Goal: Task Accomplishment & Management: Use online tool/utility

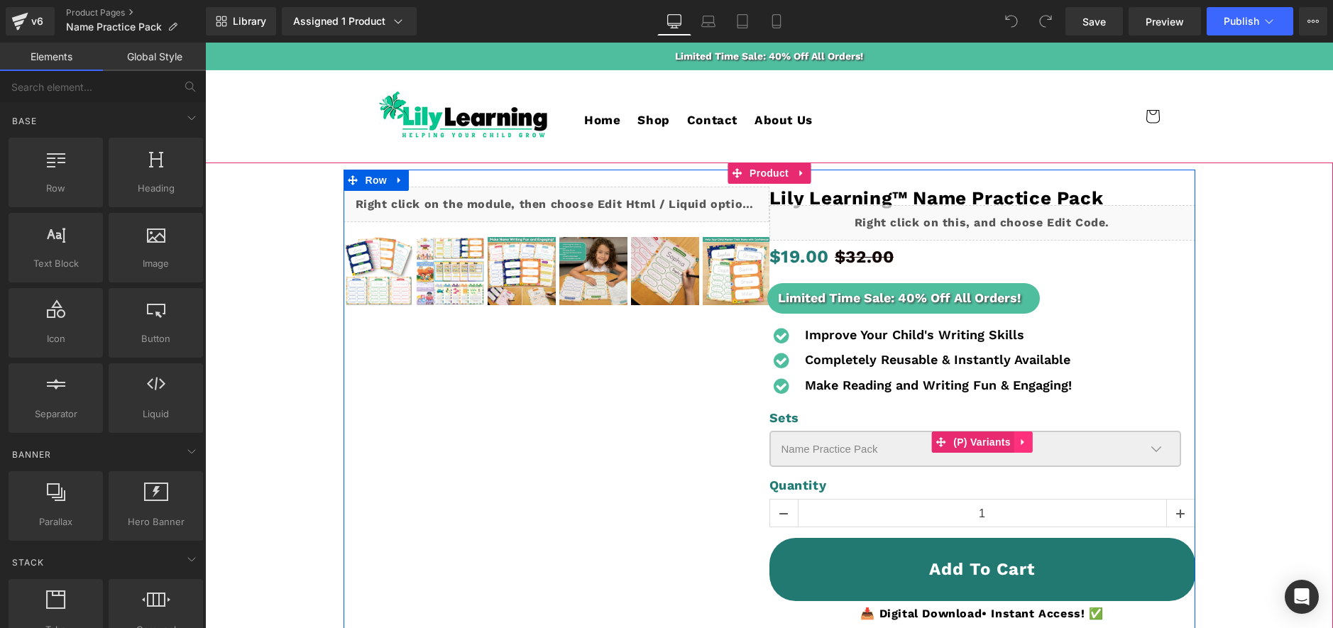
click at [1021, 444] on icon at bounding box center [1022, 442] width 3 height 6
click at [1028, 440] on icon at bounding box center [1033, 442] width 10 height 10
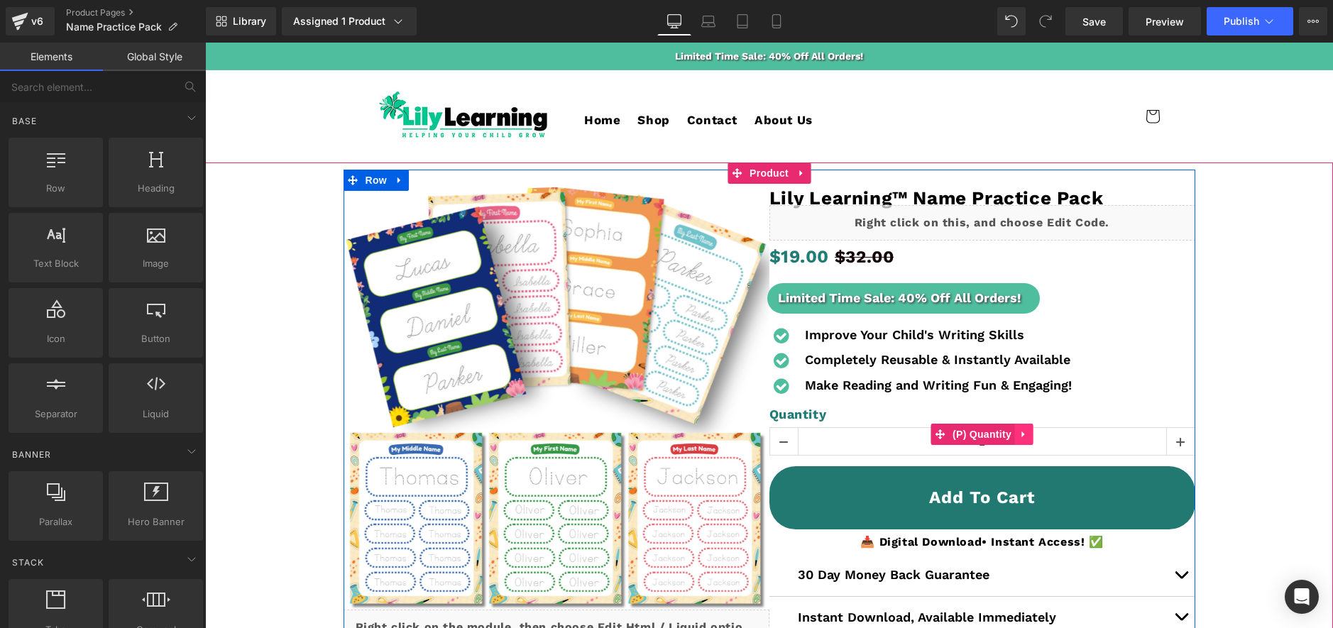
click at [1024, 434] on icon at bounding box center [1024, 434] width 10 height 11
click at [1028, 433] on icon at bounding box center [1033, 434] width 10 height 10
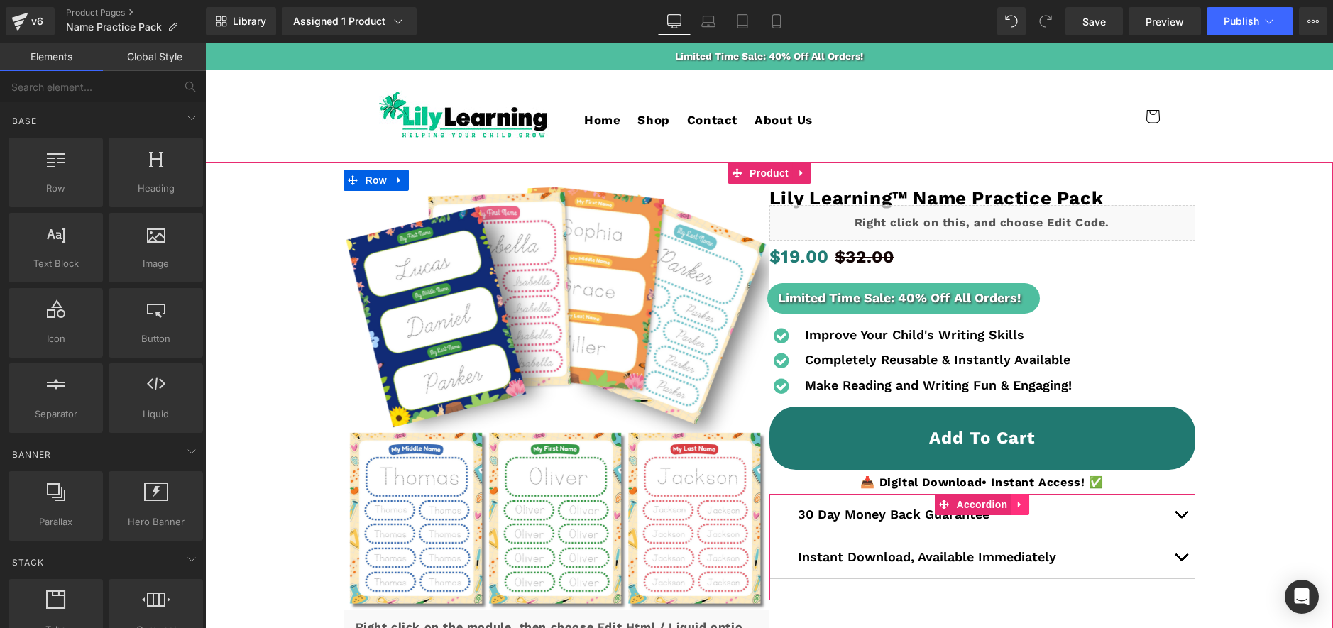
click at [1023, 505] on icon at bounding box center [1020, 505] width 10 height 11
click at [1030, 504] on icon at bounding box center [1029, 505] width 10 height 11
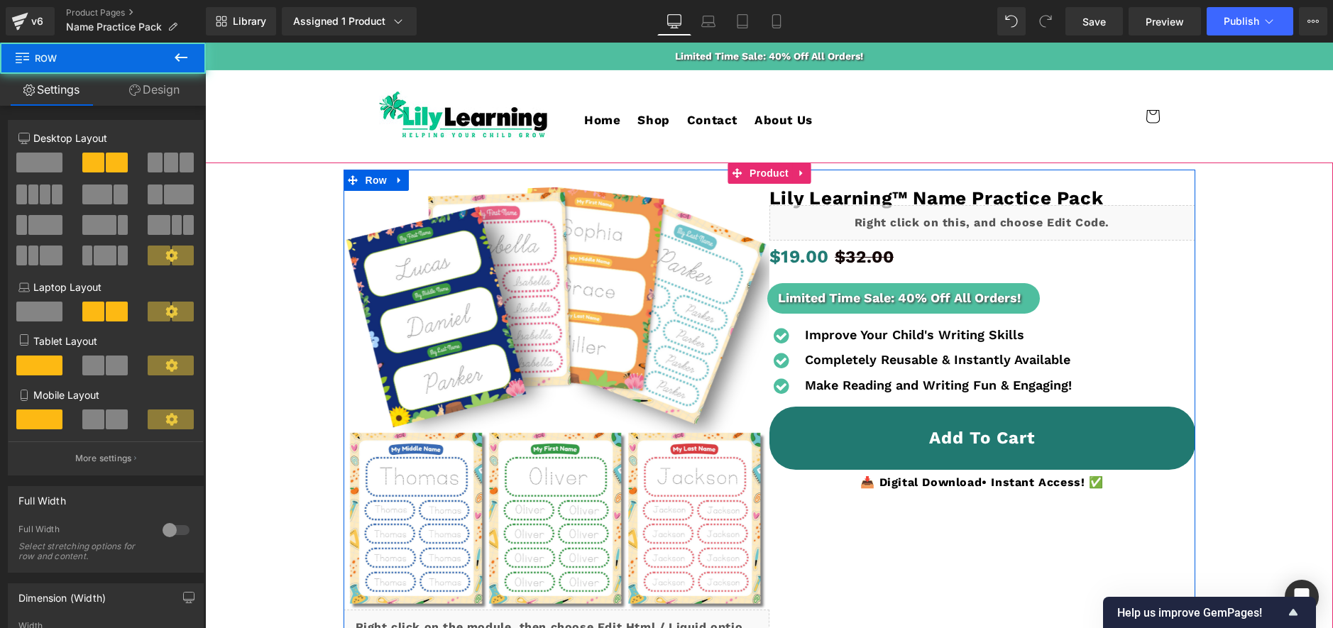
click at [955, 555] on div "‹ ›" at bounding box center [769, 452] width 852 height 565
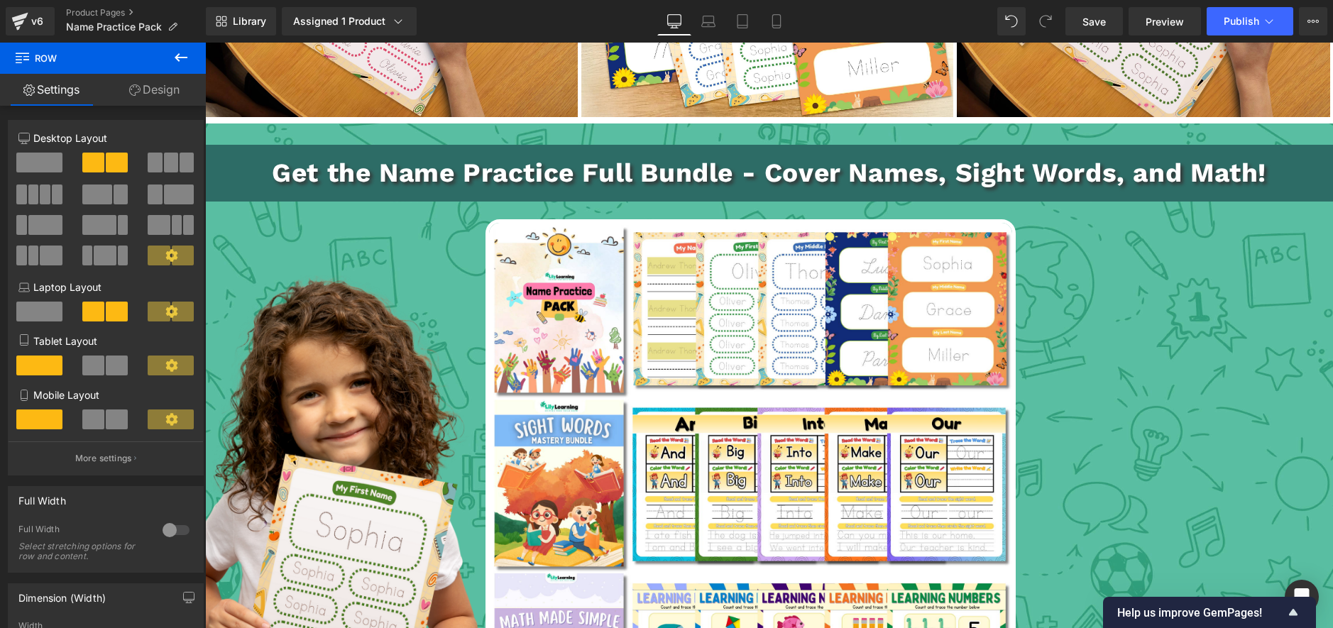
scroll to position [2267, 0]
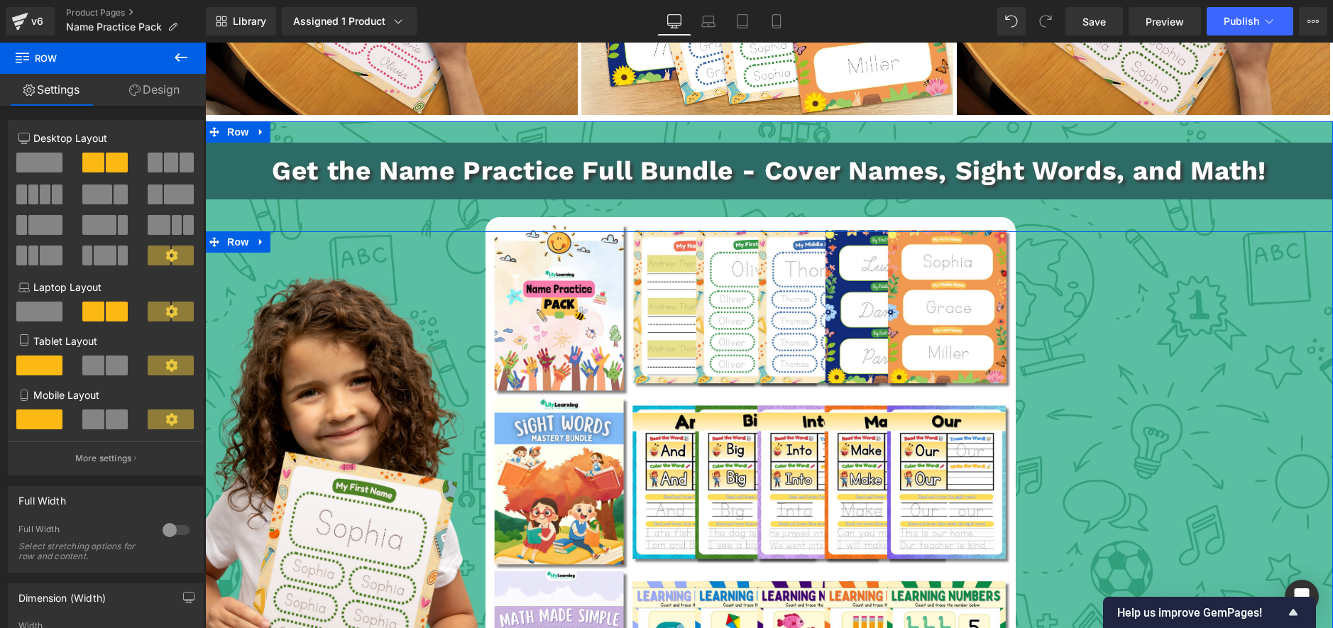
click at [1077, 425] on div "Image Image Image Liquid Liquid $32.00 $54.00 (P) Price Buy Now (P) Cart Button…" at bounding box center [769, 589] width 1128 height 717
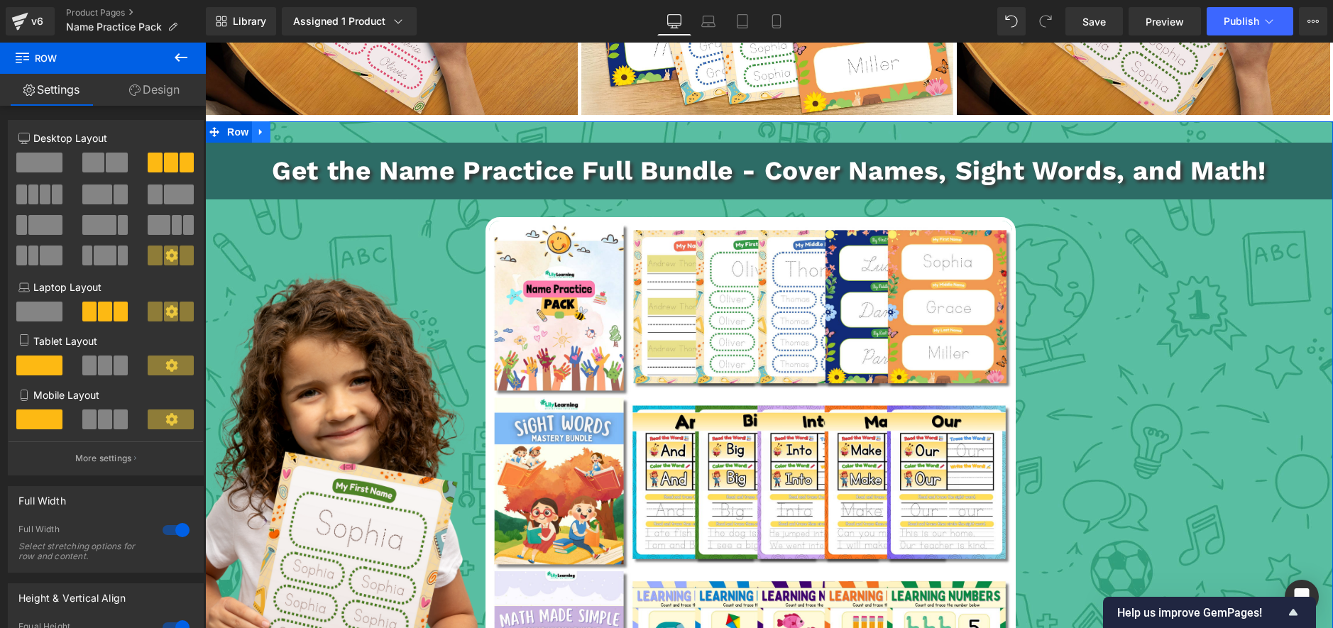
click at [262, 134] on icon at bounding box center [261, 132] width 10 height 11
click at [302, 136] on icon at bounding box center [298, 132] width 10 height 10
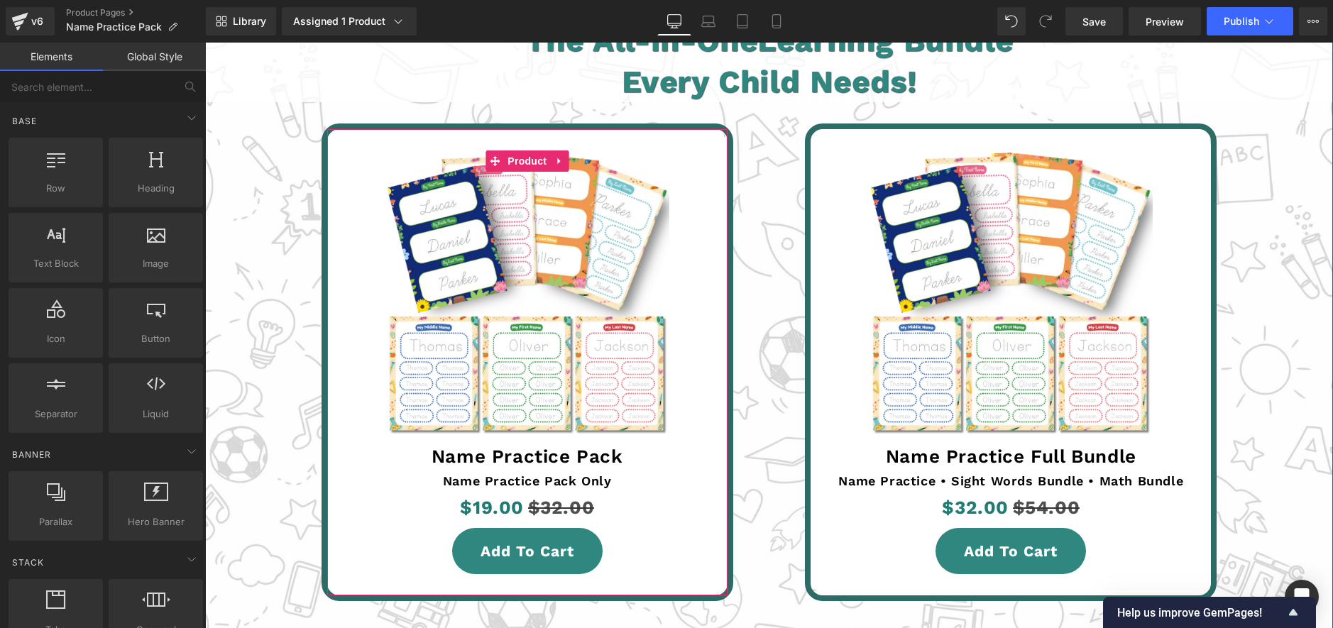
scroll to position [2423, 0]
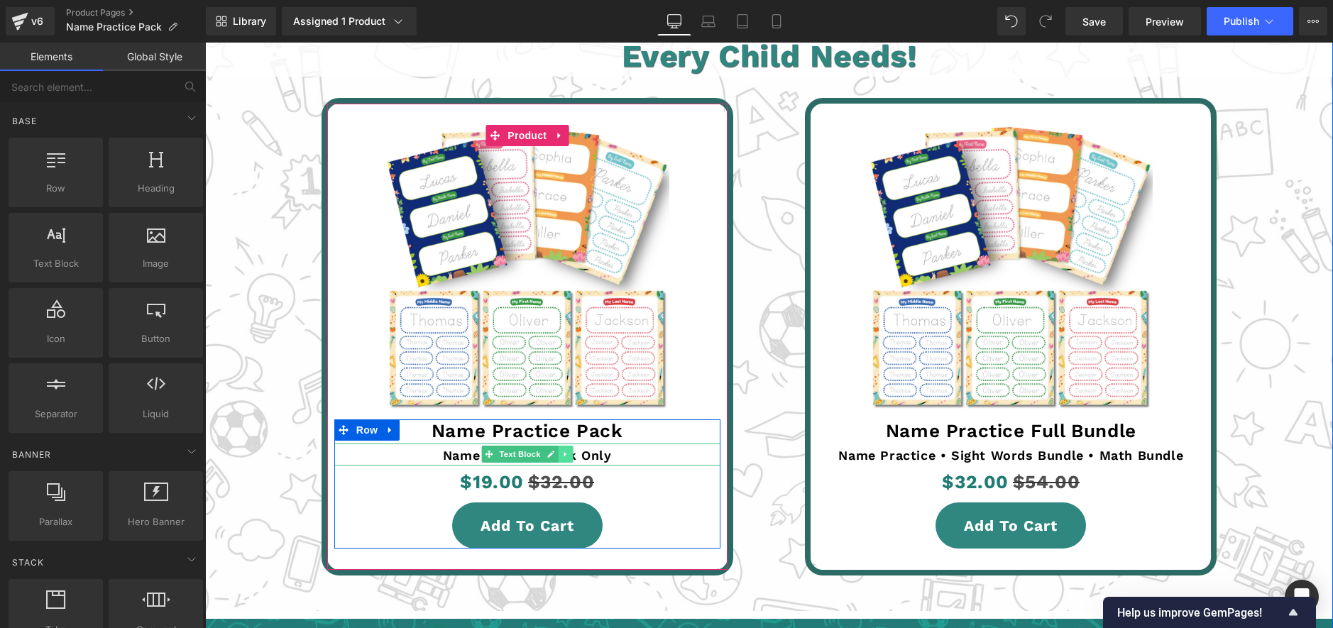
click at [571, 453] on link at bounding box center [565, 454] width 15 height 17
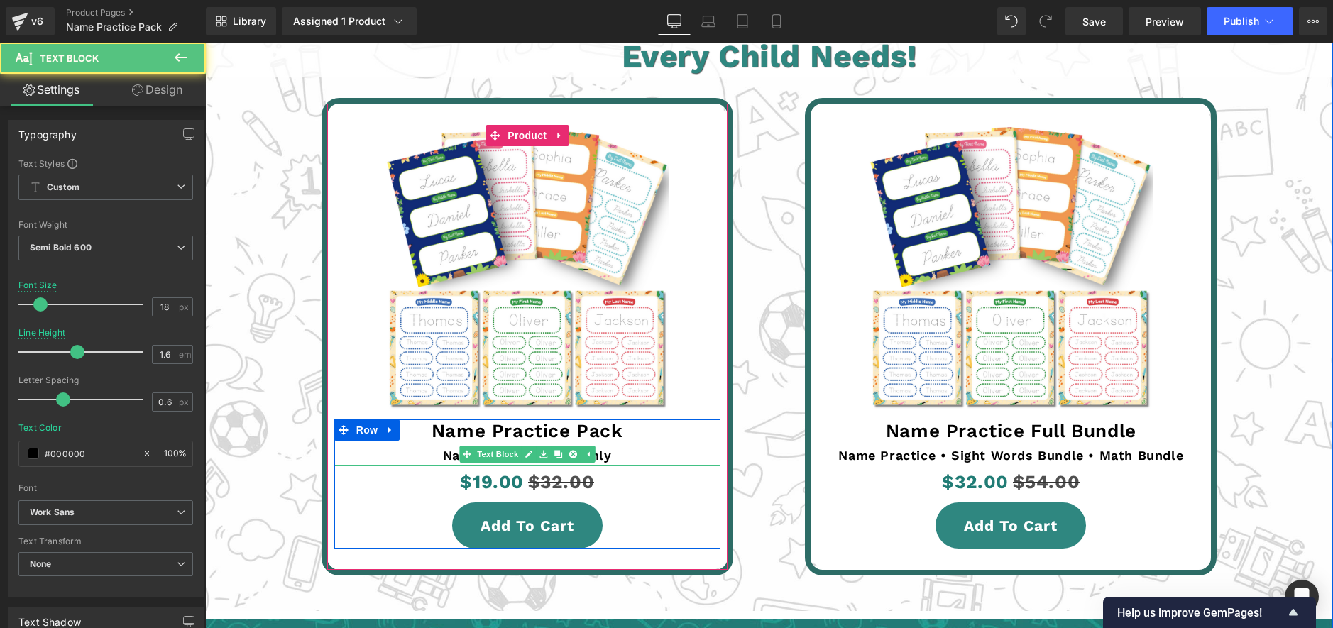
click at [603, 455] on p "Name Practice Pack Only" at bounding box center [527, 456] width 386 height 21
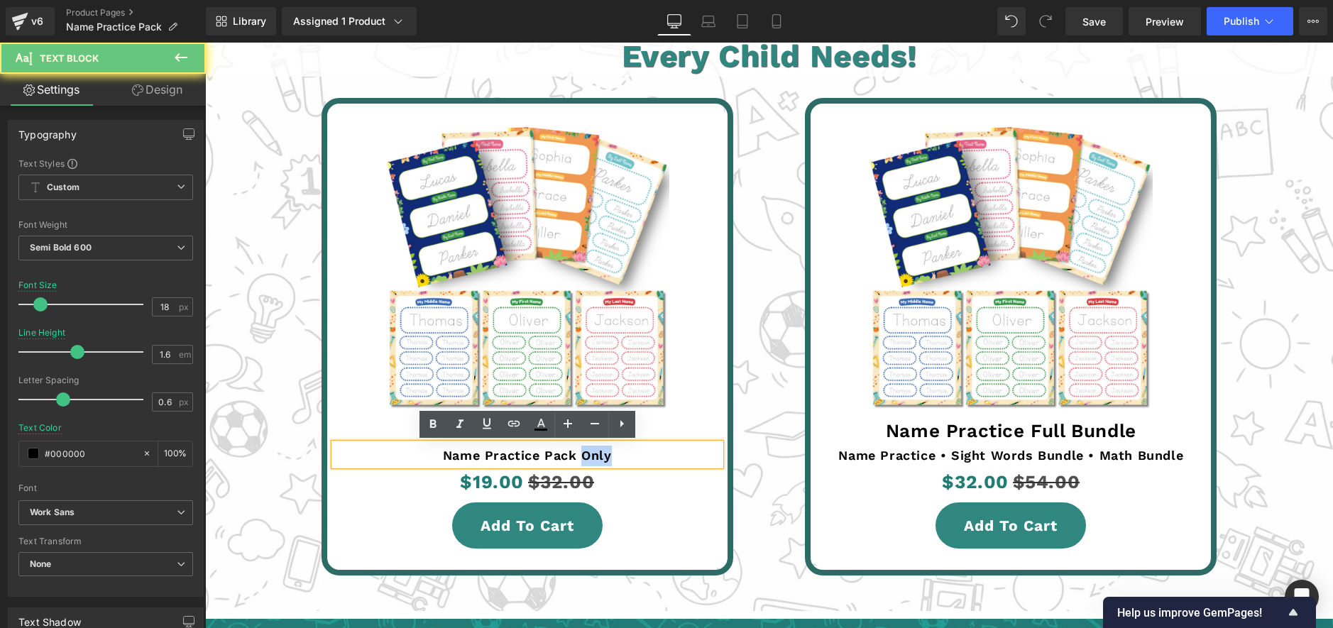
click at [603, 455] on p "Name Practice Pack Only" at bounding box center [527, 456] width 386 height 21
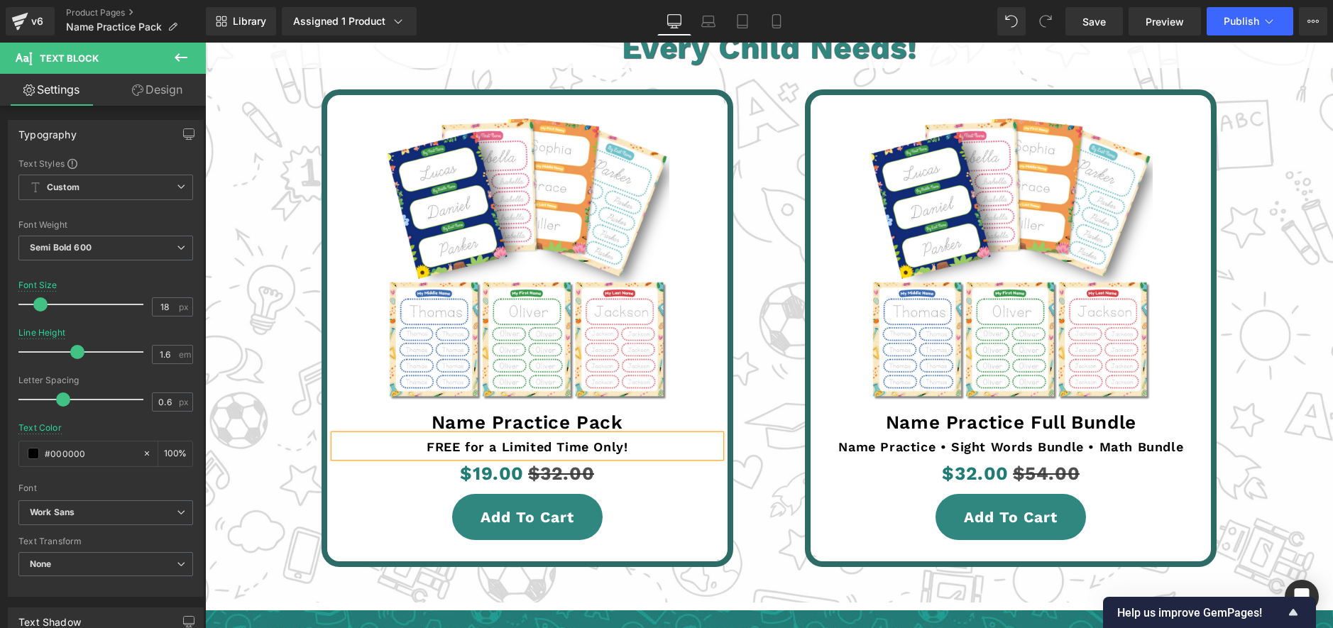
scroll to position [2390, 0]
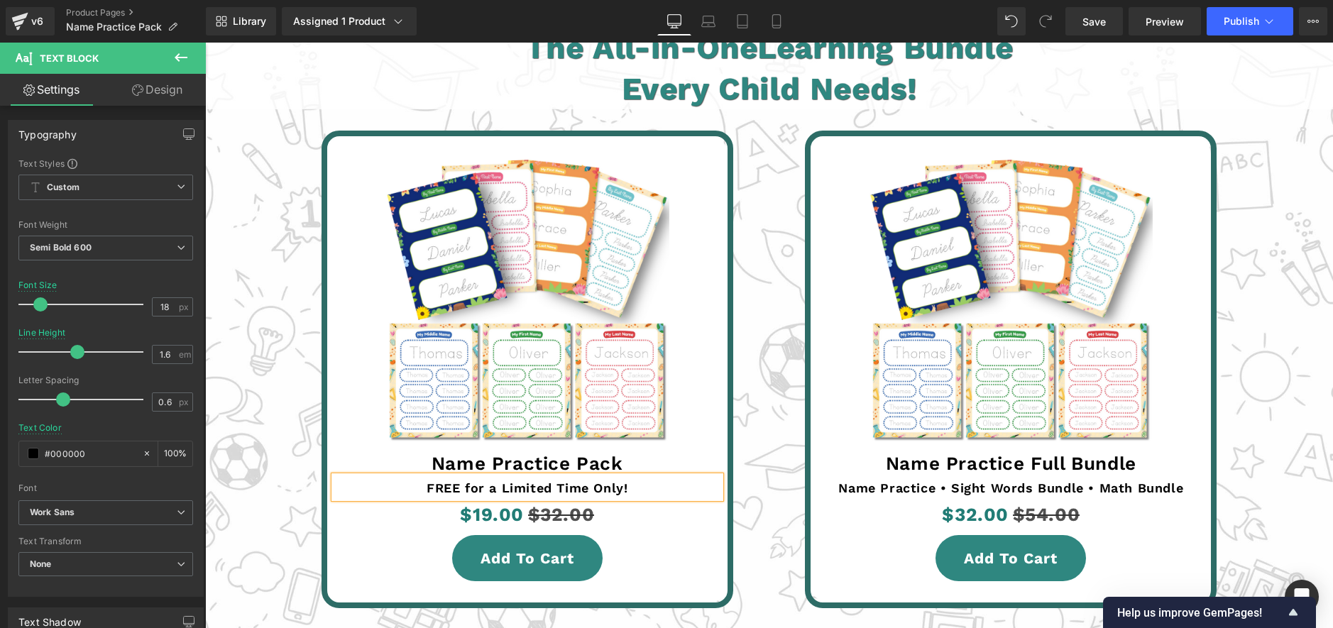
click at [758, 135] on div "Sale Off (P) Image Row Name Practice Pack Text Block FREE for a Limited Time On…" at bounding box center [528, 369] width 482 height 507
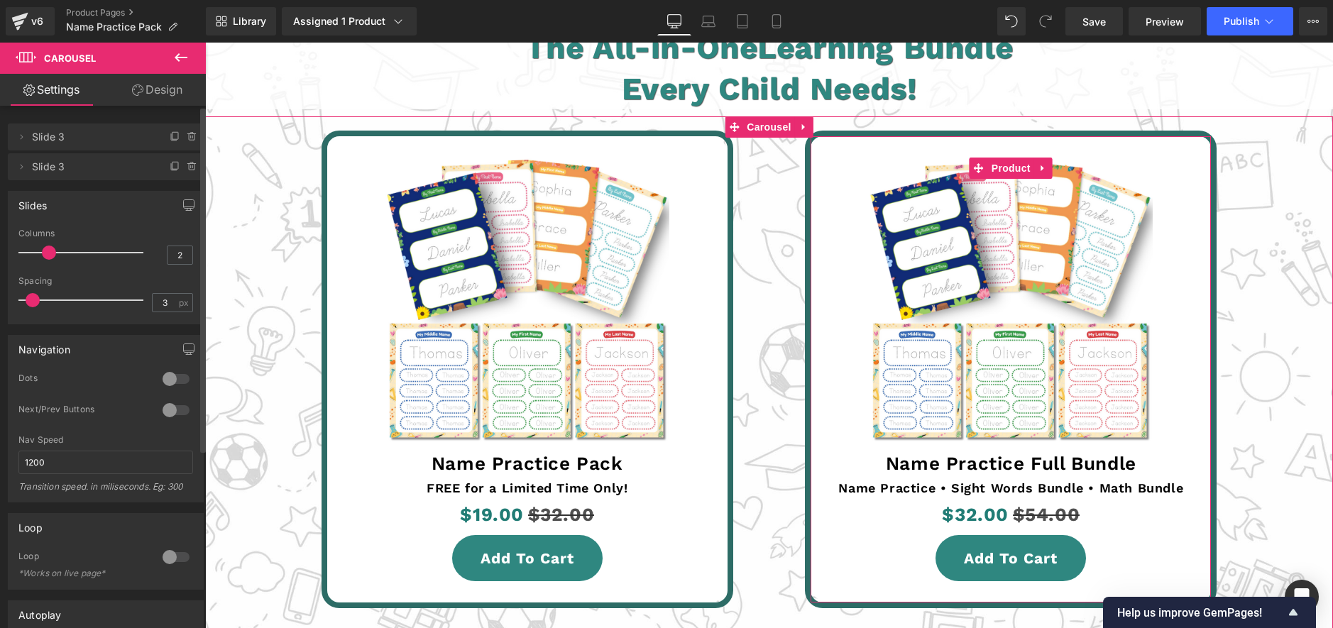
click at [189, 167] on icon at bounding box center [192, 167] width 6 height 6
click at [182, 168] on button "Delete" at bounding box center [177, 167] width 45 height 18
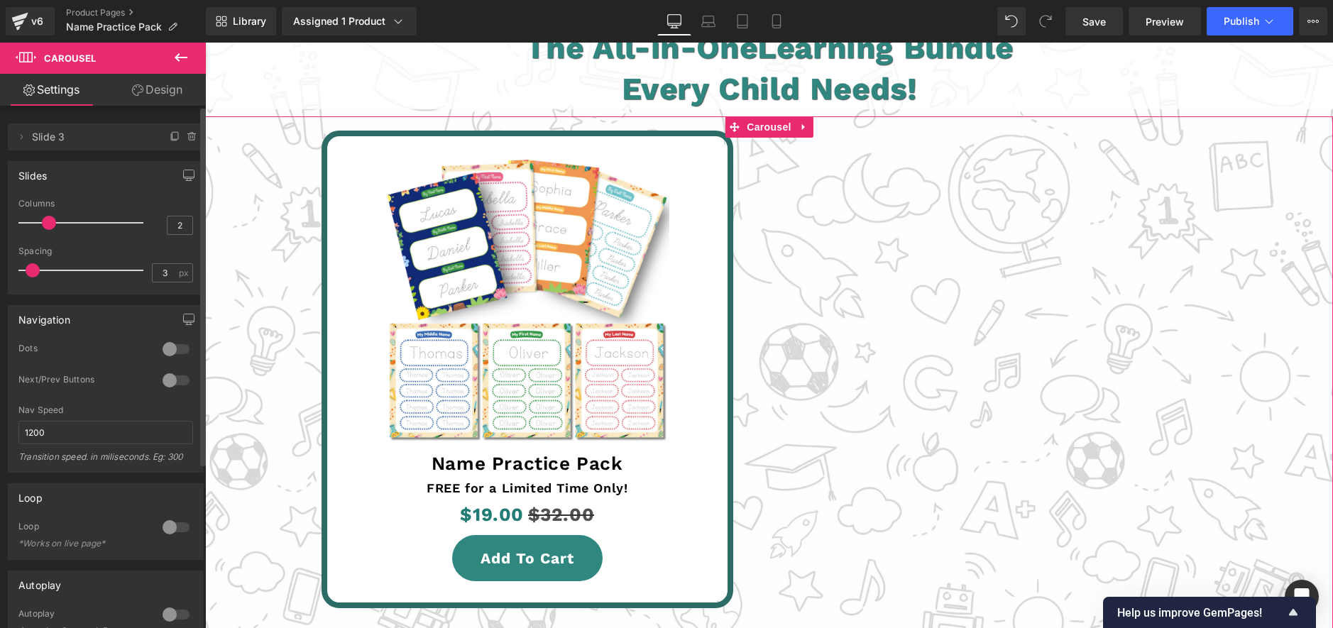
type input "1"
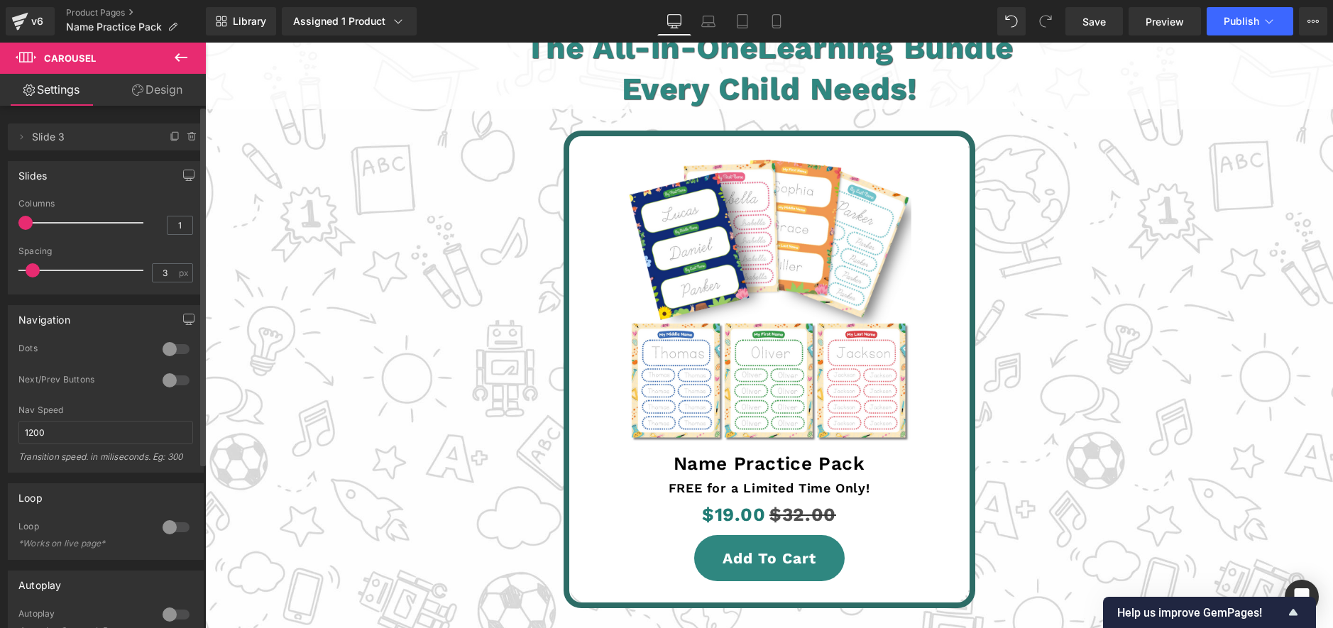
drag, startPoint x: 57, startPoint y: 224, endPoint x: 47, endPoint y: 221, distance: 11.0
click at [36, 226] on div at bounding box center [85, 223] width 118 height 28
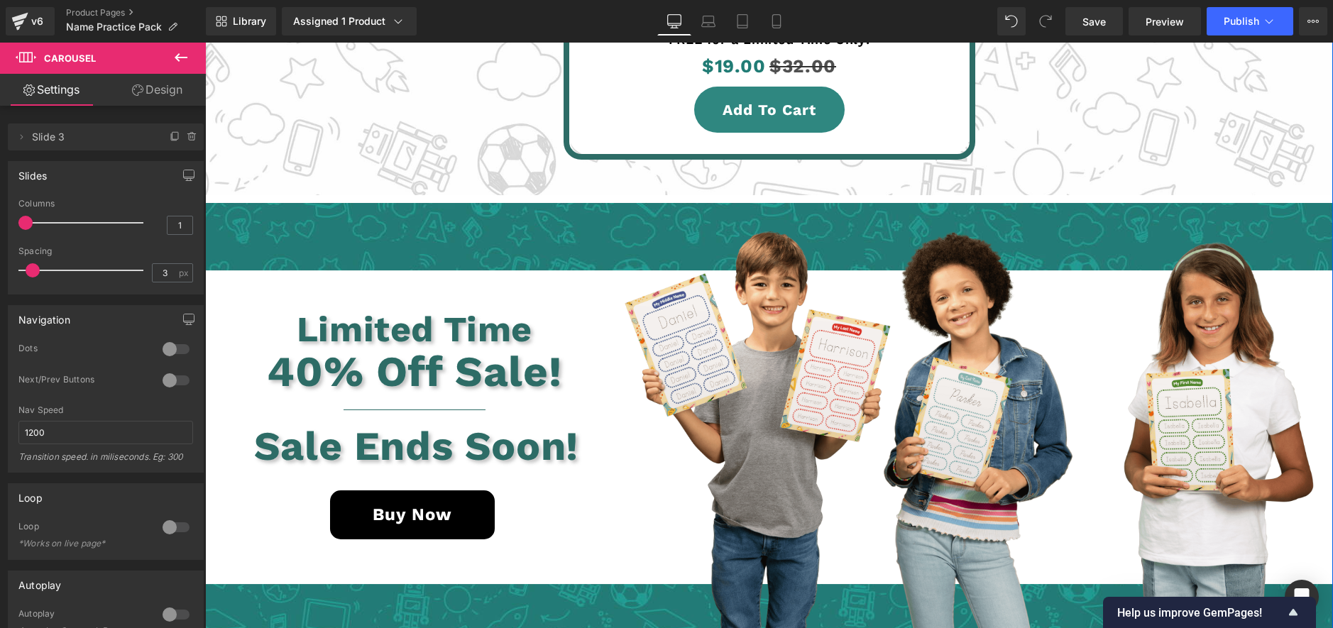
scroll to position [2949, 0]
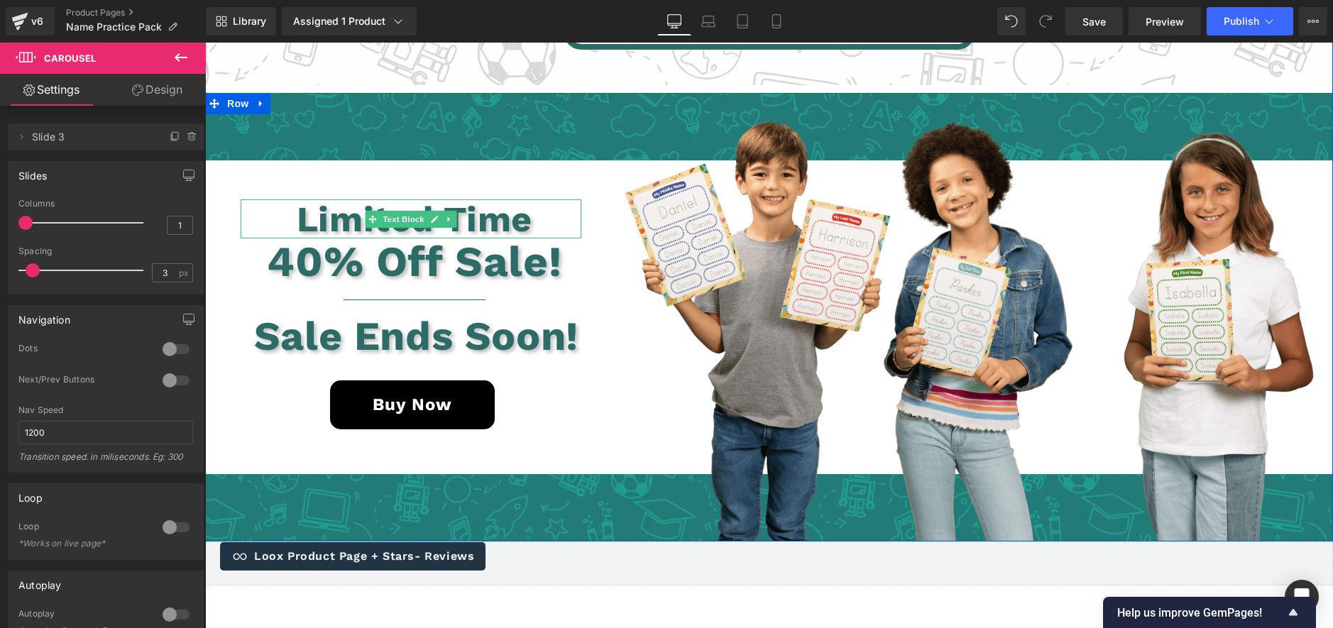
click at [330, 225] on p "Limited Time" at bounding box center [415, 218] width 334 height 39
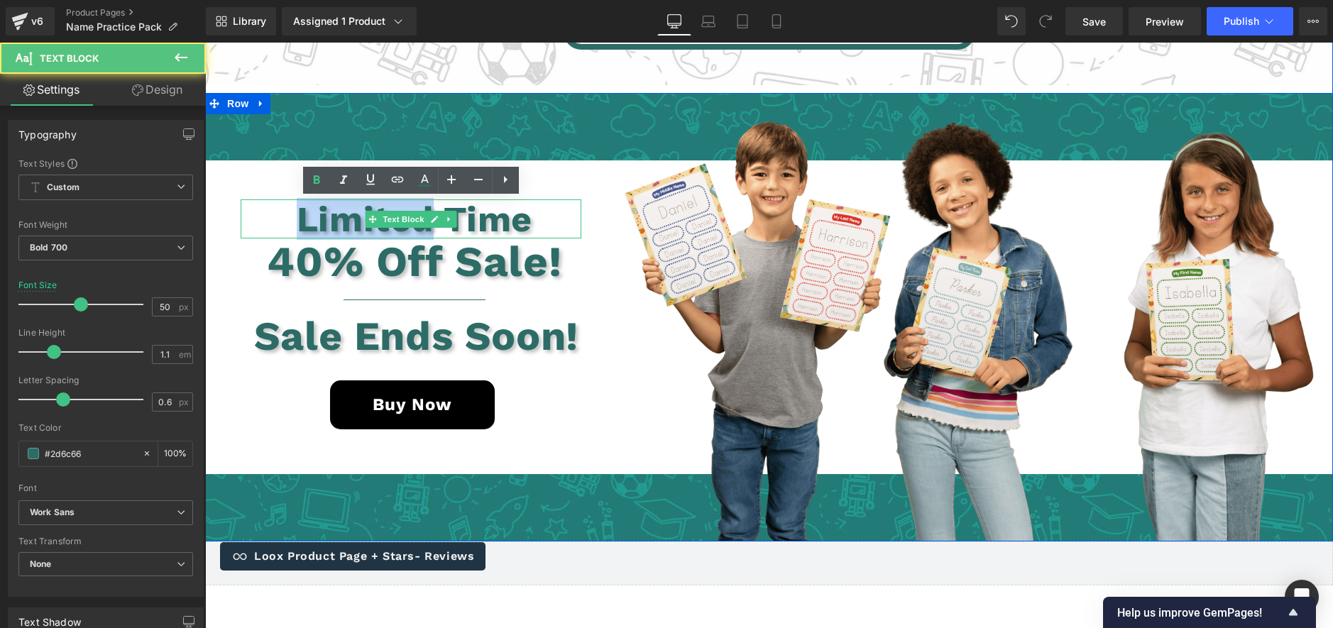
click at [330, 225] on p "Limited Time" at bounding box center [415, 218] width 334 height 39
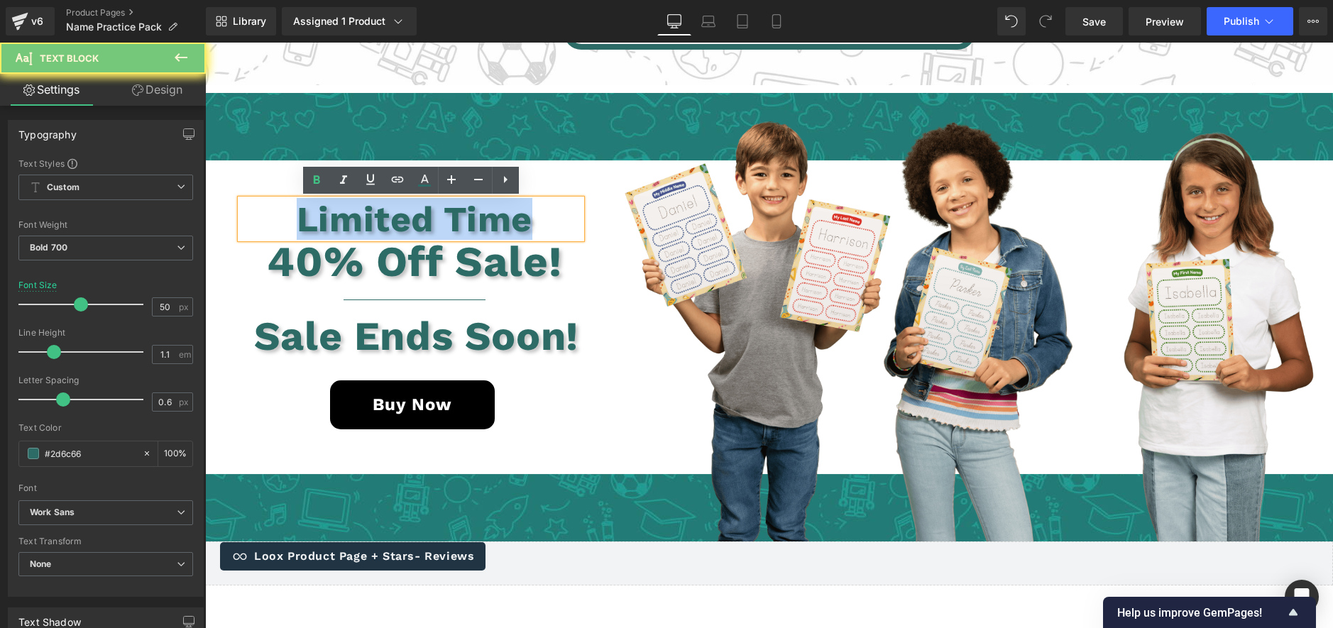
click at [330, 225] on p "Limited Time" at bounding box center [415, 218] width 334 height 39
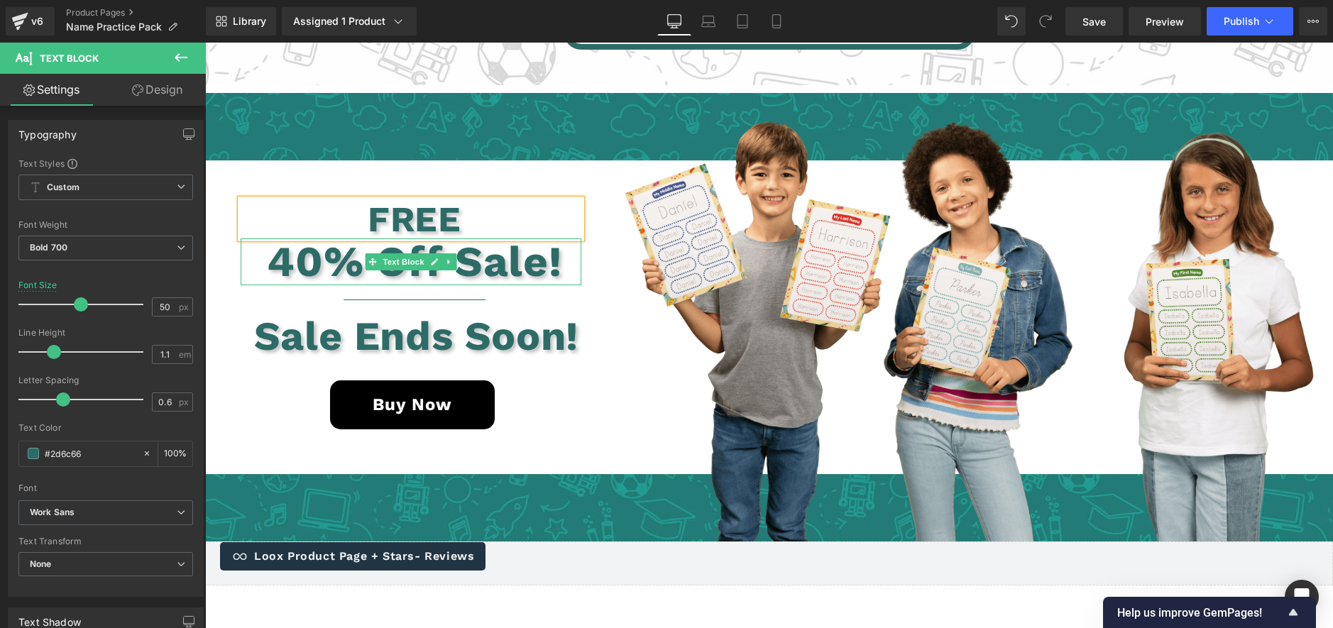
click at [303, 266] on p "40% Off Sale!" at bounding box center [415, 261] width 334 height 47
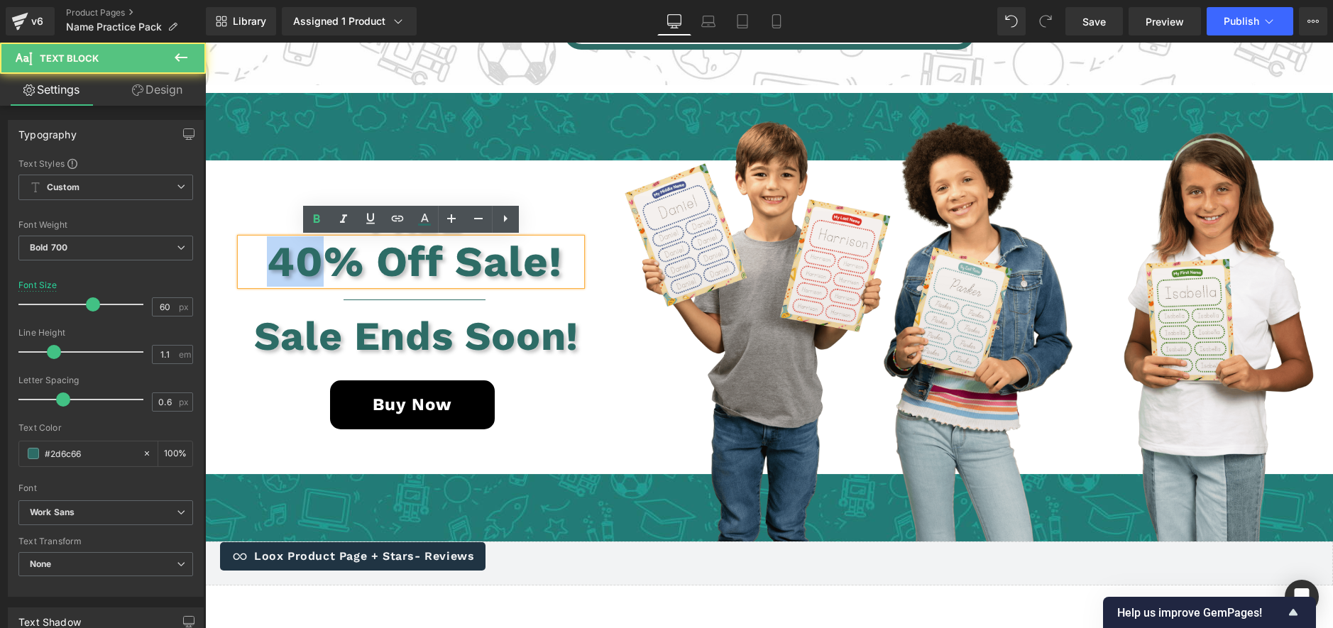
click at [303, 266] on p "40% Off Sale!" at bounding box center [415, 261] width 334 height 47
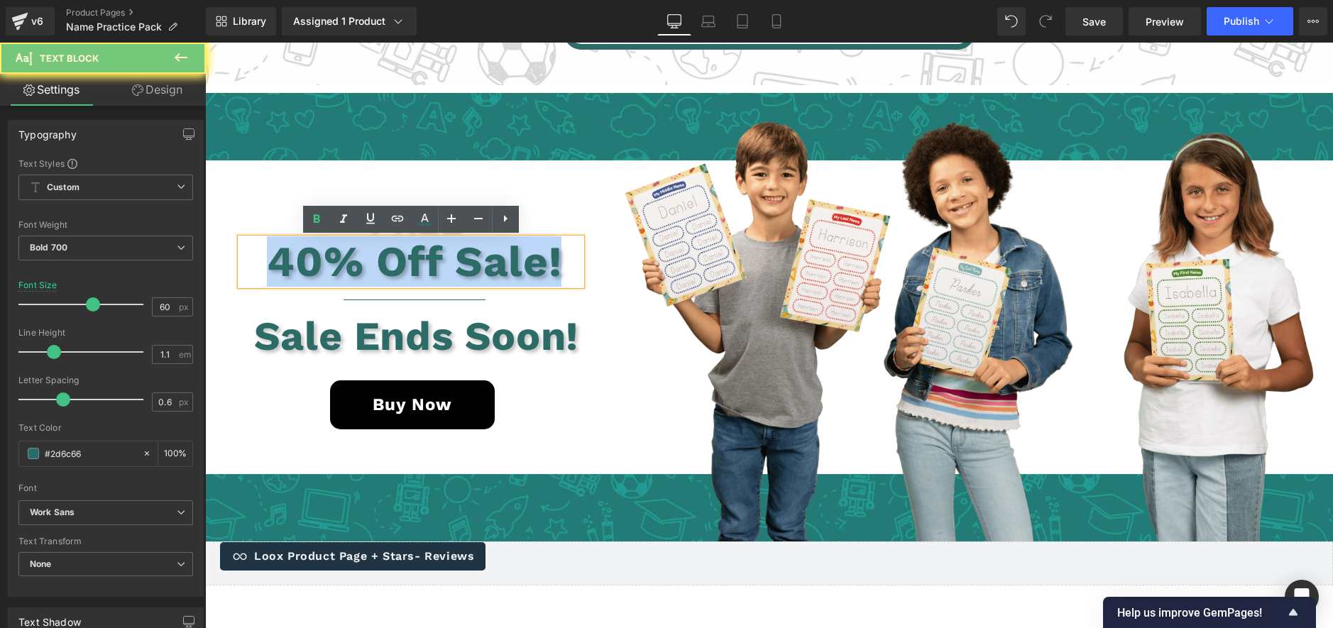
click at [303, 266] on p "40% Off Sale!" at bounding box center [415, 261] width 334 height 47
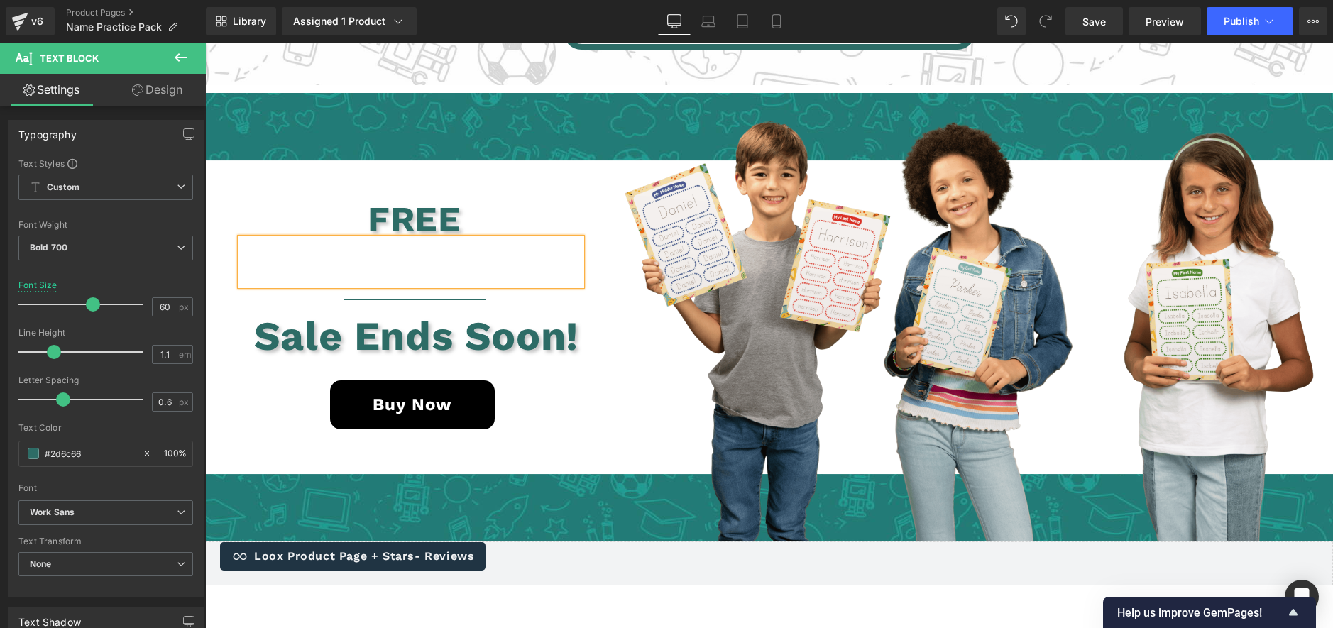
click at [403, 207] on p "FREE" at bounding box center [415, 218] width 334 height 39
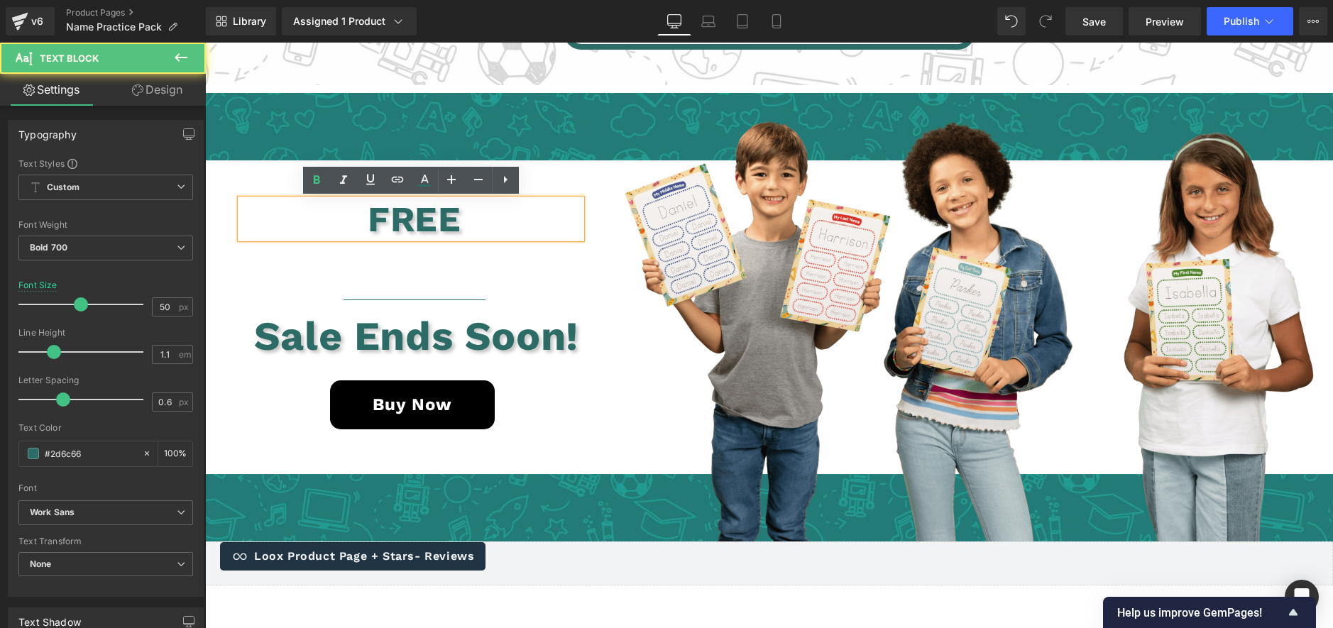
click at [407, 216] on p "FREE" at bounding box center [415, 218] width 334 height 39
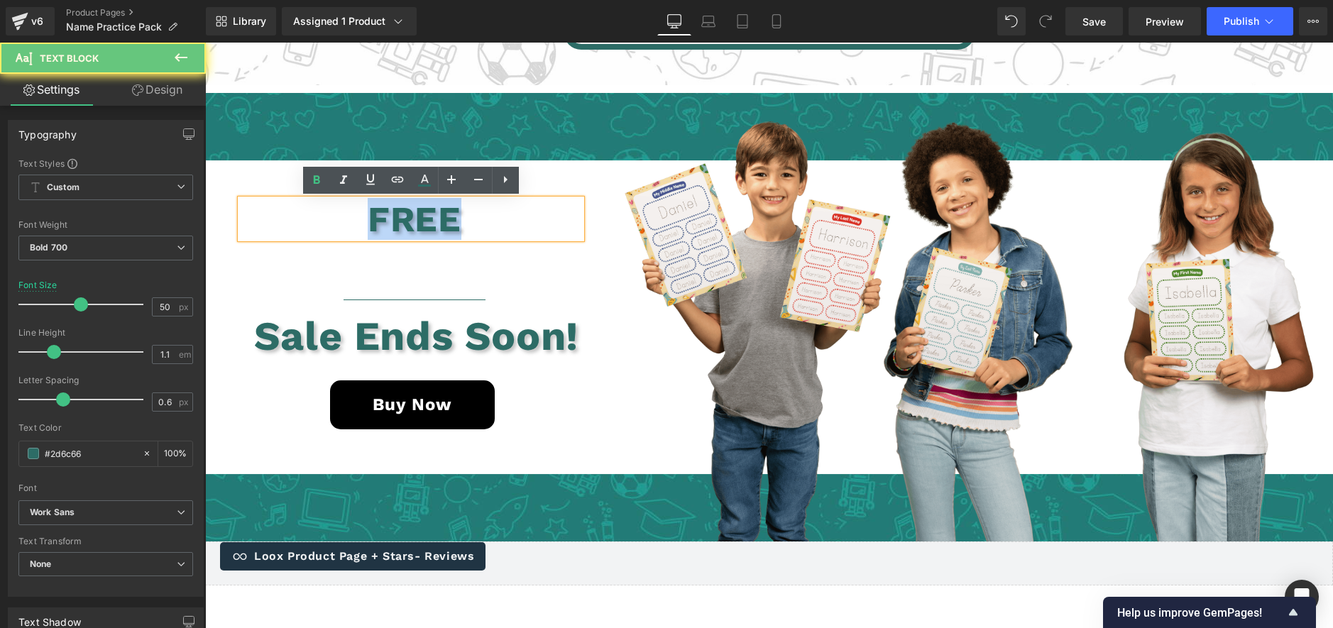
click at [407, 216] on p "FREE" at bounding box center [415, 218] width 334 height 39
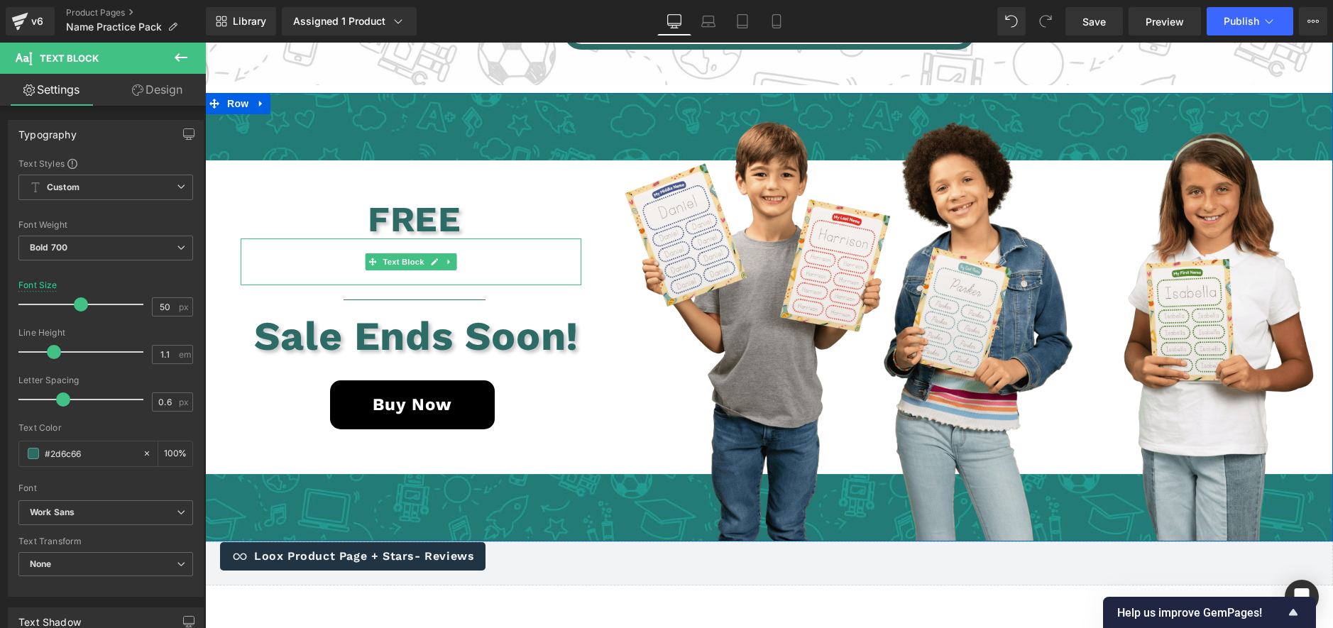
click at [419, 270] on p at bounding box center [415, 261] width 334 height 47
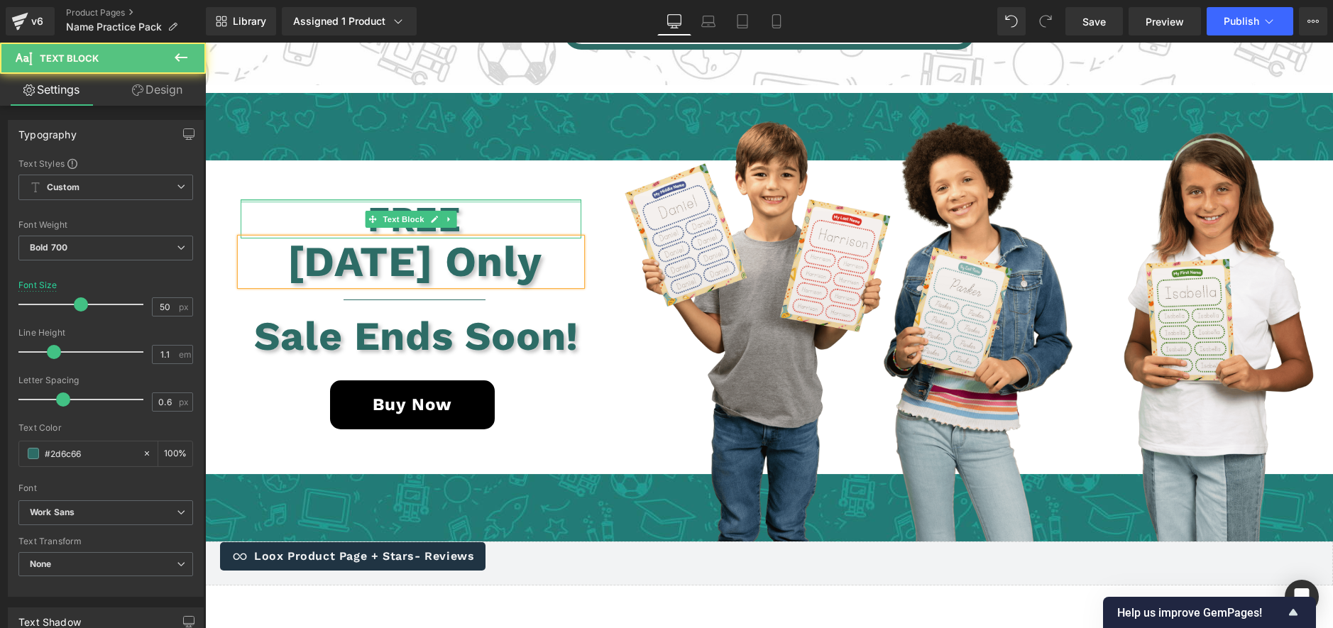
click at [396, 201] on div "FREE Text Block" at bounding box center [411, 218] width 341 height 39
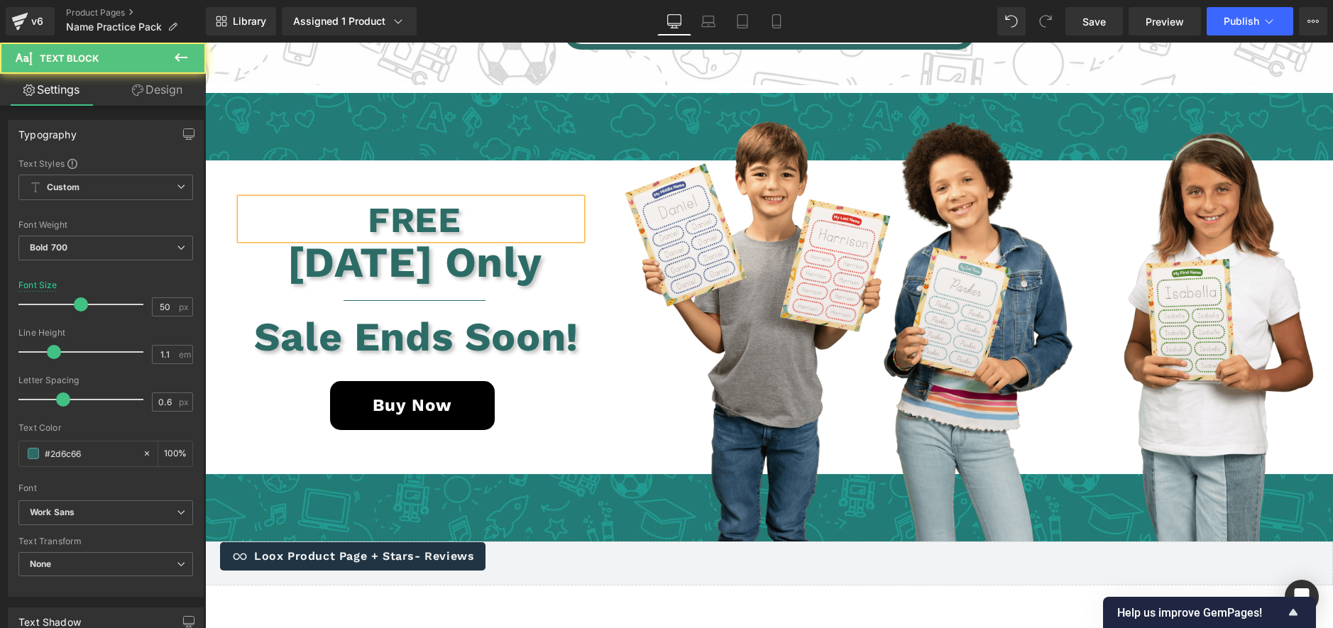
scroll to position [2949, 0]
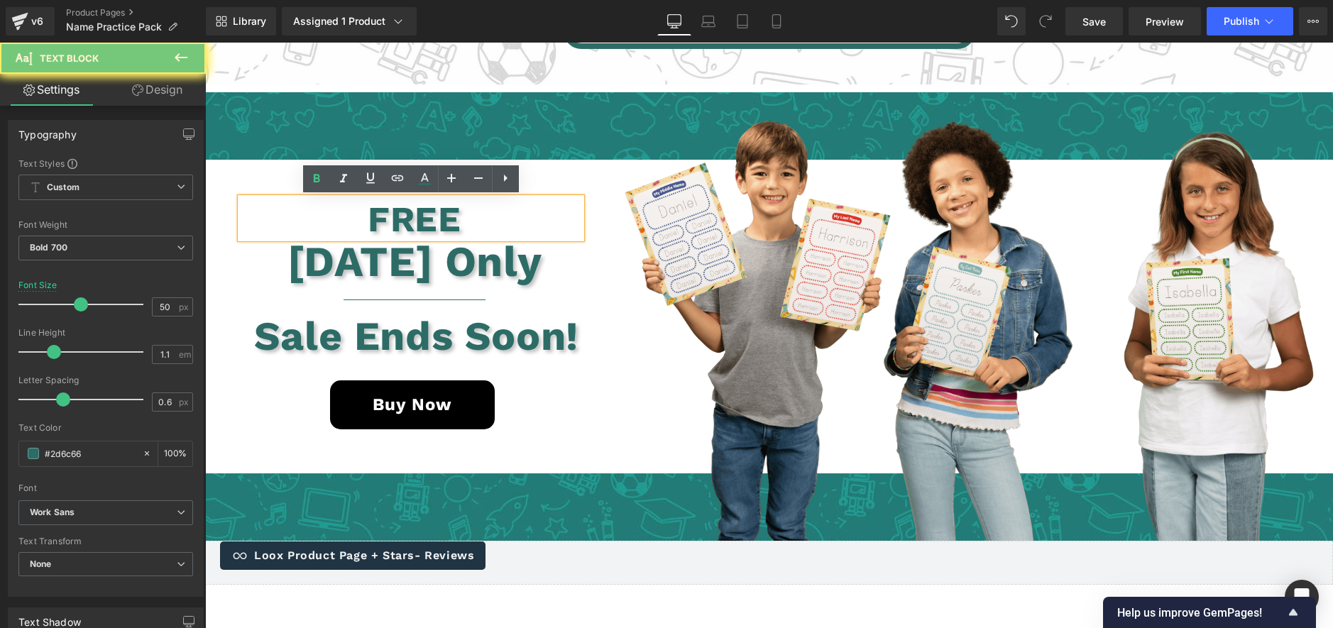
click at [395, 213] on p "FREE" at bounding box center [415, 218] width 334 height 39
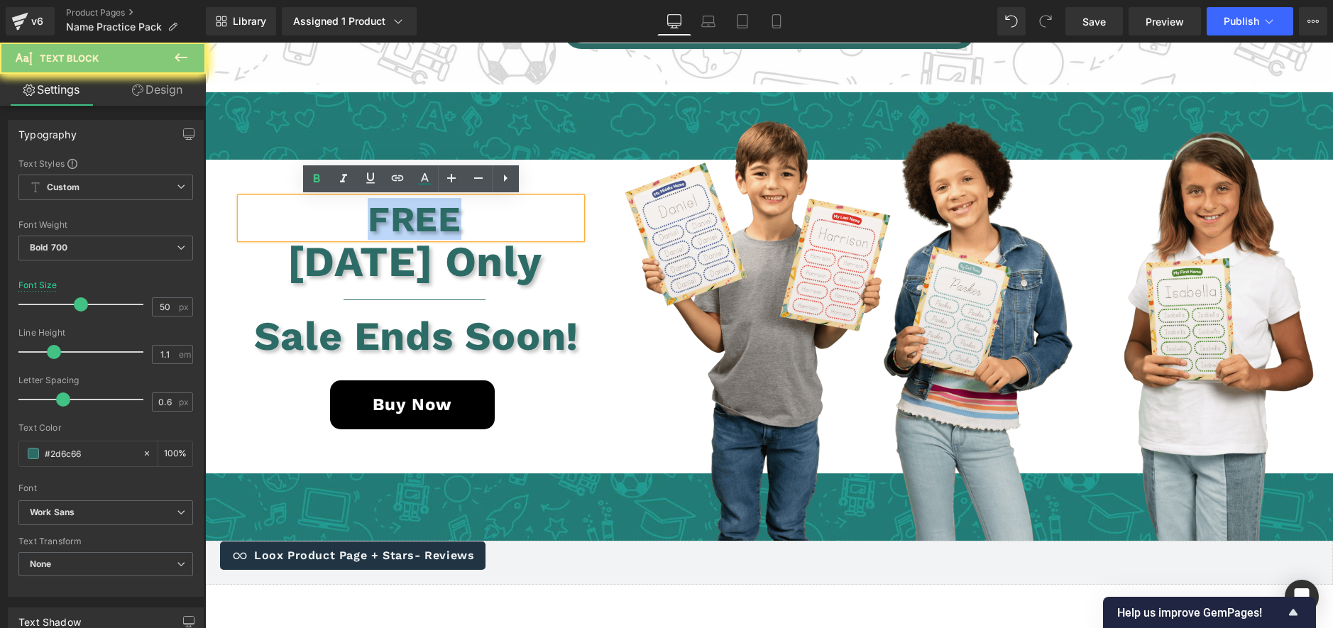
drag, startPoint x: 395, startPoint y: 213, endPoint x: 243, endPoint y: 271, distance: 162.0
click at [394, 214] on p "FREE" at bounding box center [415, 218] width 334 height 39
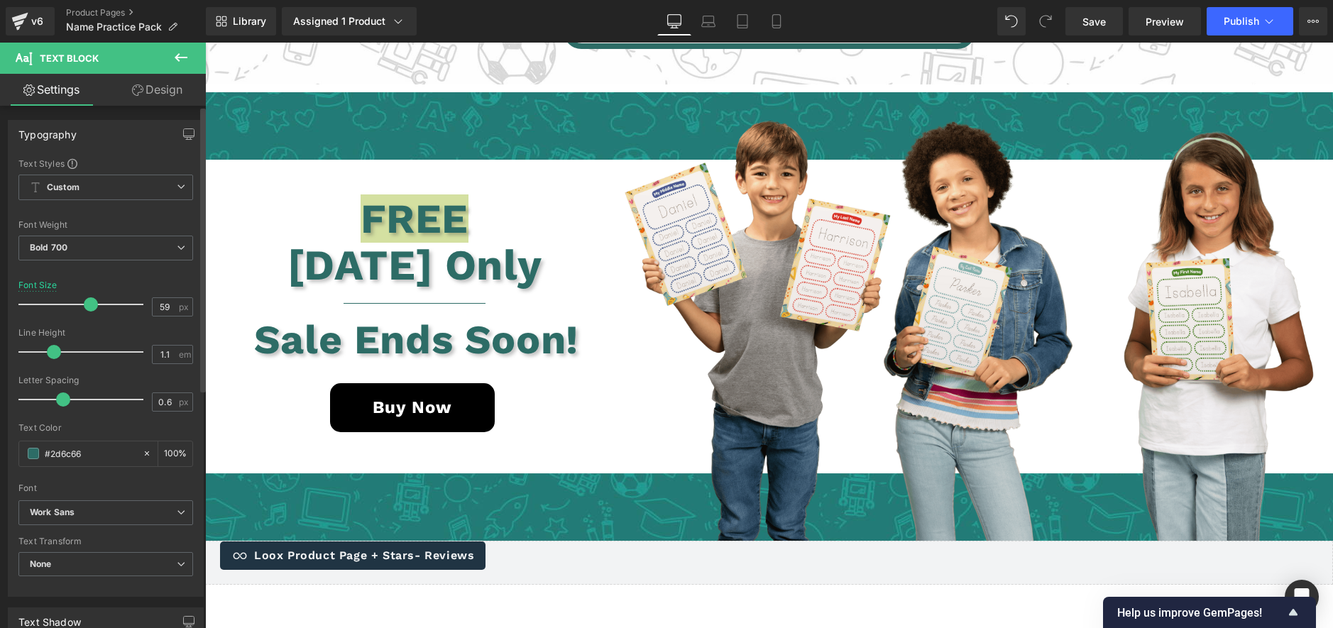
type input "60"
drag, startPoint x: 77, startPoint y: 309, endPoint x: 89, endPoint y: 308, distance: 12.1
click at [89, 308] on span at bounding box center [93, 304] width 14 height 14
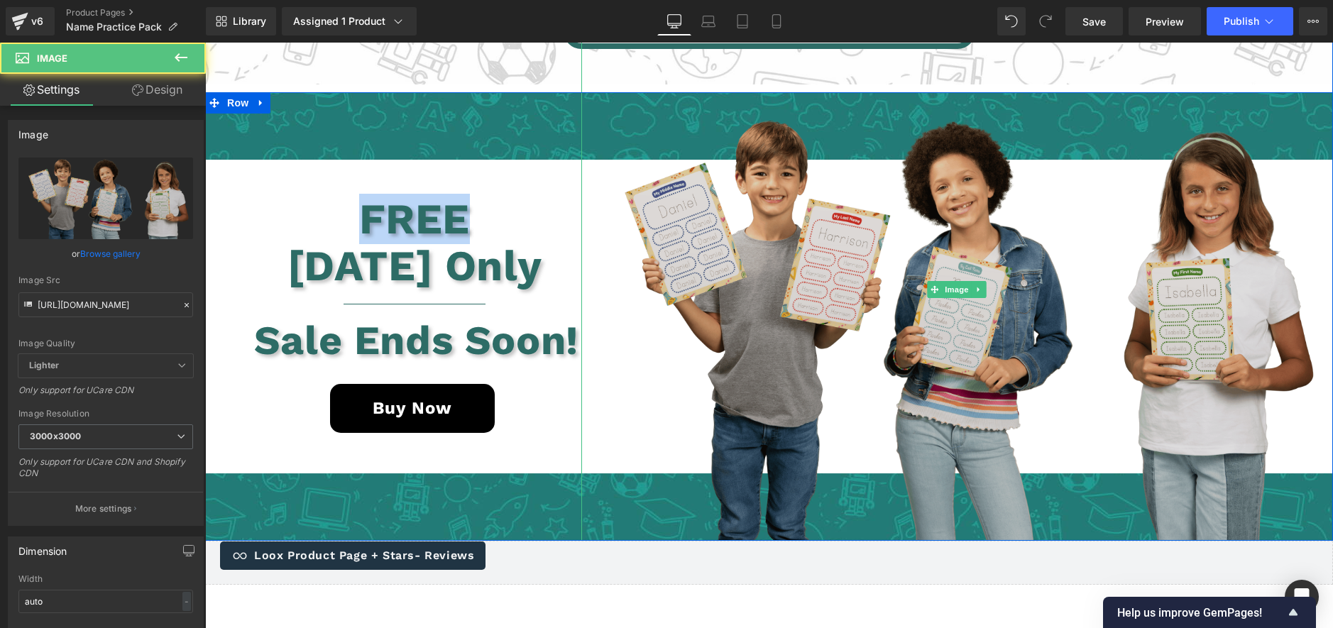
click at [686, 356] on img at bounding box center [957, 289] width 752 height 501
click at [587, 395] on img at bounding box center [957, 289] width 752 height 501
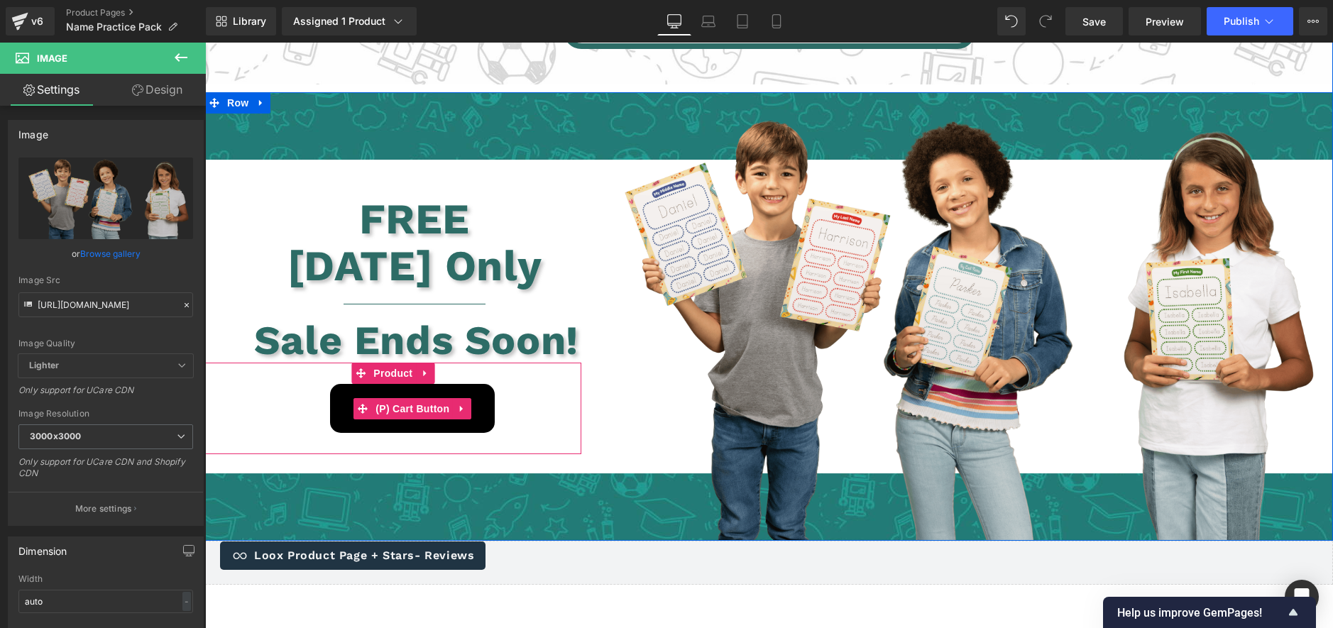
click at [557, 395] on div "Buy Now" at bounding box center [412, 408] width 323 height 49
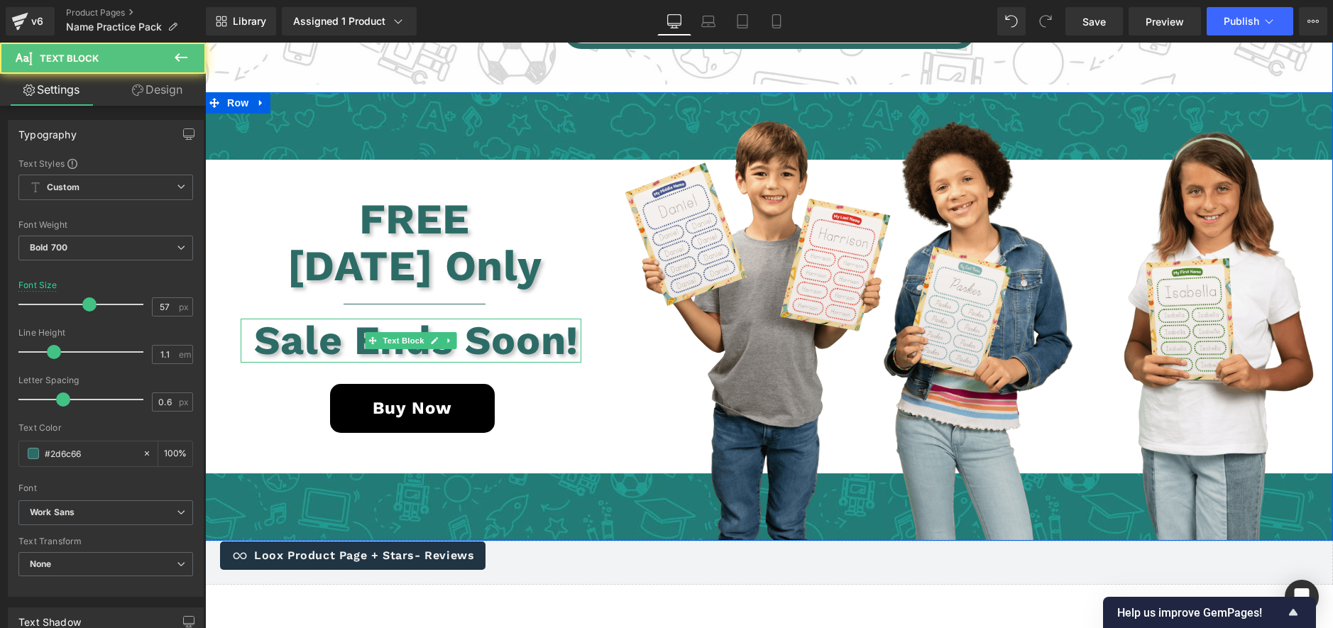
click at [546, 336] on p "Sale Ends Soon!" at bounding box center [416, 341] width 330 height 45
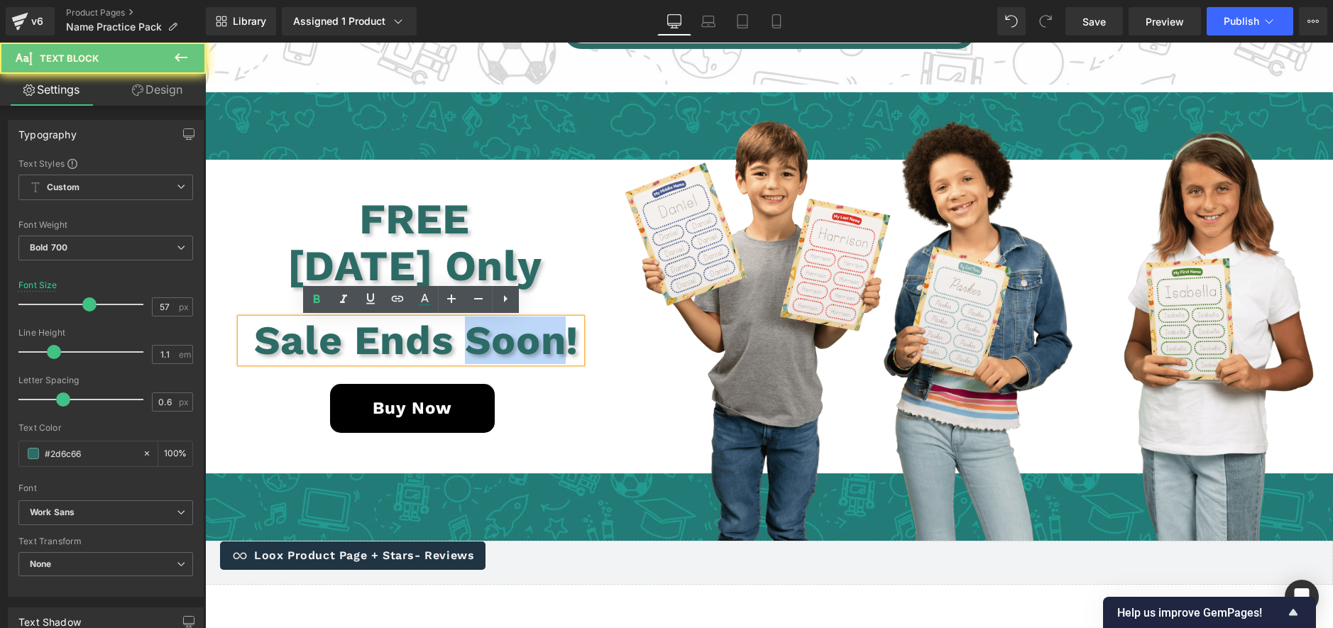
click at [546, 336] on p "Sale Ends Soon!" at bounding box center [416, 341] width 330 height 45
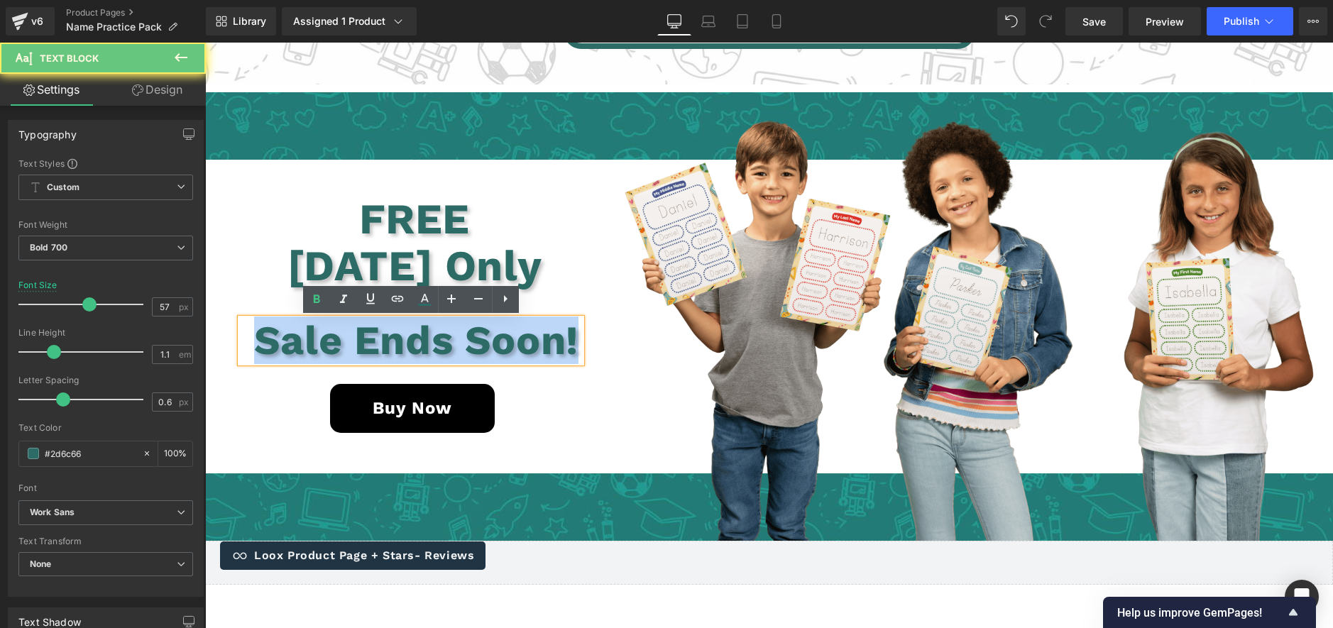
click at [546, 336] on p "Sale Ends Soon!" at bounding box center [416, 341] width 330 height 45
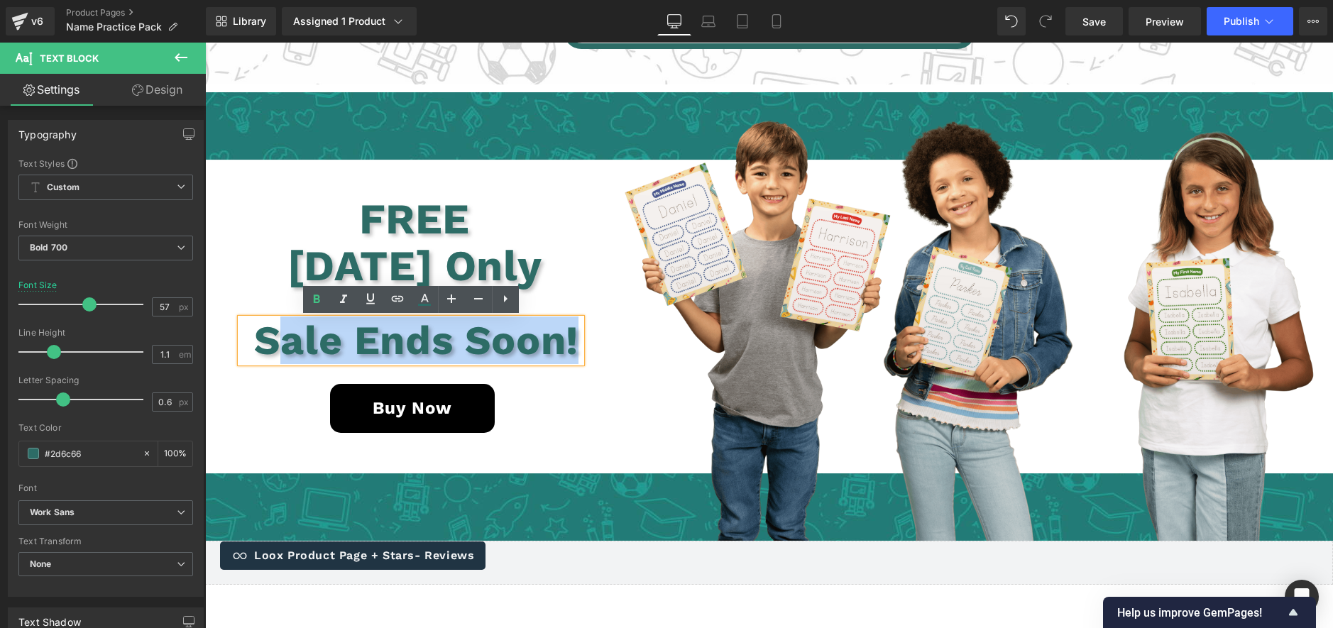
click at [287, 341] on p "Sale Ends Soon!" at bounding box center [416, 341] width 330 height 45
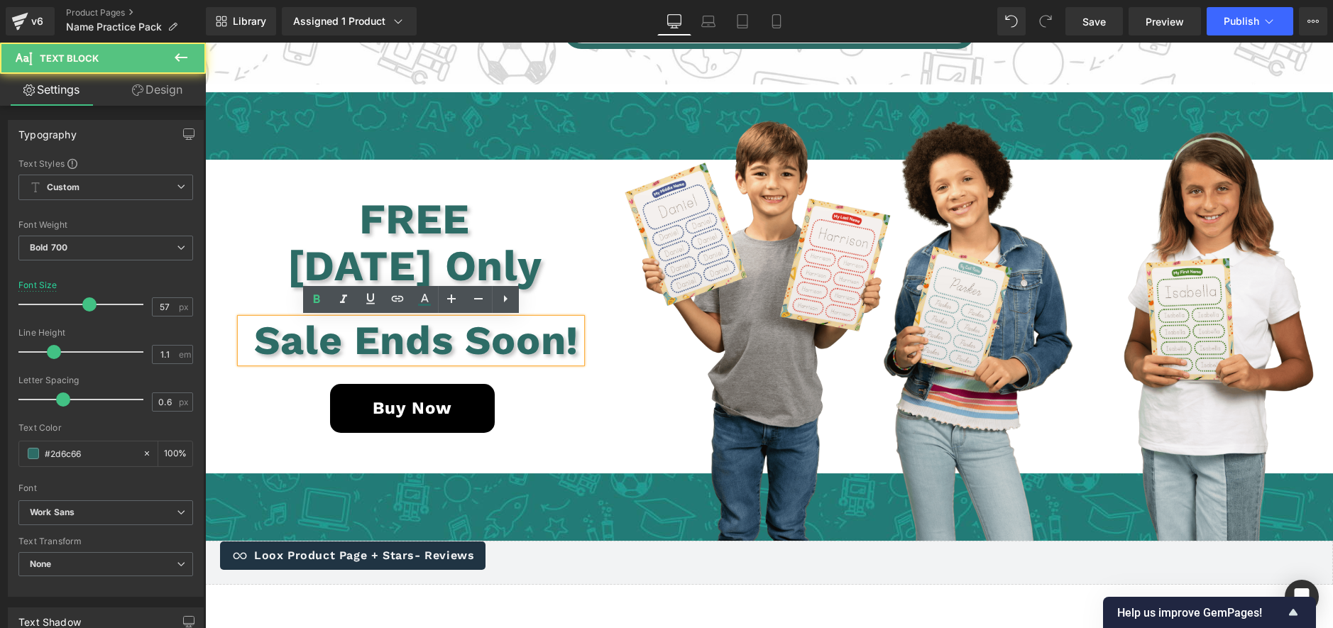
click at [251, 338] on p "Sale Ends Soon!" at bounding box center [416, 341] width 330 height 45
click at [268, 337] on p "Sale Ends Soon!" at bounding box center [416, 341] width 330 height 45
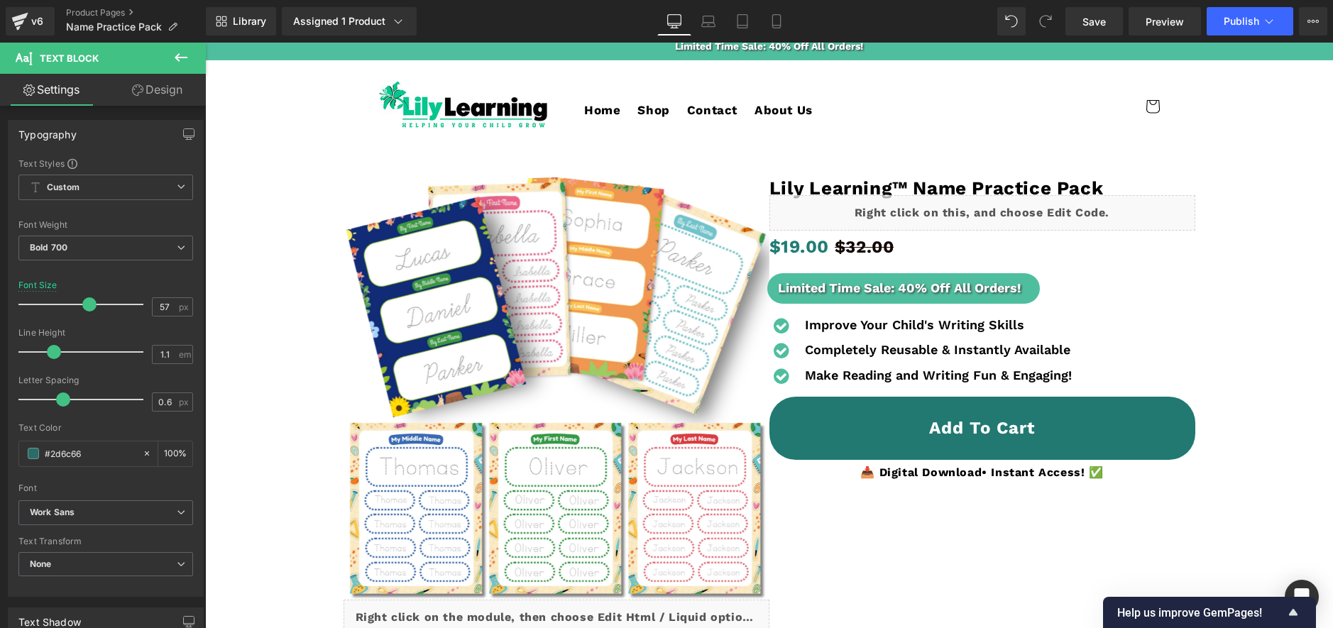
scroll to position [9, 0]
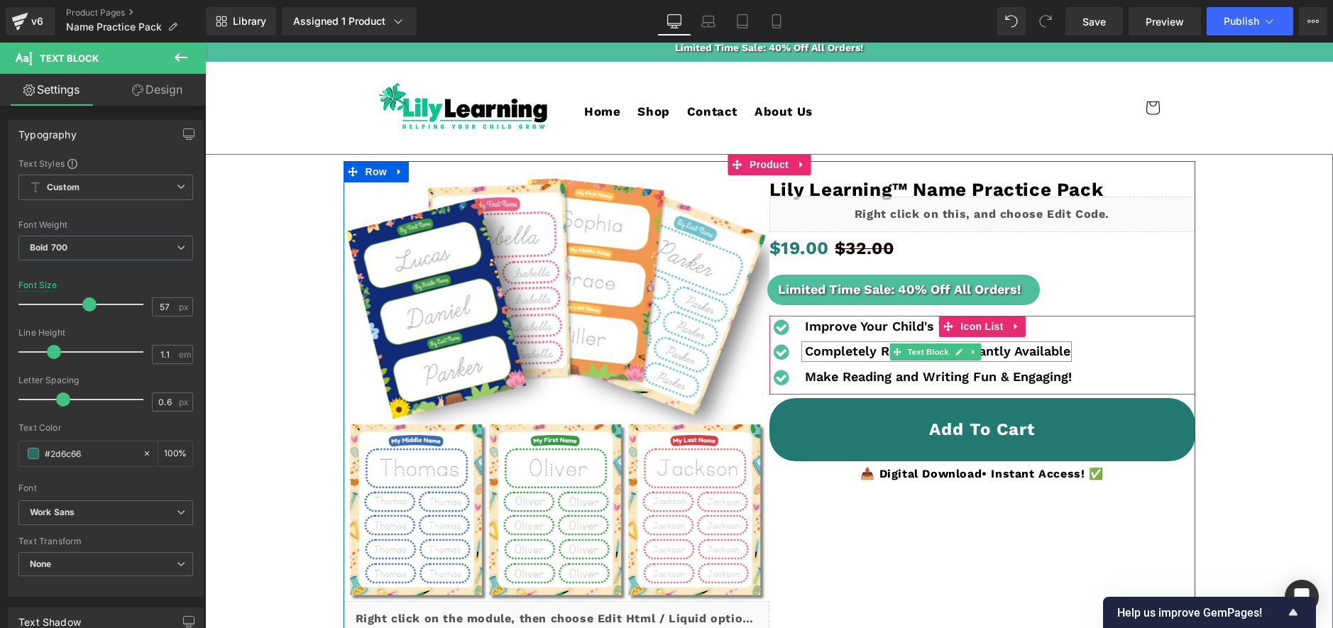
click at [818, 350] on b "Completely Reusable & Instantly Available" at bounding box center [937, 350] width 265 height 15
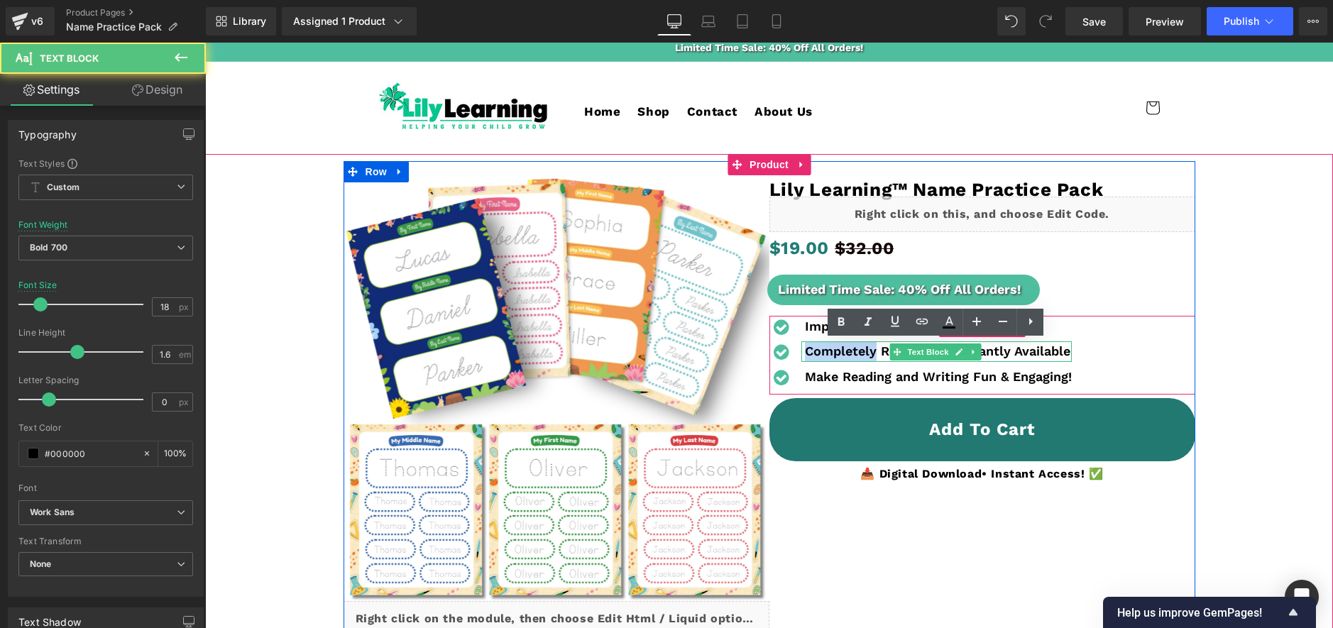
click at [818, 350] on b "Completely Reusable & Instantly Available" at bounding box center [937, 350] width 265 height 15
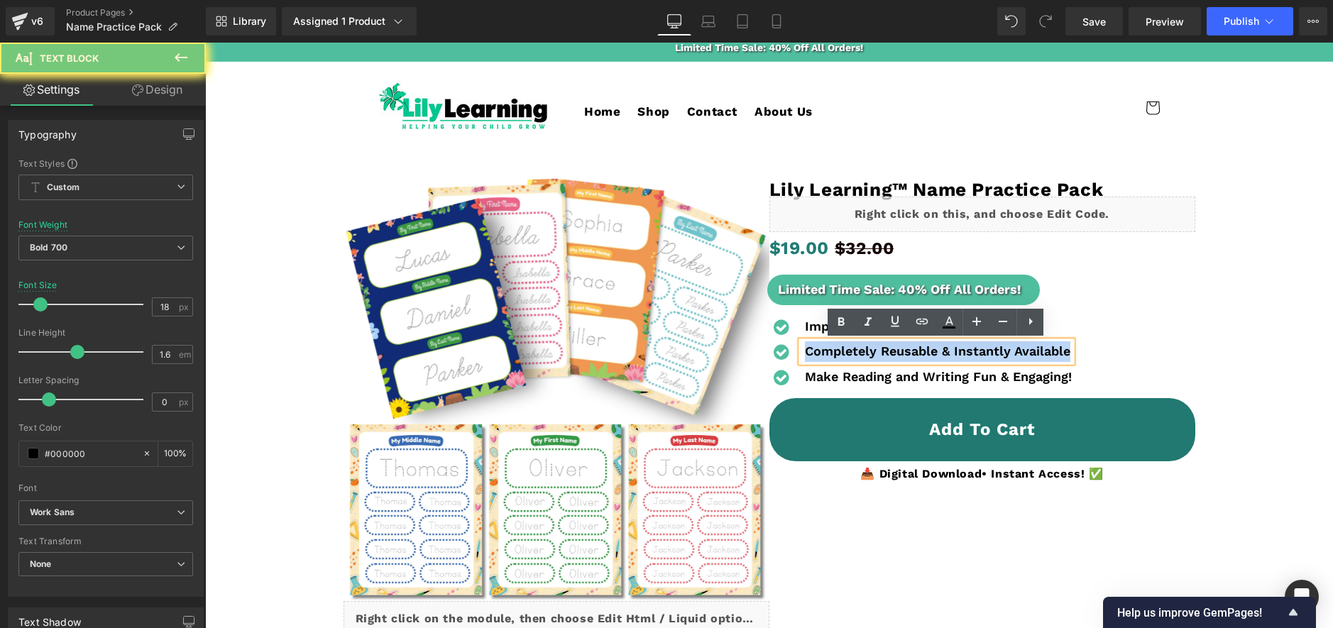
click at [818, 351] on b "Completely Reusable & Instantly Available" at bounding box center [937, 350] width 265 height 15
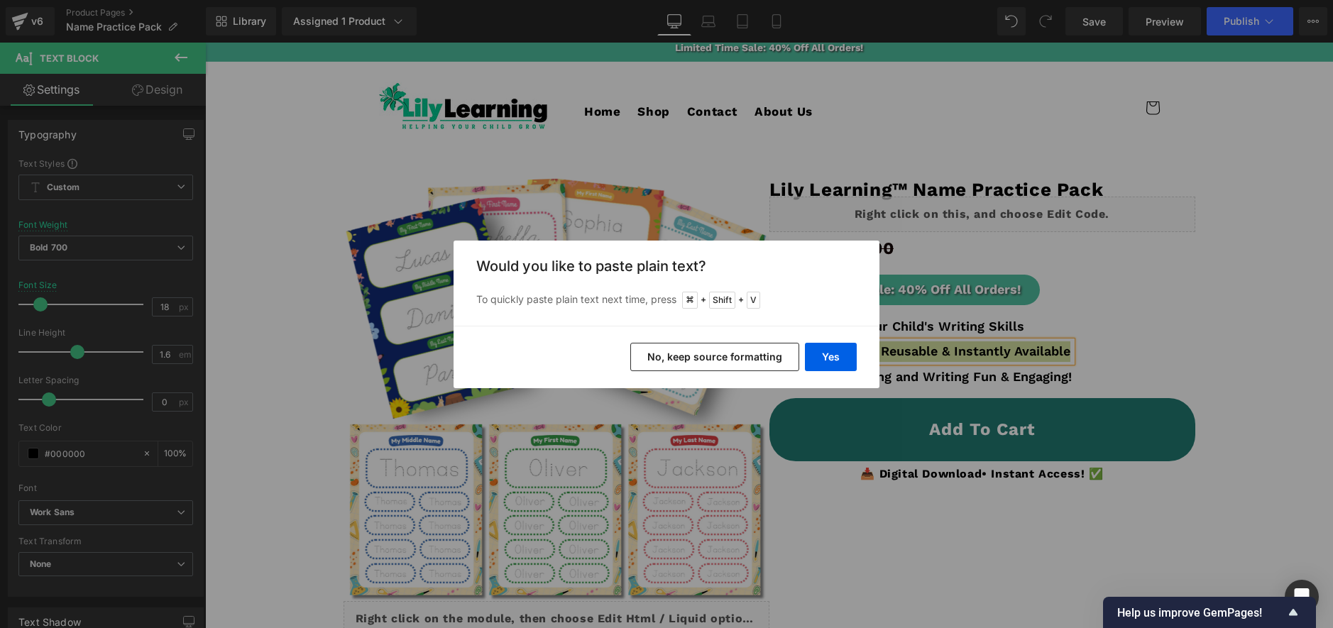
click at [862, 356] on div "Yes No, keep source formatting" at bounding box center [666, 357] width 426 height 62
click at [837, 358] on button "Yes" at bounding box center [831, 357] width 52 height 28
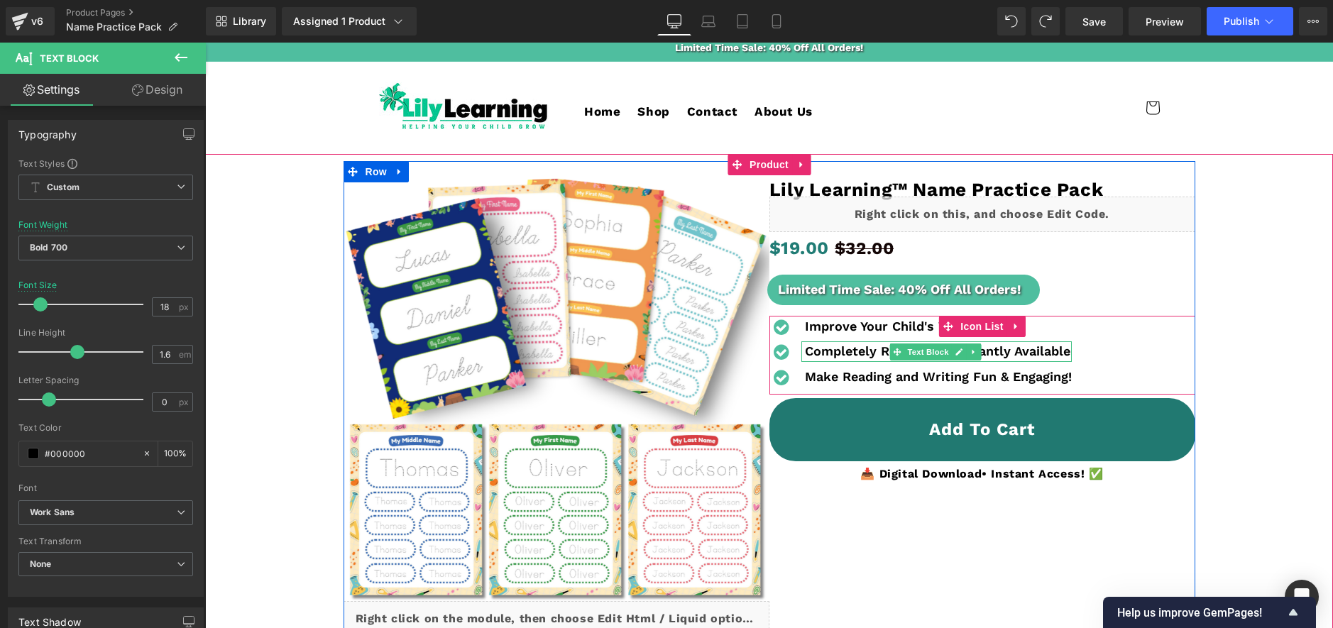
click at [1062, 350] on b "Completely Reusable & Instantly Available" at bounding box center [937, 350] width 265 height 15
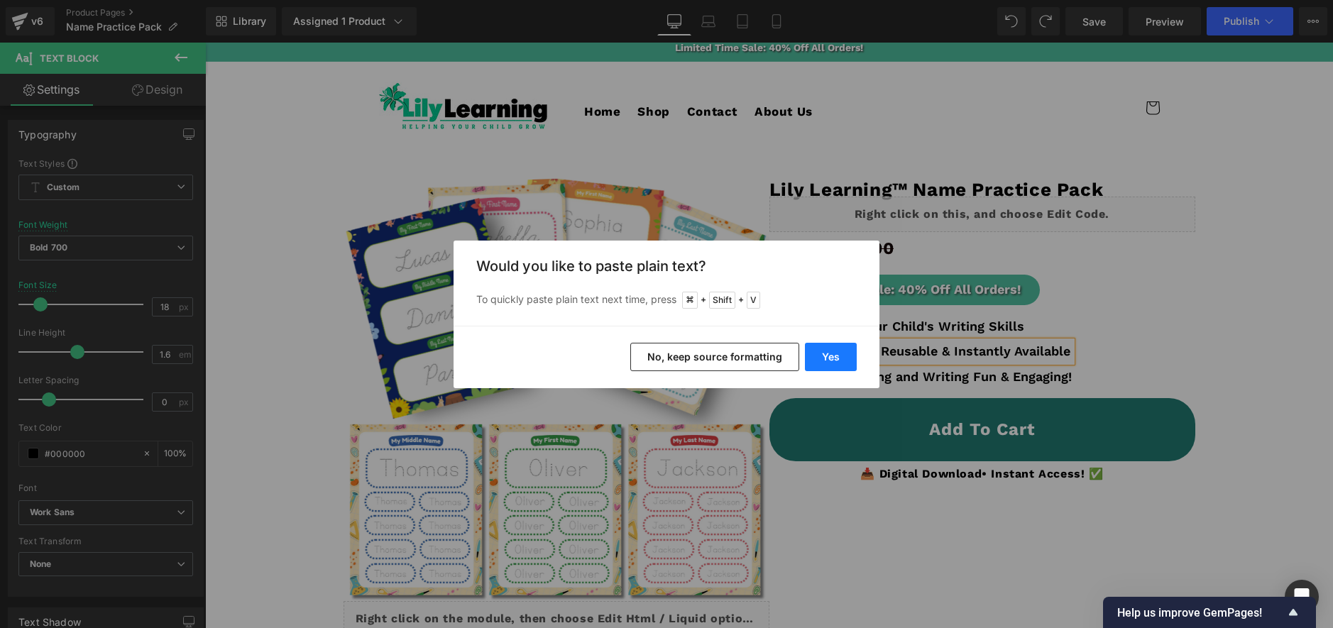
click at [833, 350] on button "Yes" at bounding box center [831, 357] width 52 height 28
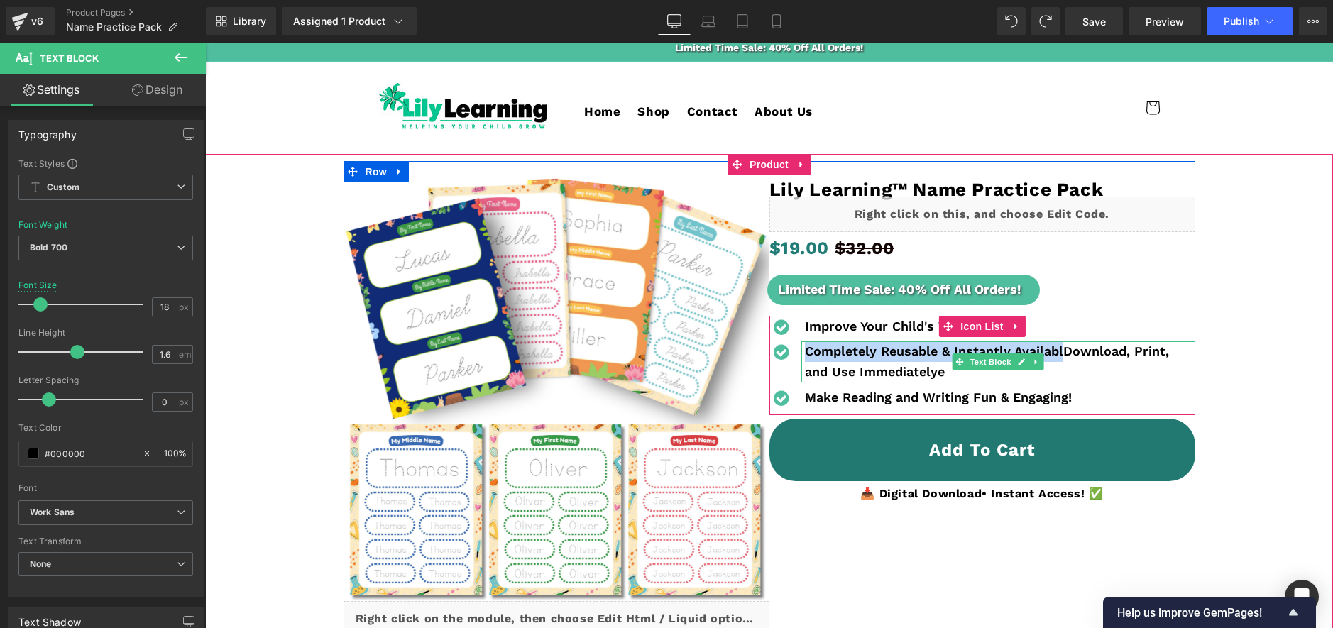
drag, startPoint x: 1059, startPoint y: 350, endPoint x: 805, endPoint y: 348, distance: 254.1
click at [805, 348] on b "Completely Reusable & Instantly AvailablDownload, Print, and Use Immediatelye" at bounding box center [987, 360] width 364 height 35
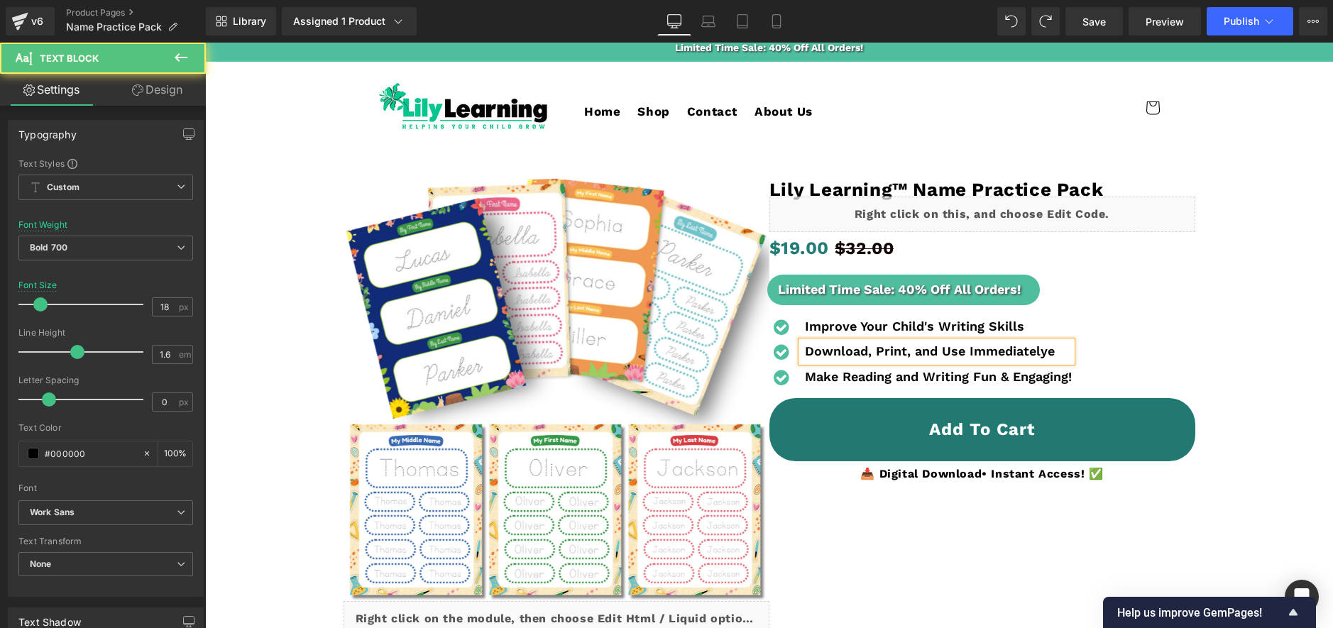
click at [1056, 352] on p "Download, Print, and Use Immediatelye" at bounding box center [938, 351] width 267 height 21
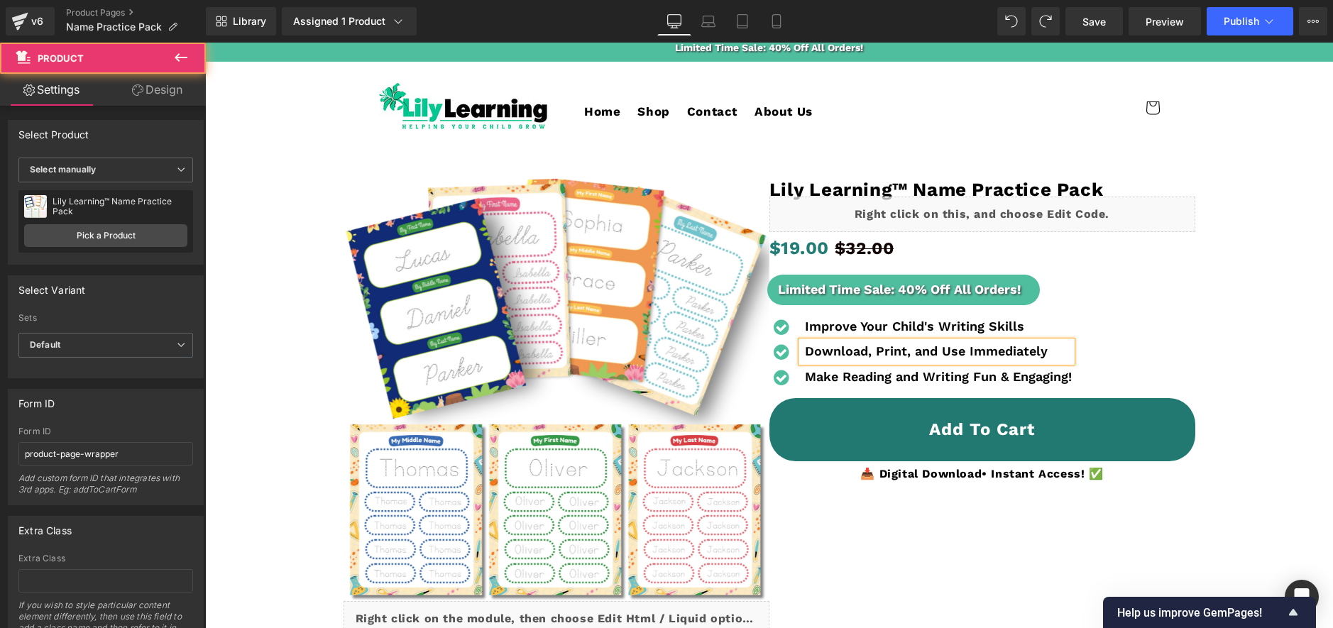
click at [1248, 368] on div at bounding box center [768, 490] width 1113 height 659
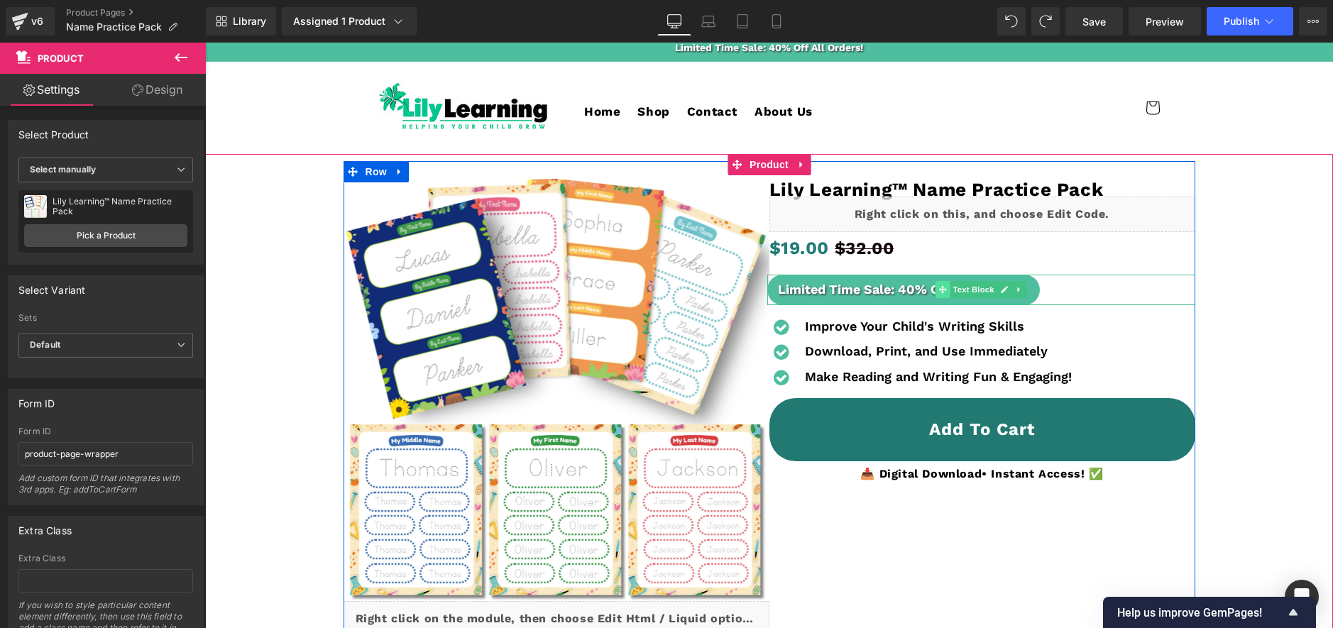
click at [945, 294] on span at bounding box center [942, 289] width 15 height 17
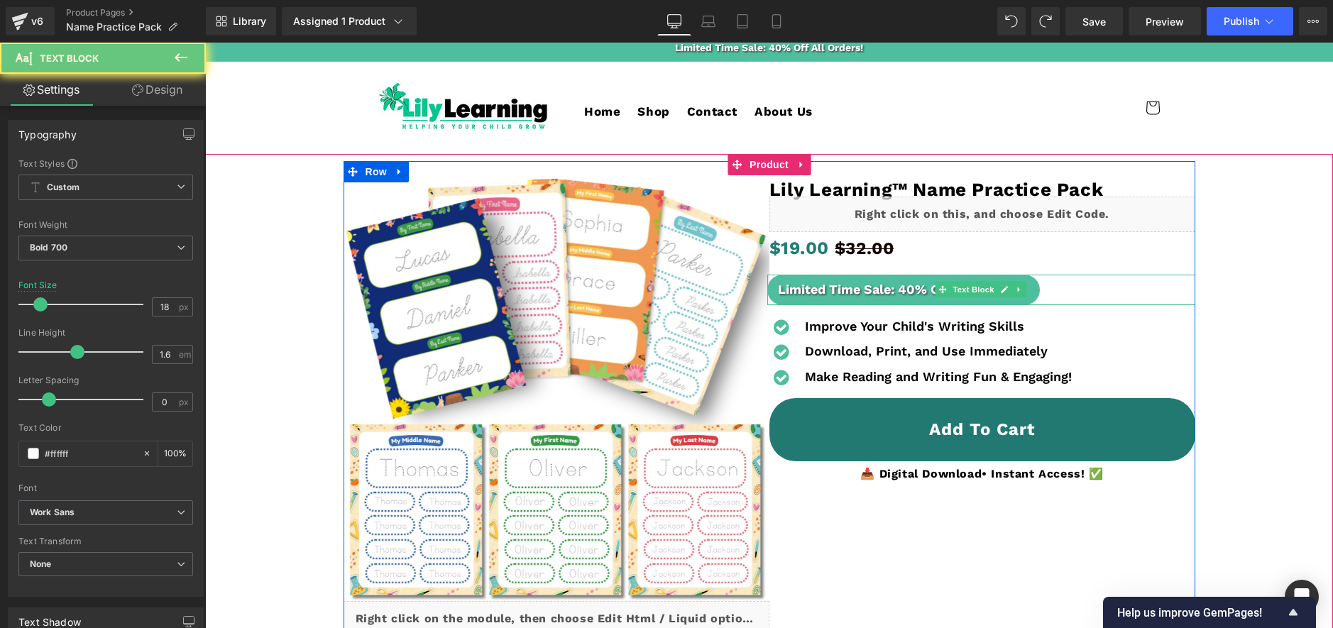
drag, startPoint x: 876, startPoint y: 288, endPoint x: 910, endPoint y: 290, distance: 34.1
click at [877, 288] on div "Limited Time Sale: 40% Off All Orders!" at bounding box center [903, 290] width 273 height 31
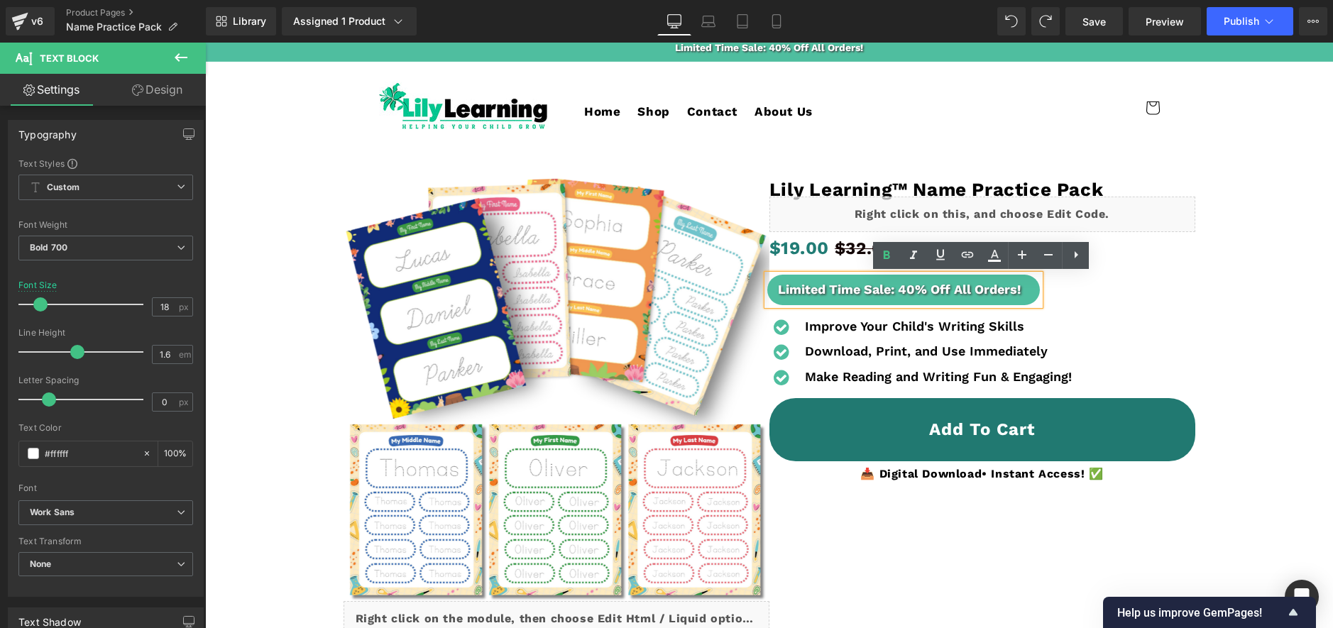
click at [1018, 289] on div "Limited Time Sale: 40% Off All Orders!" at bounding box center [903, 290] width 273 height 31
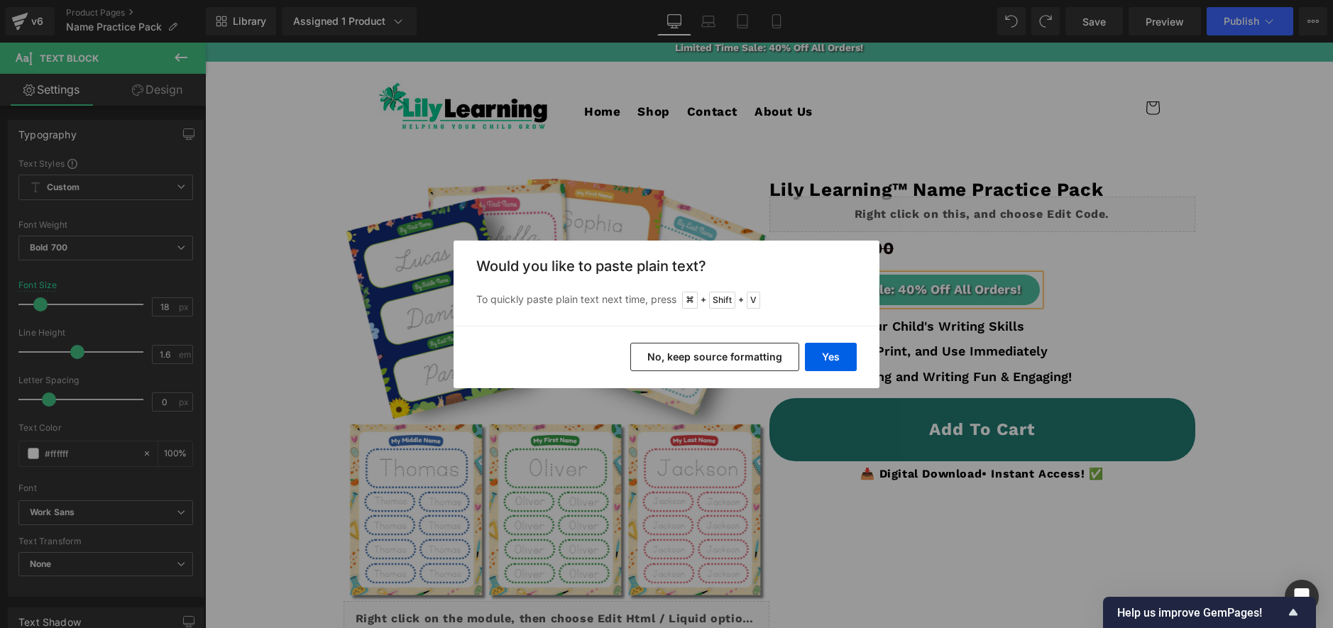
click at [779, 358] on button "No, keep source formatting" at bounding box center [714, 357] width 169 height 28
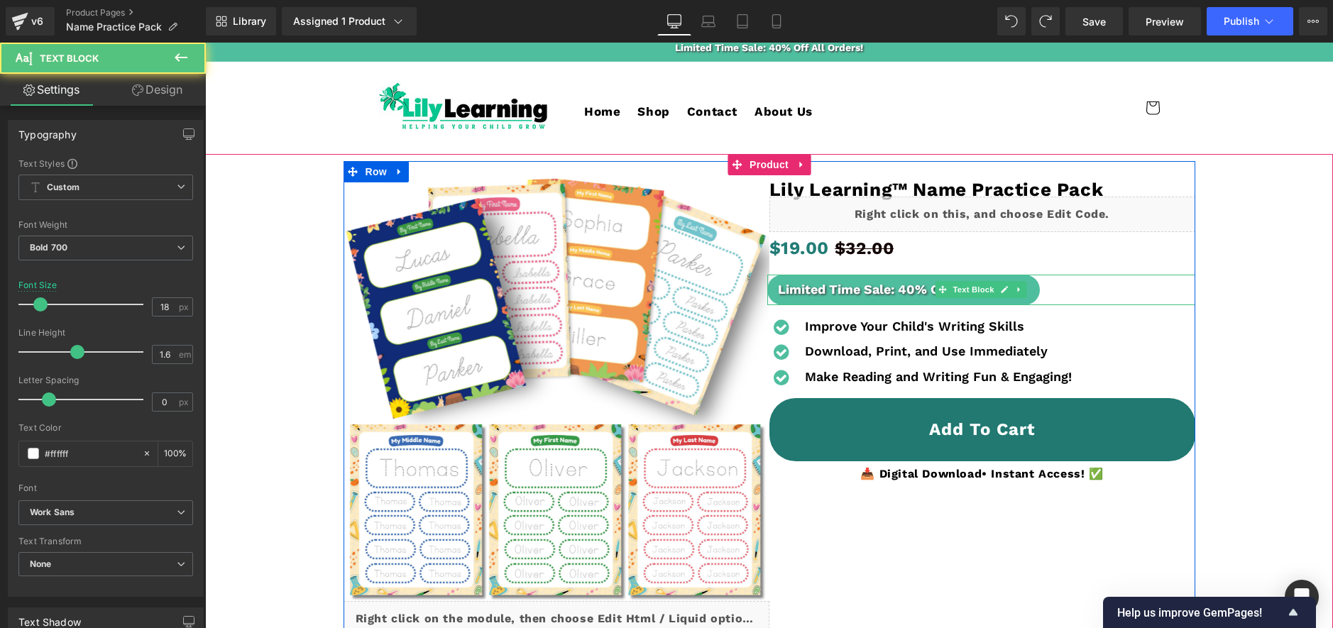
click at [896, 281] on div "Limited Time Sale: 40% Off All Orders!" at bounding box center [903, 290] width 273 height 31
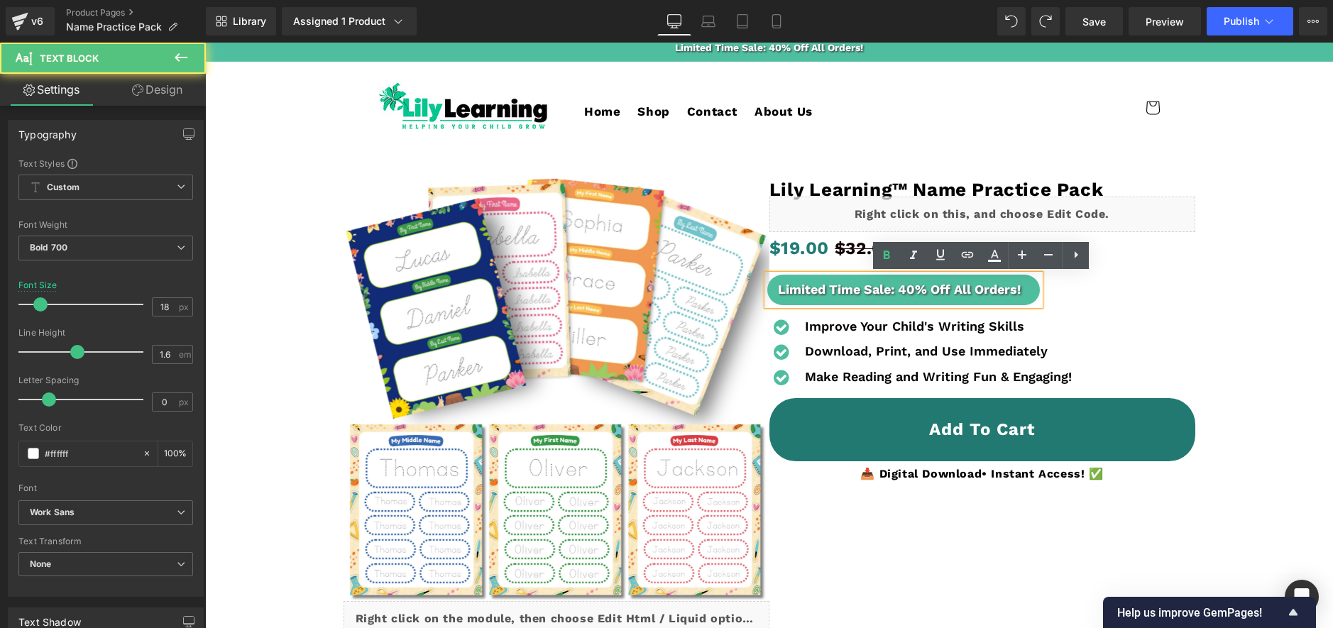
click at [1016, 288] on div "Limited Time Sale: 40% Off All Orders!" at bounding box center [903, 290] width 273 height 31
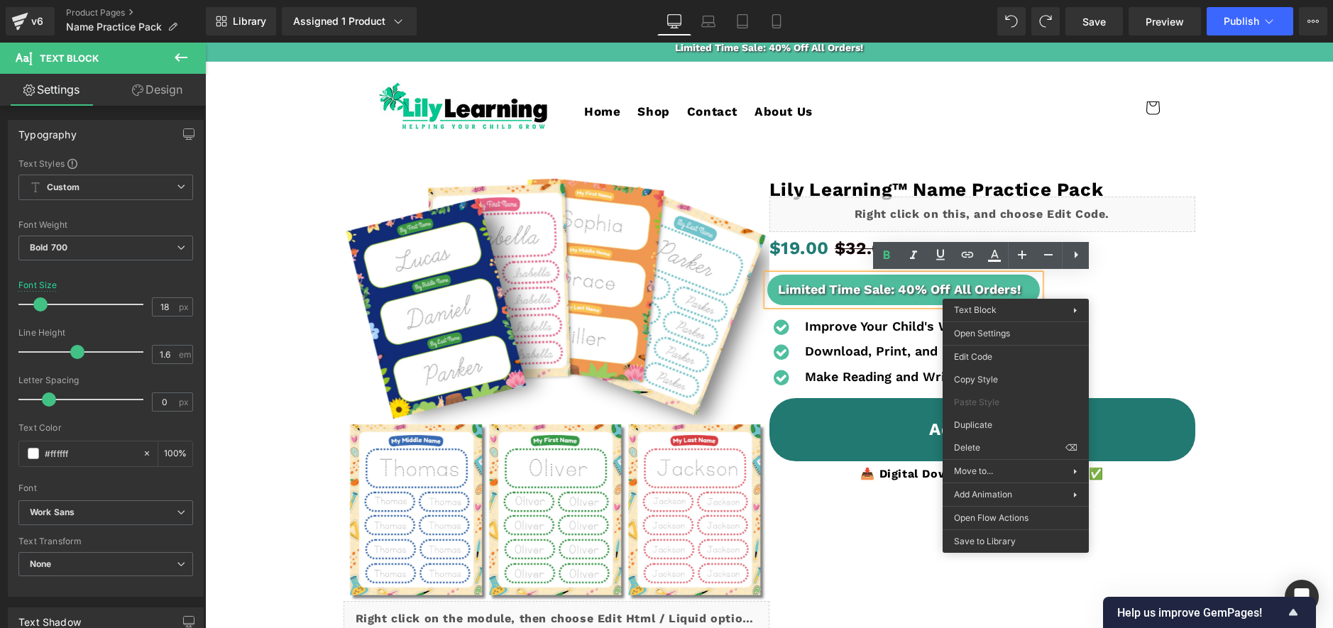
click at [911, 293] on div "Limited Time Sale: 40% Off All Orders!" at bounding box center [903, 290] width 273 height 31
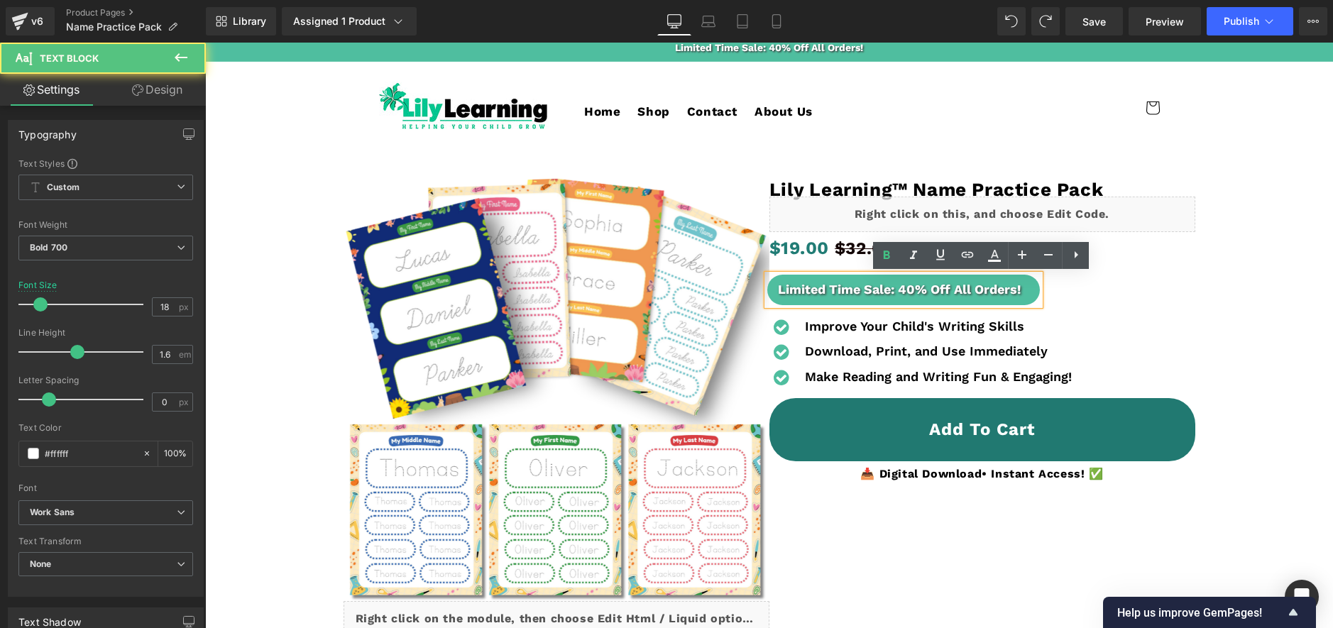
click at [1018, 292] on div "Limited Time Sale: 40% Off All Orders!" at bounding box center [903, 290] width 273 height 31
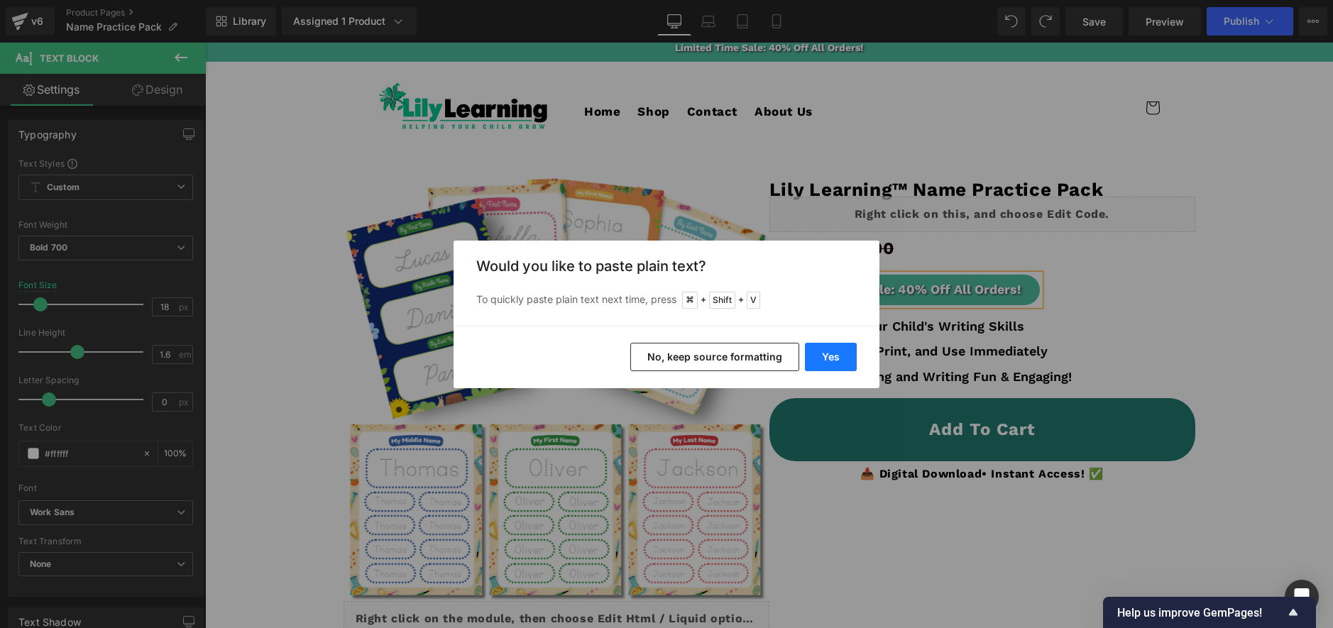
click at [849, 361] on button "Yes" at bounding box center [831, 357] width 52 height 28
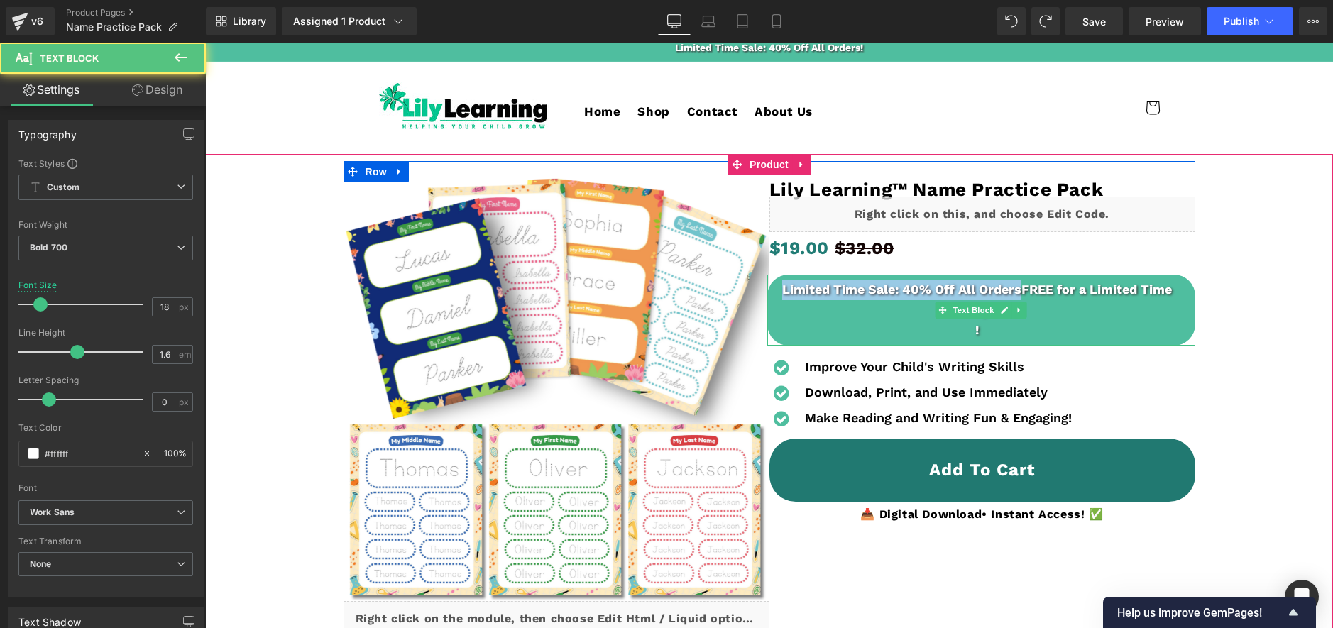
drag, startPoint x: 1021, startPoint y: 287, endPoint x: 776, endPoint y: 295, distance: 245.7
click at [776, 295] on div "Limited Time Sale: 40% Off All OrdersFREE for a Limited Time Only! !" at bounding box center [981, 310] width 428 height 71
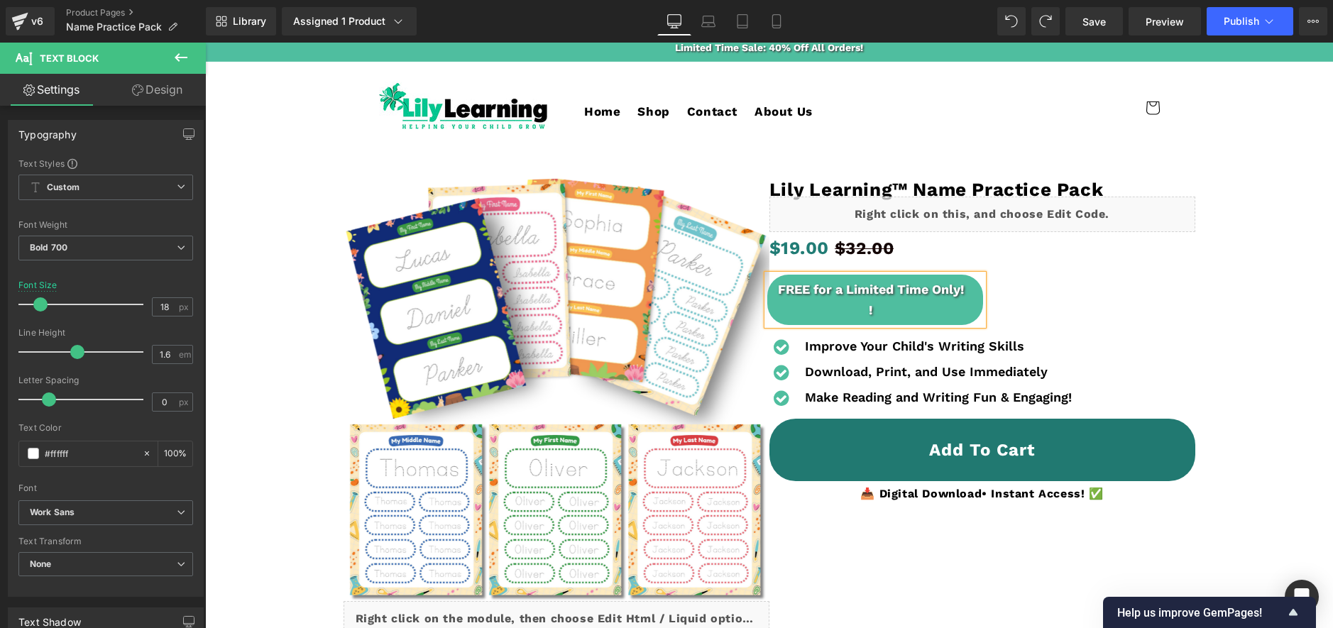
scroll to position [8, 0]
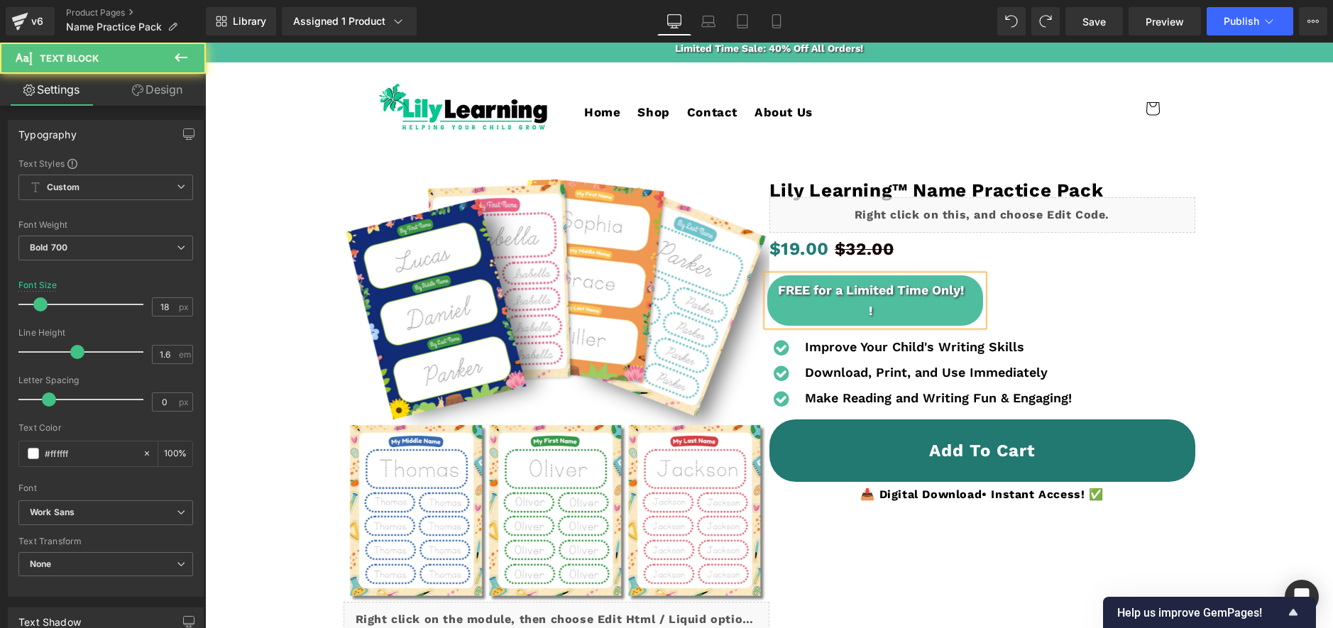
click at [892, 315] on div "FREE for a Limited Time Only! !" at bounding box center [875, 300] width 216 height 51
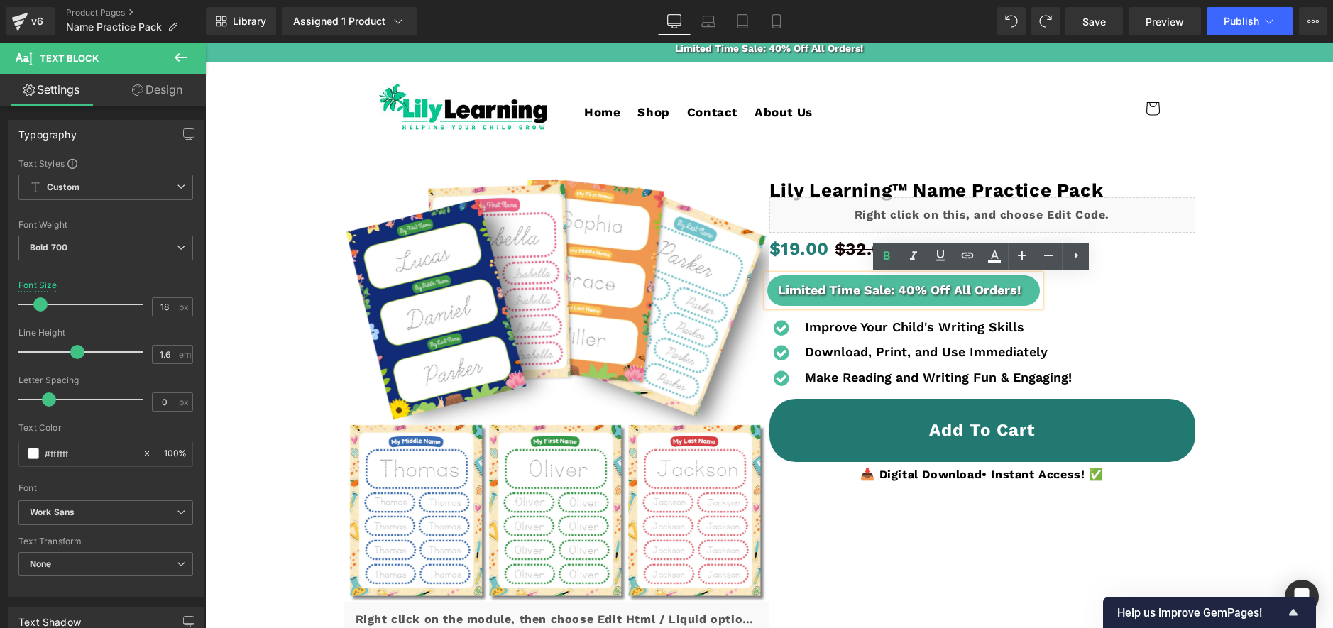
drag, startPoint x: 1015, startPoint y: 290, endPoint x: 1052, endPoint y: 319, distance: 47.6
click at [1015, 290] on div "Limited Time Sale: 40% Off All Orders!" at bounding box center [903, 290] width 273 height 31
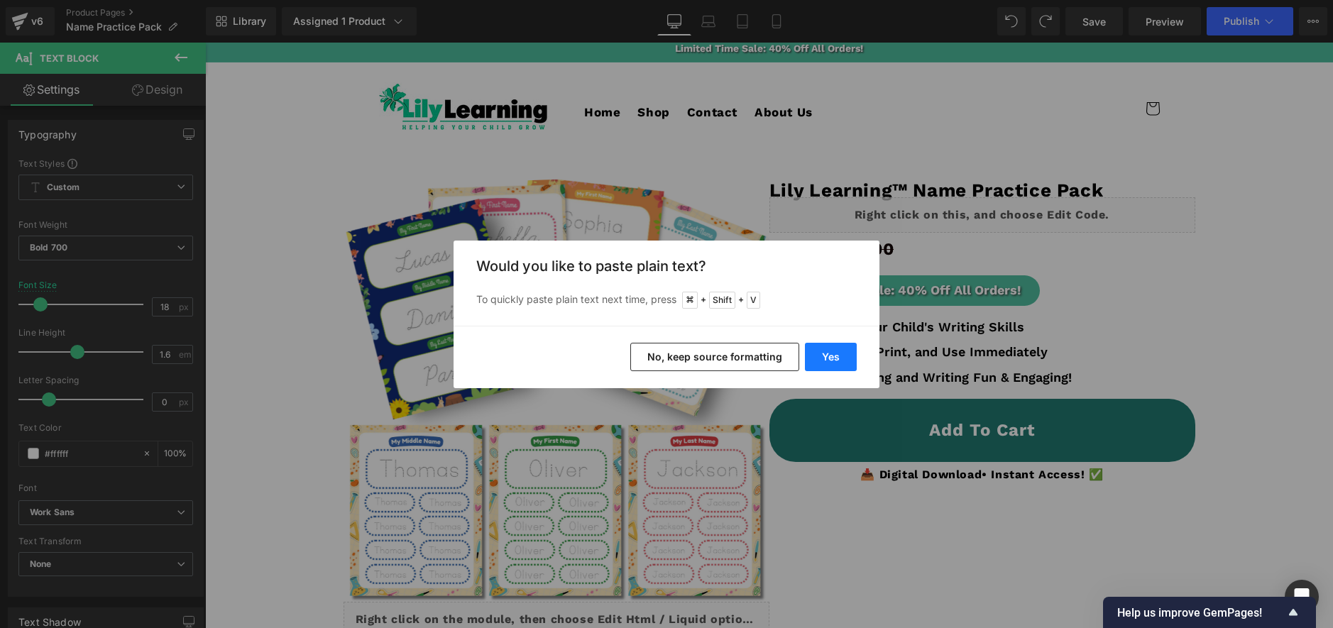
click at [852, 357] on button "Yes" at bounding box center [831, 357] width 52 height 28
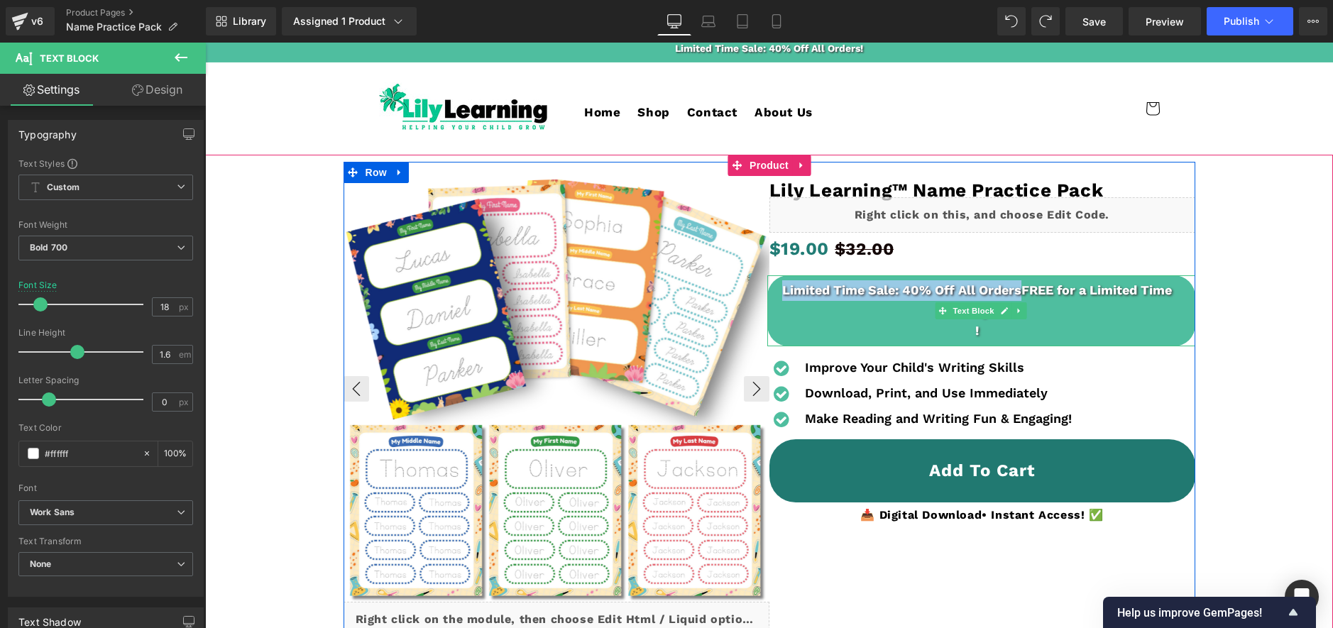
drag, startPoint x: 1022, startPoint y: 288, endPoint x: 752, endPoint y: 291, distance: 269.7
click at [764, 290] on div "‹ ›" at bounding box center [769, 444] width 852 height 565
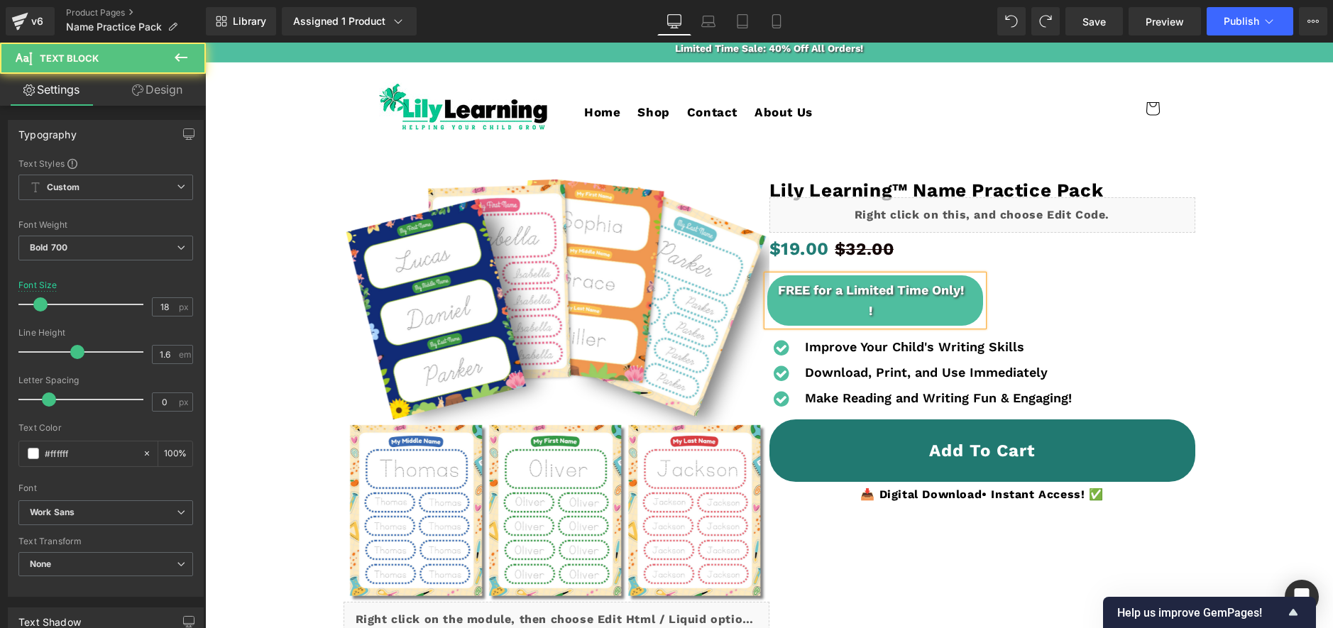
click at [924, 314] on div "FREE for a Limited Time Only! !" at bounding box center [875, 300] width 216 height 51
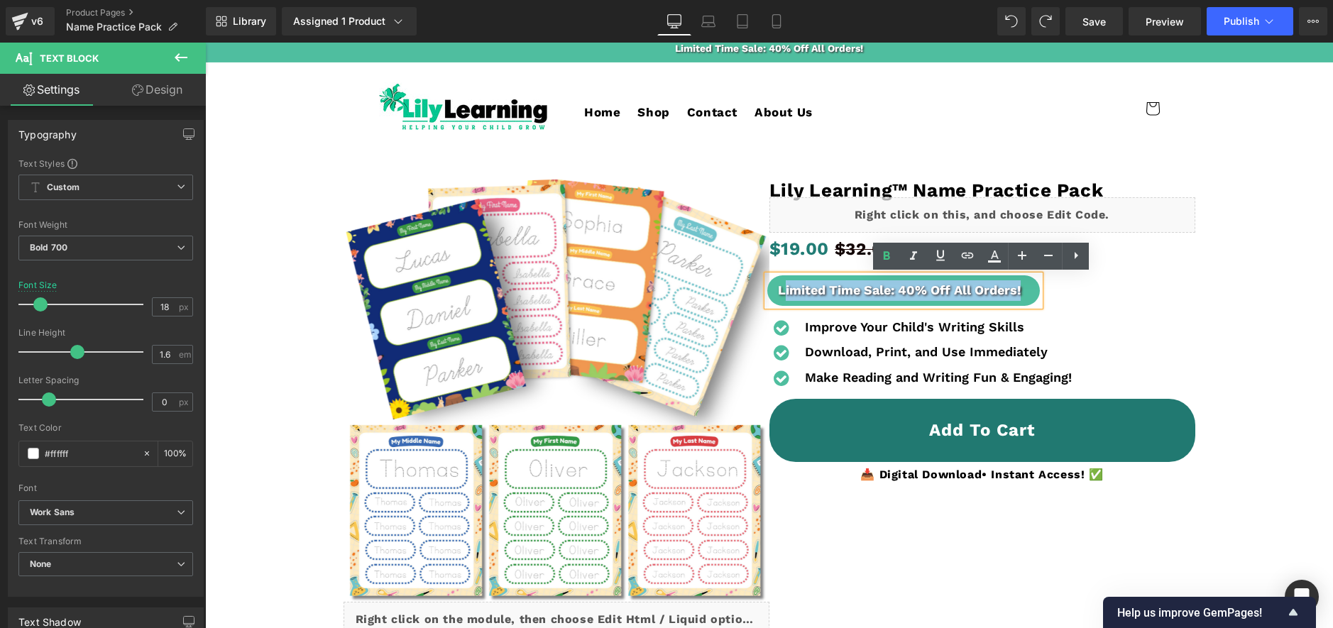
drag, startPoint x: 918, startPoint y: 282, endPoint x: 813, endPoint y: 297, distance: 106.0
click at [783, 292] on div "Limited Time Sale: 40% Off All Orders!" at bounding box center [903, 290] width 273 height 31
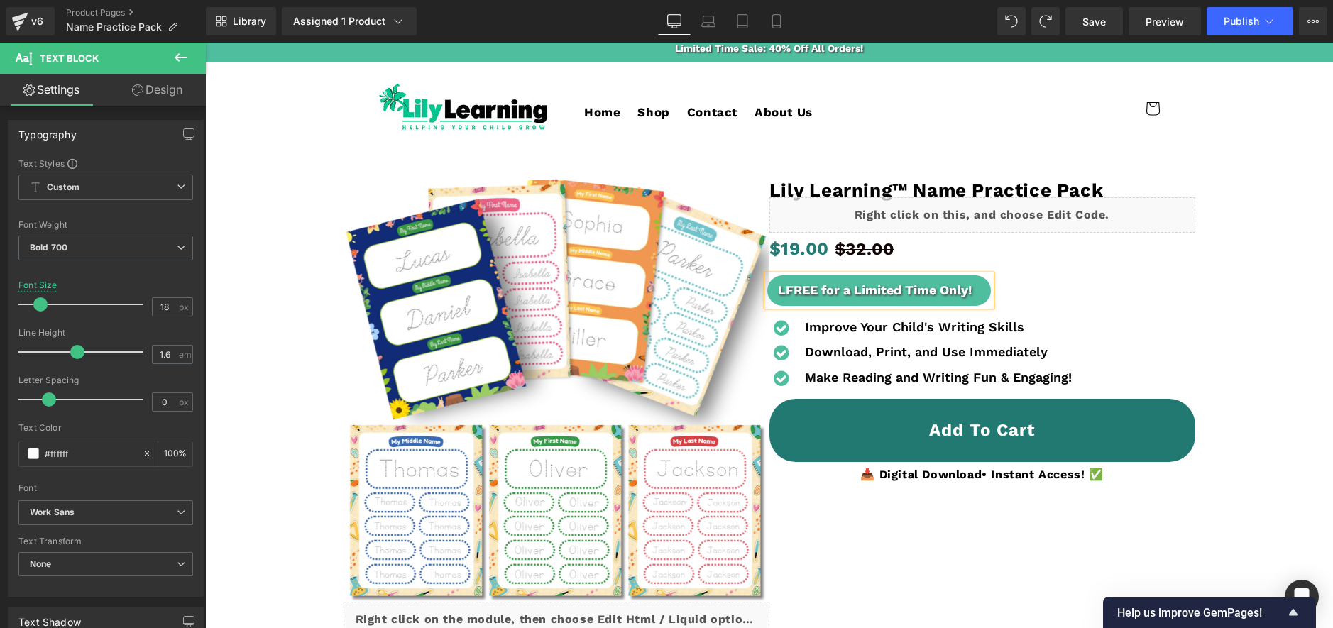
click at [783, 291] on div "LFREE for a Limited Time Only!" at bounding box center [879, 290] width 224 height 31
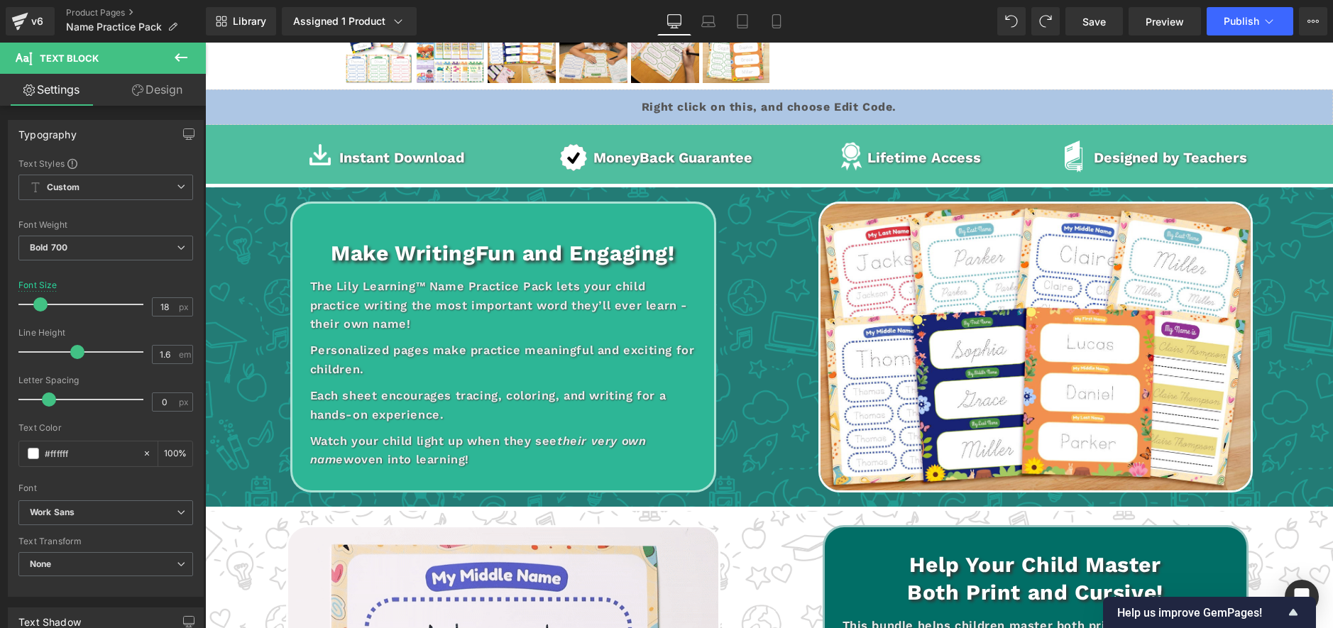
scroll to position [0, 0]
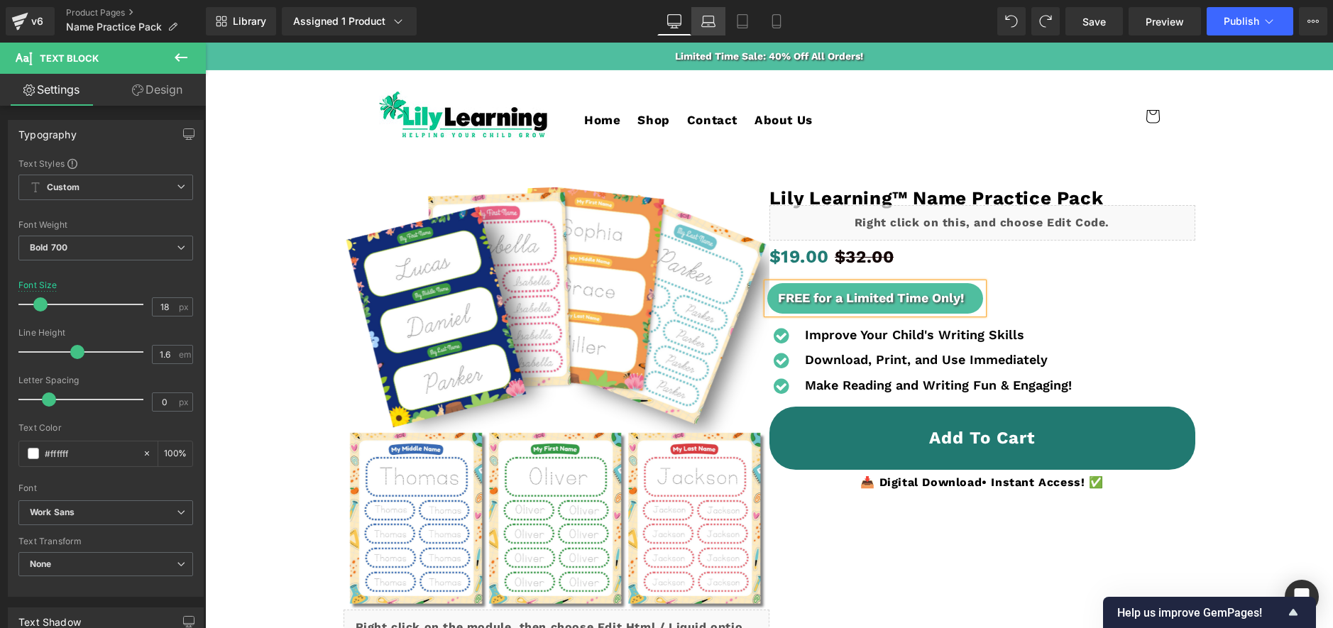
click at [708, 25] on icon at bounding box center [709, 25] width 2 height 0
type input "16"
type input "100"
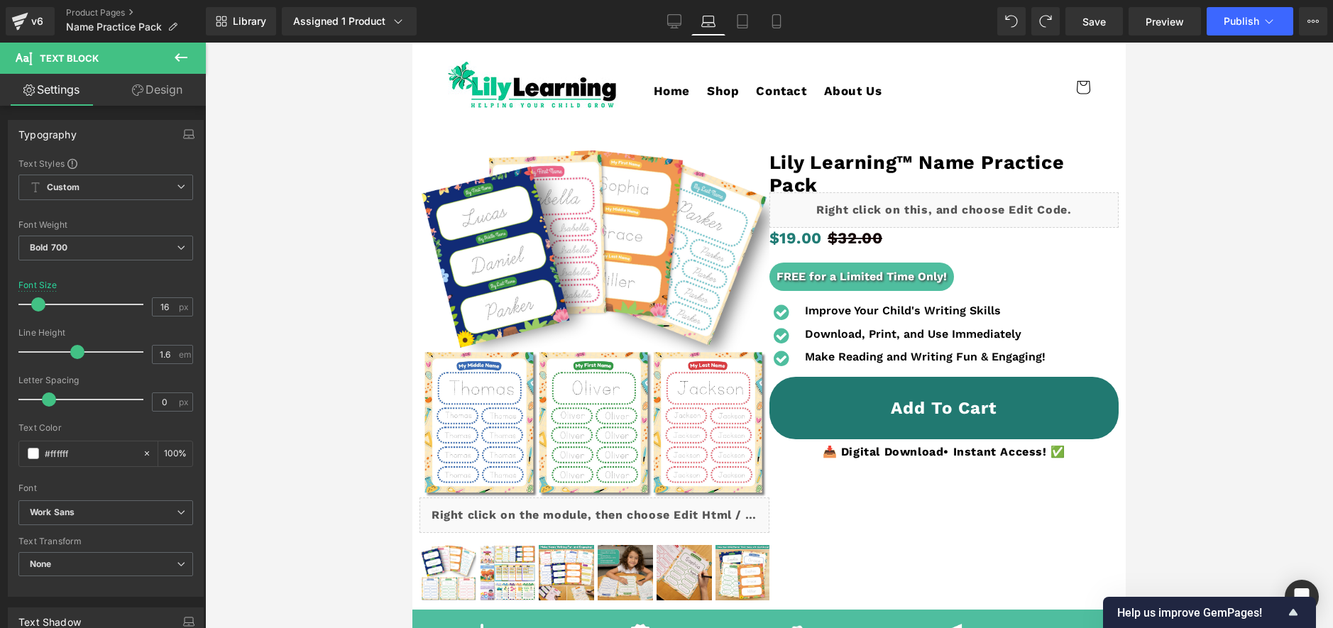
click at [721, 21] on link "Laptop" at bounding box center [708, 21] width 34 height 28
click at [743, 20] on icon at bounding box center [742, 21] width 14 height 14
type input "100"
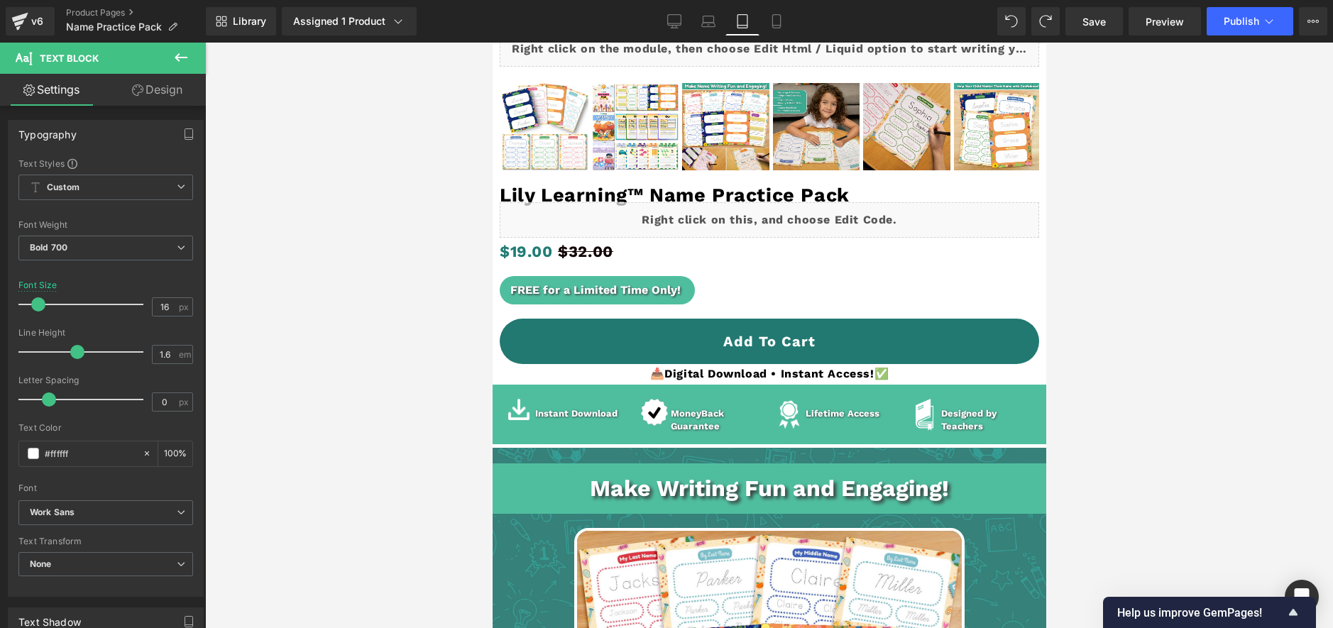
scroll to position [666, 0]
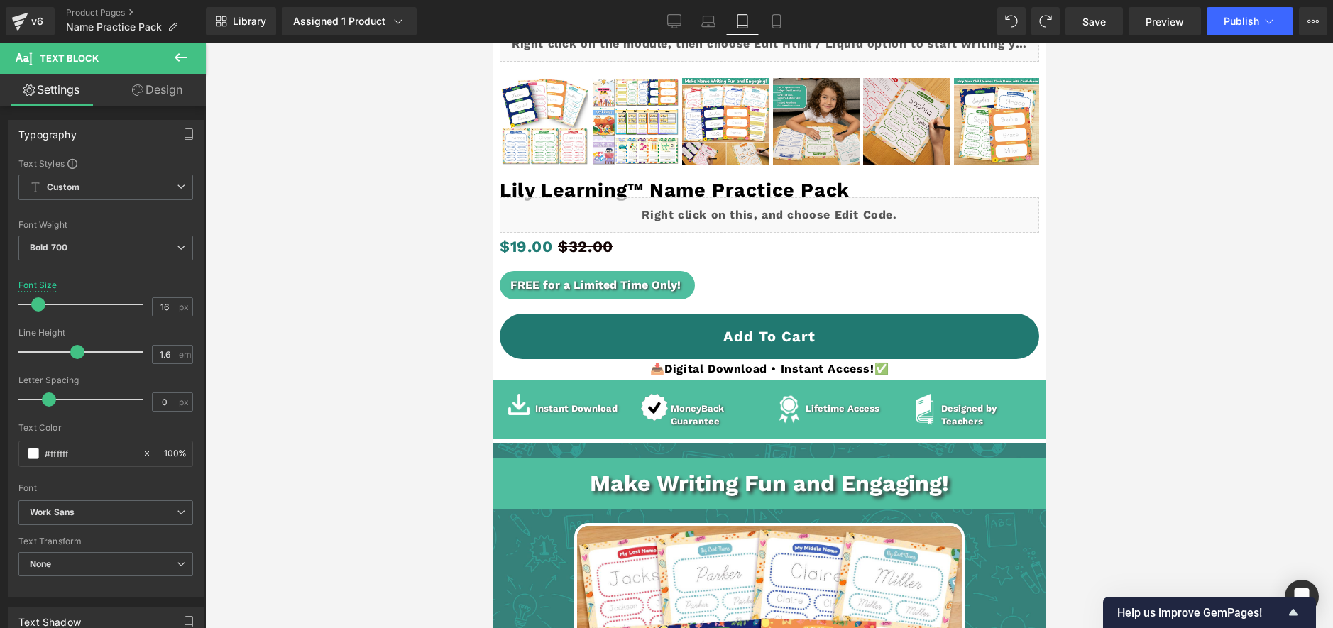
click at [757, 21] on link "Tablet" at bounding box center [742, 21] width 34 height 28
click at [766, 21] on link "Mobile" at bounding box center [776, 21] width 34 height 28
type input "15"
type input "100"
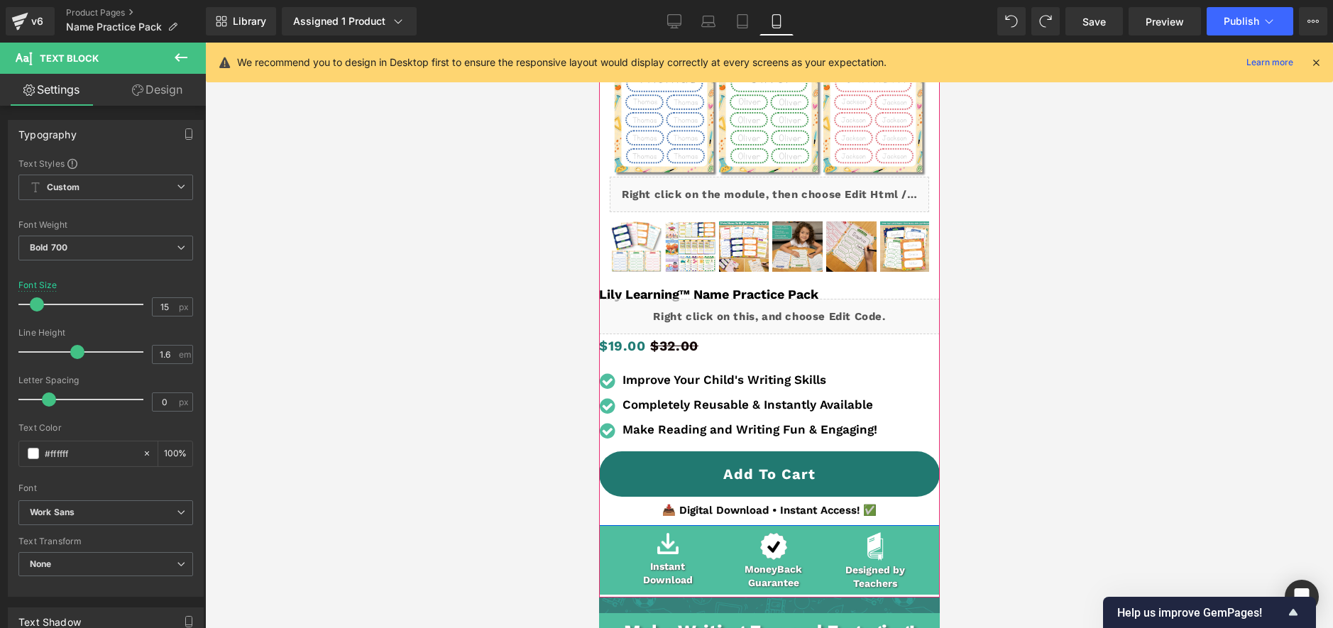
scroll to position [285, 0]
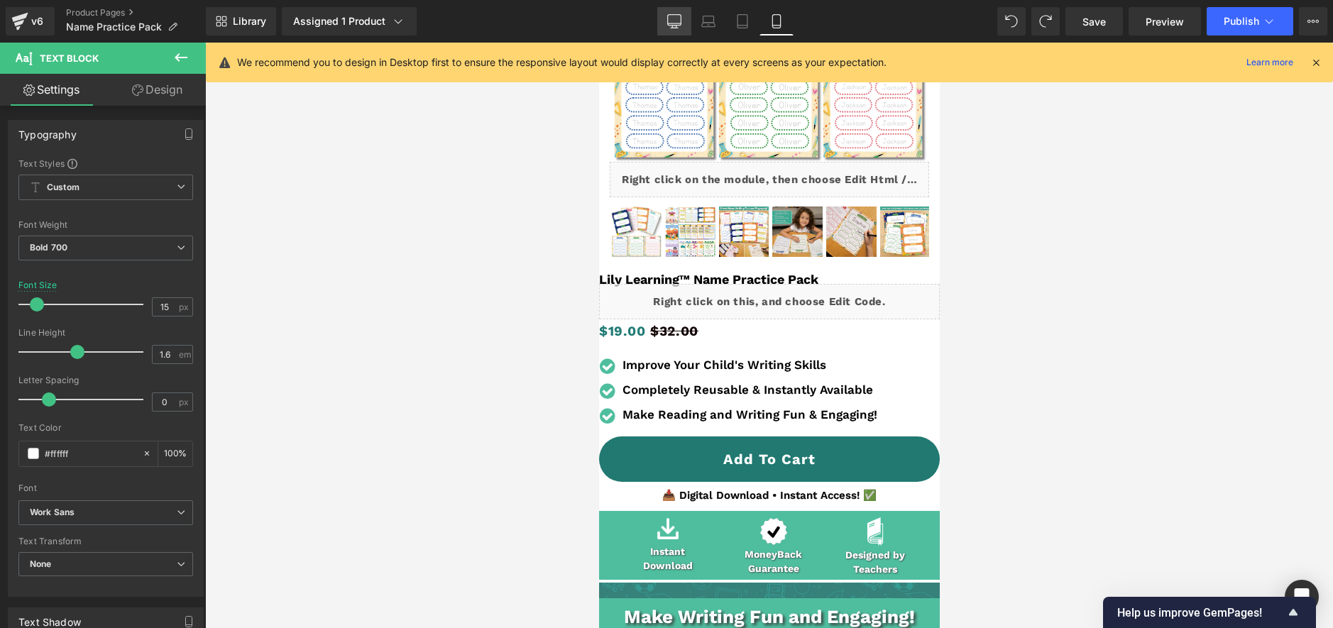
click at [678, 19] on icon at bounding box center [674, 21] width 14 height 14
type input "18"
type input "100"
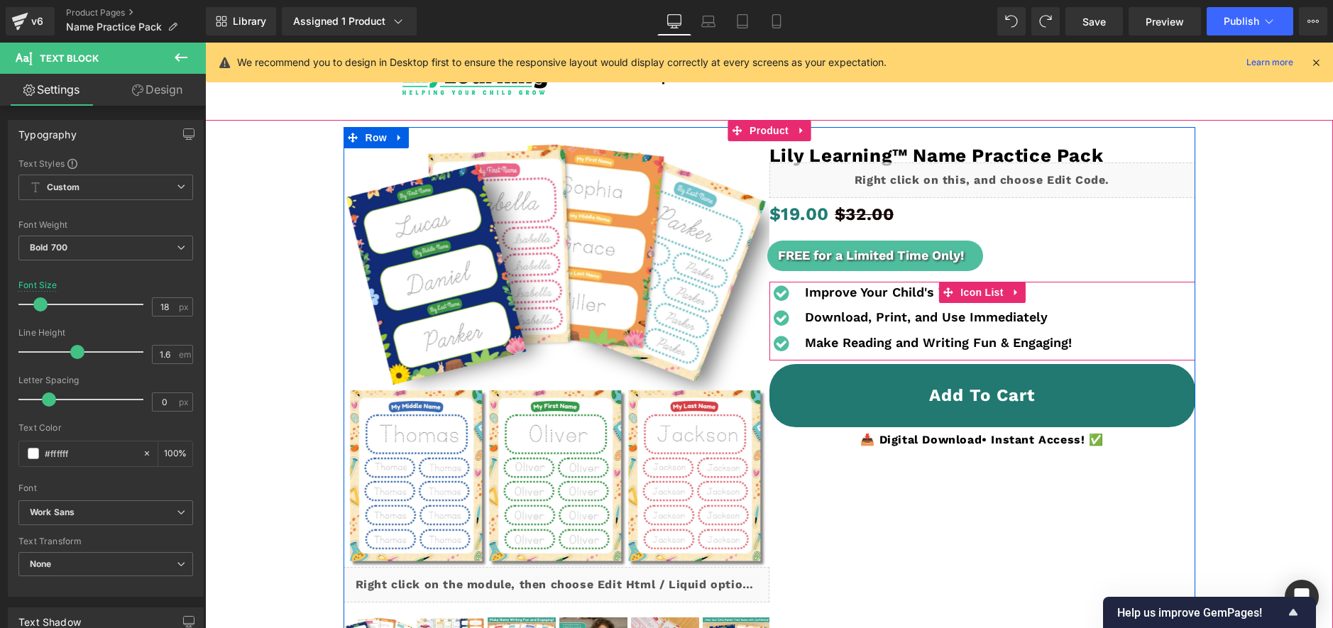
click at [819, 321] on b "Download, Print, and Use Immediately" at bounding box center [926, 316] width 243 height 15
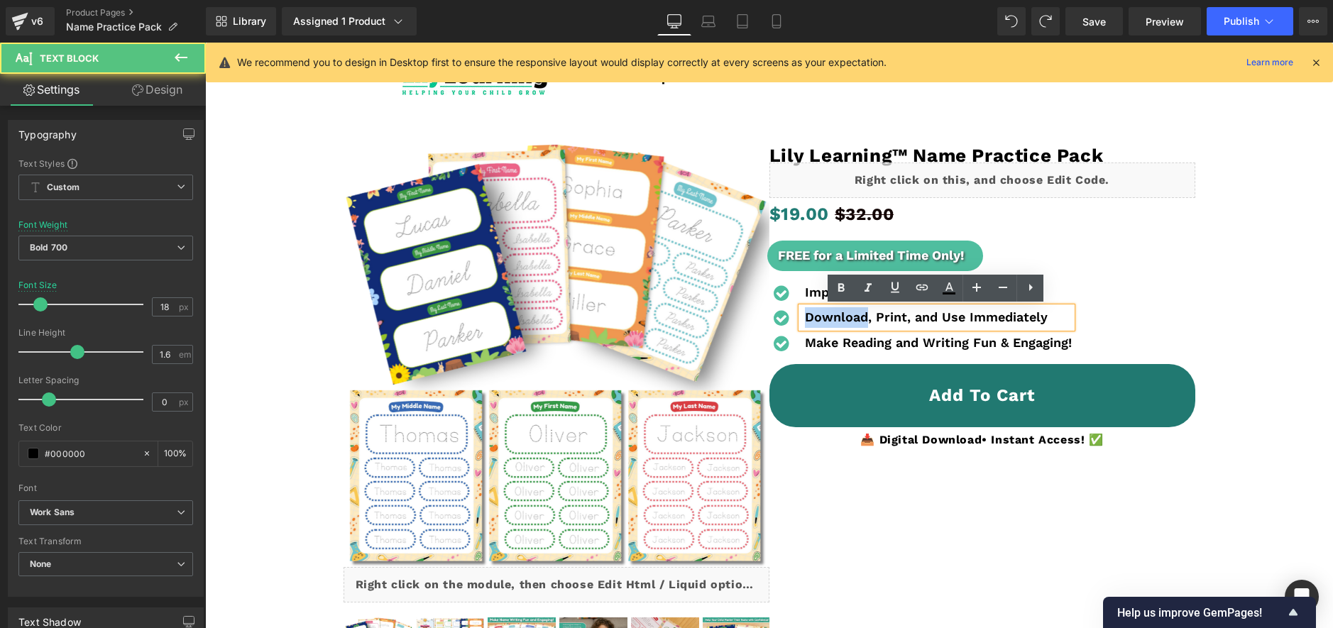
click at [819, 321] on b "Download, Print, and Use Immediately" at bounding box center [926, 316] width 243 height 15
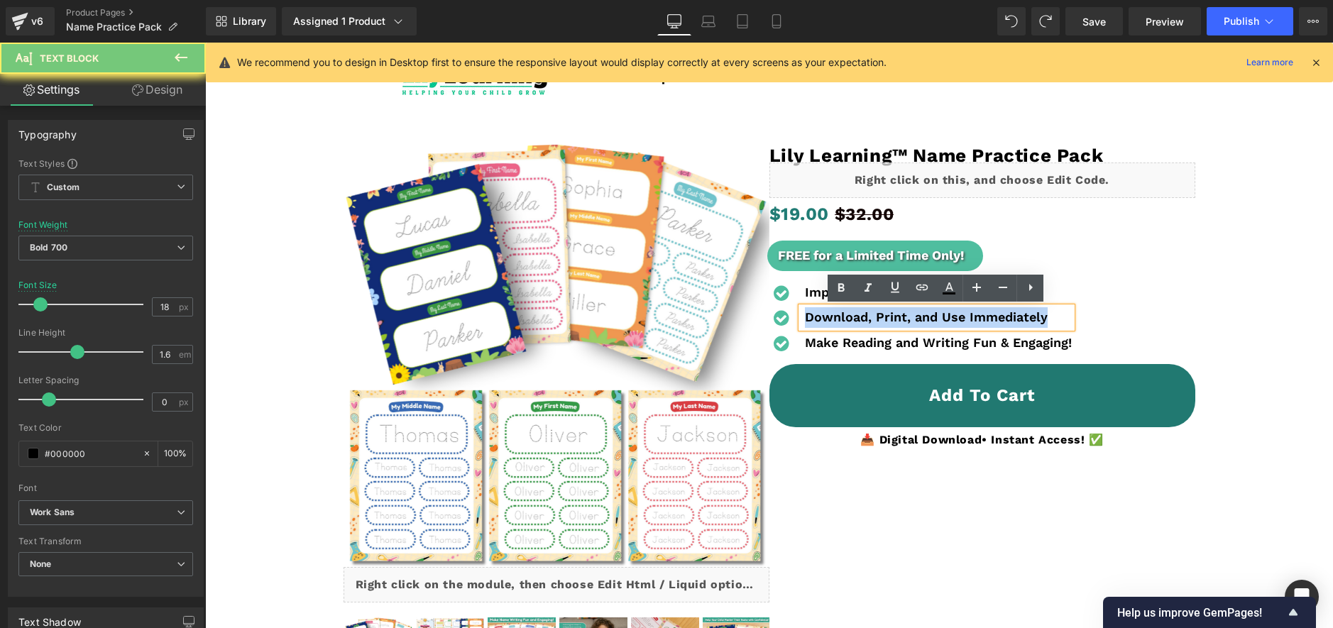
click at [819, 321] on b "Download, Print, and Use Immediately" at bounding box center [926, 316] width 243 height 15
copy b "Download, Print, and Use Immediately"
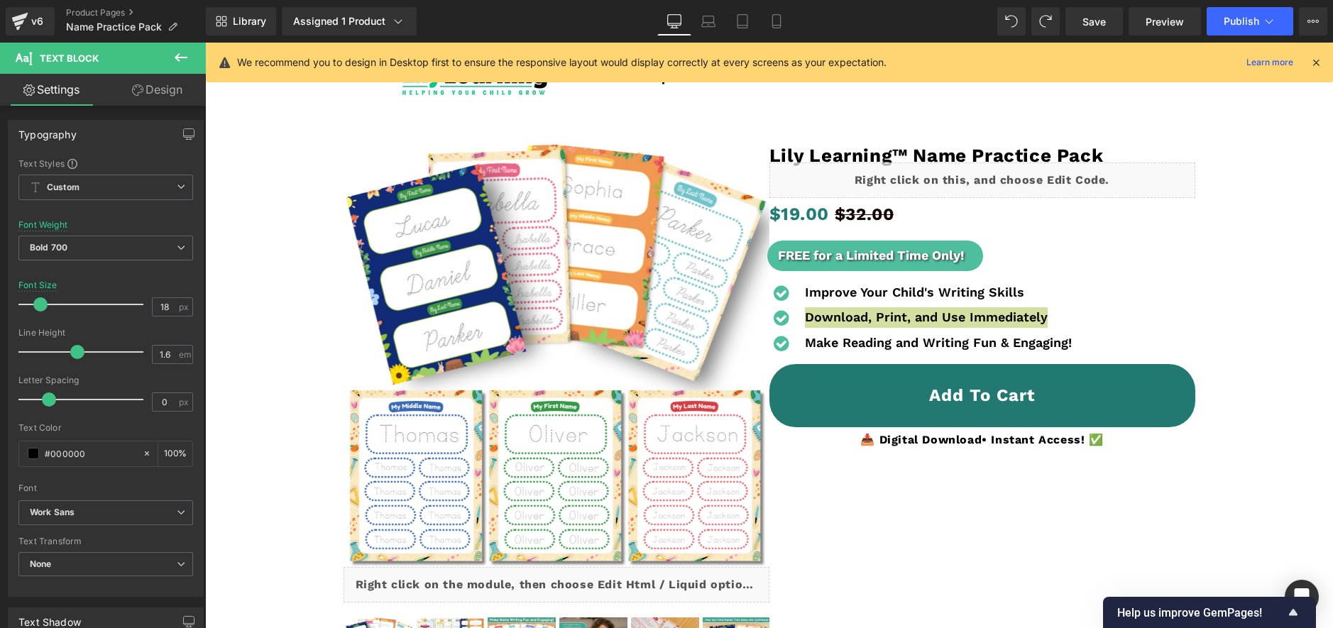
click at [775, 22] on icon at bounding box center [776, 21] width 14 height 14
type input "14"
type input "100"
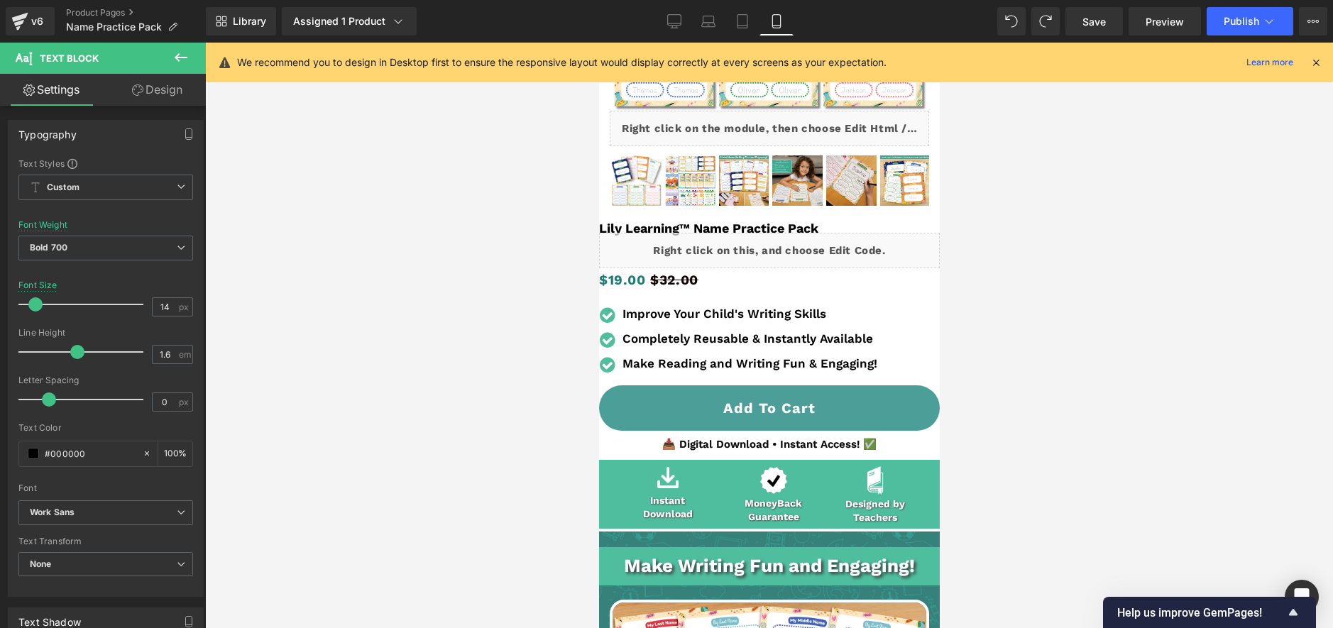
scroll to position [338, 0]
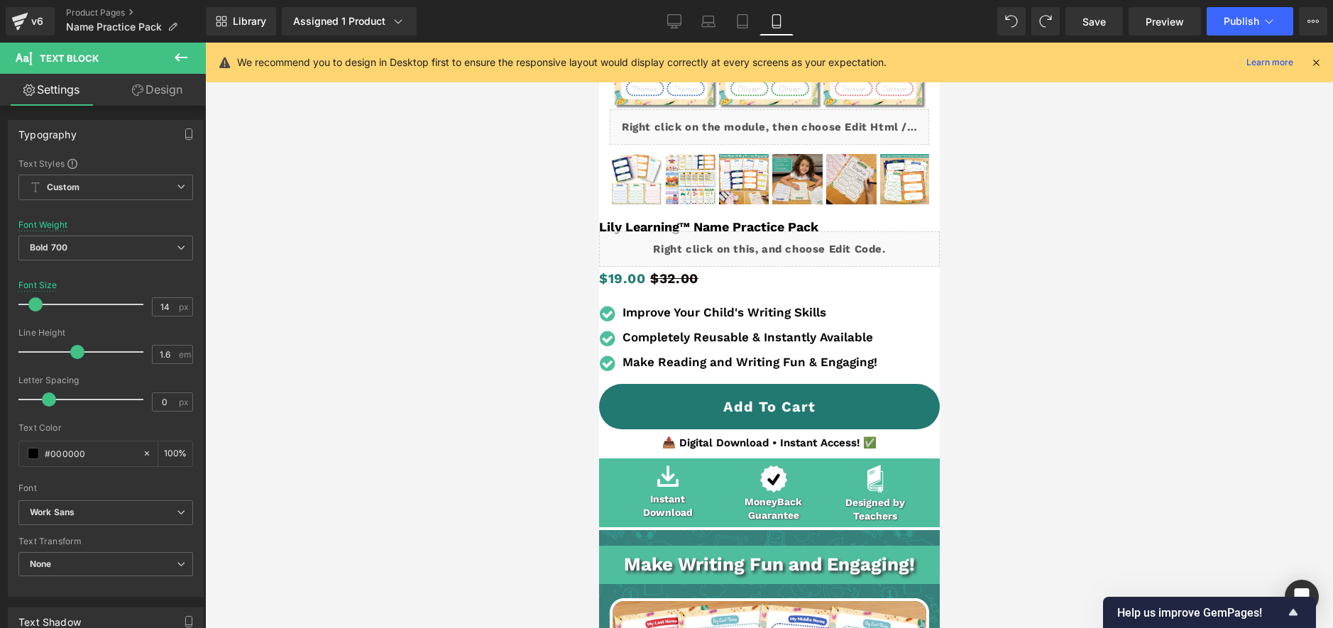
click at [850, 336] on b "Completely Reusable & Instantly Available" at bounding box center [747, 337] width 251 height 14
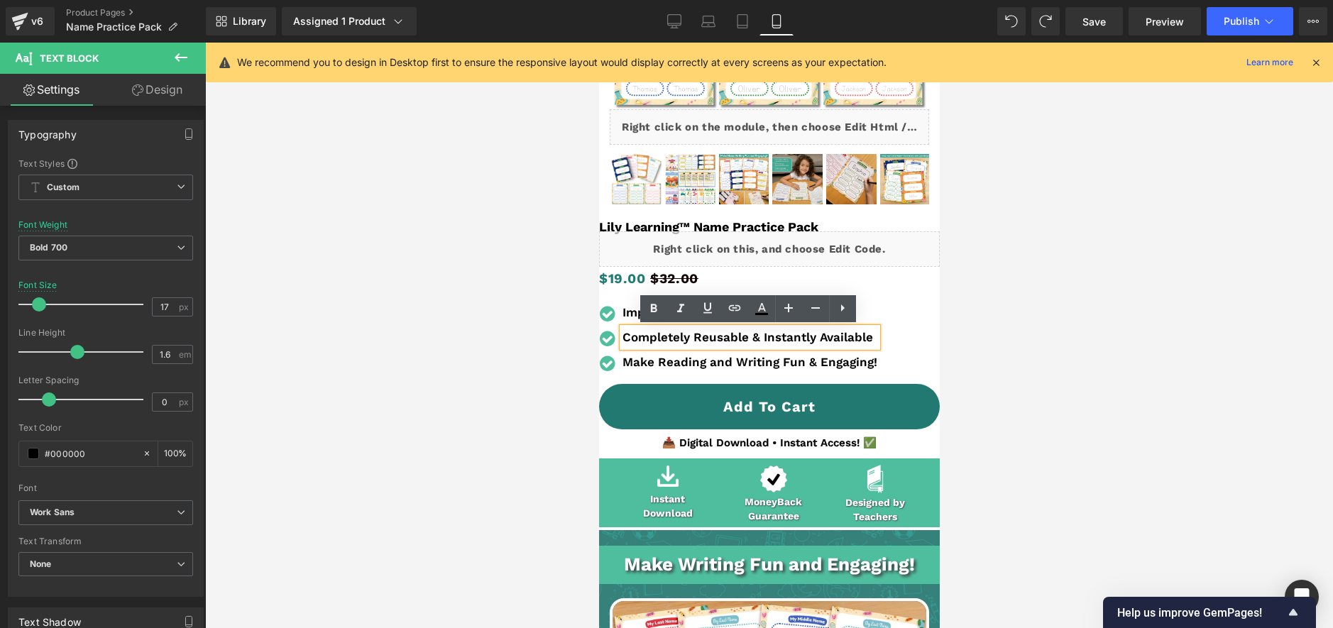
click at [818, 339] on b "Completely Reusable & Instantly Available" at bounding box center [747, 337] width 251 height 14
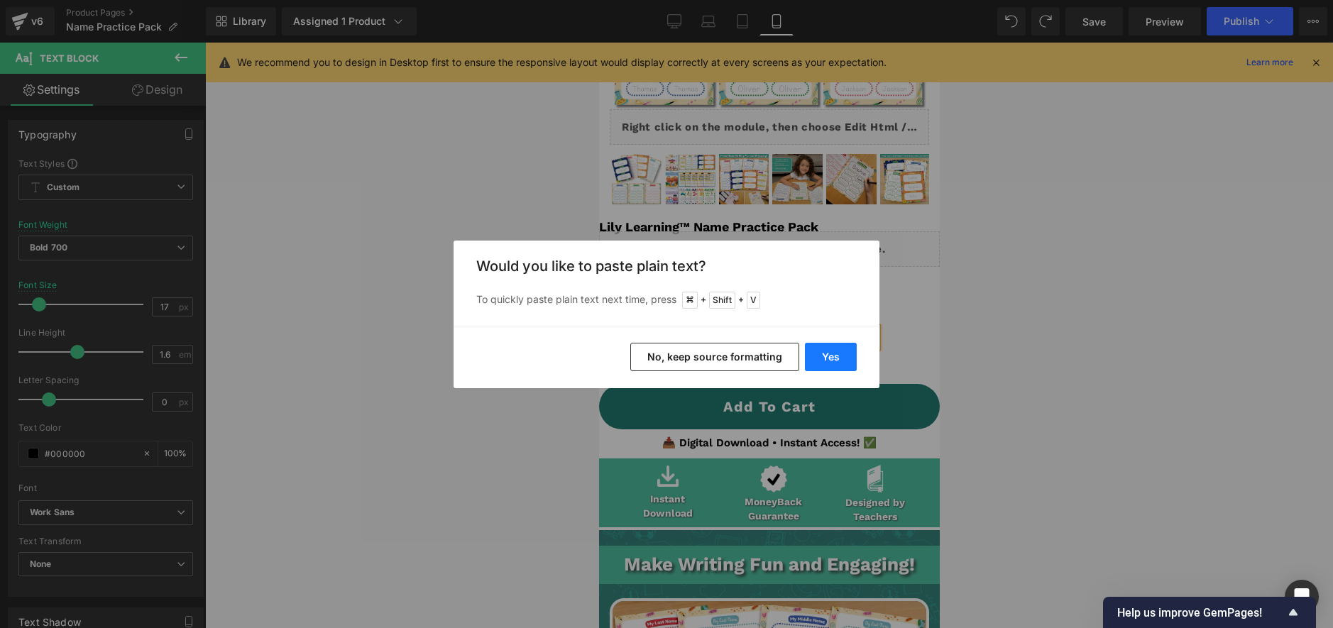
drag, startPoint x: 834, startPoint y: 358, endPoint x: 235, endPoint y: 315, distance: 600.5
click at [834, 358] on button "Yes" at bounding box center [831, 357] width 52 height 28
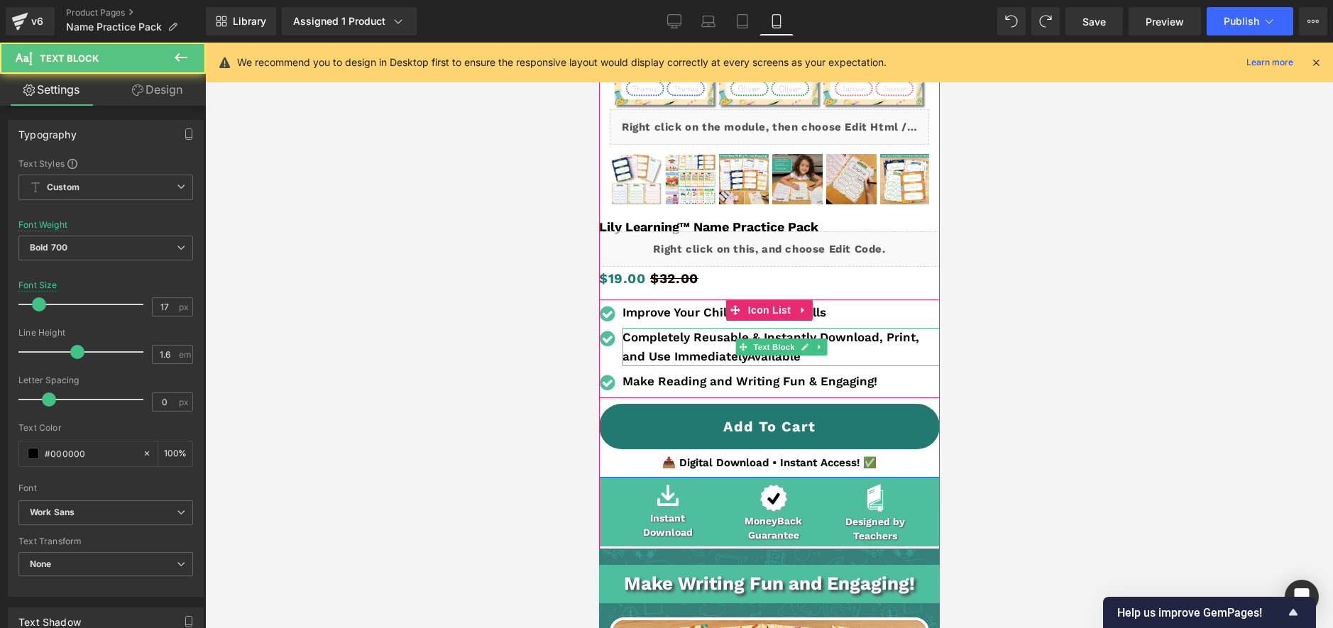
click at [834, 334] on b "Completely Reusable & Instantly Download, Print, and Use ImmediatelyAvailable" at bounding box center [770, 346] width 297 height 33
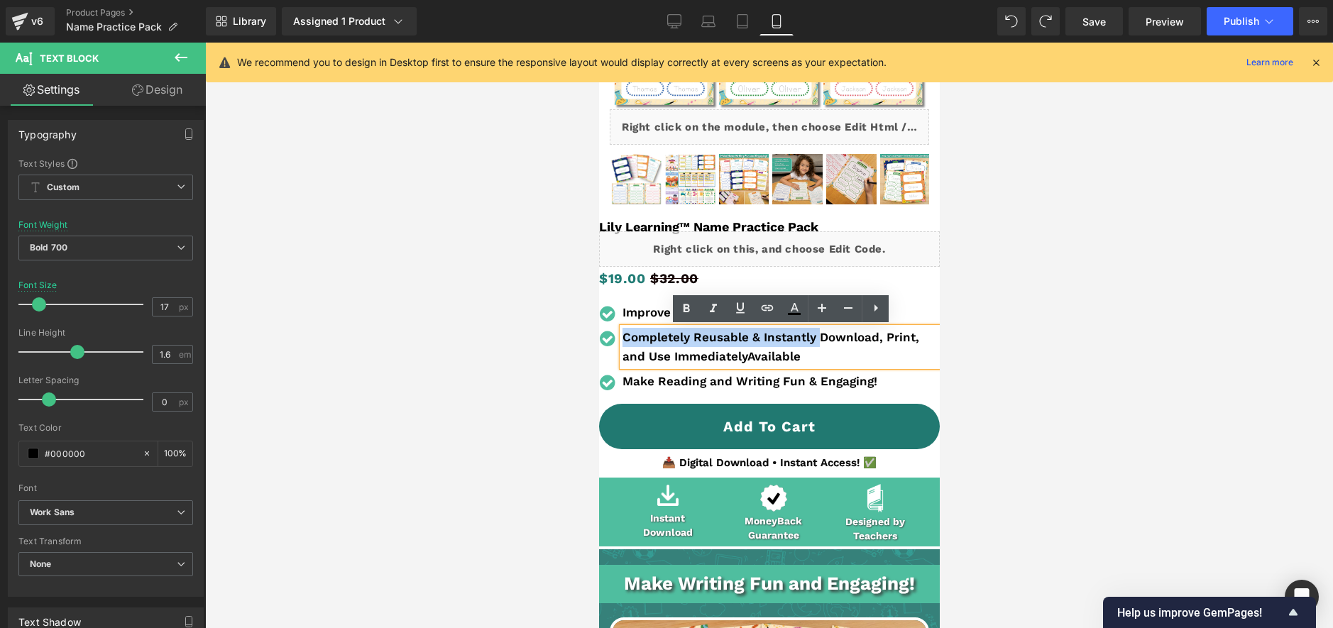
drag, startPoint x: 819, startPoint y: 339, endPoint x: 619, endPoint y: 331, distance: 200.3
click at [624, 331] on b "Completely Reusable & Instantly Download, Print, and Use ImmediatelyAvailable" at bounding box center [770, 346] width 297 height 33
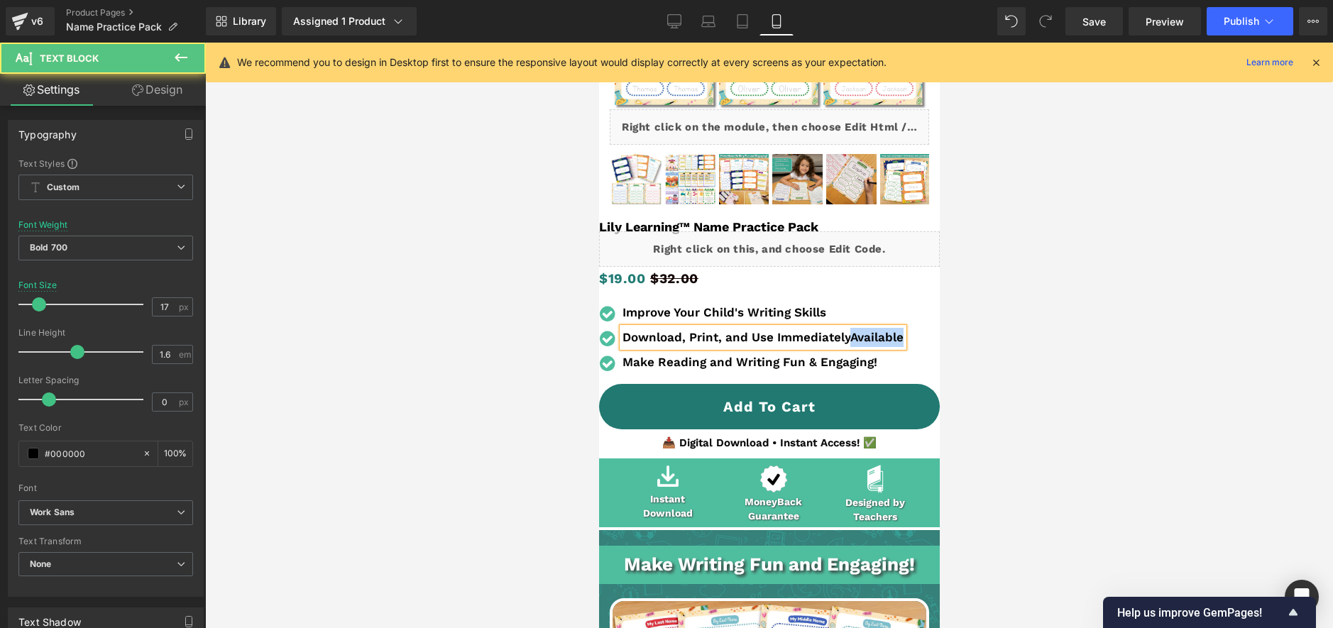
drag, startPoint x: 847, startPoint y: 335, endPoint x: 934, endPoint y: 335, distance: 86.6
click at [934, 335] on div "Icon Improve Your Child's Writing Skills Text Block Icon Download, Print, and U…" at bounding box center [768, 341] width 341 height 76
click at [646, 362] on b "Make Reading and Writing Fun & Engaging!" at bounding box center [749, 362] width 255 height 14
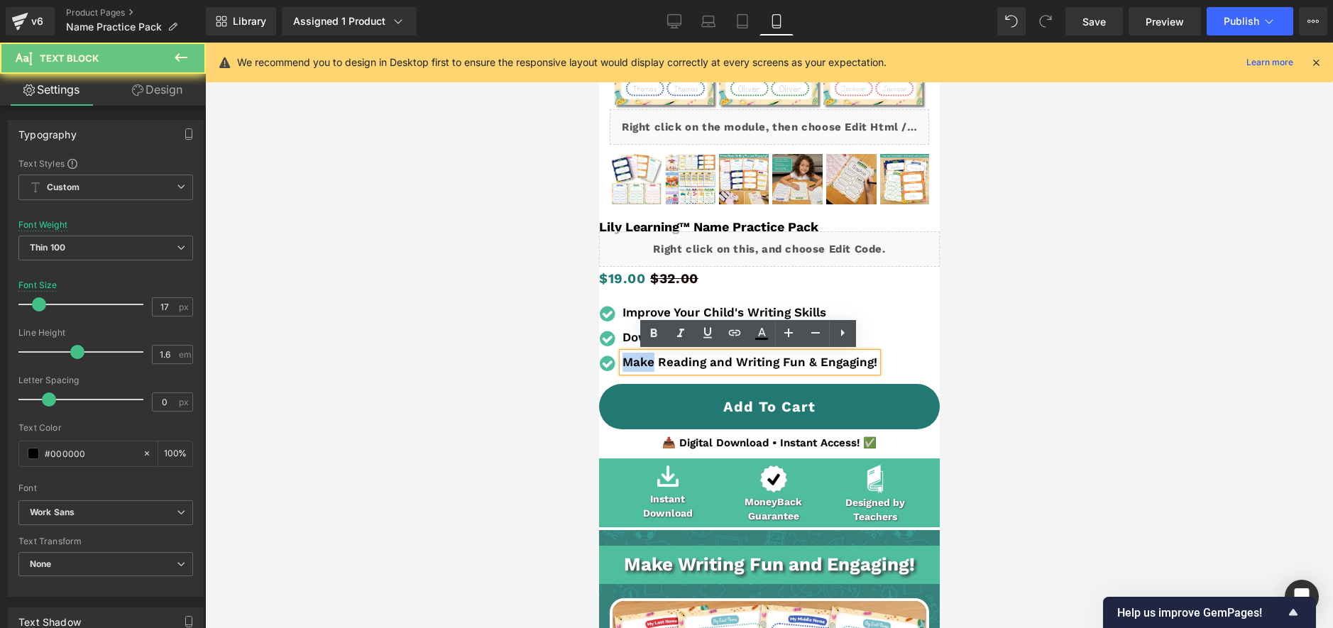
click at [646, 362] on b "Make Reading and Writing Fun & Engaging!" at bounding box center [749, 362] width 255 height 14
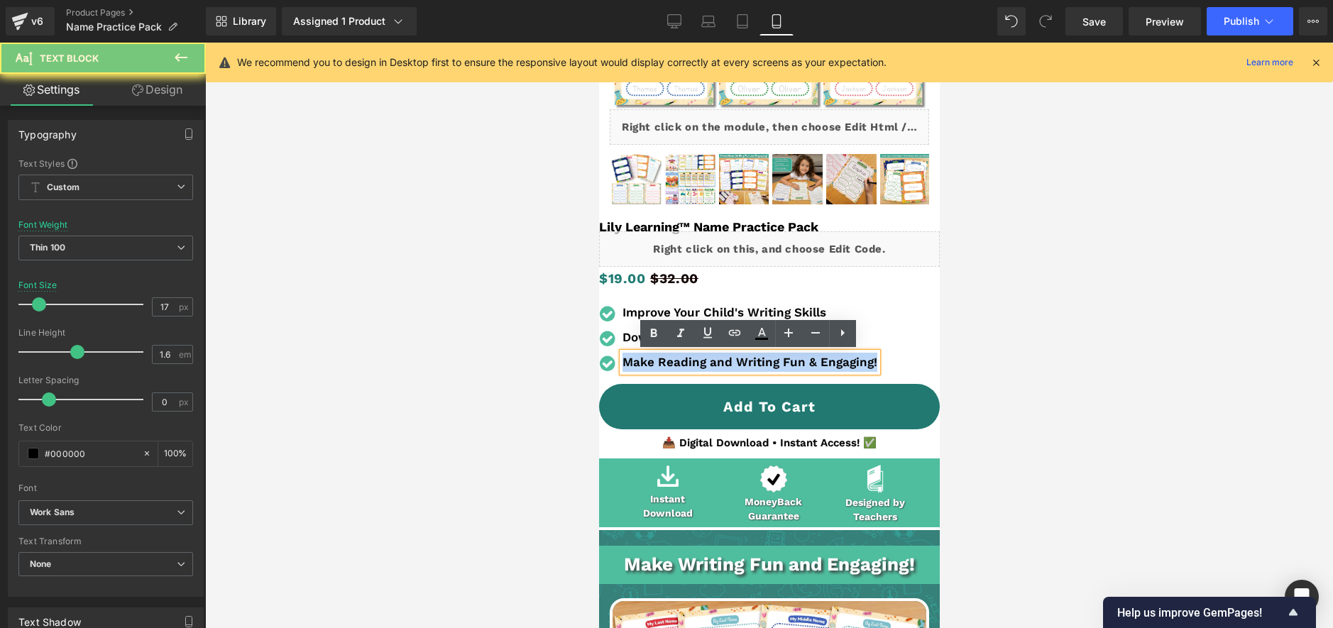
click at [646, 362] on b "Make Reading and Writing Fun & Engaging!" at bounding box center [749, 362] width 255 height 14
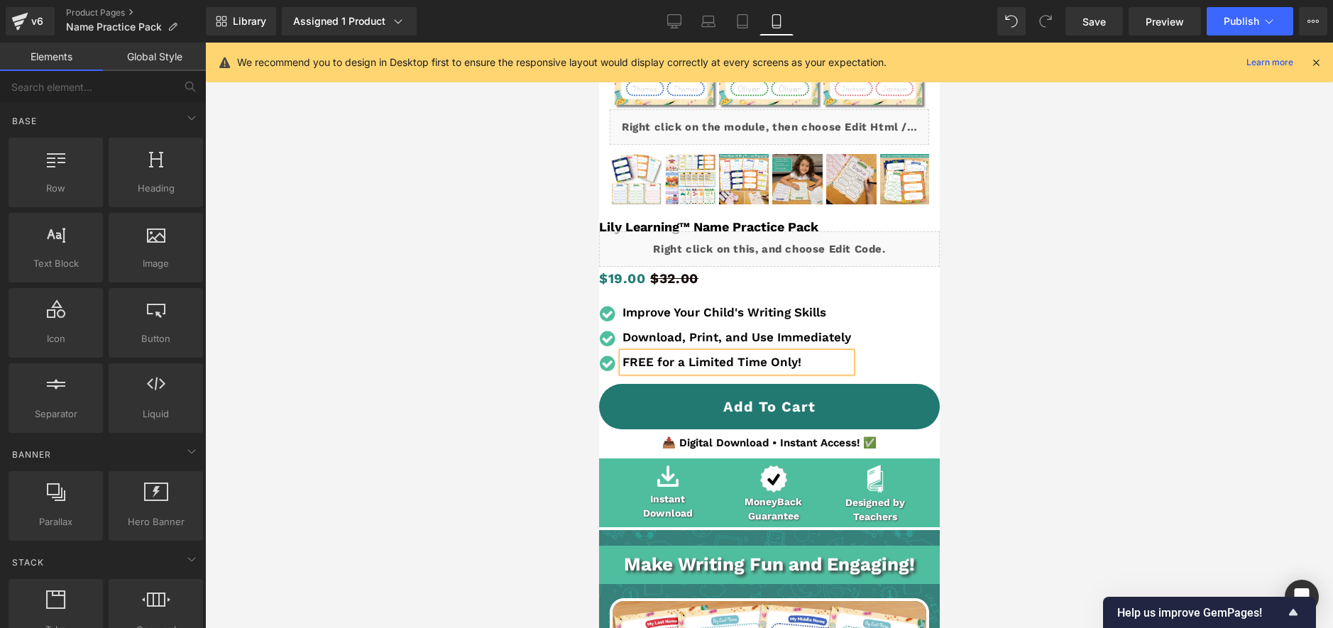
click at [1051, 334] on div at bounding box center [769, 335] width 1128 height 585
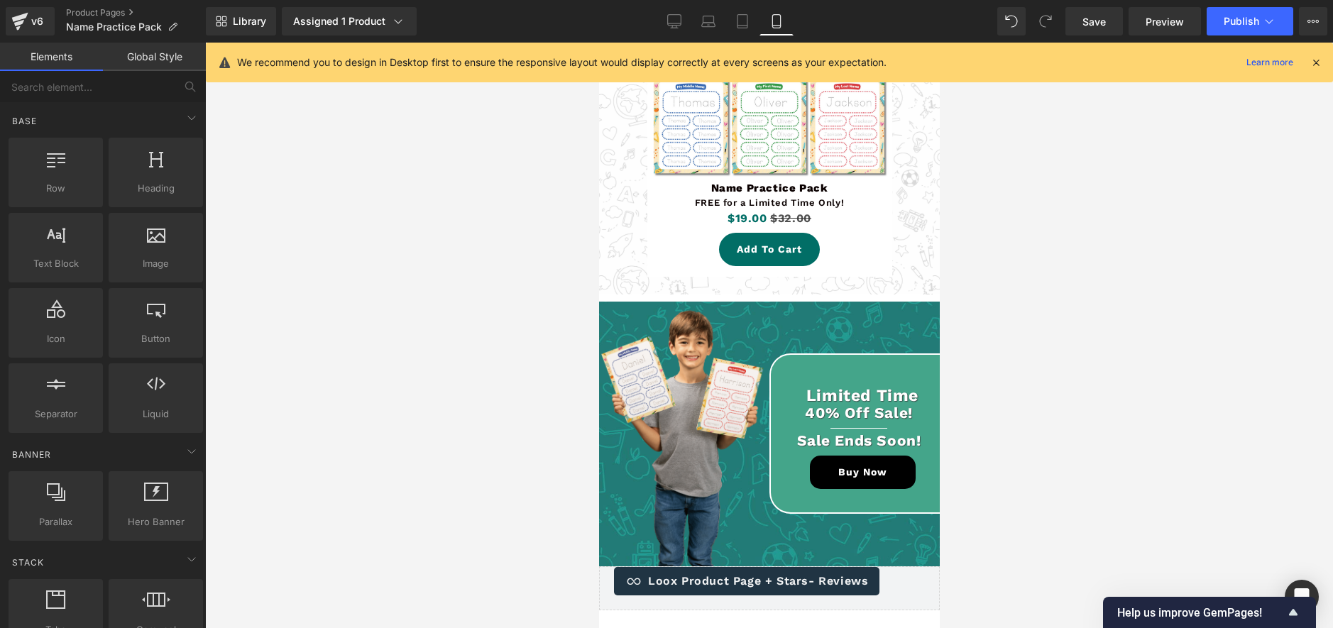
scroll to position [3787, 0]
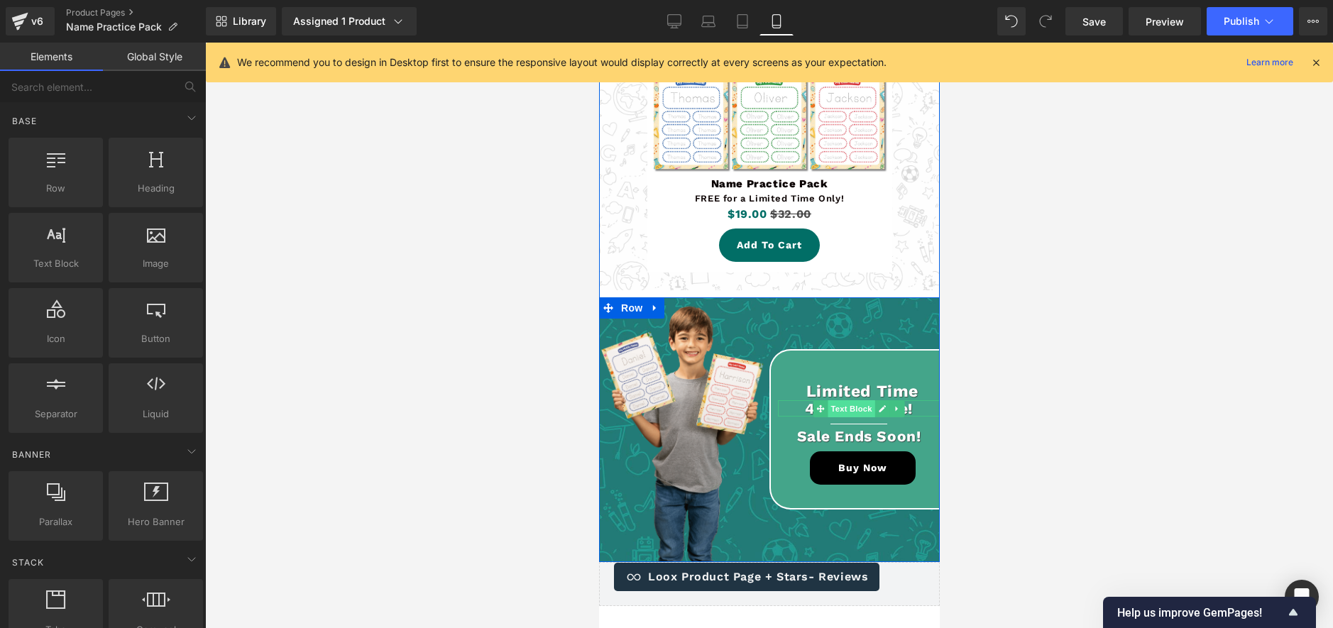
click at [864, 412] on div "40% Off Sale! Text Block" at bounding box center [858, 408] width 162 height 16
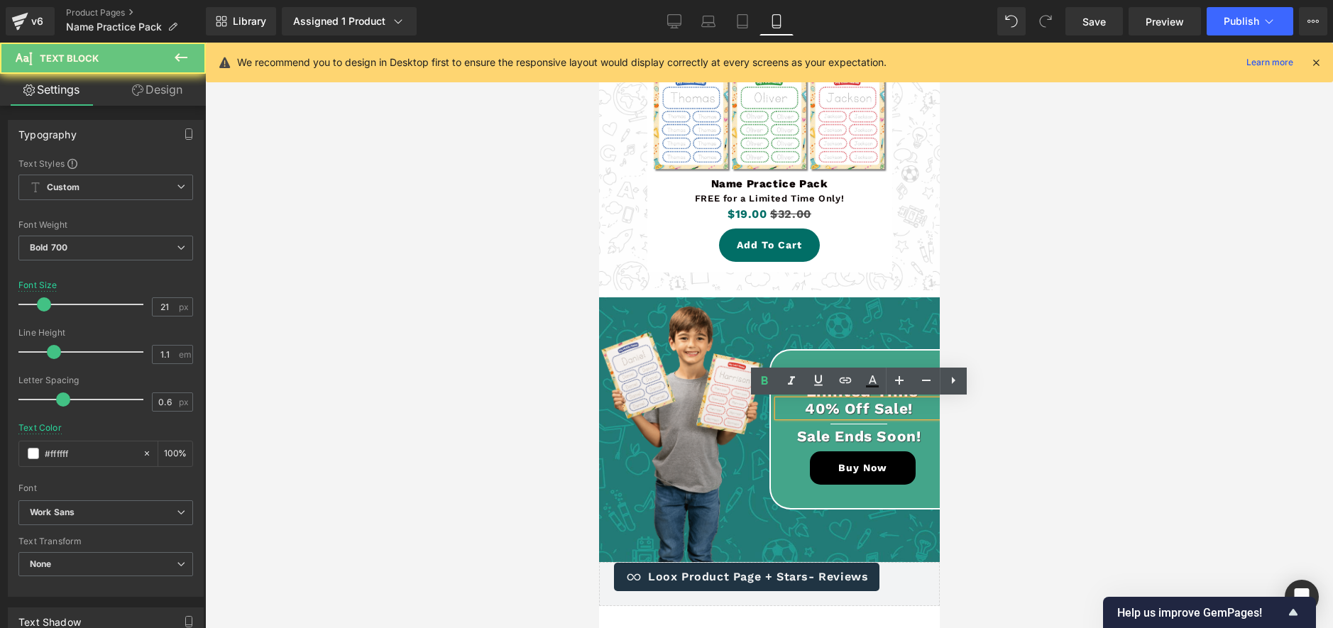
click at [867, 409] on p "40% Off Sale!" at bounding box center [858, 408] width 162 height 16
click at [850, 408] on p "40% Off Sale!" at bounding box center [858, 408] width 162 height 16
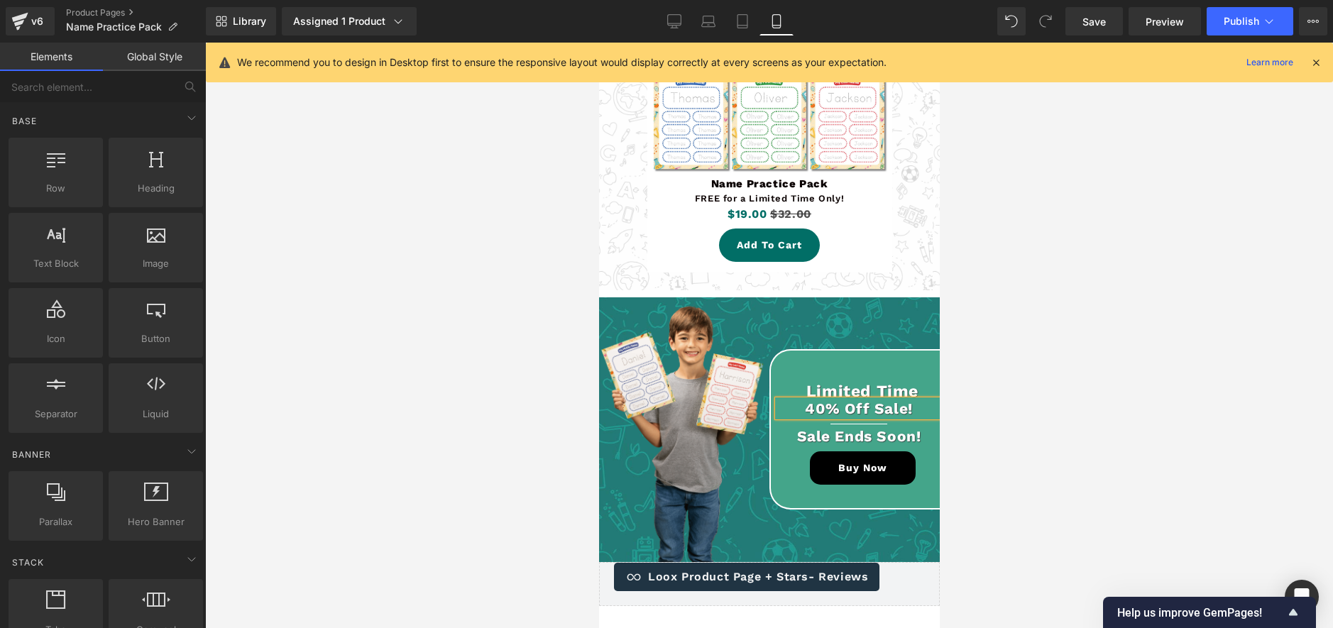
drag, startPoint x: 1074, startPoint y: 378, endPoint x: 940, endPoint y: 397, distance: 135.4
click at [1072, 378] on div at bounding box center [769, 335] width 1128 height 585
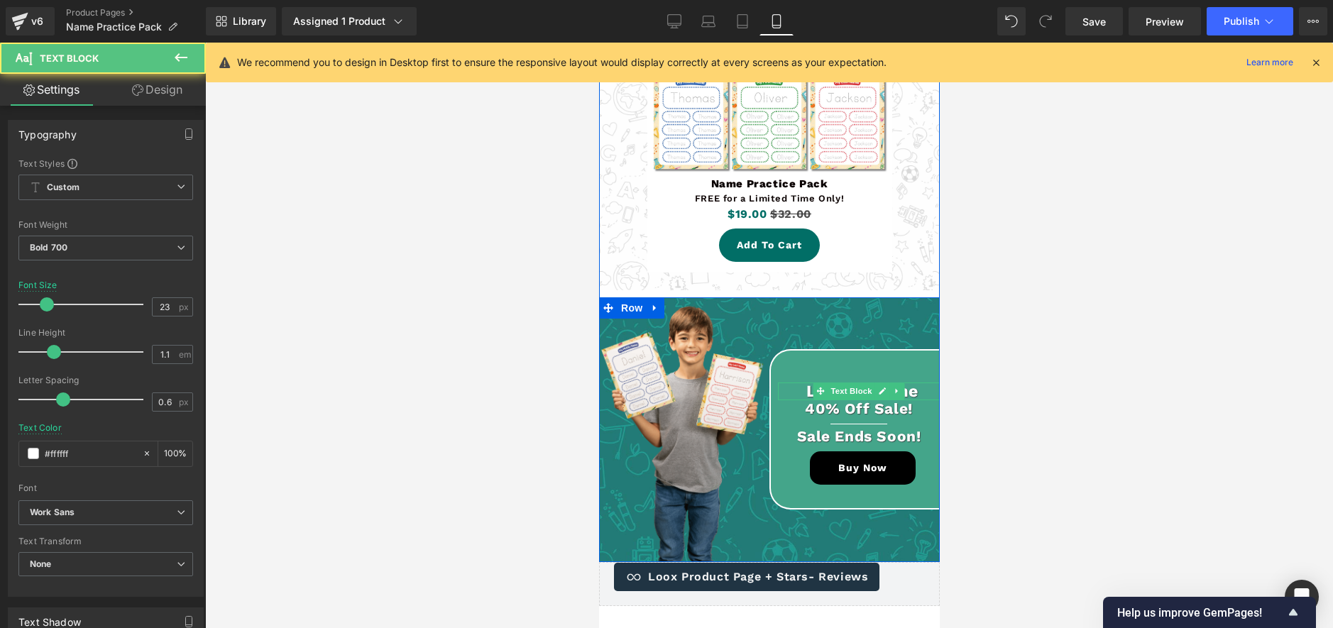
click at [915, 390] on p "Limited Time" at bounding box center [861, 392] width 155 height 18
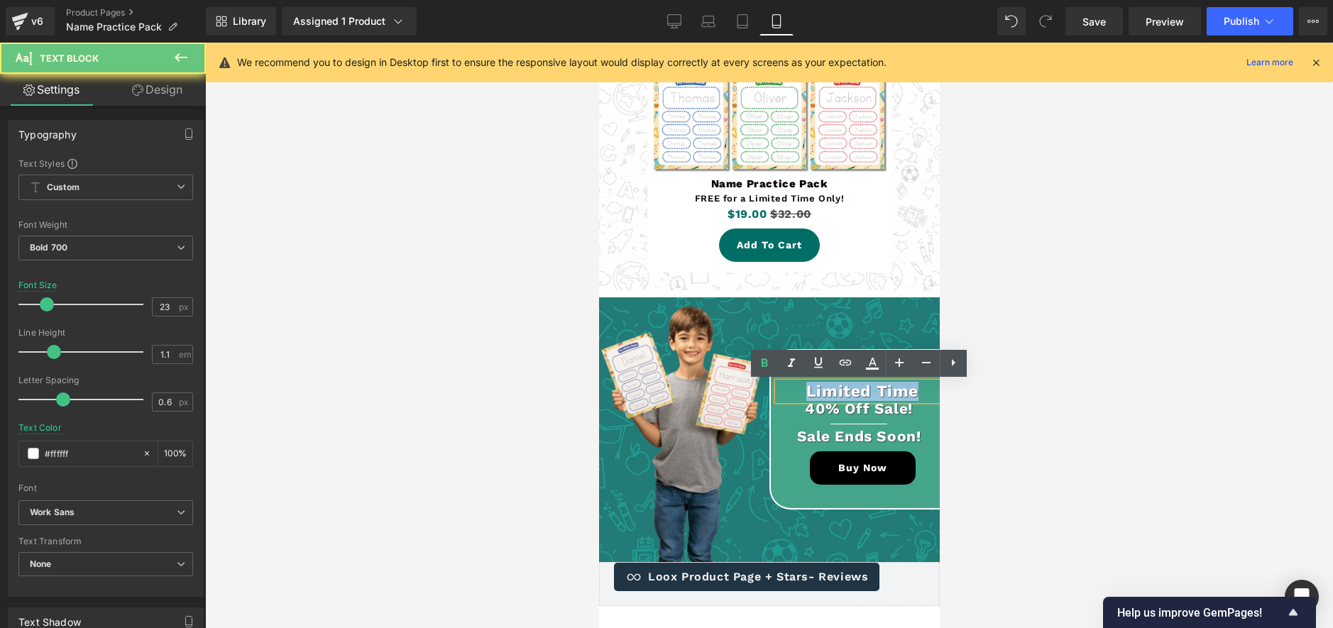
click at [915, 390] on p "Limited Time" at bounding box center [861, 392] width 155 height 18
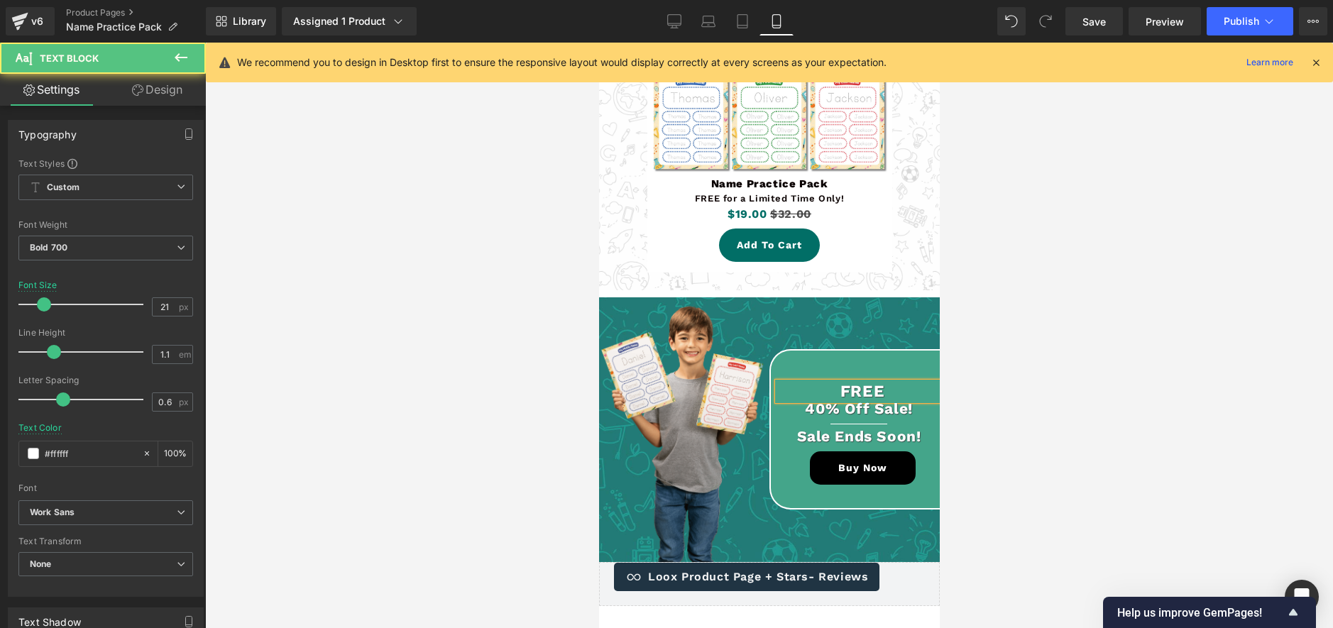
click at [922, 414] on div "40% Off Sale! Text Block" at bounding box center [858, 408] width 162 height 16
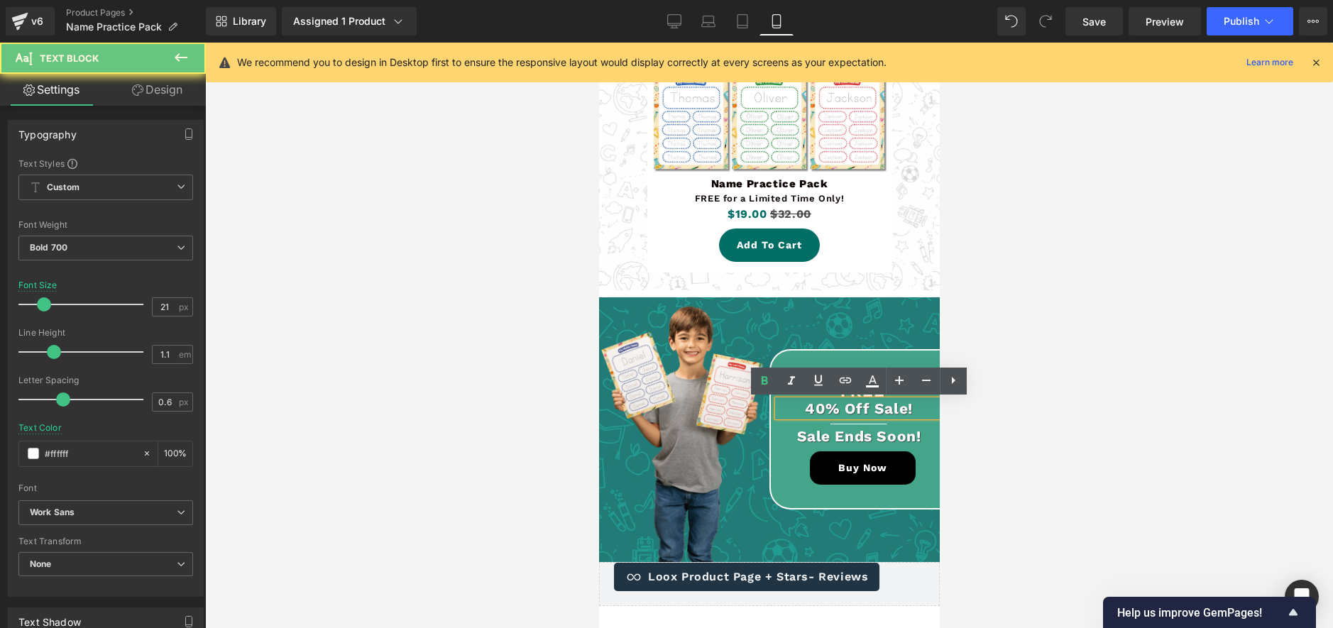
click at [921, 410] on p "40% Off Sale!" at bounding box center [858, 408] width 162 height 16
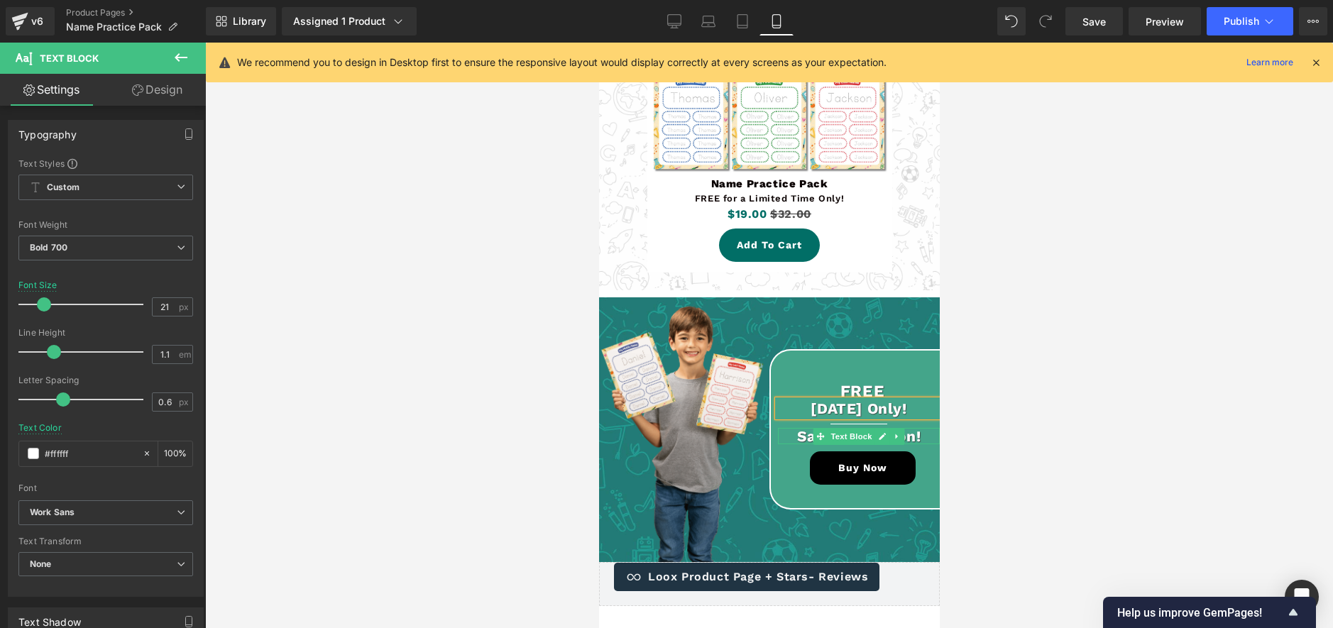
click at [802, 432] on p "Sale Ends Soon!" at bounding box center [858, 436] width 162 height 16
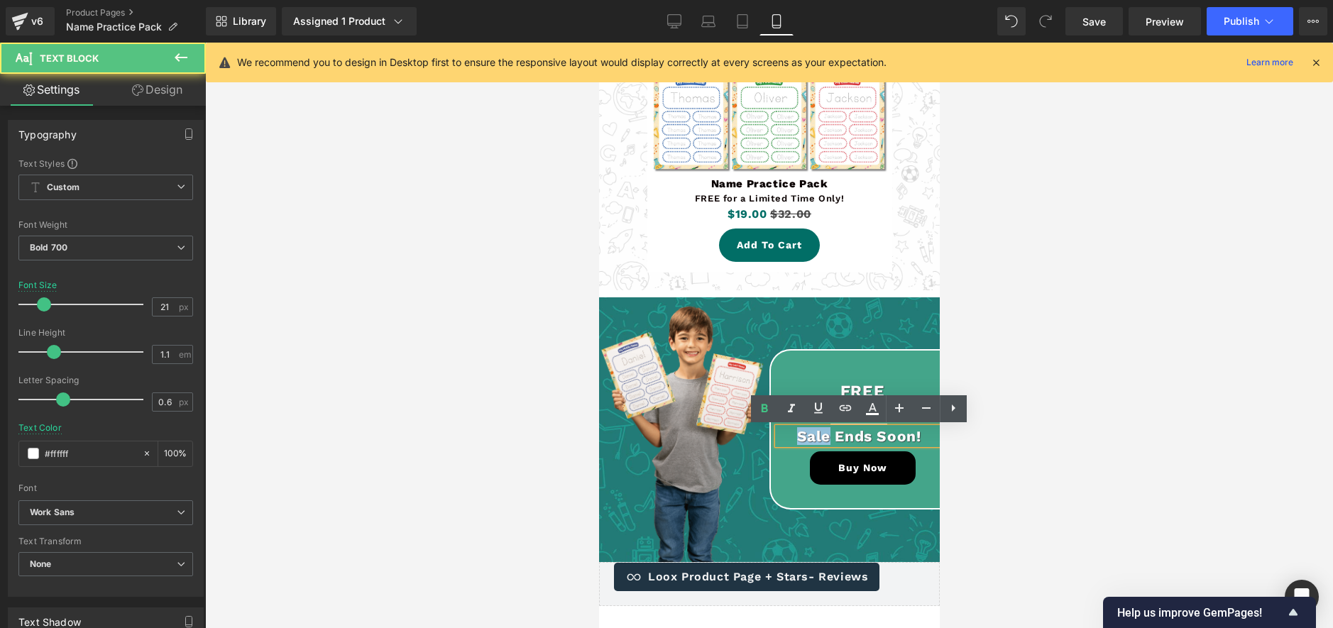
click at [802, 432] on p "Sale Ends Soon!" at bounding box center [858, 436] width 162 height 16
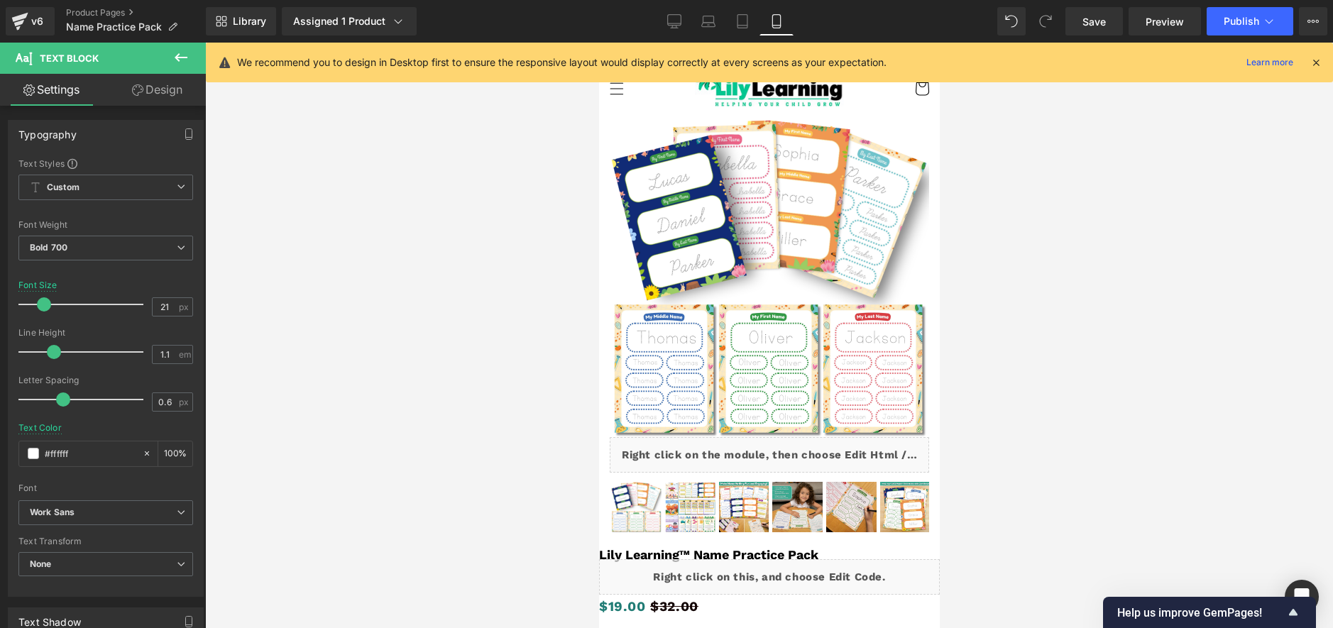
scroll to position [0, 0]
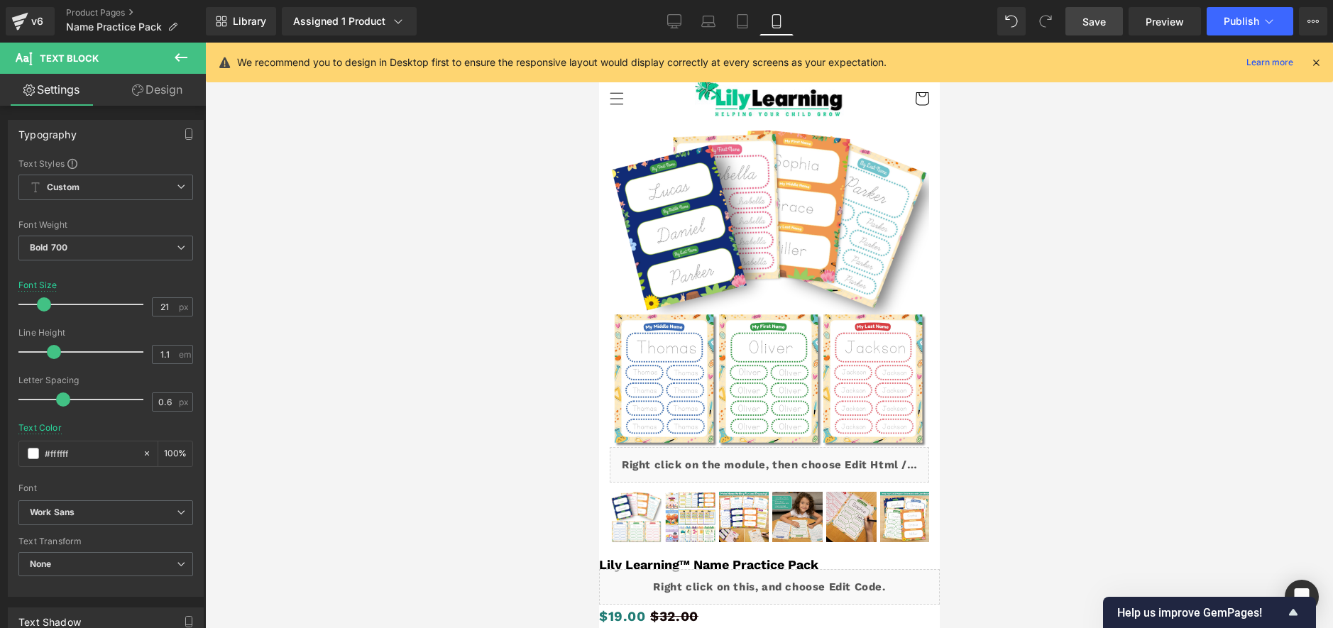
click at [1099, 30] on link "Save" at bounding box center [1093, 21] width 57 height 28
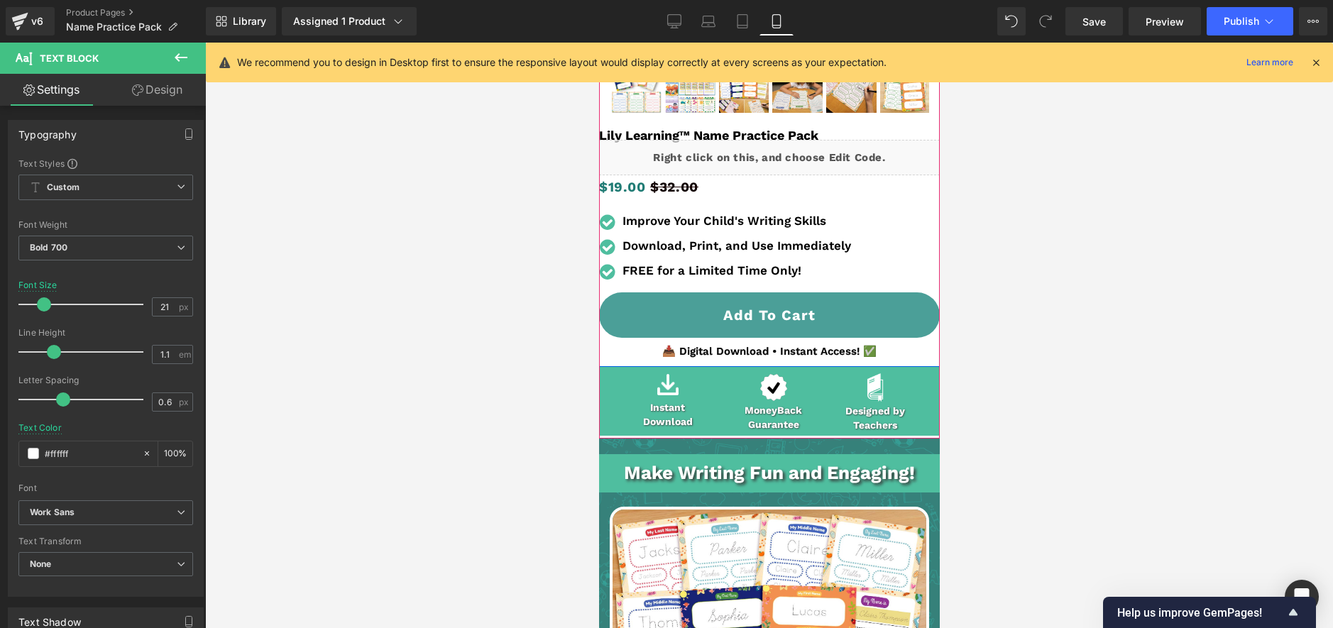
scroll to position [430, 0]
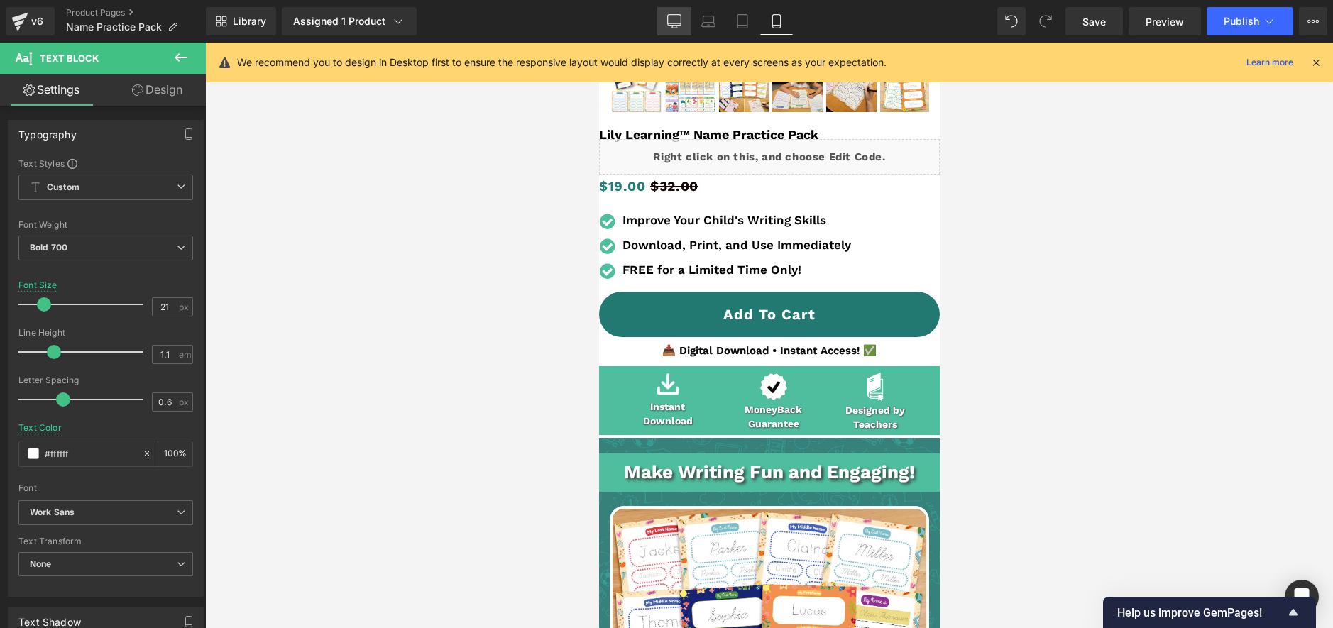
click at [676, 13] on link "Desktop" at bounding box center [674, 21] width 34 height 28
type input "57"
type input "#2d6c66"
type input "100"
type input "30"
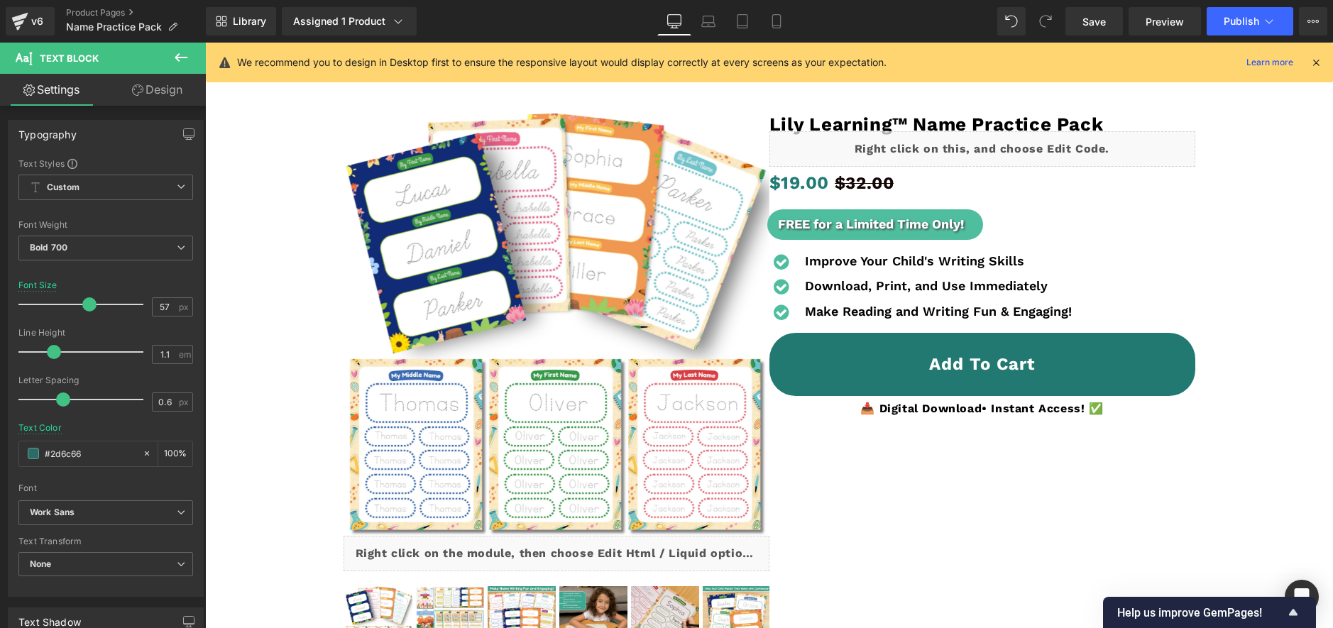
scroll to position [0, 0]
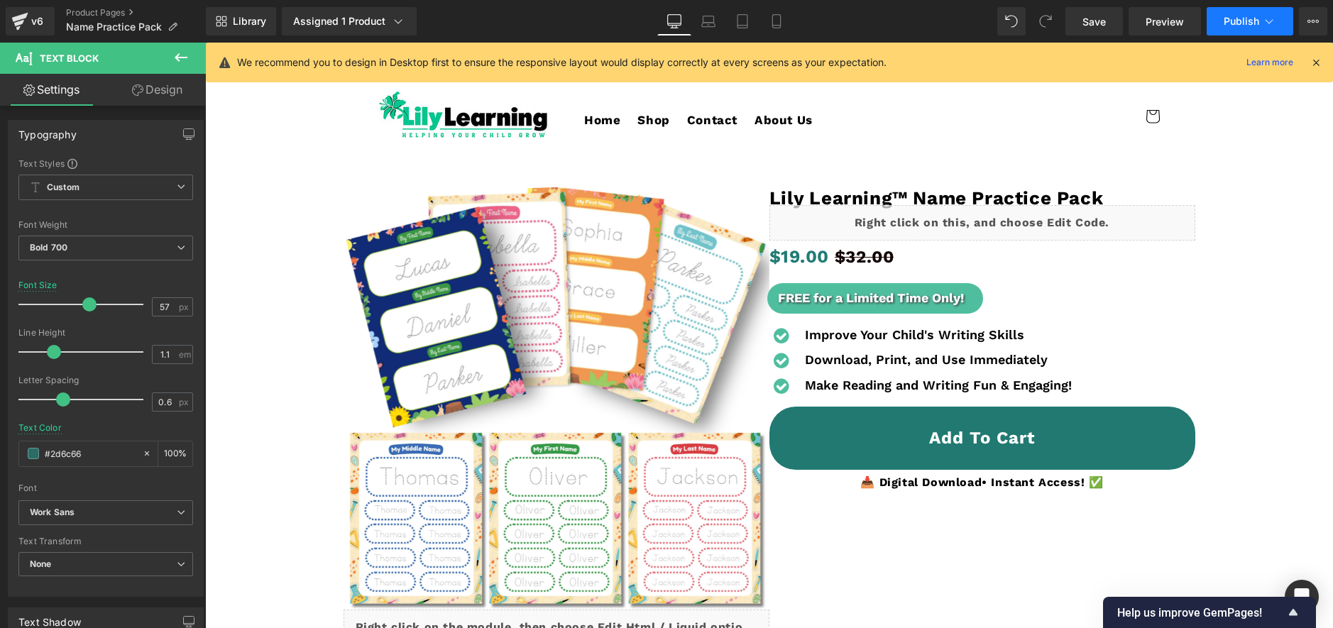
click at [1234, 24] on span "Publish" at bounding box center [1240, 21] width 35 height 11
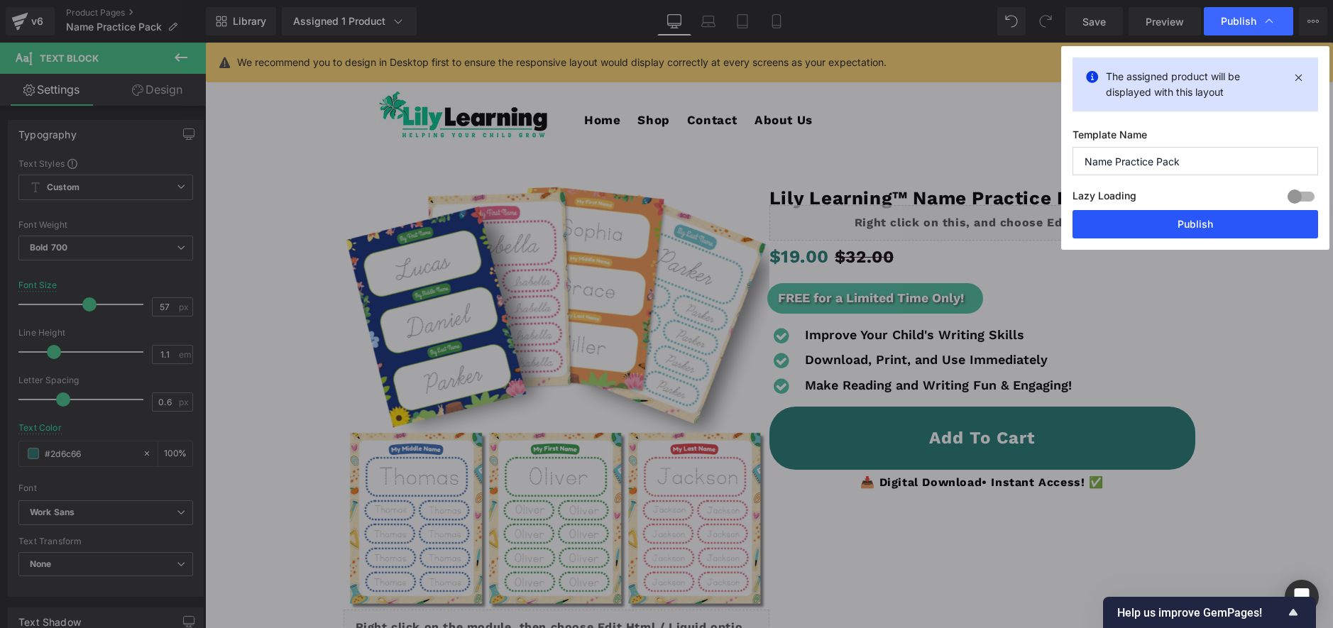
click at [1193, 231] on button "Publish" at bounding box center [1195, 224] width 246 height 28
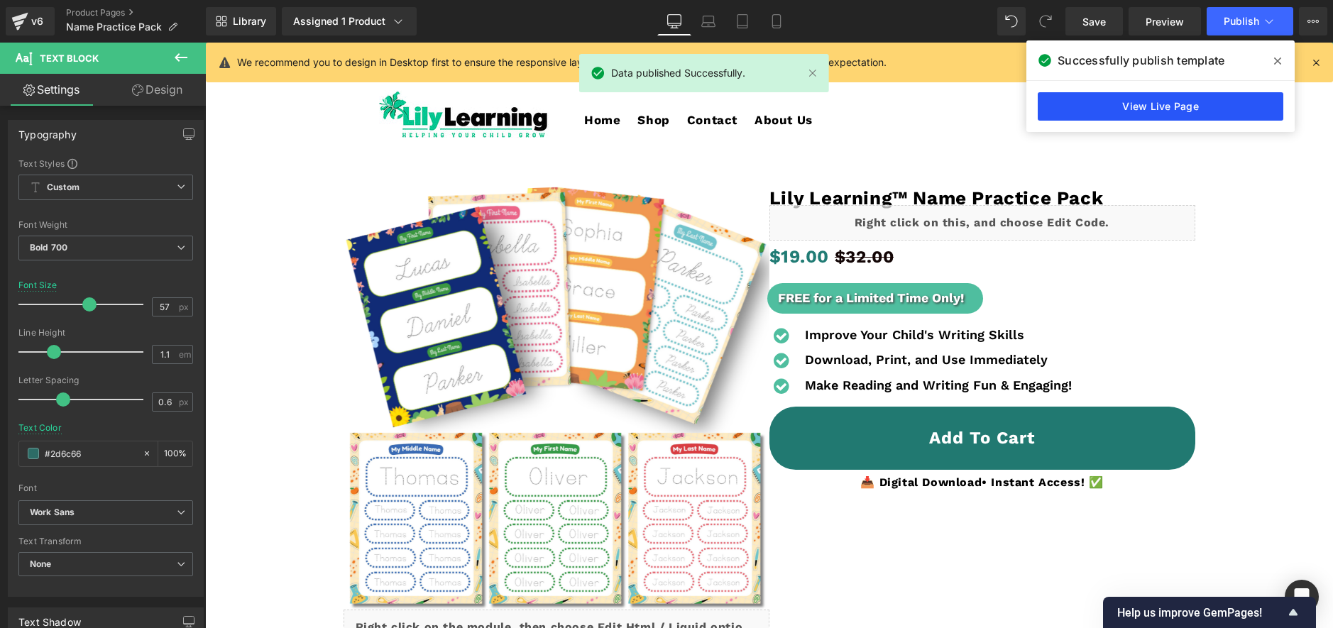
click at [1161, 114] on link "View Live Page" at bounding box center [1161, 106] width 246 height 28
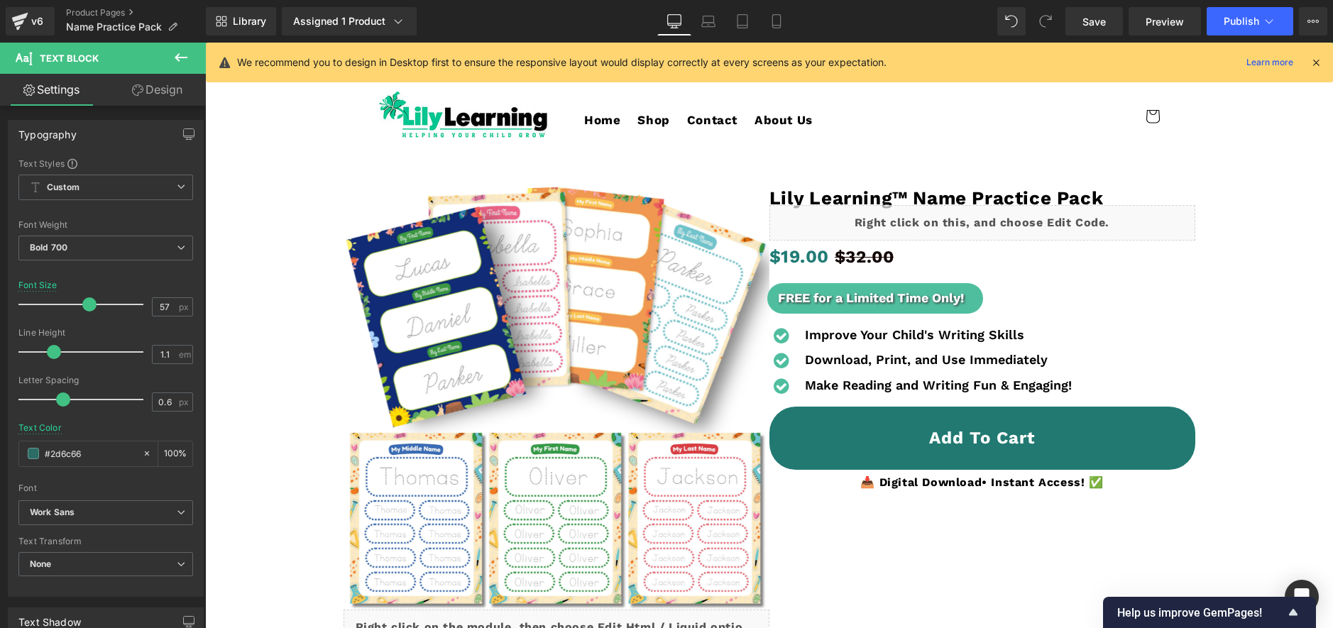
click at [177, 57] on icon at bounding box center [181, 57] width 13 height 9
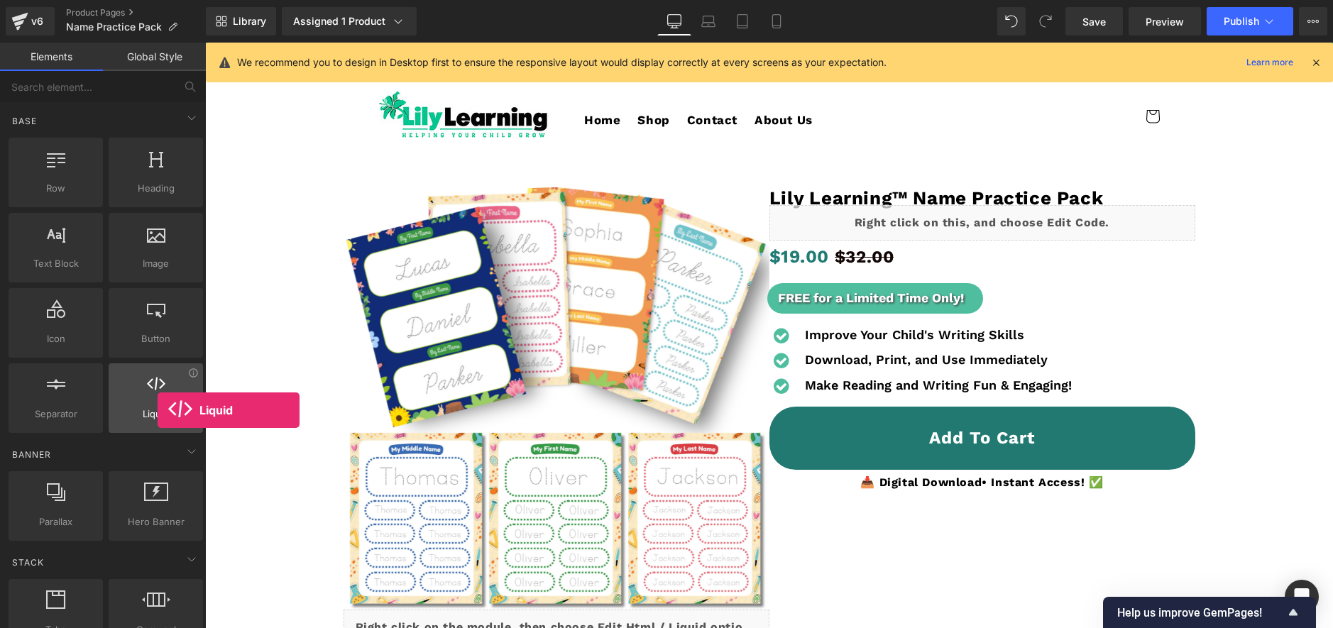
click at [158, 410] on span "Liquid" at bounding box center [156, 414] width 86 height 15
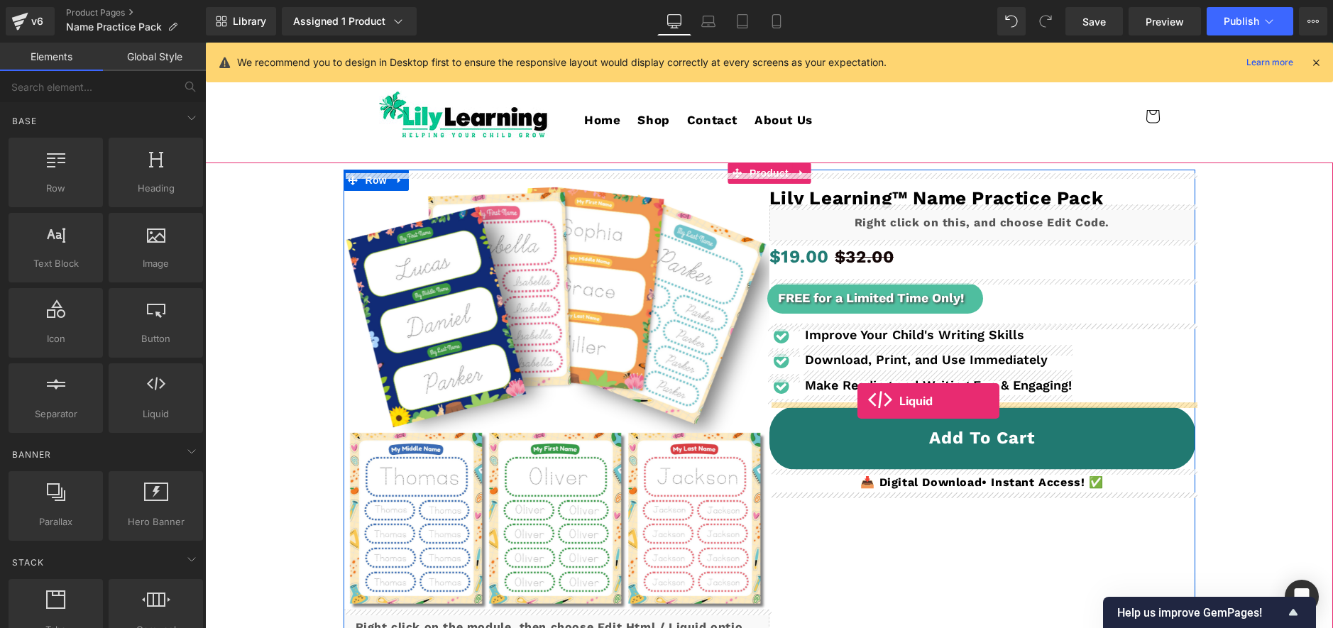
drag, startPoint x: 380, startPoint y: 446, endPoint x: 857, endPoint y: 402, distance: 479.7
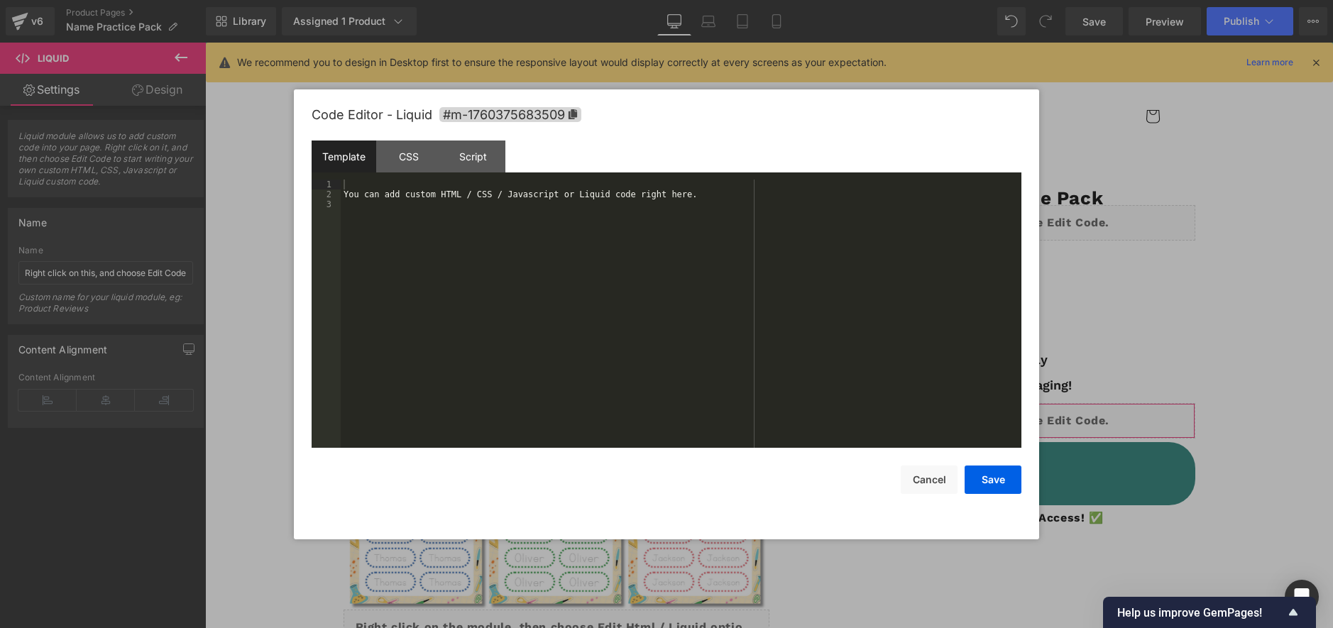
click at [1011, 0] on div "Liquid You are previewing how the will restyle your page. You can not edit Elem…" at bounding box center [666, 0] width 1333 height 0
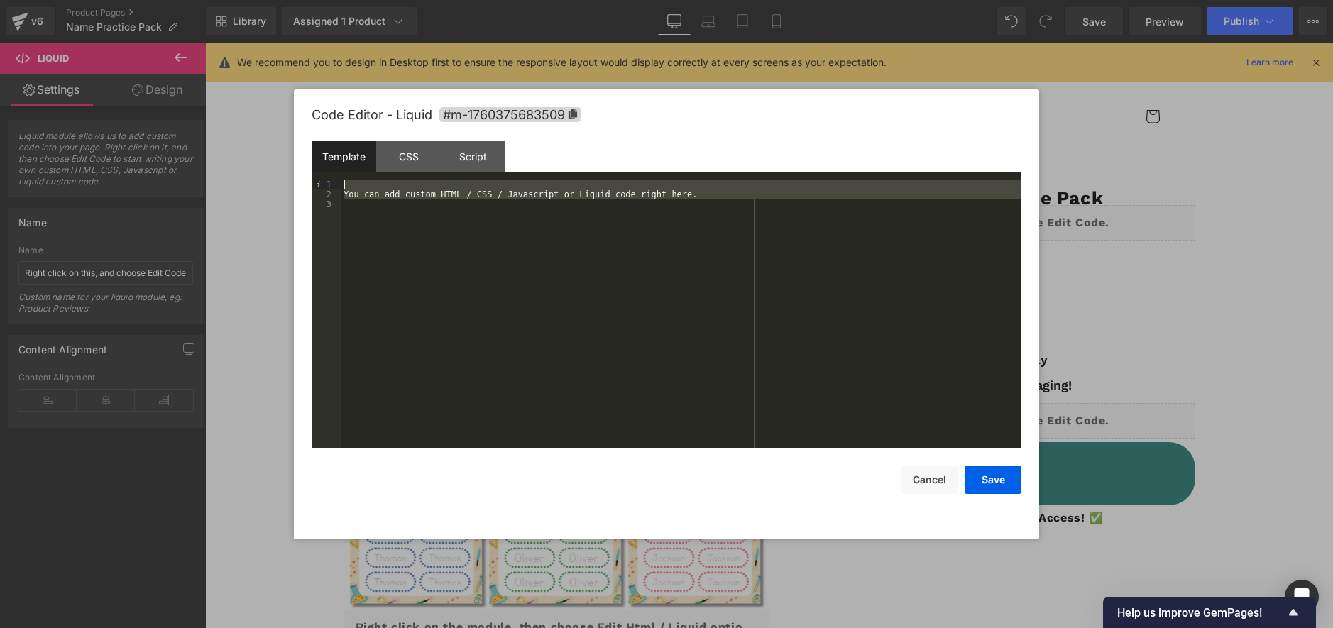
drag, startPoint x: 744, startPoint y: 207, endPoint x: 238, endPoint y: 186, distance: 506.4
click at [232, 186] on body "Liquid You are previewing how the will restyle your page. You can not edit Elem…" at bounding box center [666, 314] width 1333 height 628
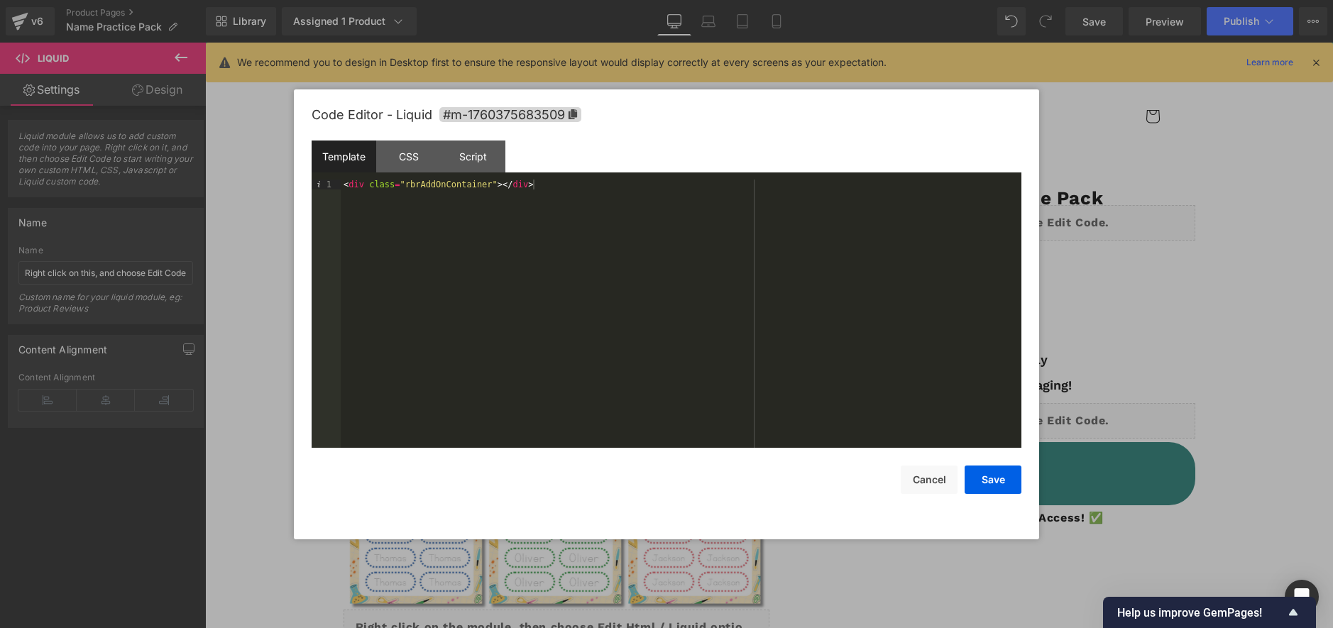
click at [1026, 478] on div "Code Editor - Liquid #m-1760375683509 Template CSS Script Data 1 < div class = …" at bounding box center [666, 314] width 745 height 450
click at [1004, 483] on button "Save" at bounding box center [992, 480] width 57 height 28
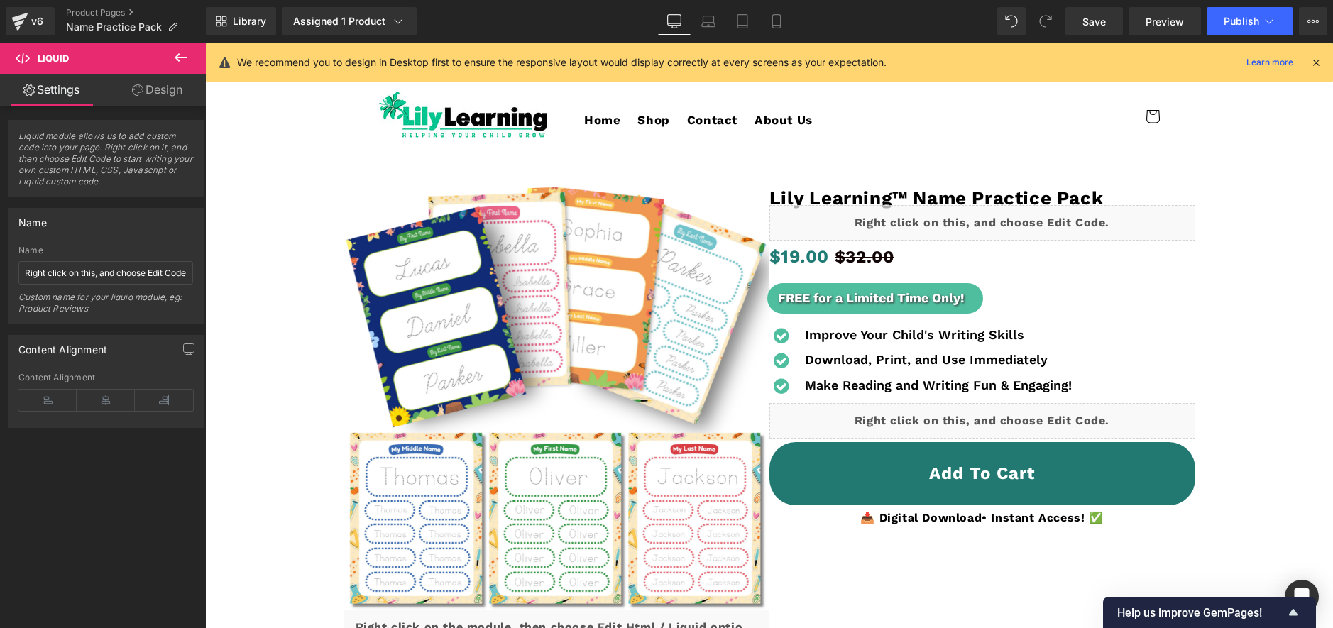
drag, startPoint x: 174, startPoint y: 60, endPoint x: 179, endPoint y: 78, distance: 19.1
click at [174, 60] on icon at bounding box center [180, 57] width 17 height 17
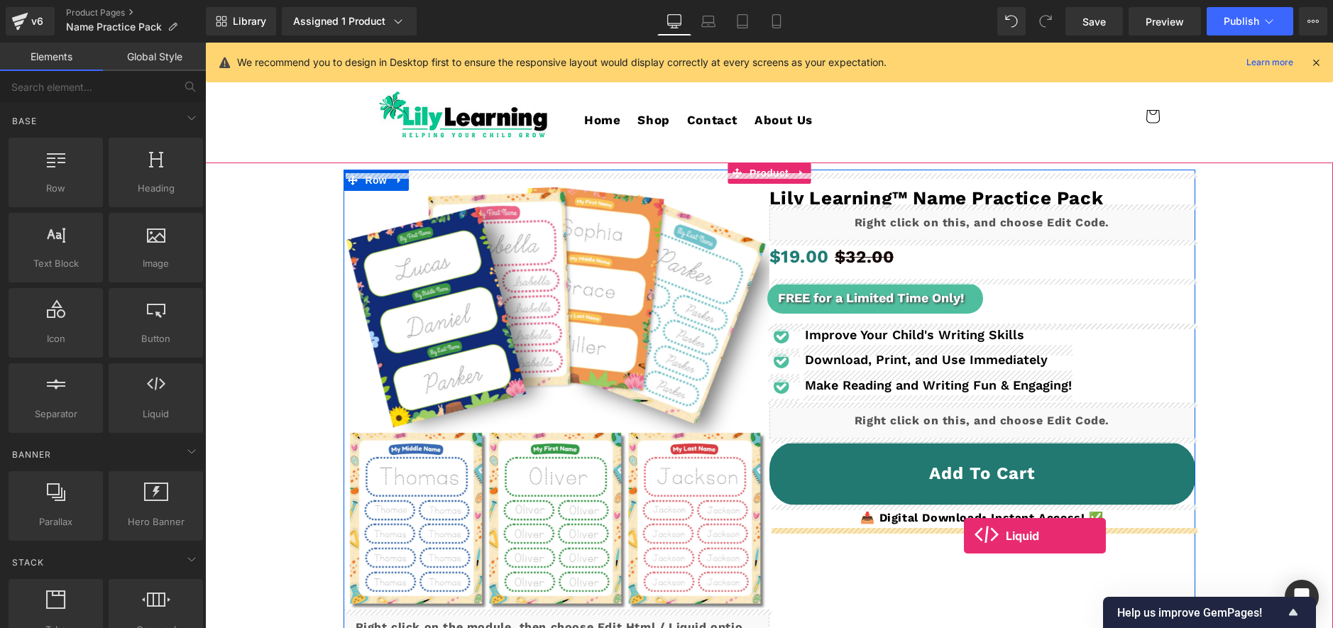
drag, startPoint x: 392, startPoint y: 454, endPoint x: 964, endPoint y: 536, distance: 577.8
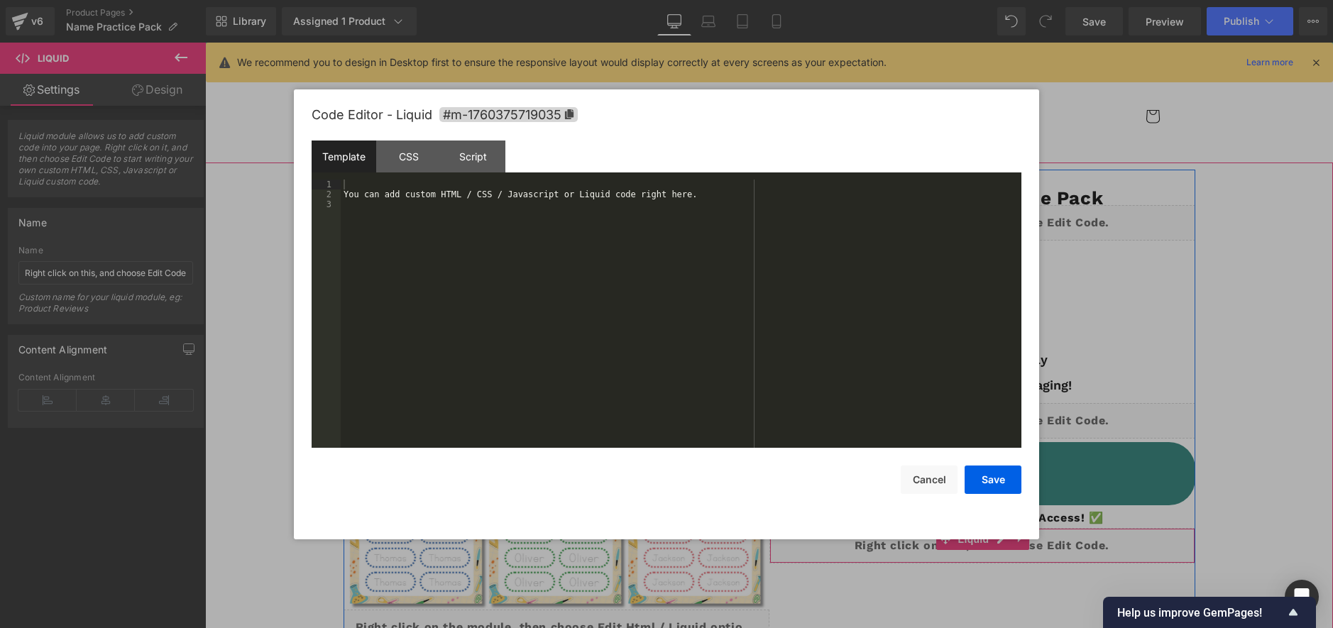
click at [999, 539] on div "Liquid" at bounding box center [982, 545] width 426 height 35
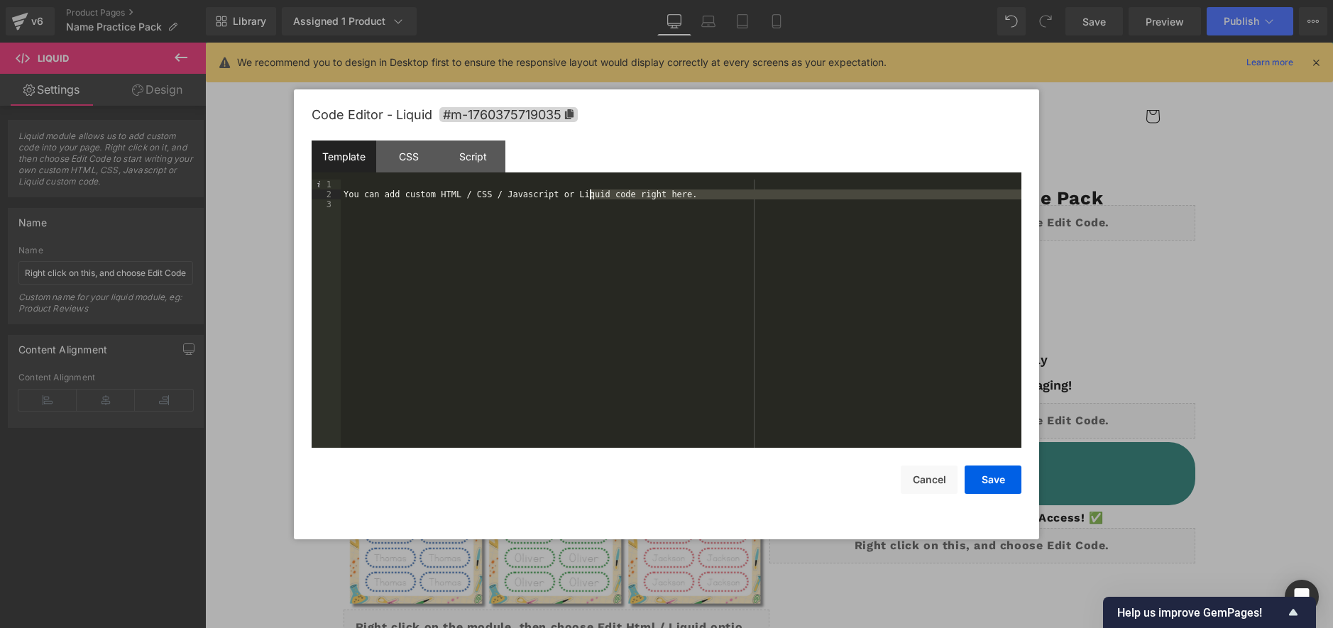
drag, startPoint x: 844, startPoint y: 218, endPoint x: 128, endPoint y: 118, distance: 722.3
click at [132, 119] on body "Liquid You are previewing how the will restyle your page. You can not edit Elem…" at bounding box center [666, 314] width 1333 height 628
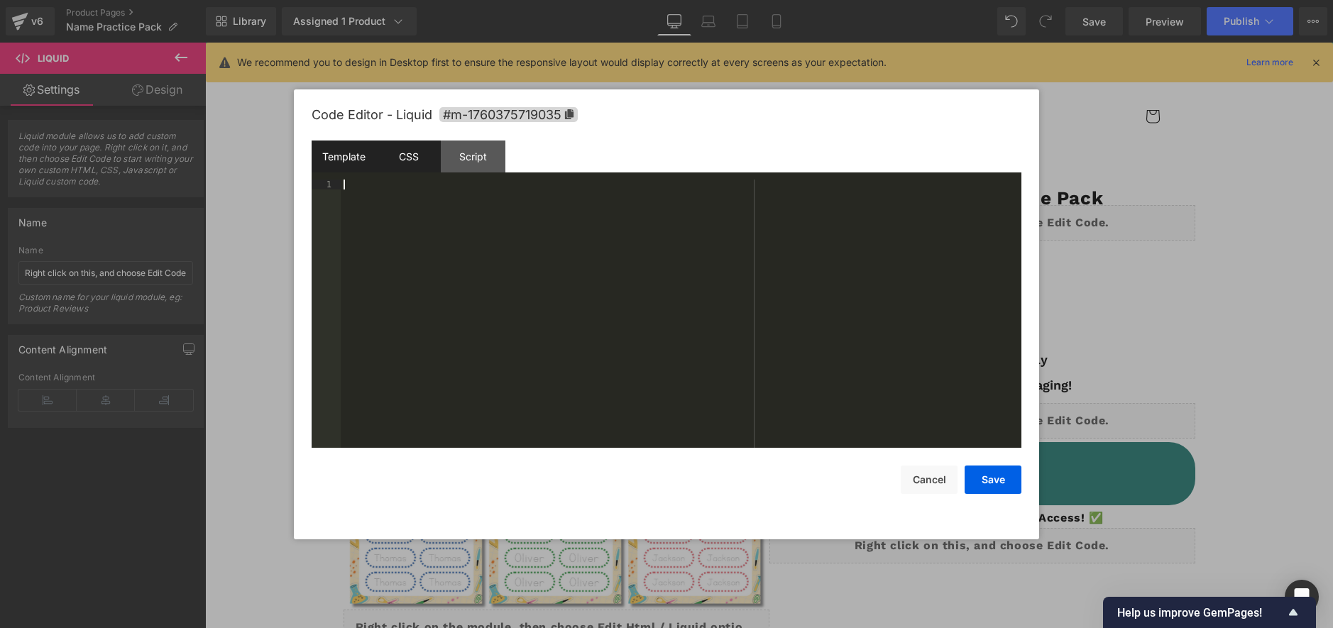
click at [409, 168] on div "CSS" at bounding box center [408, 157] width 65 height 32
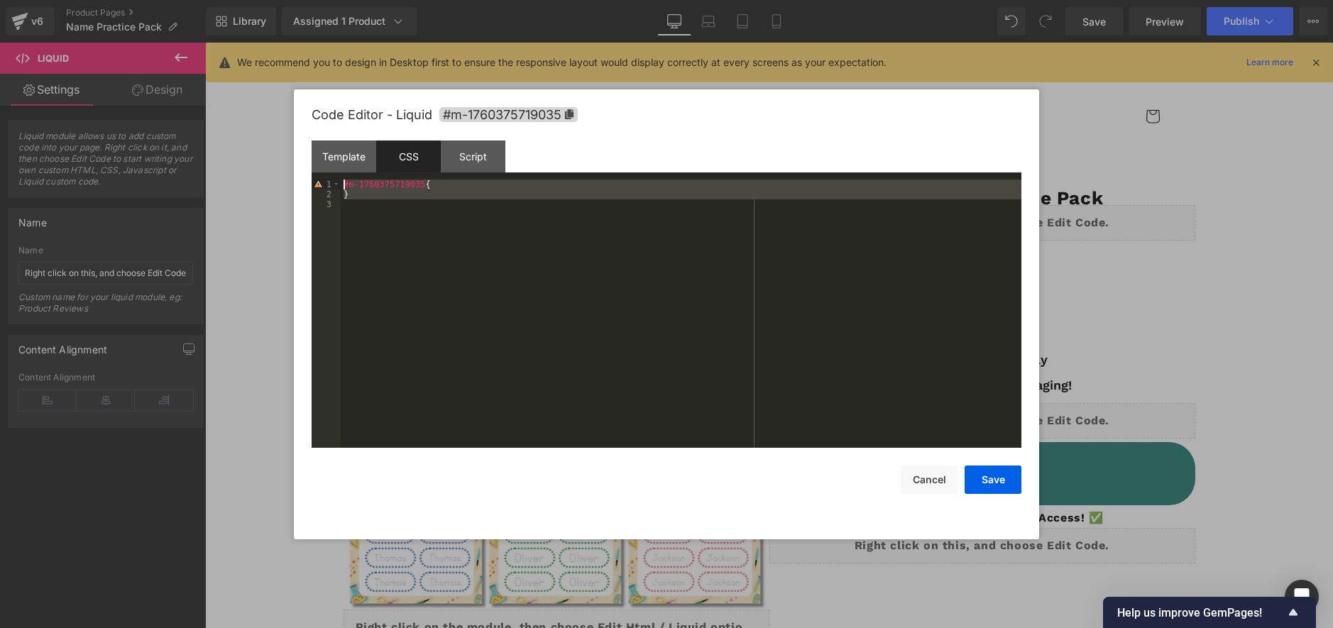
drag, startPoint x: 383, startPoint y: 200, endPoint x: 310, endPoint y: 138, distance: 96.1
click at [309, 138] on div "Code Editor - Liquid #m-1760375719035 Template CSS Script Data 1 XXXXXXXXXXXXXX…" at bounding box center [666, 314] width 745 height 450
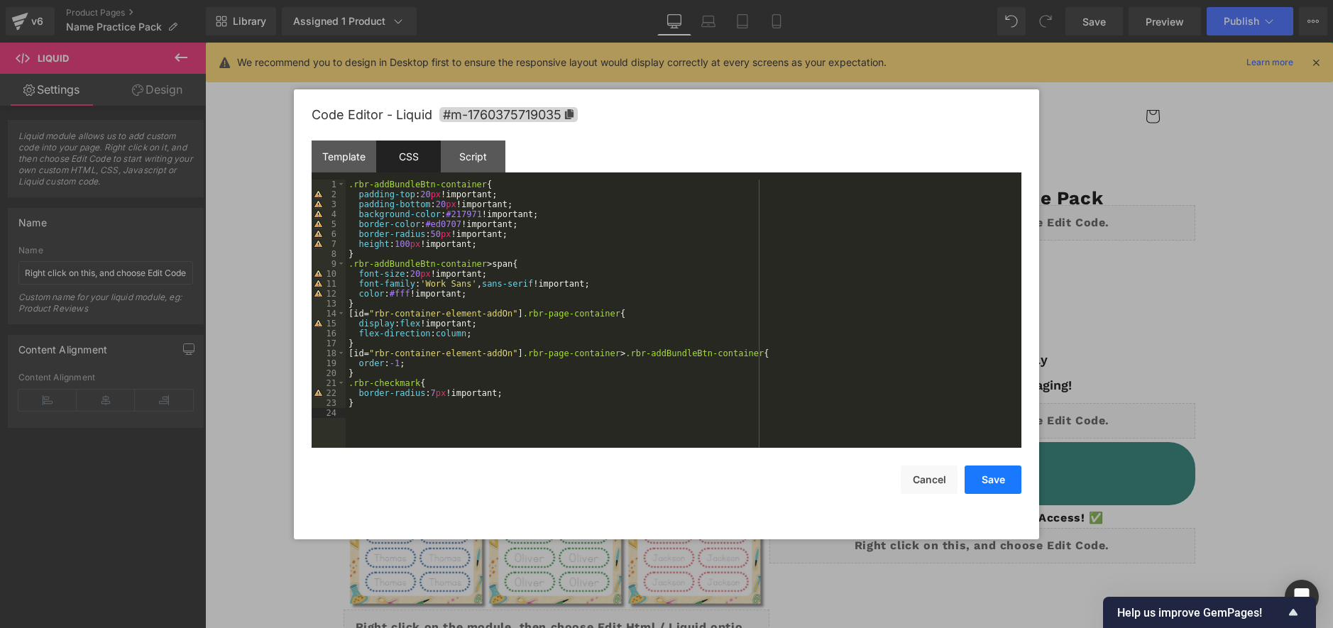
click at [1000, 480] on button "Save" at bounding box center [992, 480] width 57 height 28
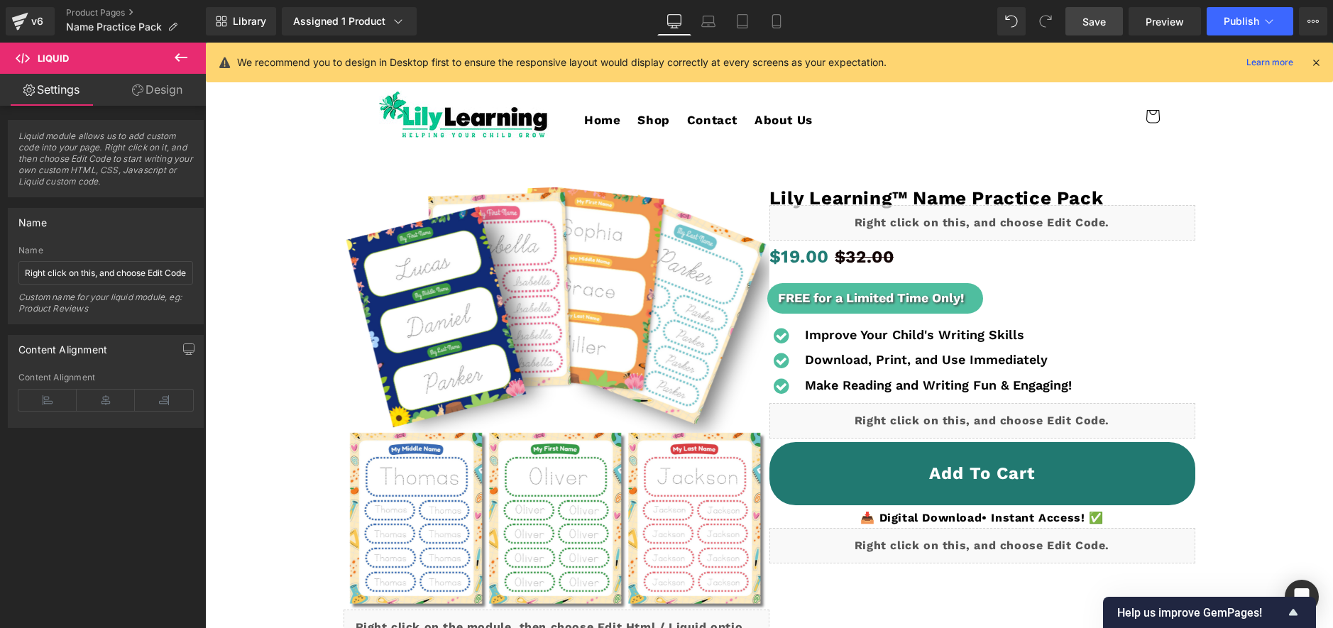
click at [1100, 17] on span "Save" at bounding box center [1093, 21] width 23 height 15
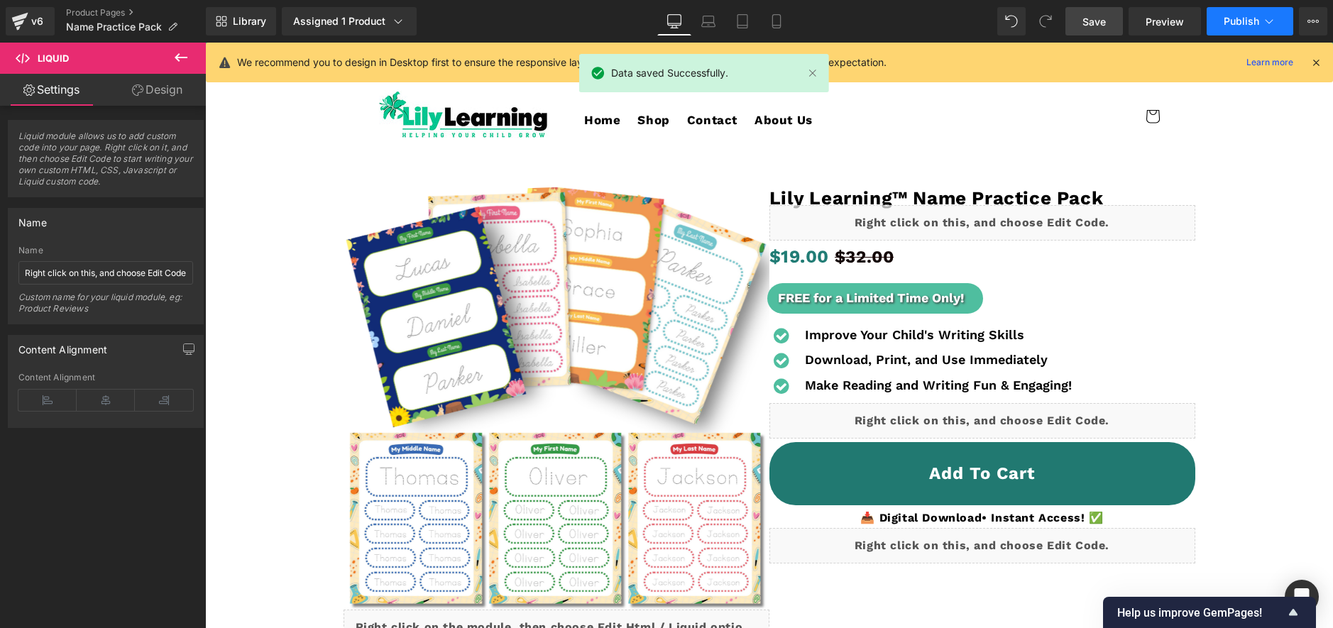
click at [1236, 23] on span "Publish" at bounding box center [1240, 21] width 35 height 11
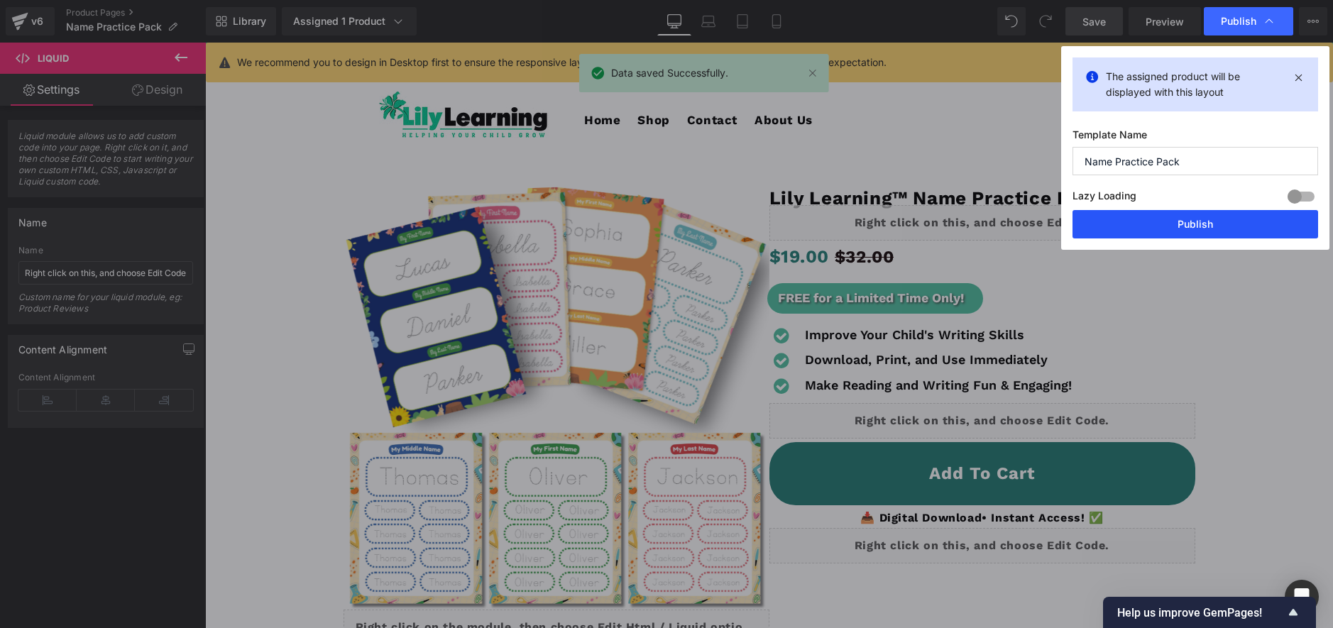
click at [1187, 231] on button "Publish" at bounding box center [1195, 224] width 246 height 28
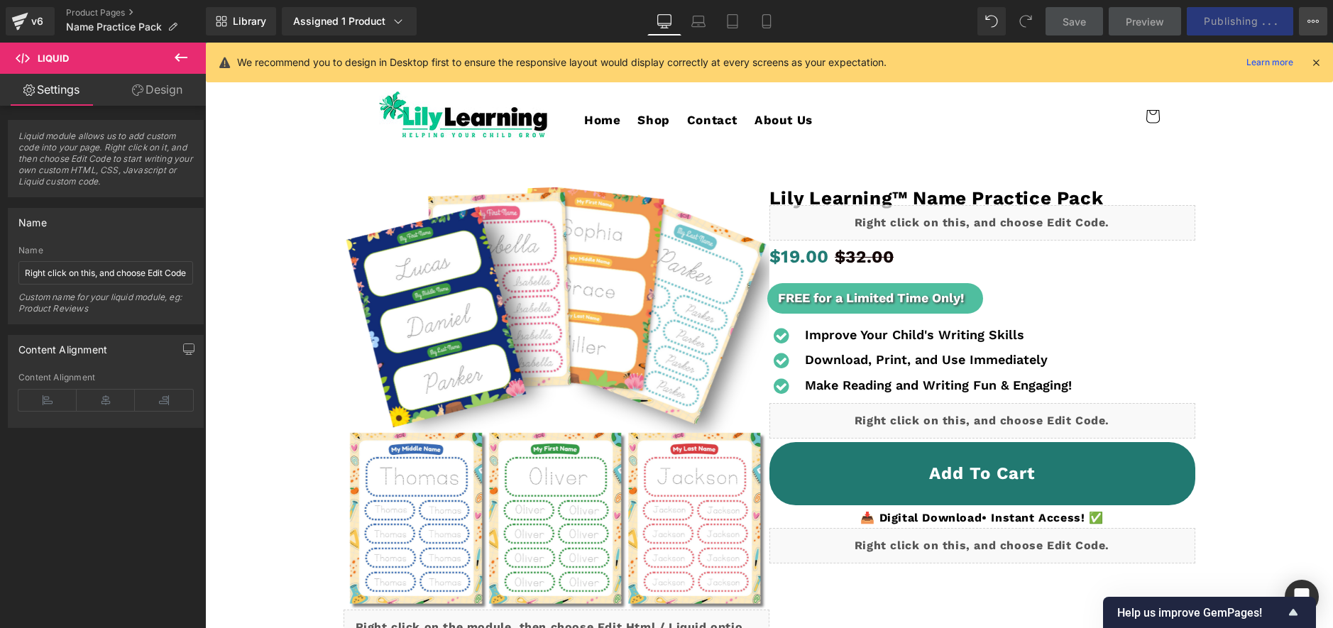
click at [1313, 17] on icon at bounding box center [1312, 21] width 11 height 11
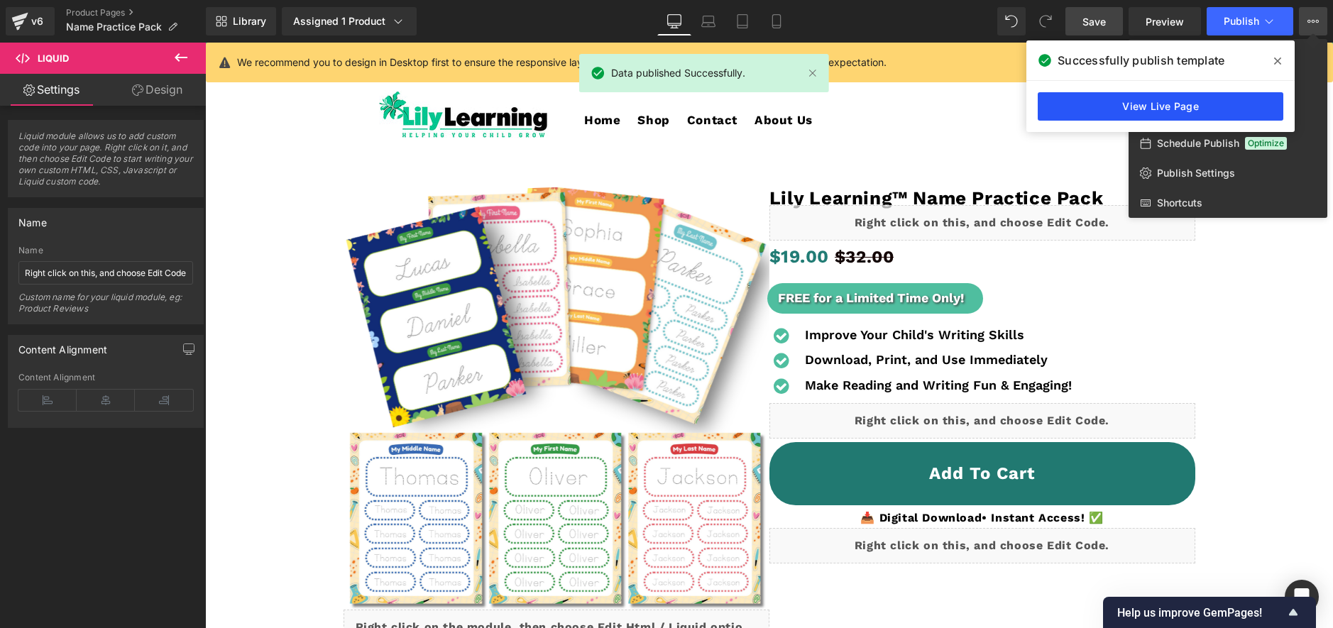
click at [1187, 104] on link "View Live Page" at bounding box center [1161, 106] width 246 height 28
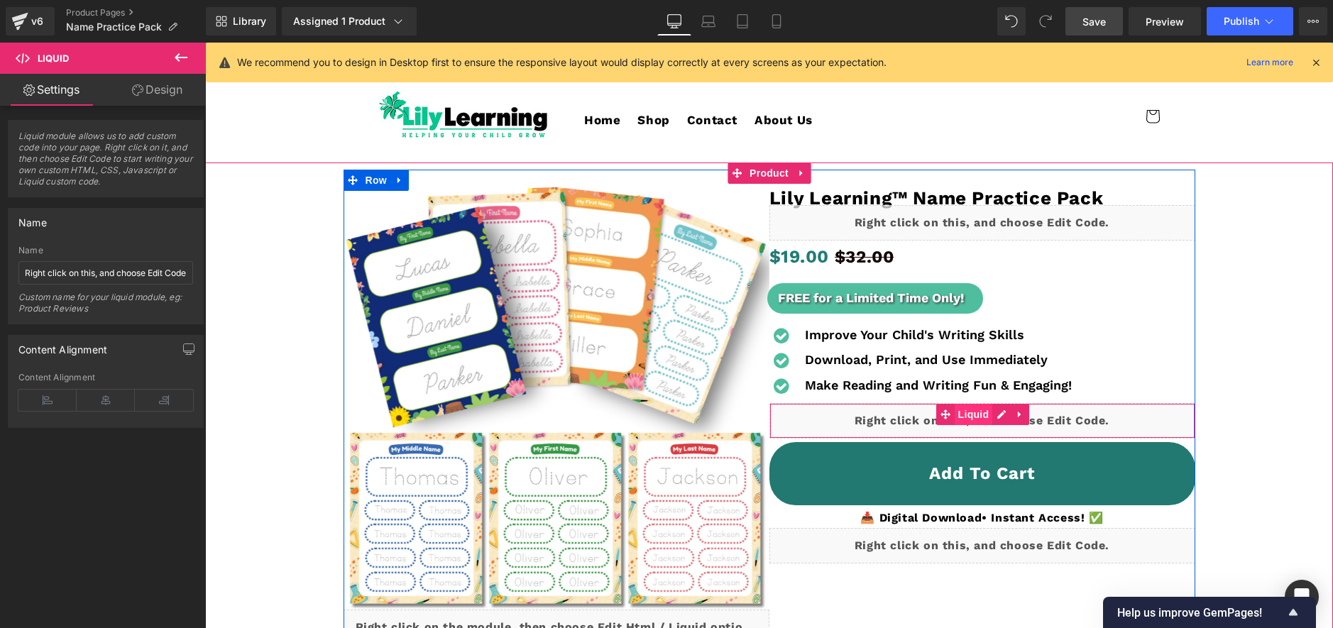
click at [981, 418] on span "Liquid" at bounding box center [974, 414] width 38 height 21
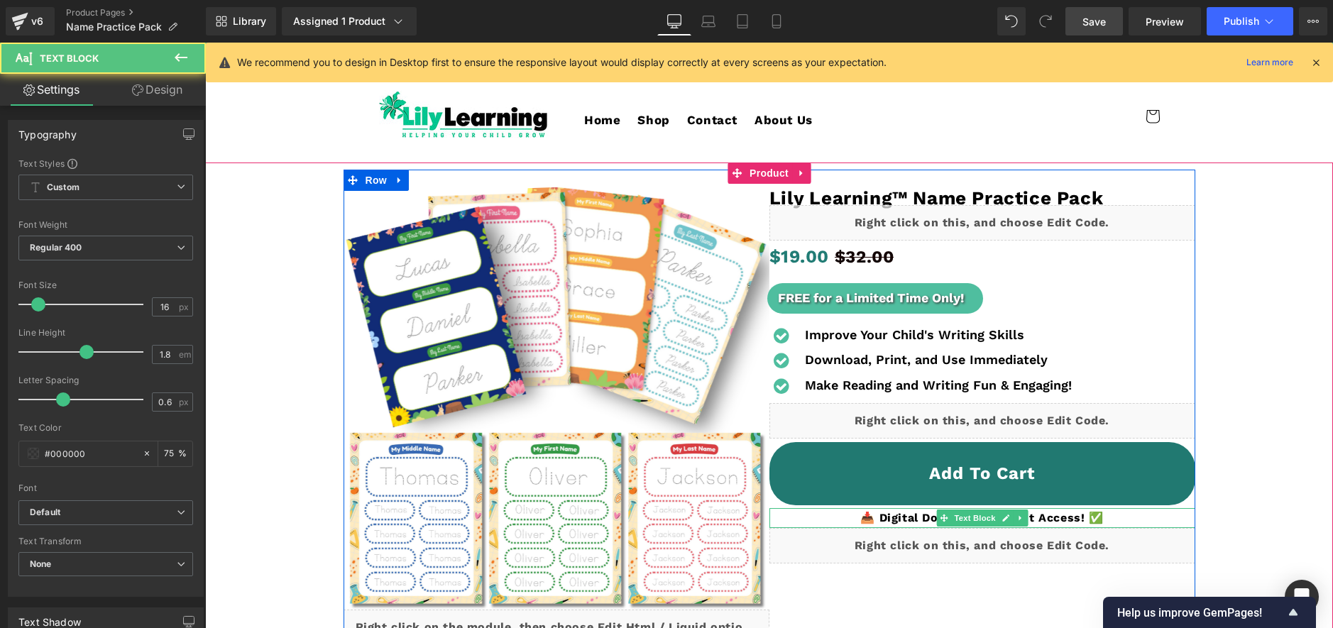
click at [903, 517] on span "📥 Digital Download • Instant Access! ✅" at bounding box center [981, 517] width 243 height 13
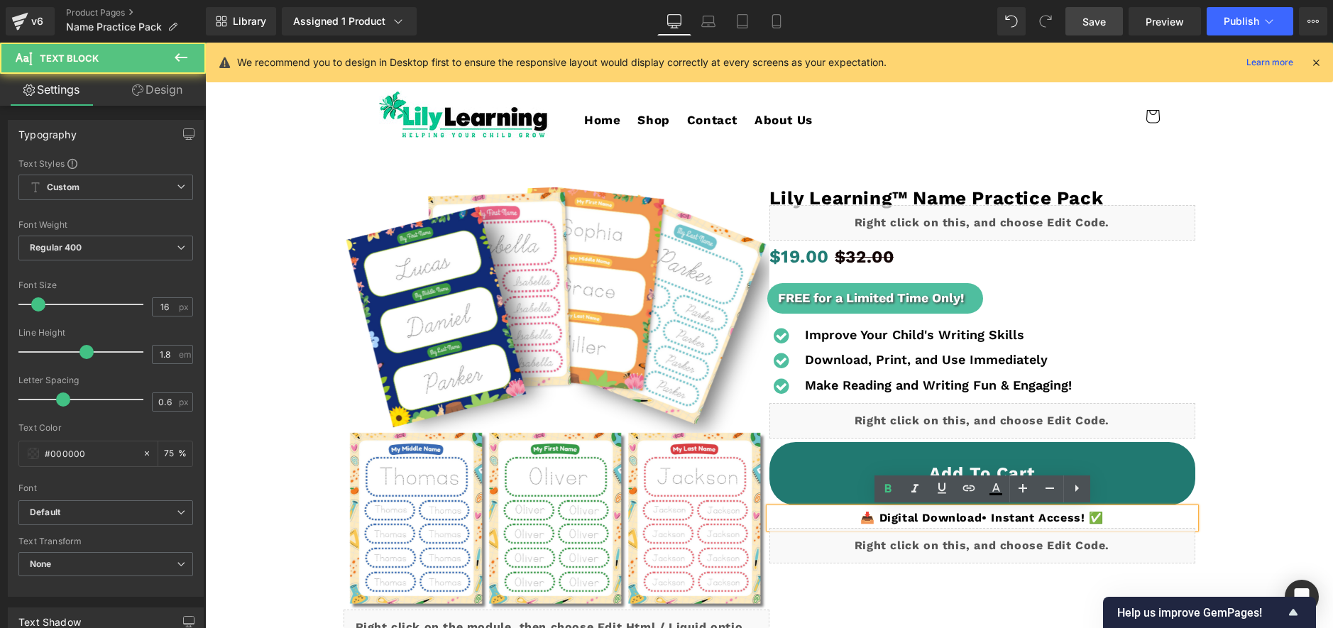
click at [855, 518] on p "📥 Digital Download • Instant Access! ✅" at bounding box center [982, 518] width 426 height 21
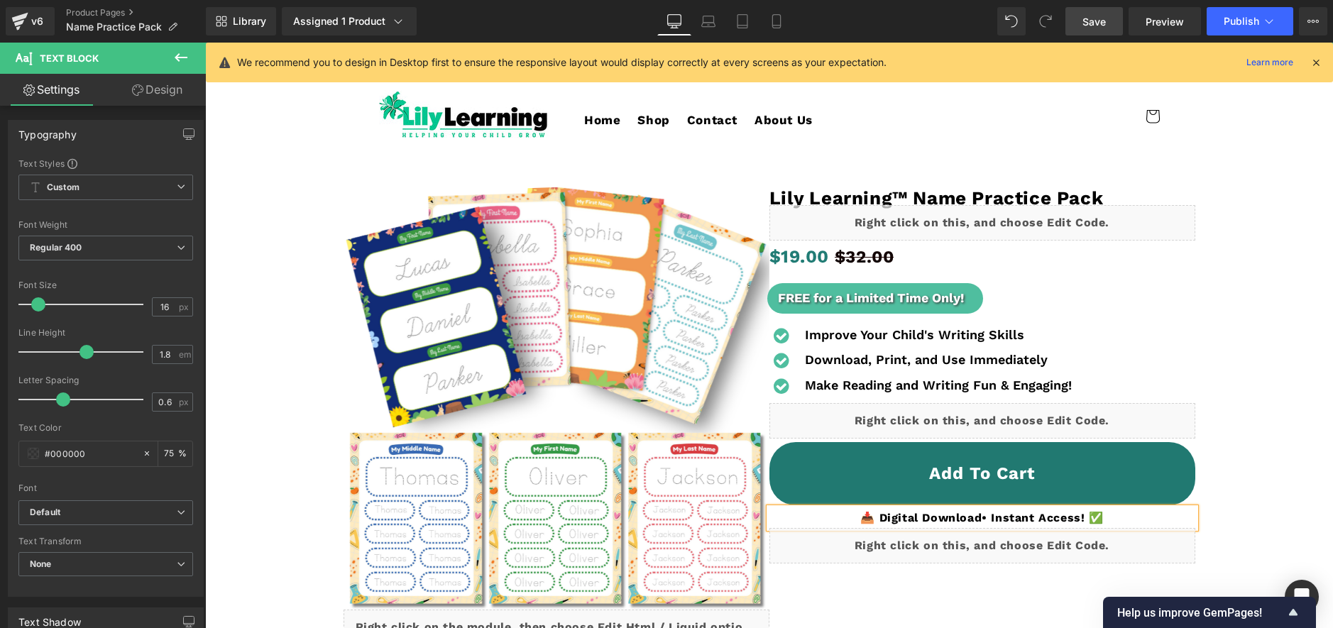
click at [1105, 22] on span "Save" at bounding box center [1093, 21] width 23 height 15
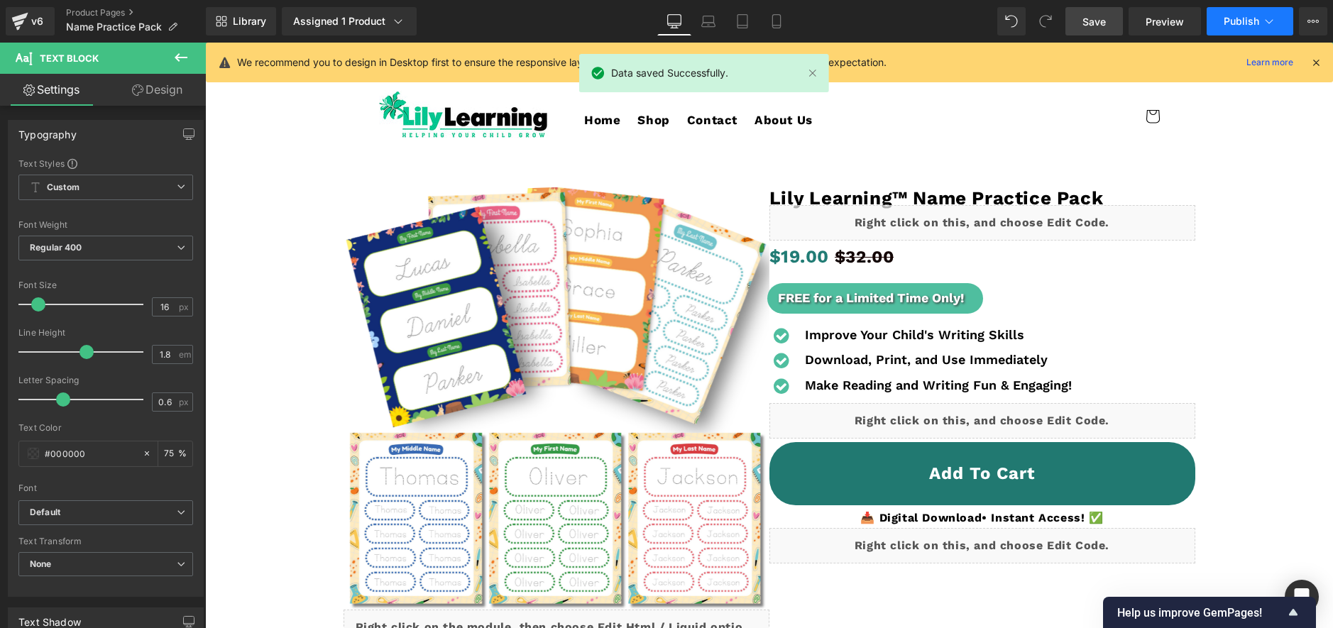
click at [1234, 21] on span "Publish" at bounding box center [1240, 21] width 35 height 11
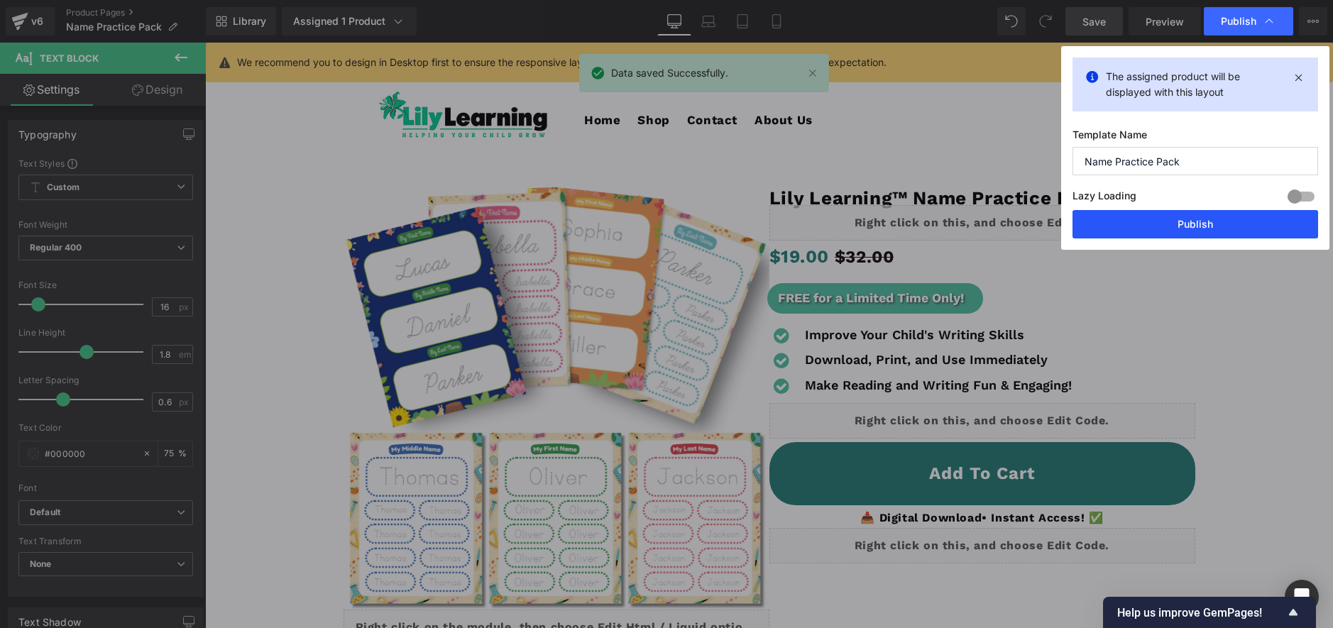
click at [1172, 226] on button "Publish" at bounding box center [1195, 224] width 246 height 28
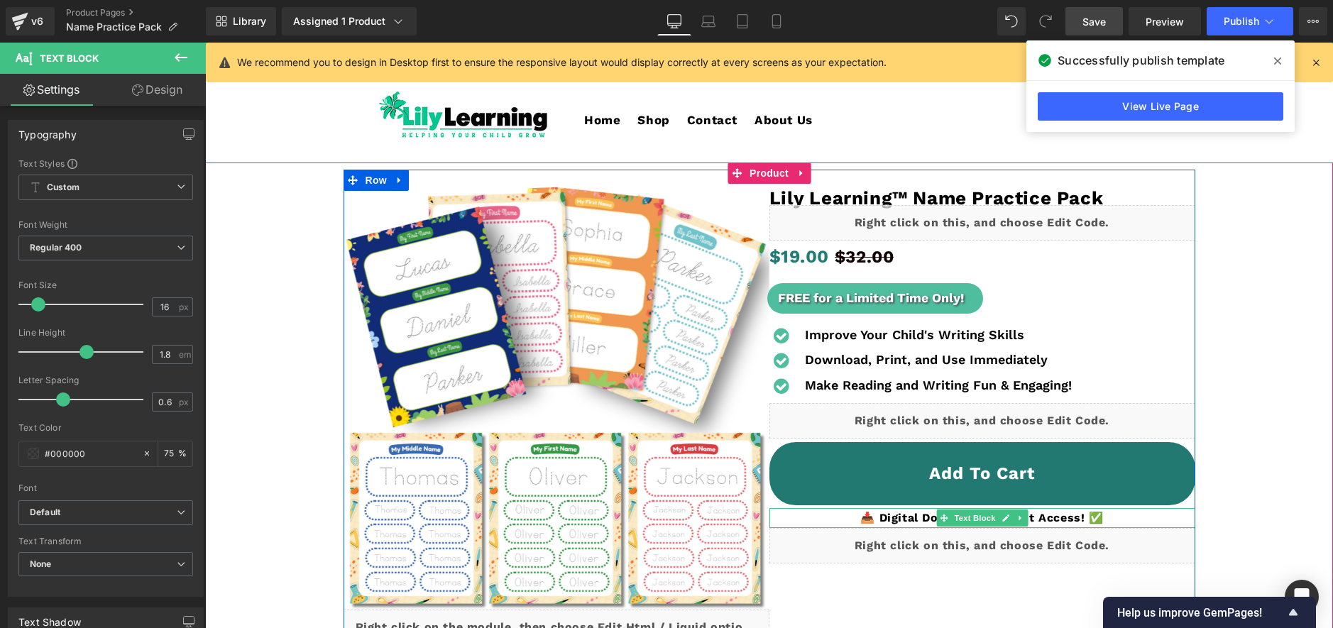
click at [869, 521] on span "📥 Digital Download • Instant Access! ✅" at bounding box center [981, 517] width 243 height 13
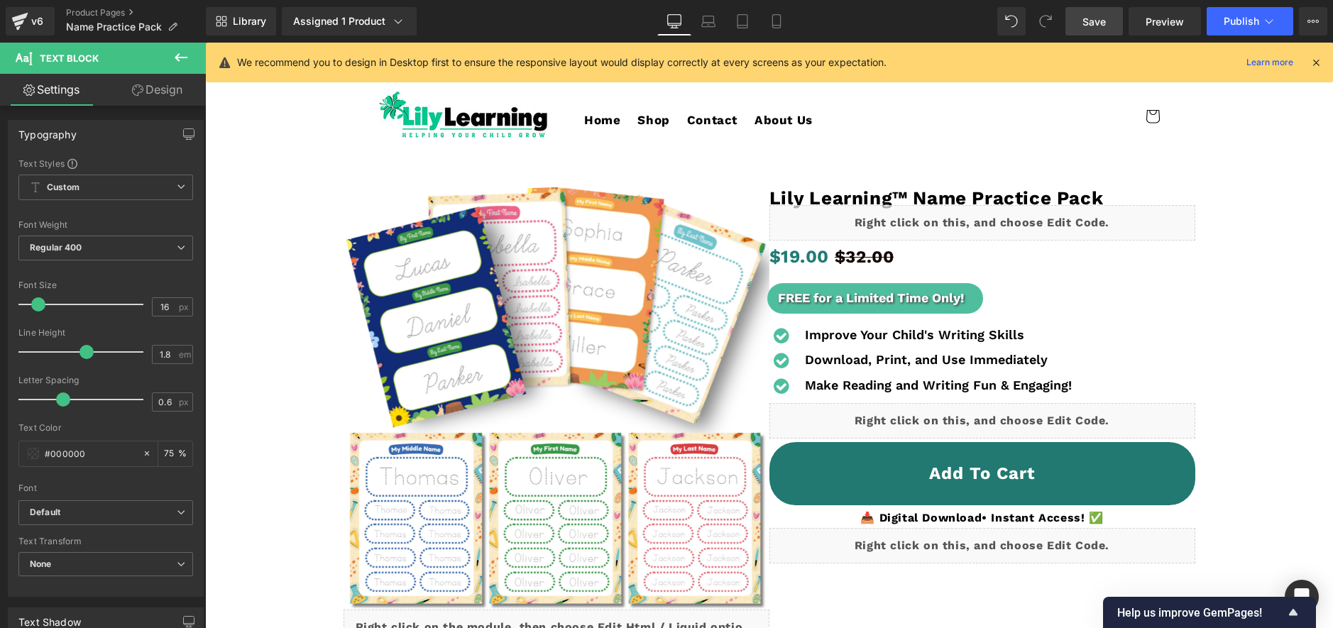
click at [151, 91] on link "Design" at bounding box center [157, 90] width 103 height 32
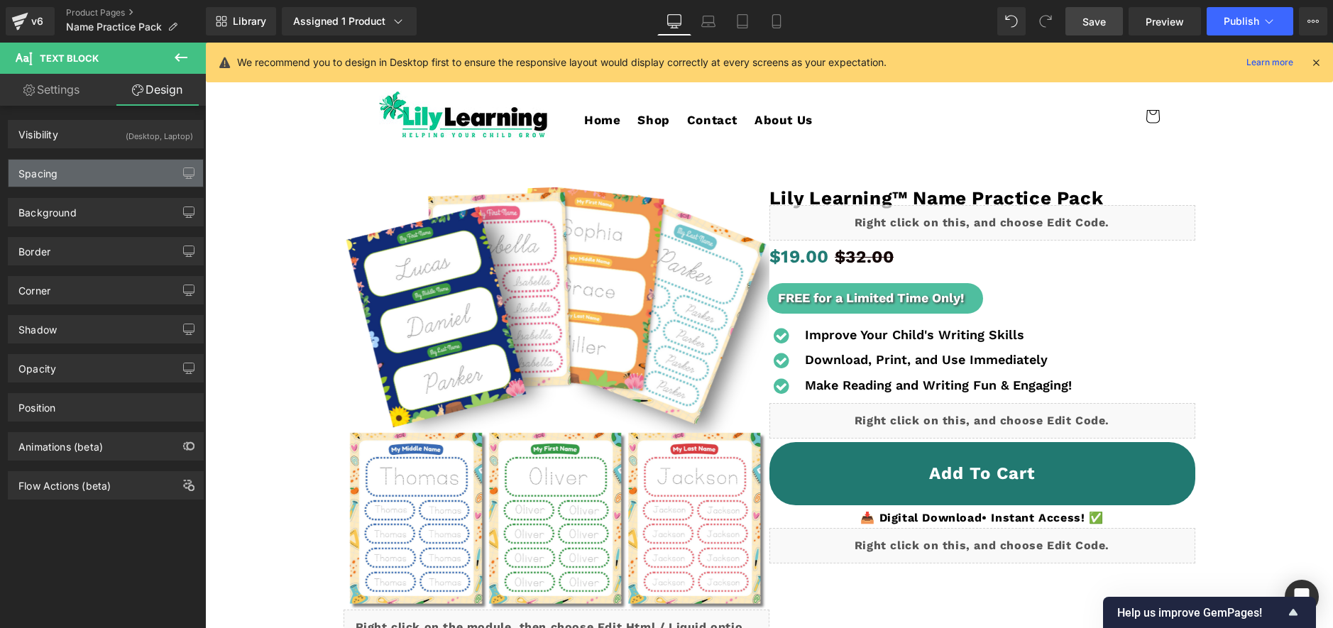
click at [145, 182] on div "Spacing" at bounding box center [106, 173] width 194 height 27
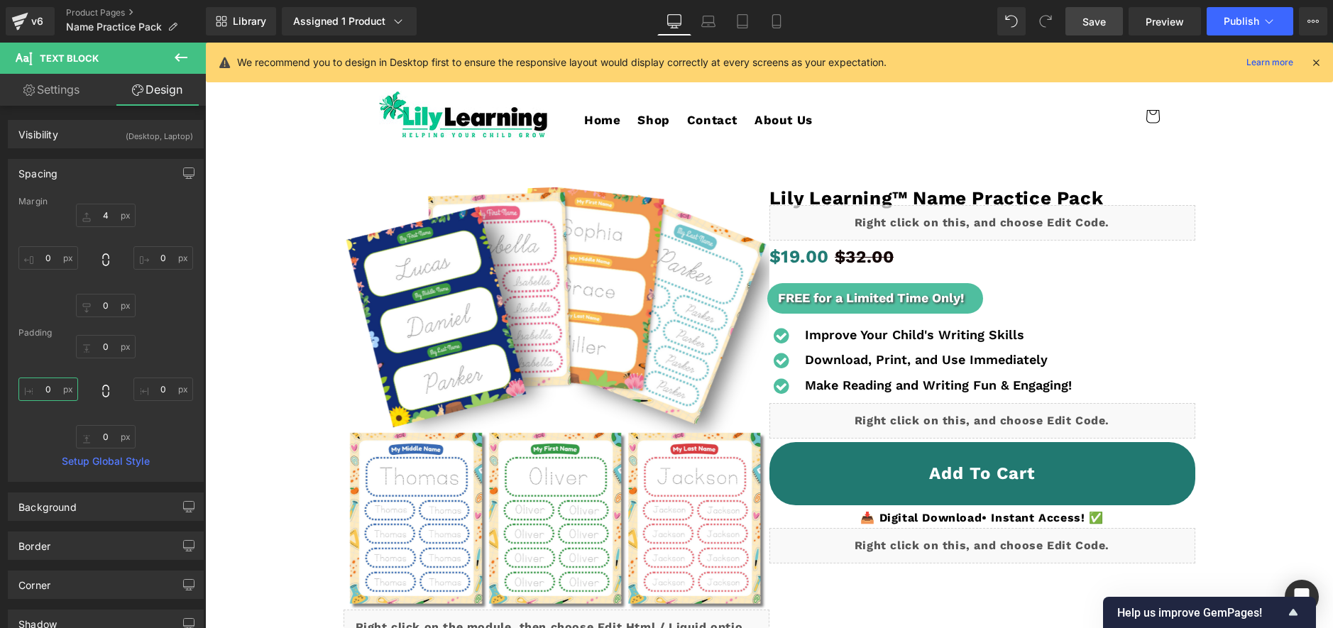
click at [48, 392] on input "0" at bounding box center [48, 389] width 60 height 23
type input "5"
click at [45, 241] on div "4px 4 0px 0 0px 0 0px 0" at bounding box center [105, 261] width 175 height 114
click at [40, 262] on input "0" at bounding box center [48, 257] width 60 height 23
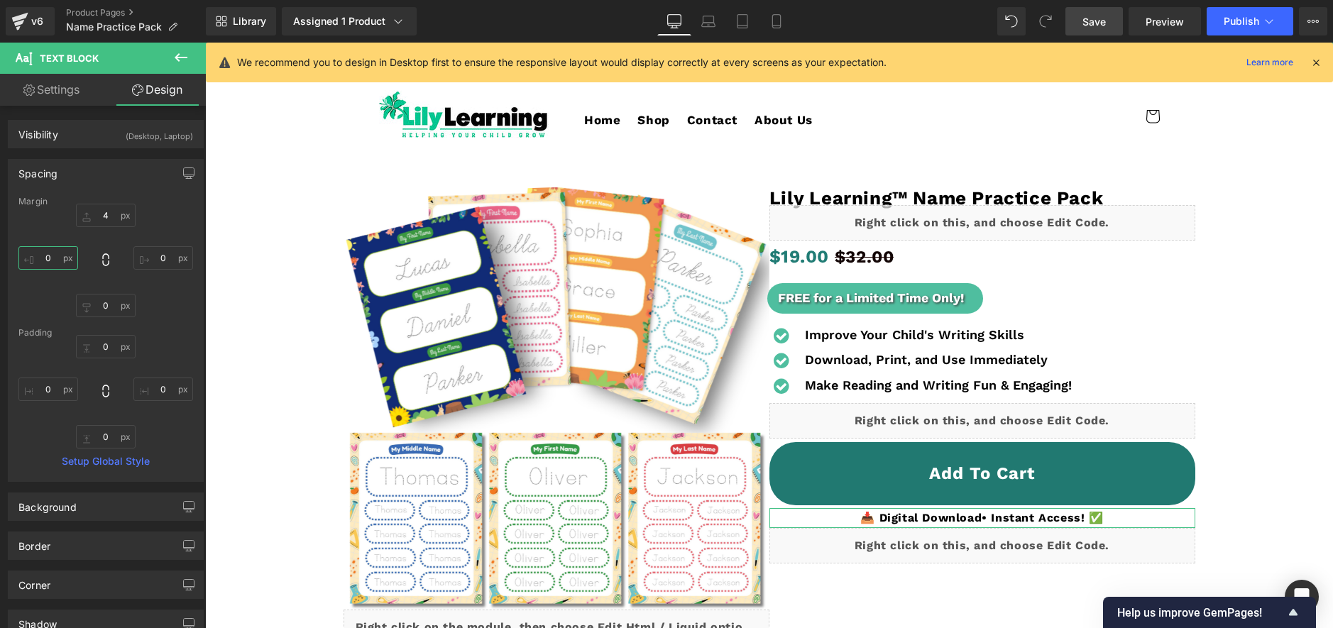
type input "5"
type input "1"
type input "30"
click at [1106, 16] on link "Save" at bounding box center [1093, 21] width 57 height 28
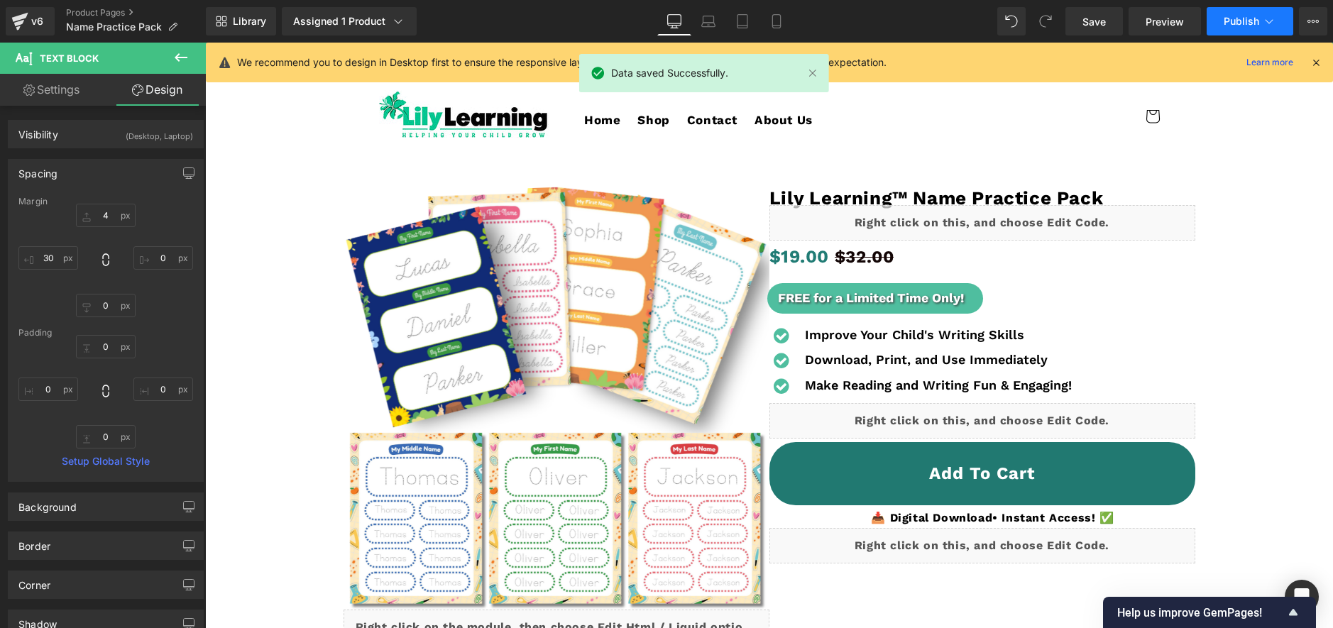
click at [1231, 17] on span "Publish" at bounding box center [1240, 21] width 35 height 11
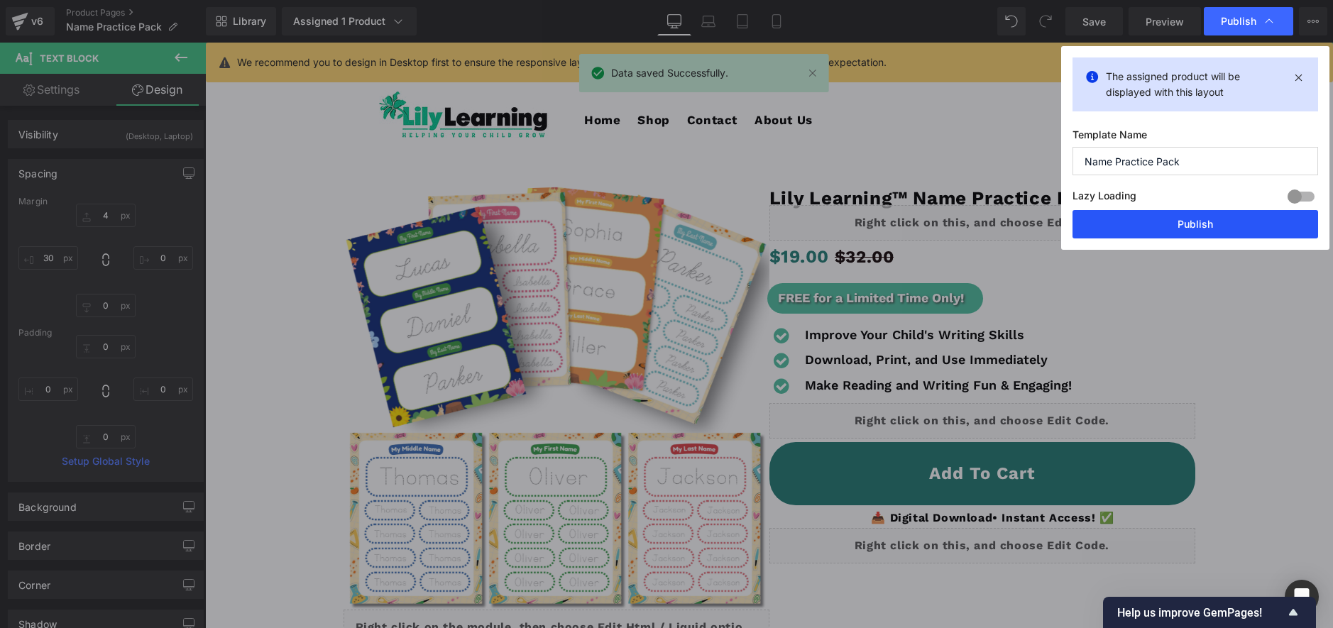
click at [1194, 226] on button "Publish" at bounding box center [1195, 224] width 246 height 28
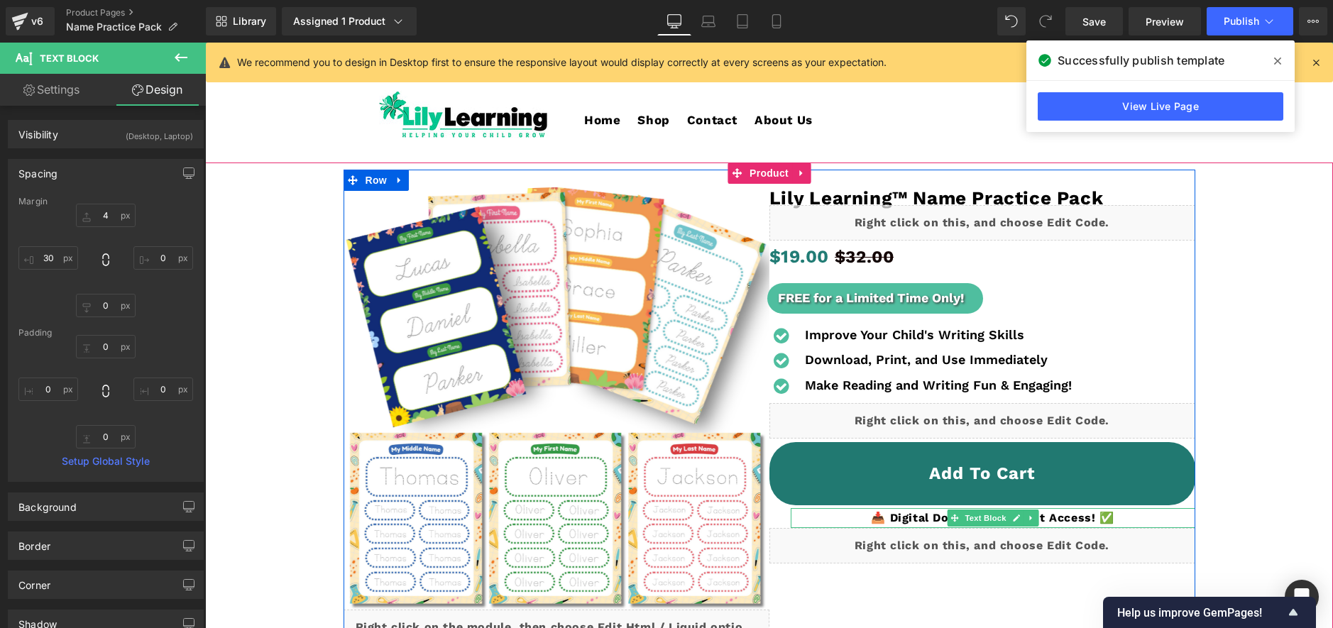
click at [921, 521] on span "📥 Digital Download • Instant Access! ✅" at bounding box center [992, 517] width 243 height 13
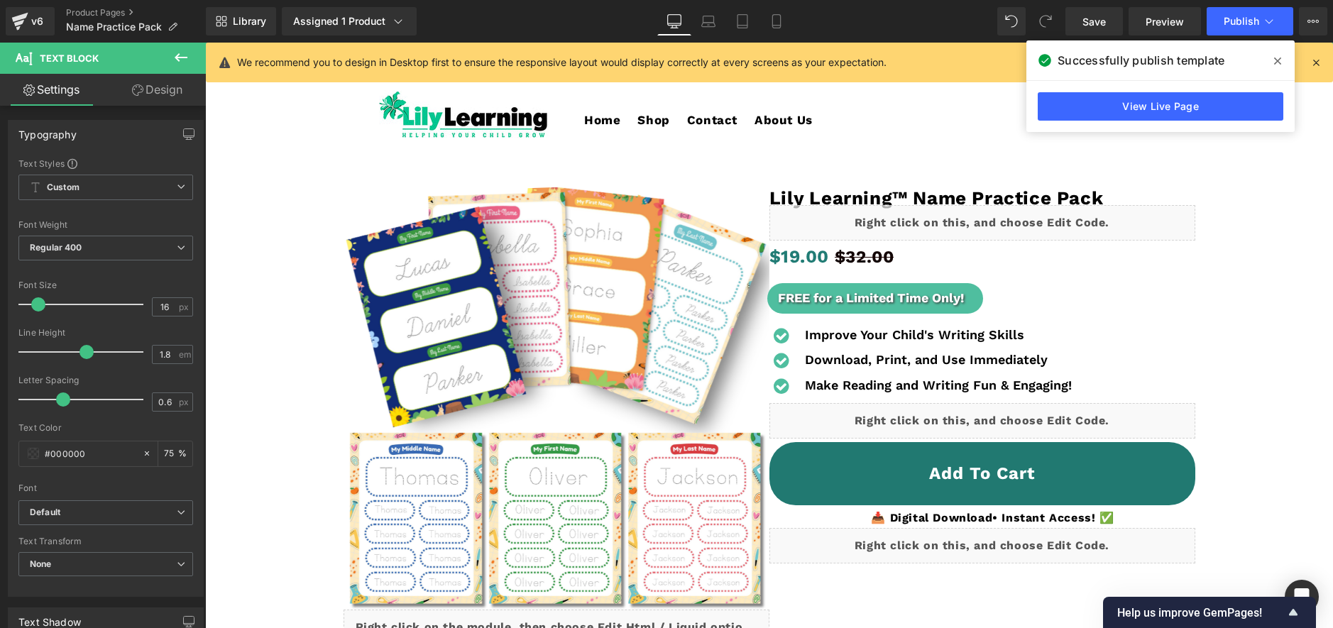
click at [146, 97] on link "Design" at bounding box center [157, 90] width 103 height 32
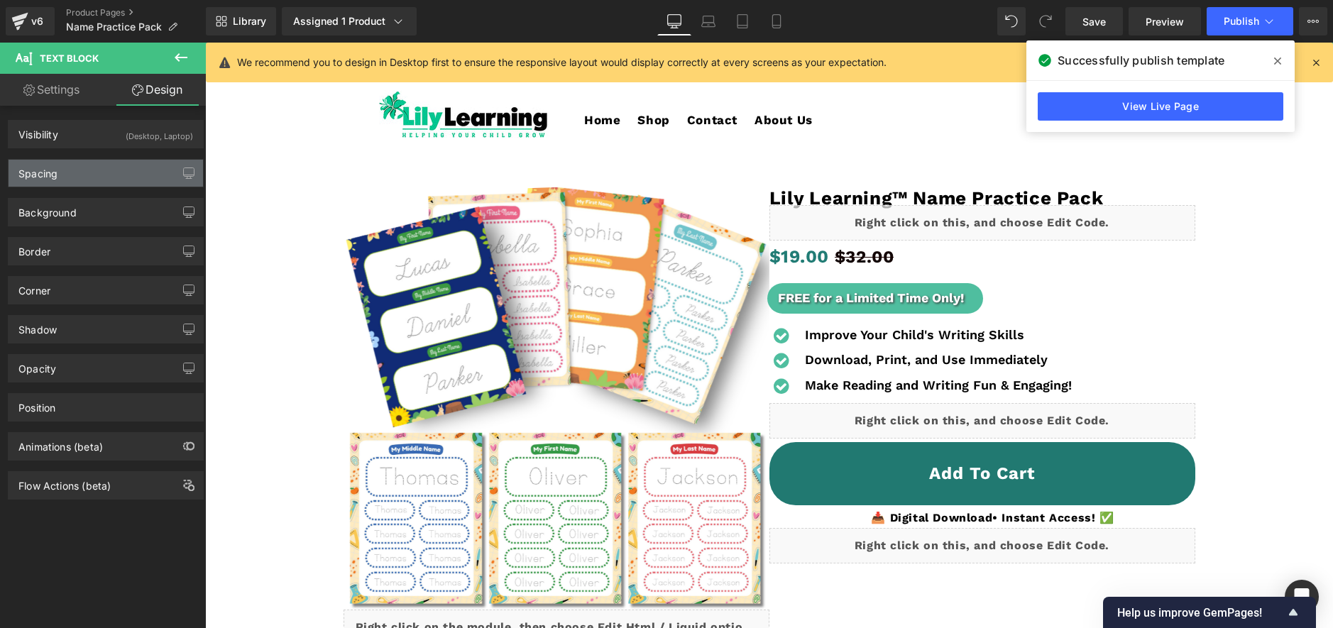
click at [106, 177] on div "Spacing" at bounding box center [106, 173] width 194 height 27
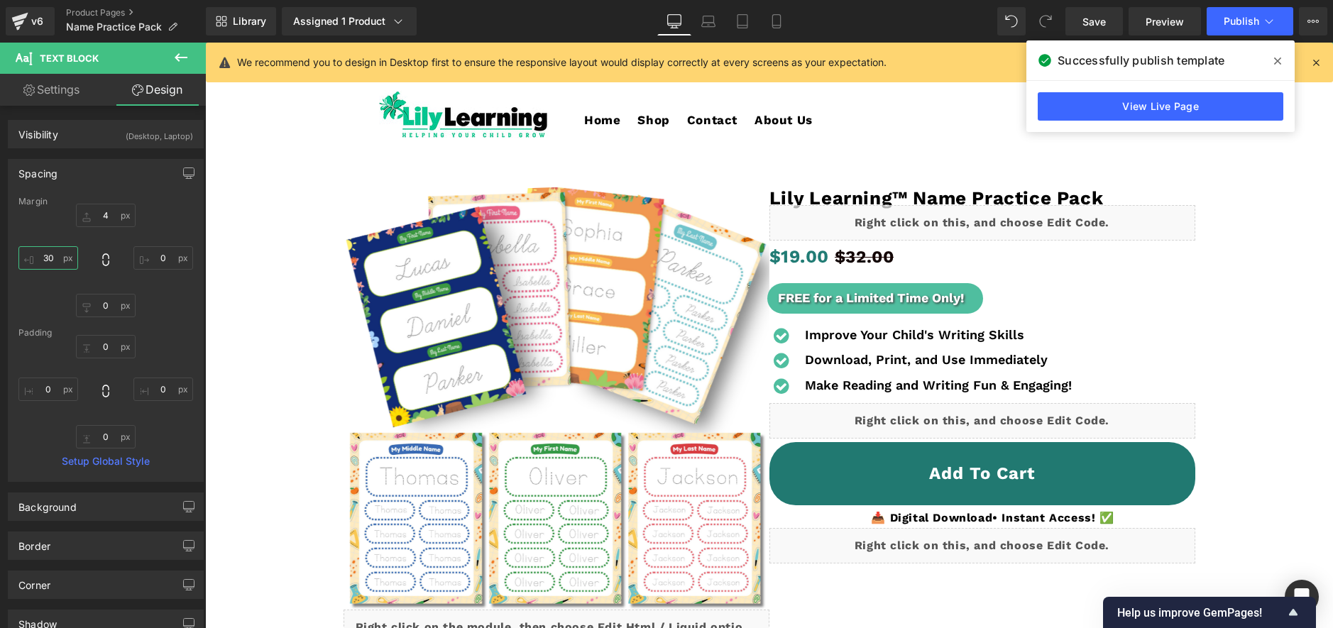
click at [59, 264] on input "30" at bounding box center [48, 257] width 60 height 23
type input "="
click at [101, 216] on input "4" at bounding box center [106, 215] width 60 height 23
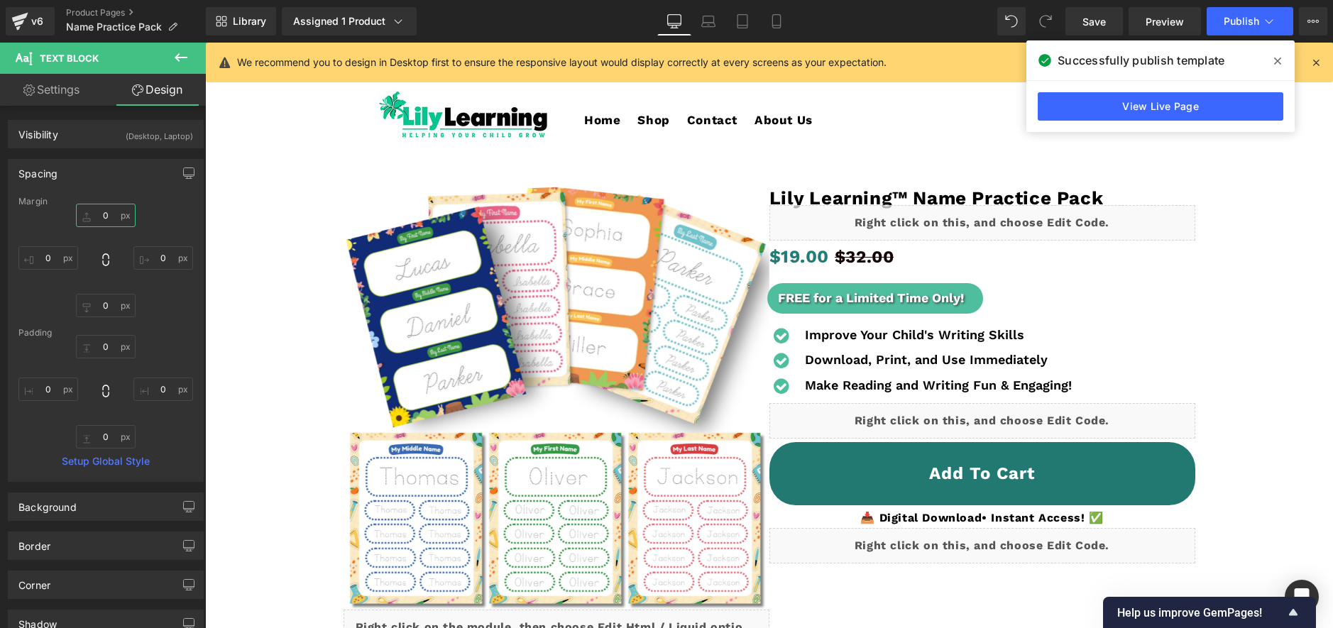
type input "="
click at [1116, 33] on link "Save" at bounding box center [1093, 21] width 57 height 28
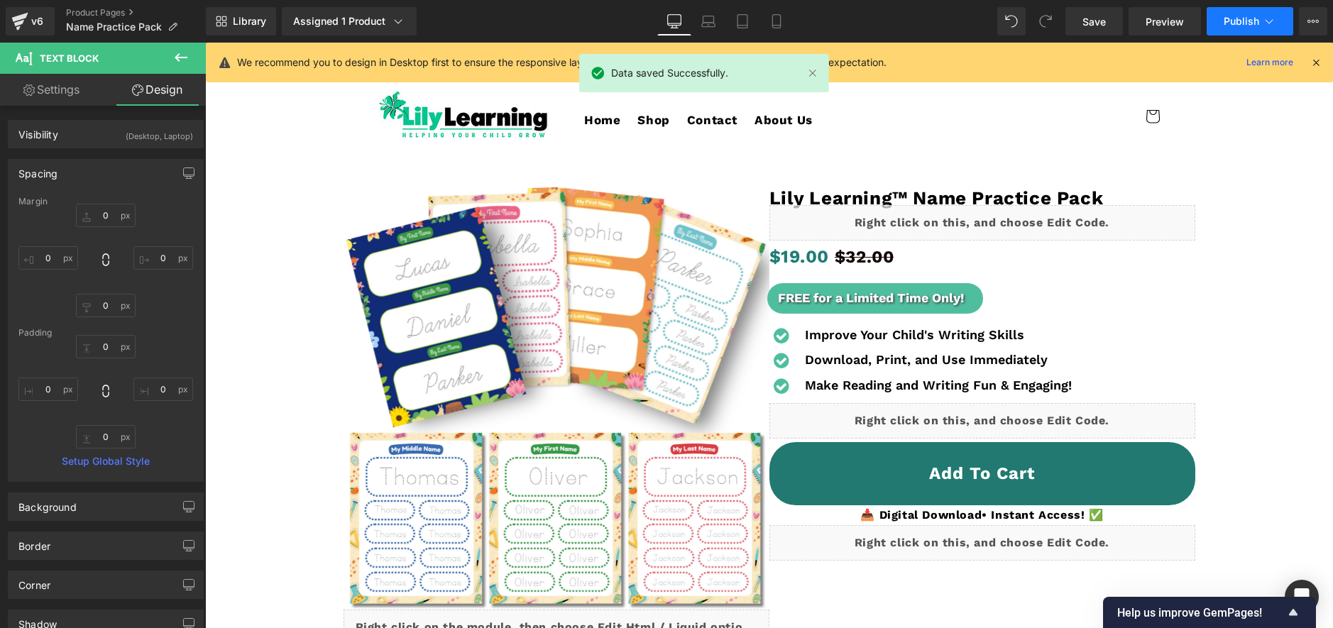
click at [1218, 20] on button "Publish" at bounding box center [1249, 21] width 87 height 28
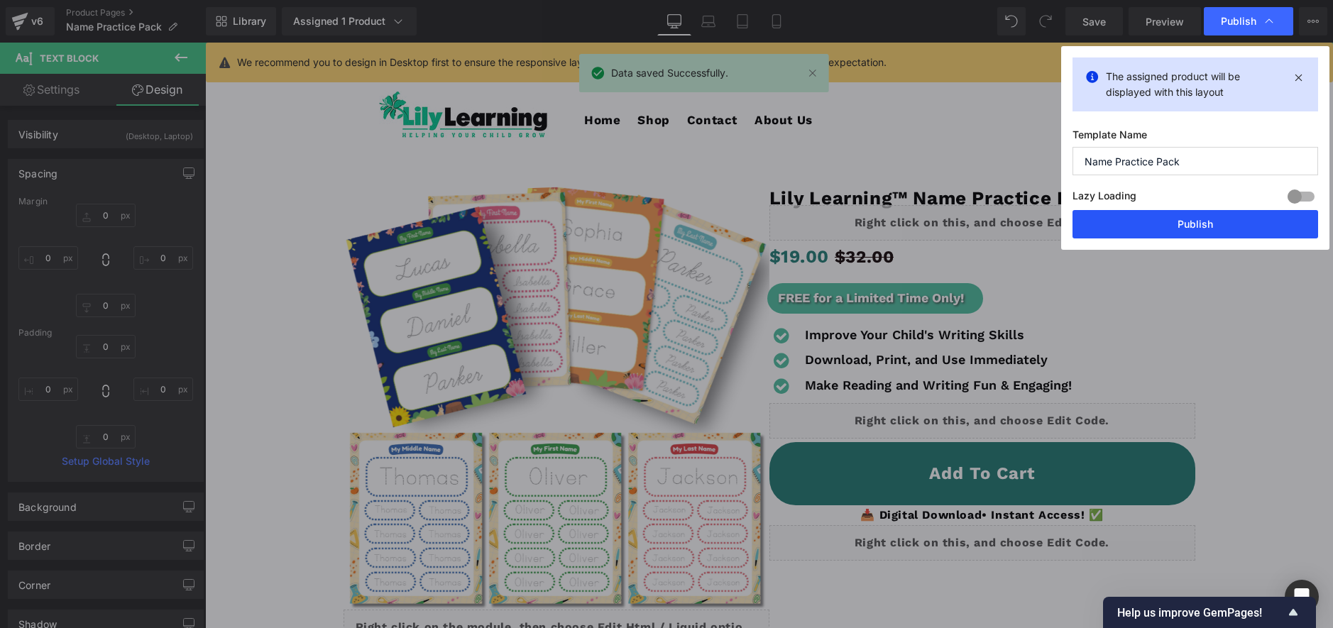
click at [1174, 237] on button "Publish" at bounding box center [1195, 224] width 246 height 28
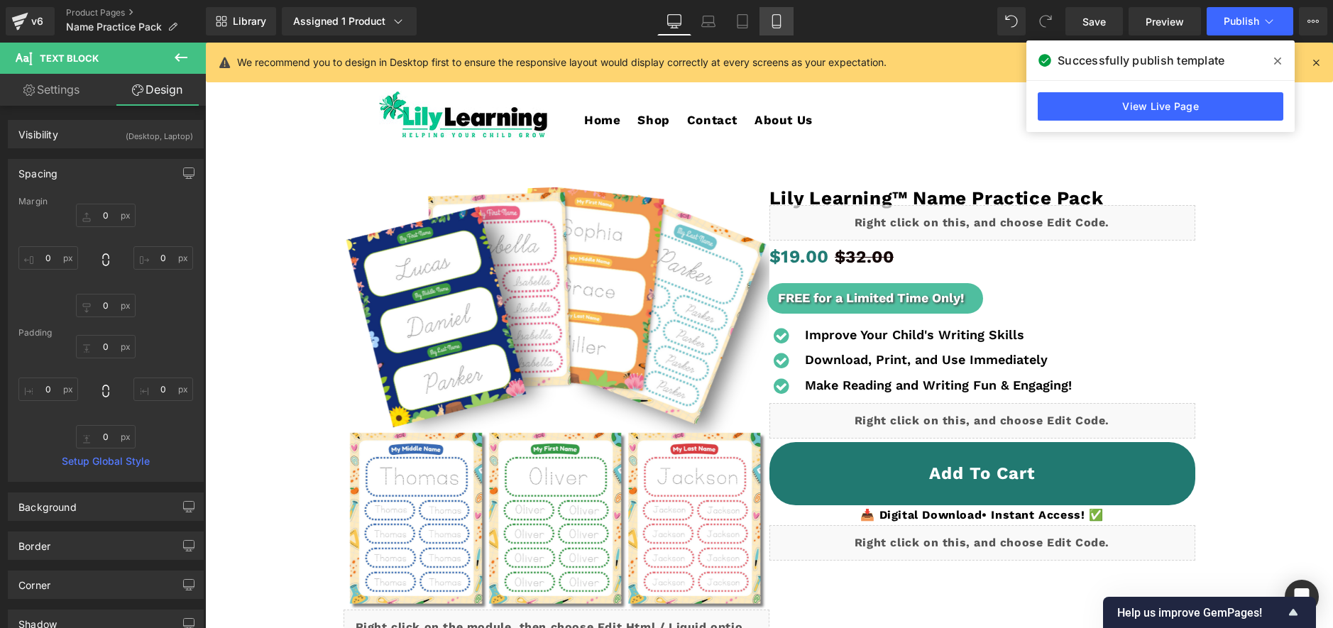
click at [782, 21] on icon at bounding box center [776, 21] width 14 height 14
type input "0"
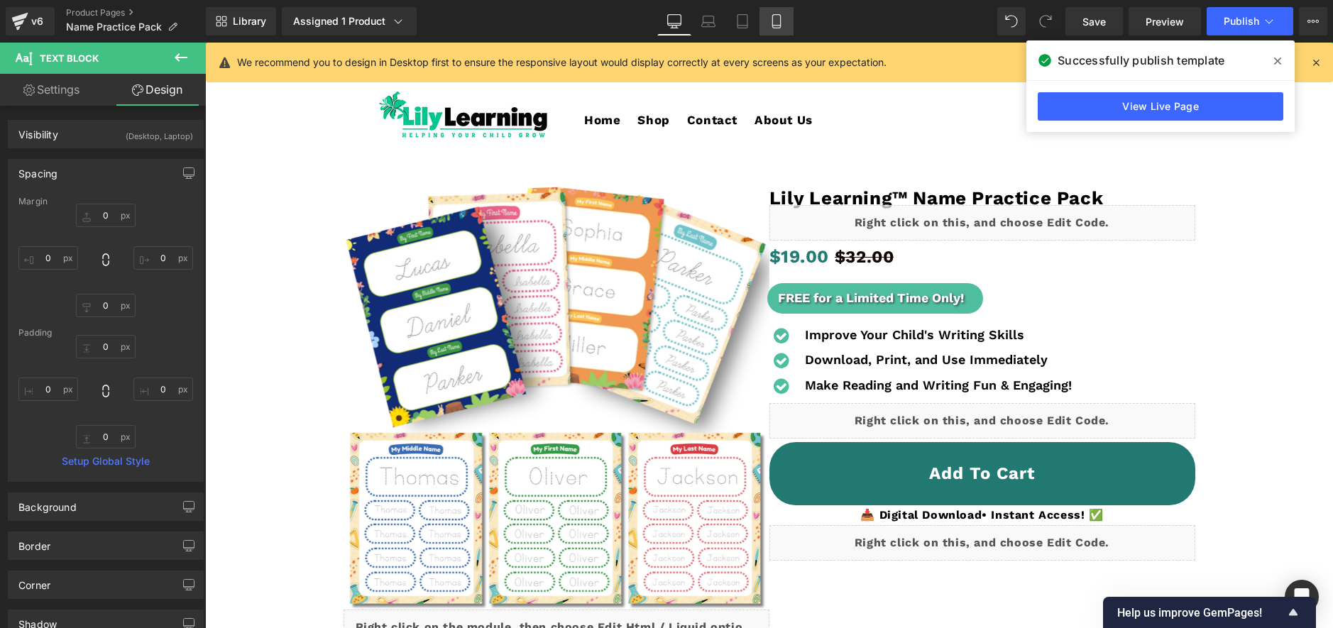
type input "0"
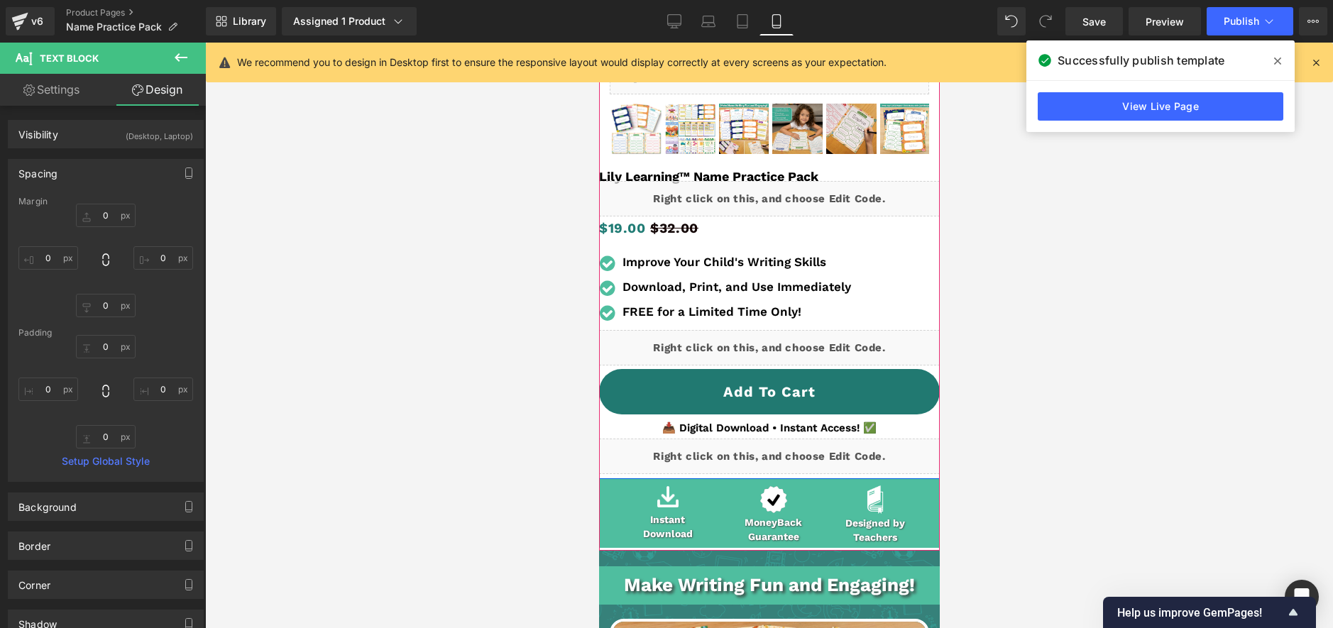
scroll to position [389, 0]
click at [763, 423] on span "Text Block" at bounding box center [760, 427] width 47 height 17
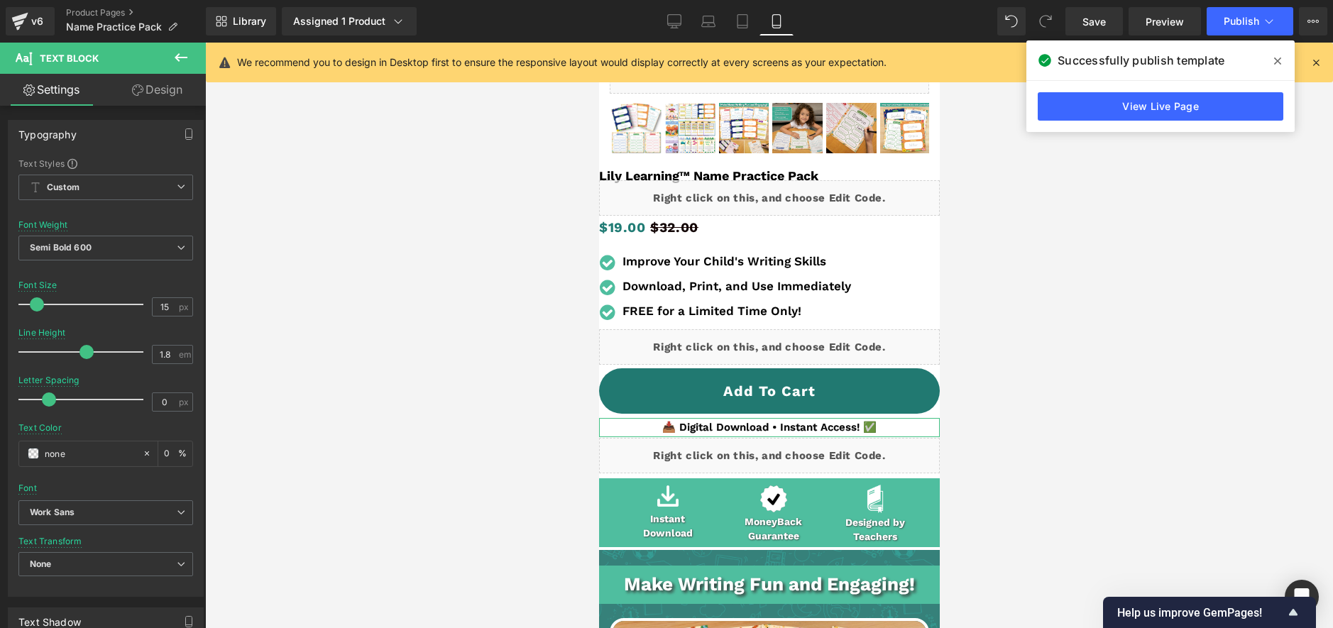
click at [169, 98] on link "Design" at bounding box center [157, 90] width 103 height 32
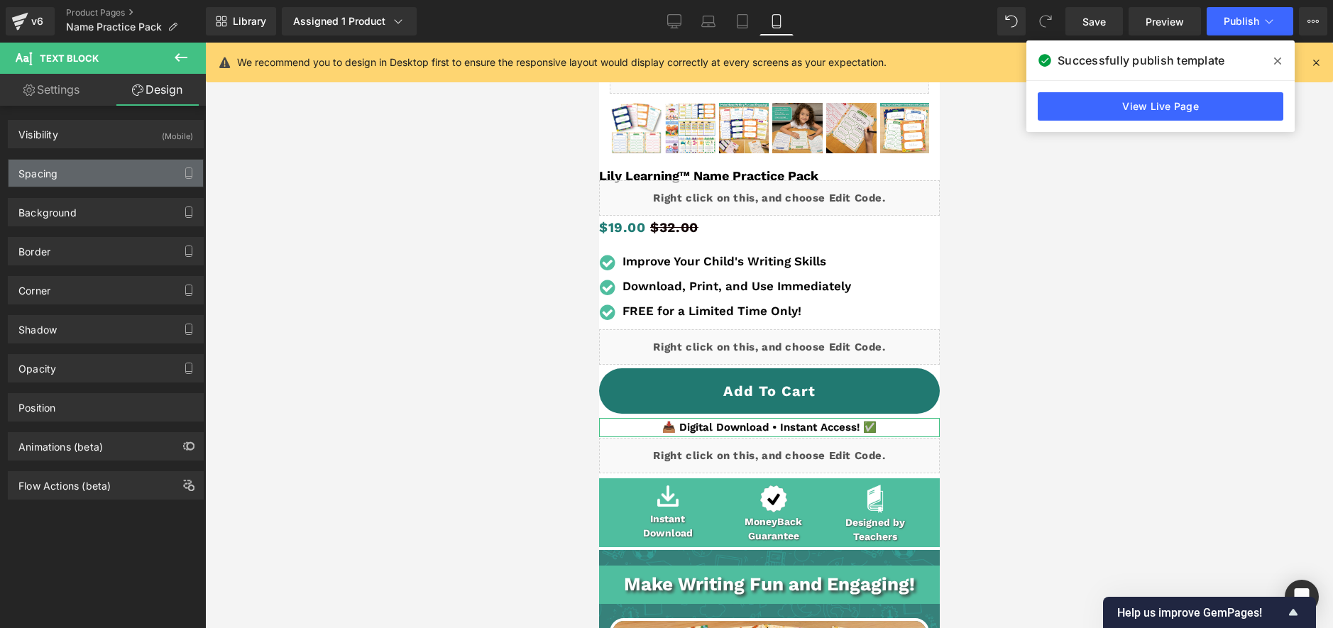
click at [123, 173] on div "Spacing" at bounding box center [106, 173] width 194 height 27
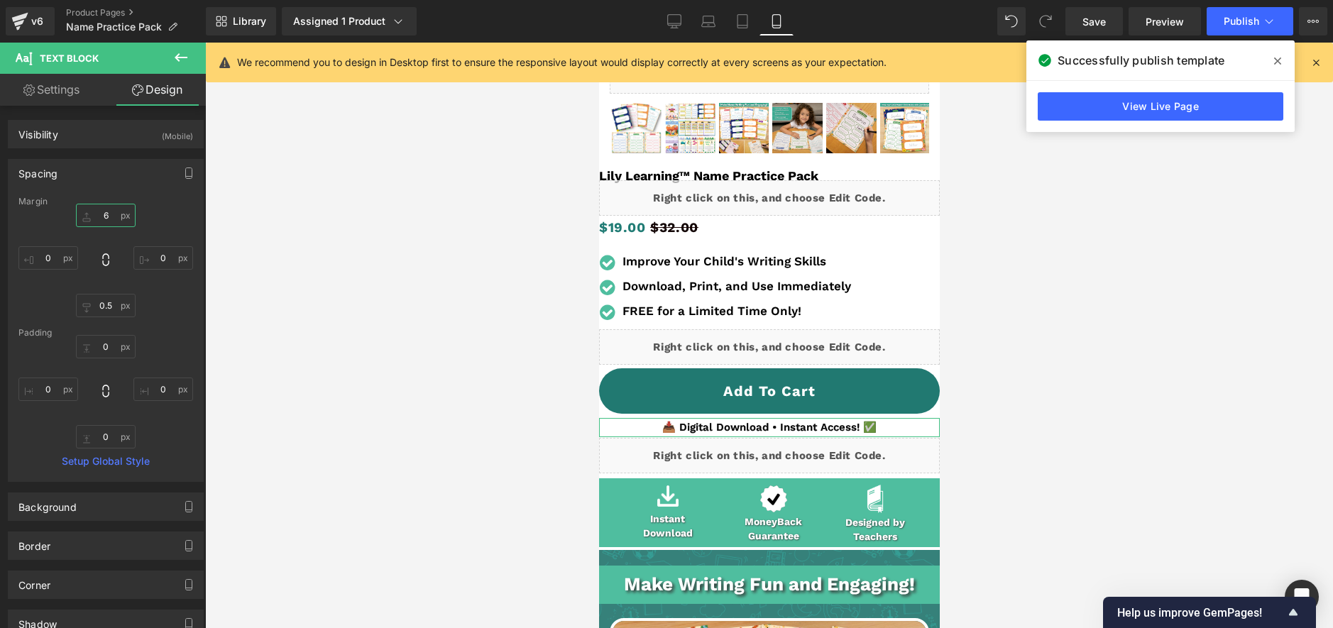
click at [101, 216] on input "6" at bounding box center [106, 215] width 60 height 23
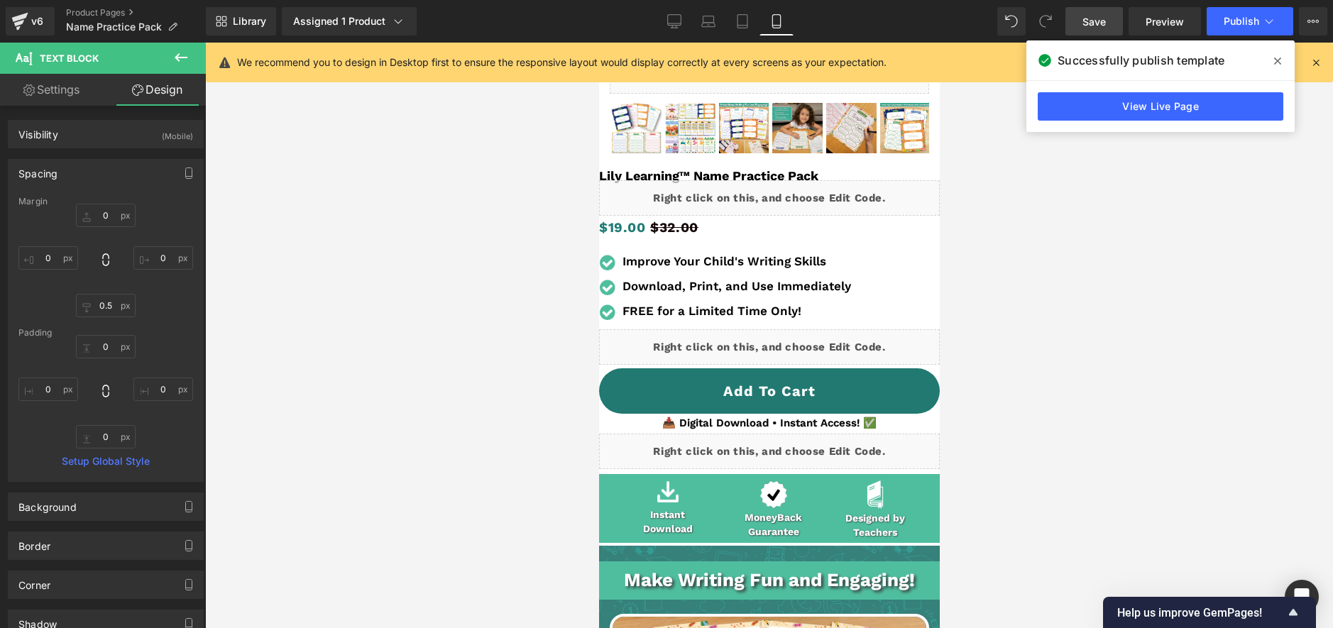
click at [1102, 14] on span "Save" at bounding box center [1093, 21] width 23 height 15
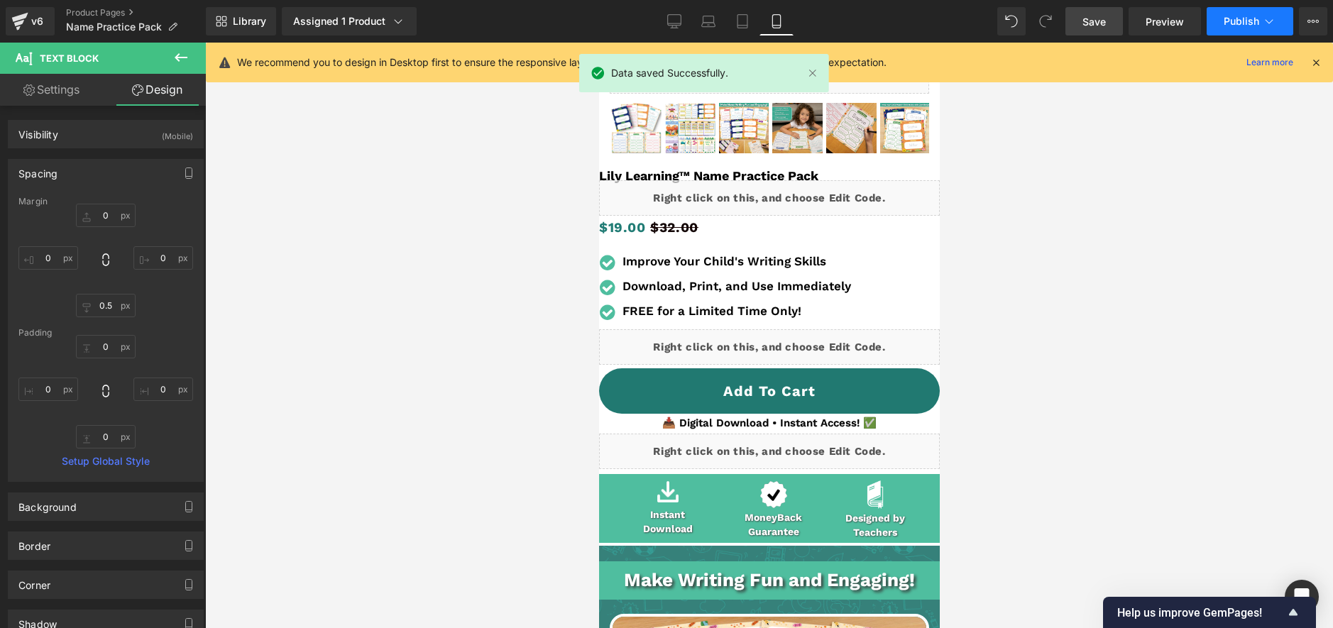
click at [1220, 19] on button "Publish" at bounding box center [1249, 21] width 87 height 28
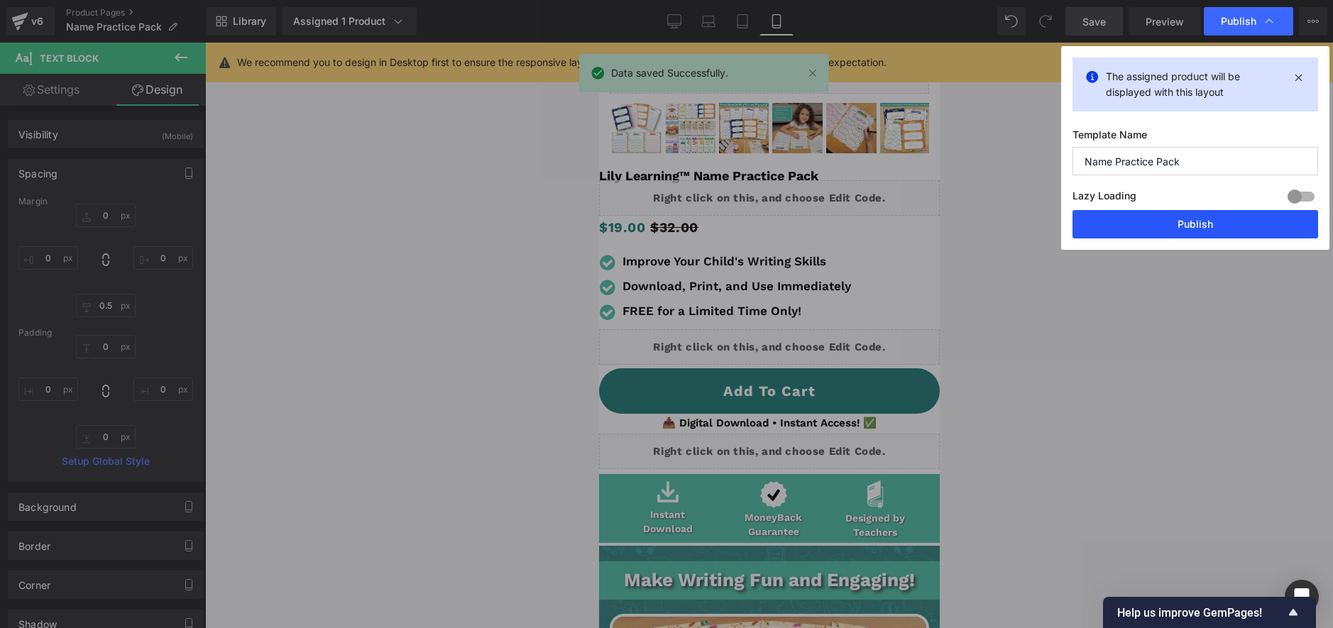
click at [1156, 226] on button "Publish" at bounding box center [1195, 224] width 246 height 28
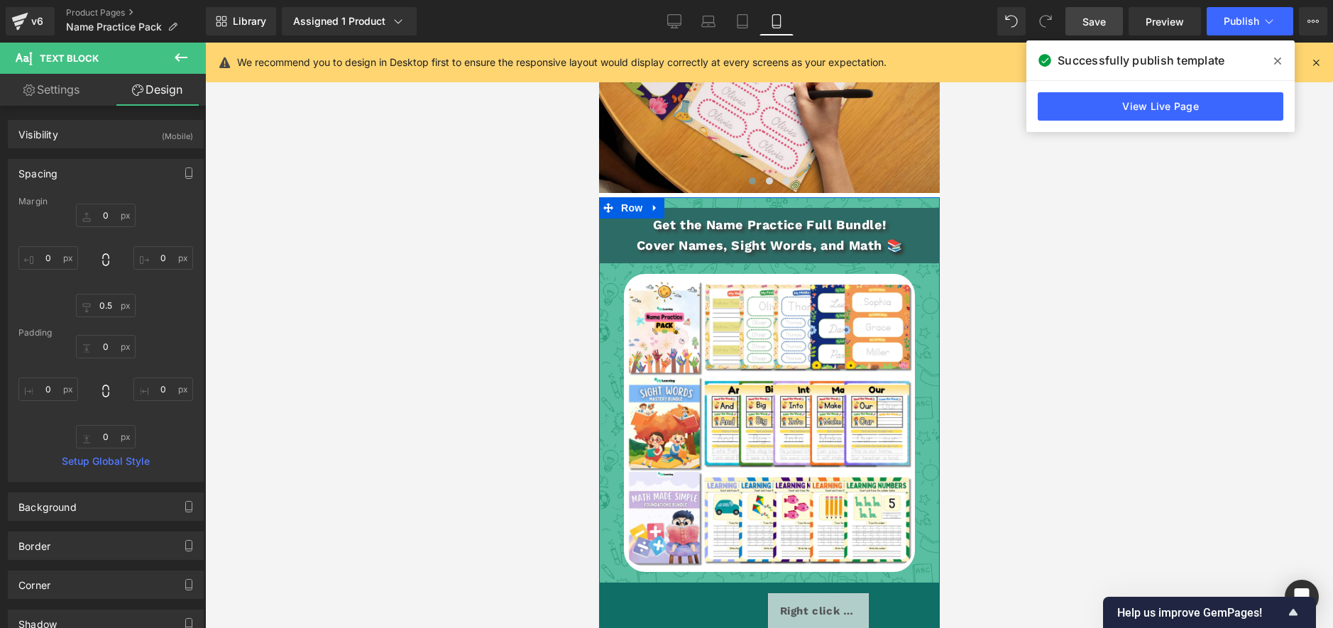
scroll to position [2992, 0]
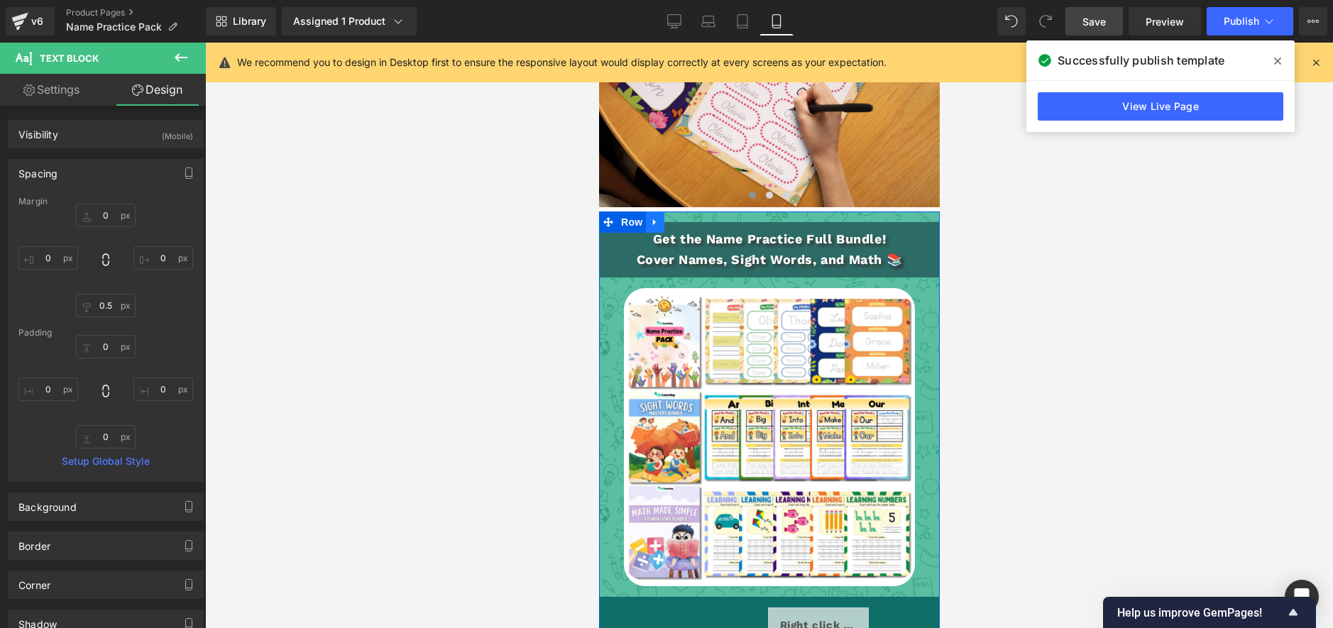
click at [661, 218] on link at bounding box center [654, 221] width 18 height 21
click at [691, 221] on icon at bounding box center [691, 222] width 10 height 11
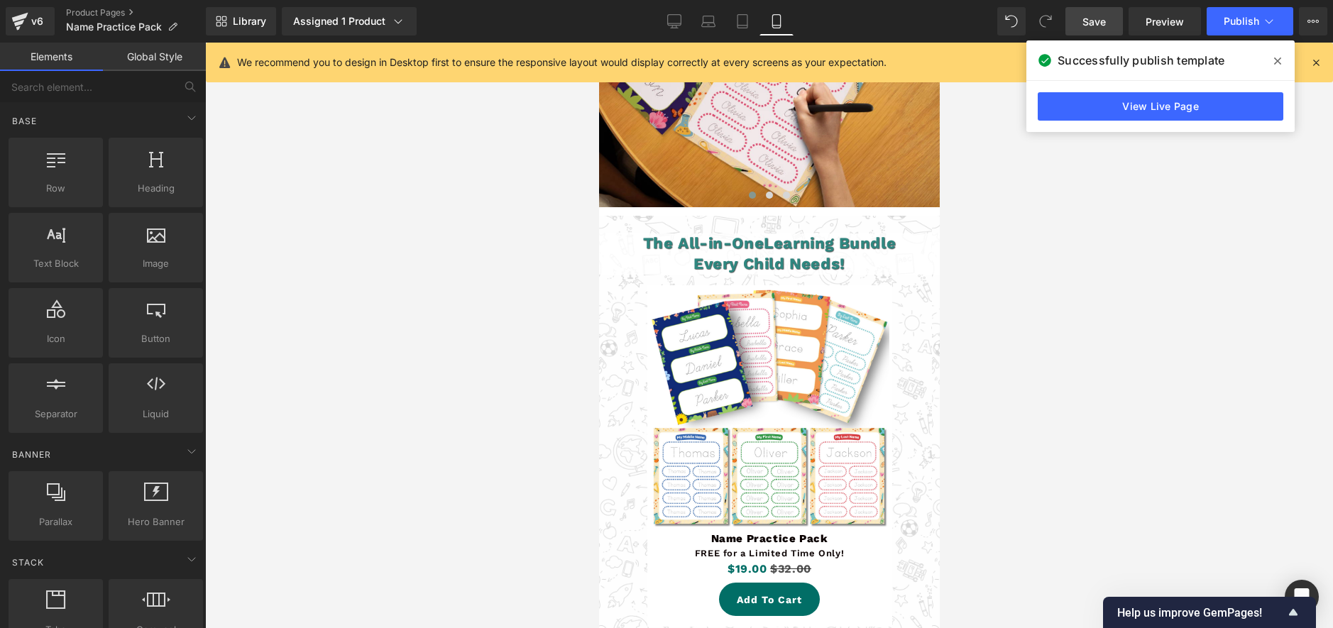
click at [1089, 14] on span "Save" at bounding box center [1093, 21] width 23 height 15
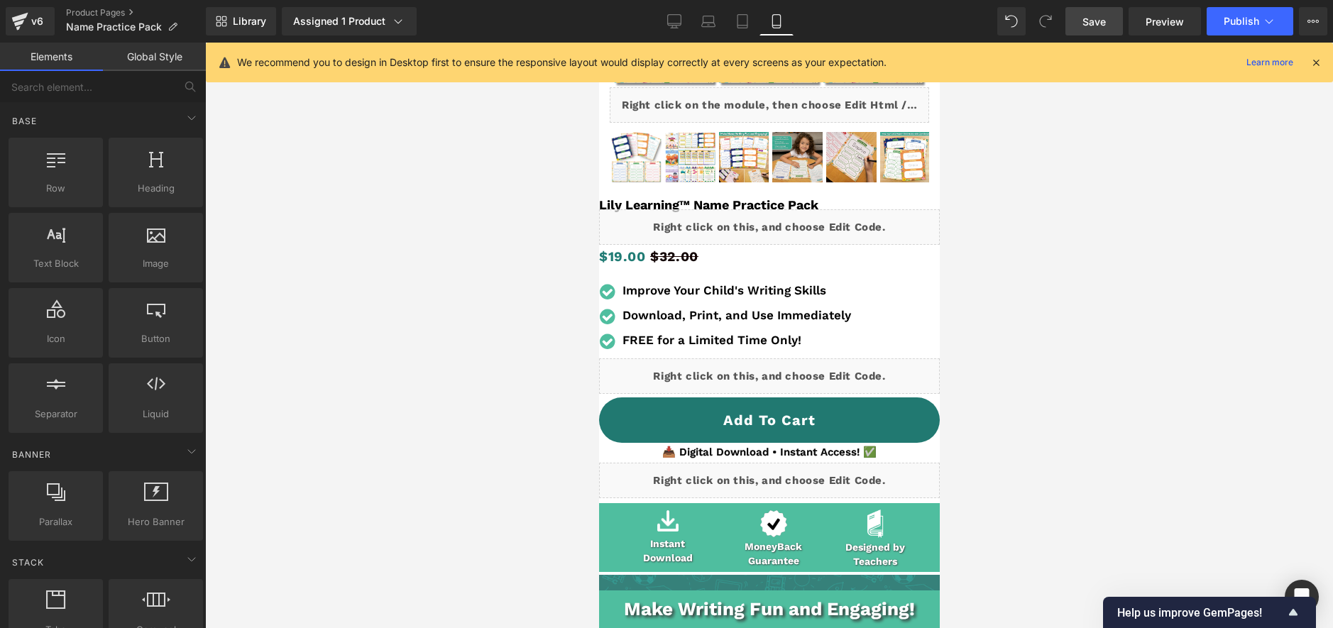
scroll to position [415, 0]
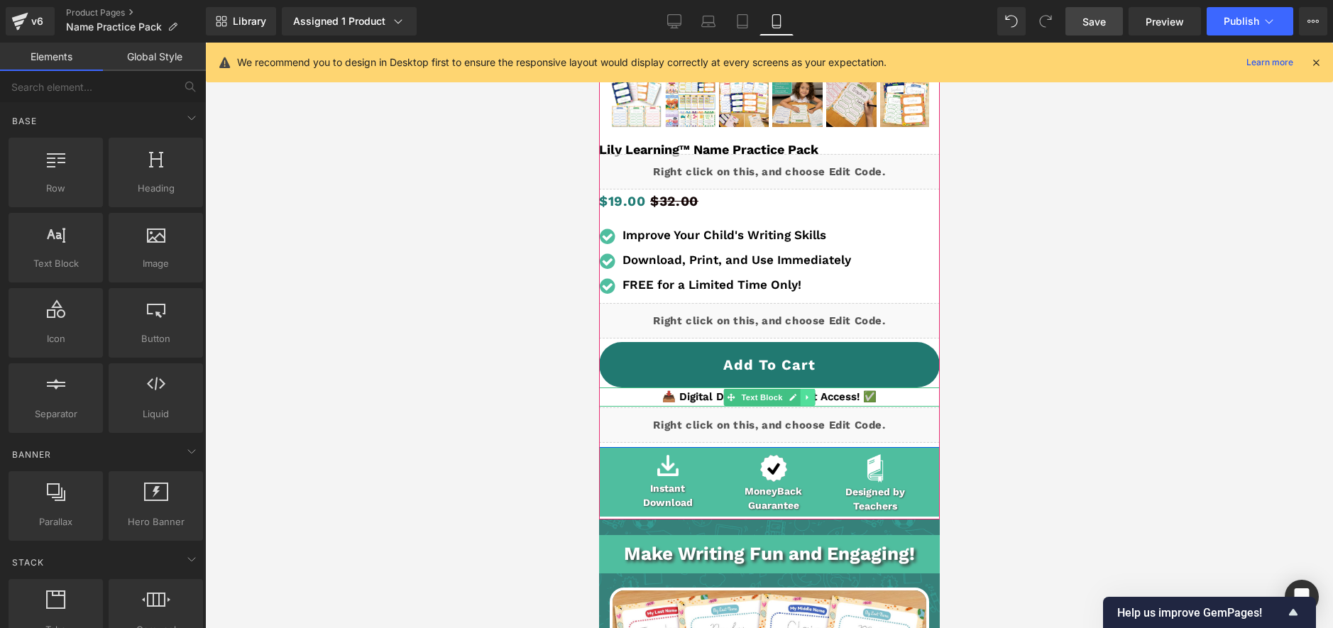
click at [804, 394] on icon at bounding box center [807, 397] width 8 height 9
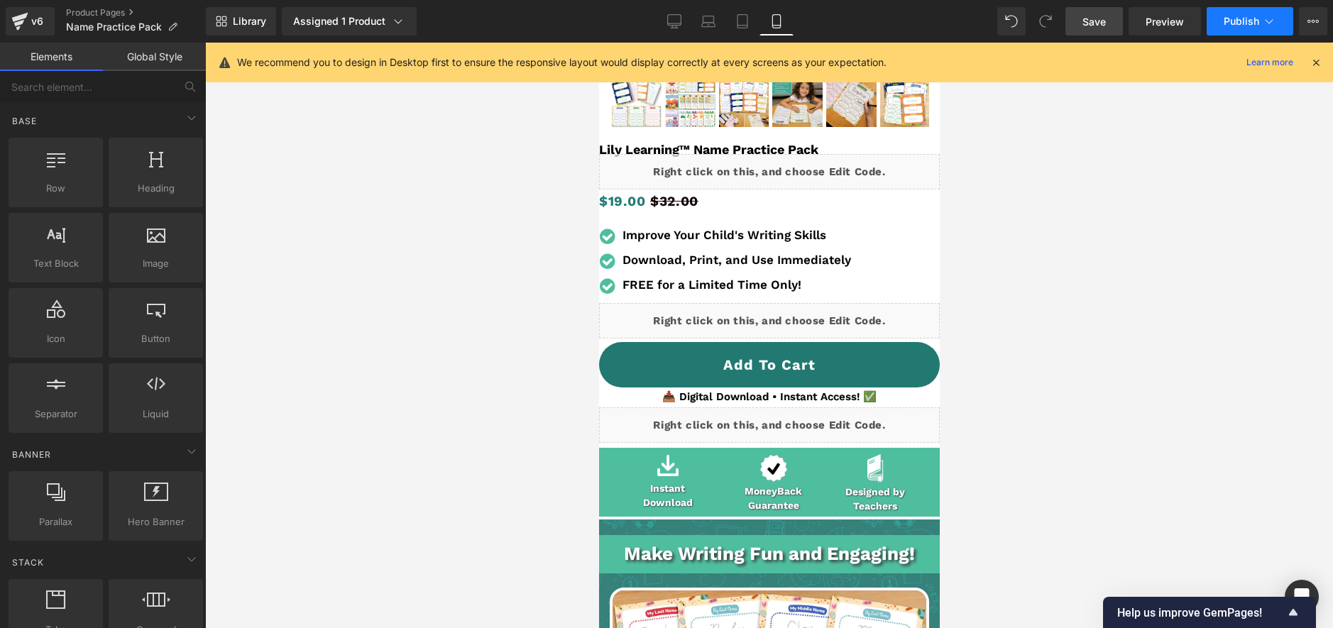
click at [1238, 9] on button "Publish" at bounding box center [1249, 21] width 87 height 28
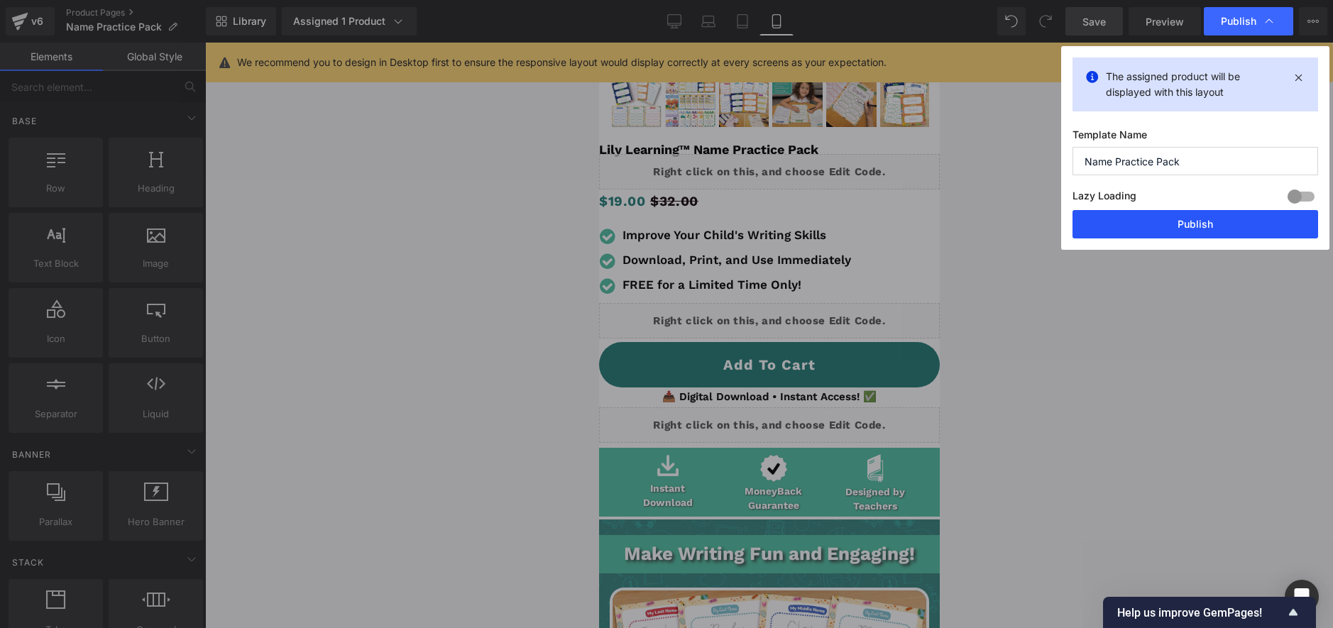
click at [1196, 216] on button "Publish" at bounding box center [1195, 224] width 246 height 28
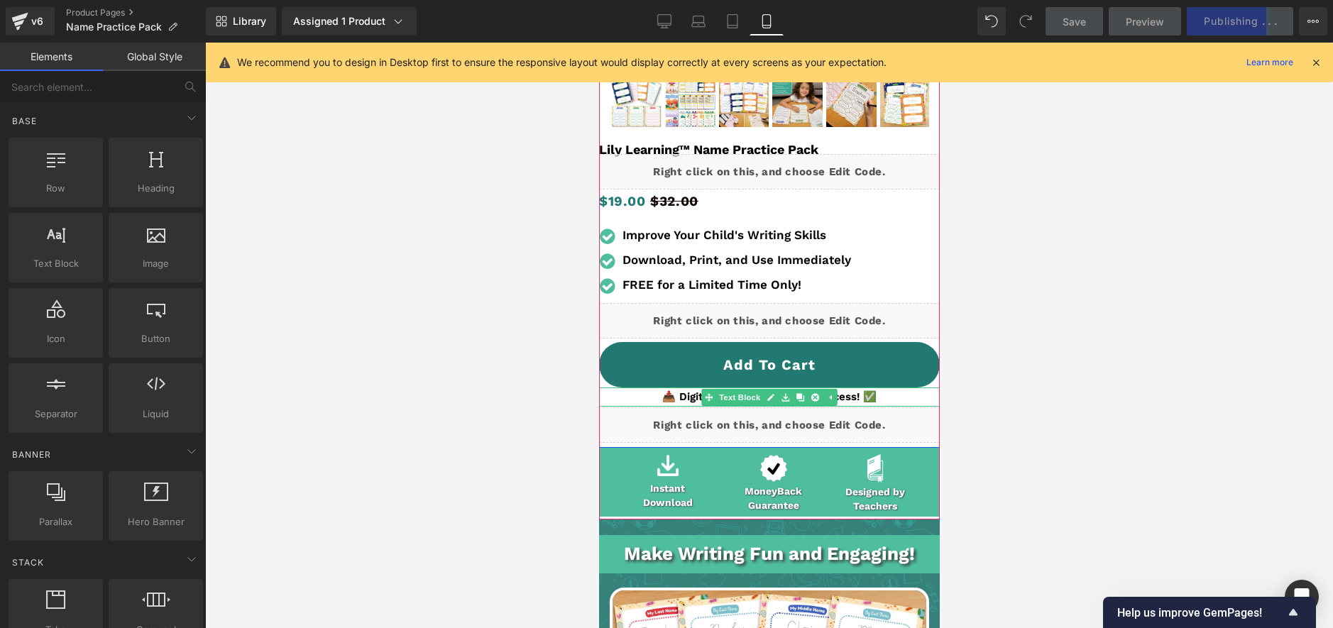
click at [684, 395] on p "📥 Digital Download • Instant Access! ✅" at bounding box center [768, 396] width 341 height 19
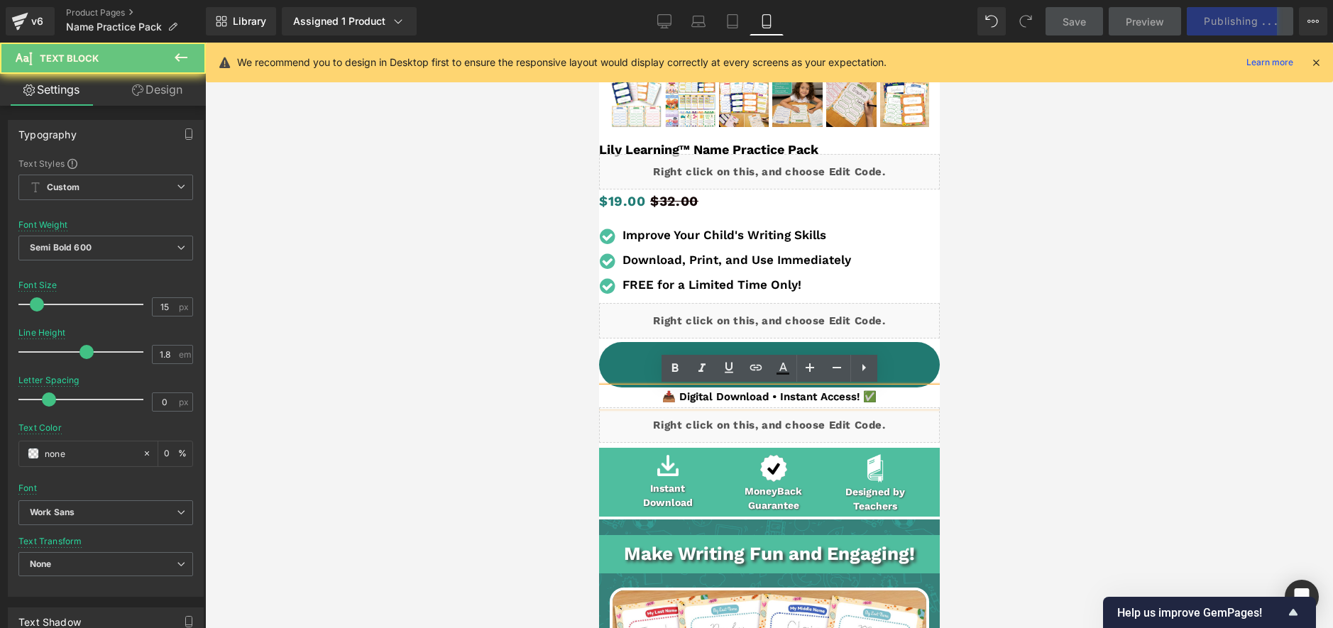
click at [641, 402] on p "📥 Digital Download • Instant Access! ✅" at bounding box center [768, 396] width 341 height 19
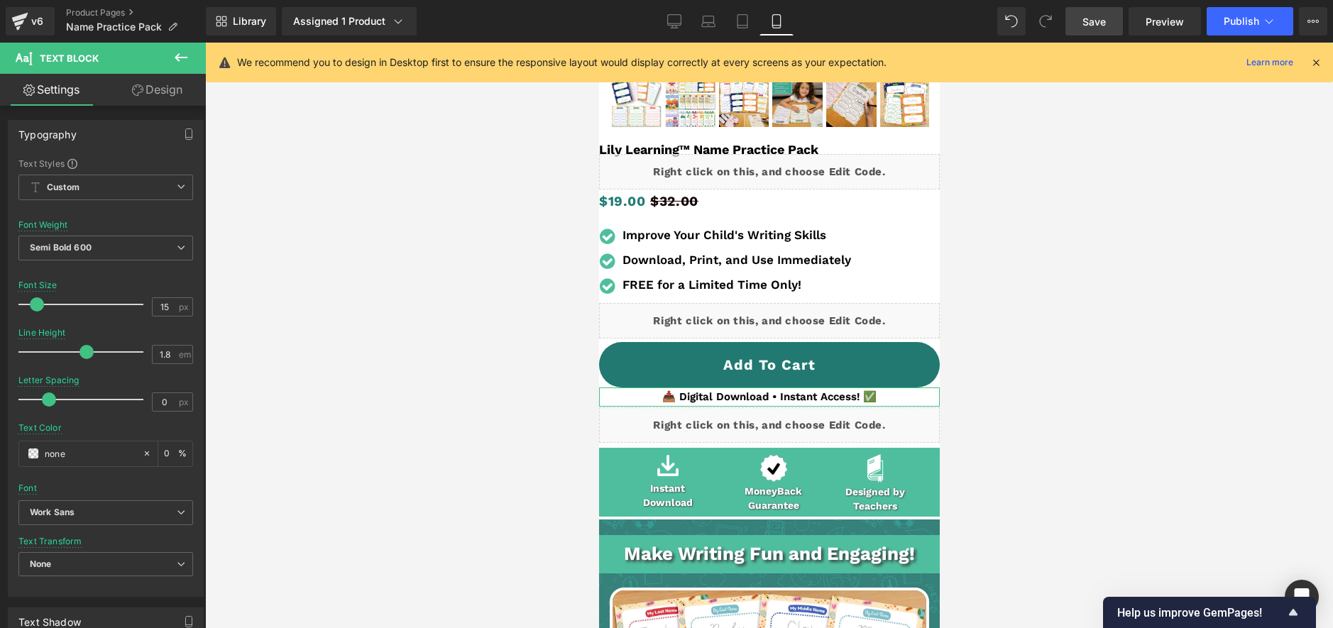
click at [161, 79] on link "Design" at bounding box center [157, 90] width 103 height 32
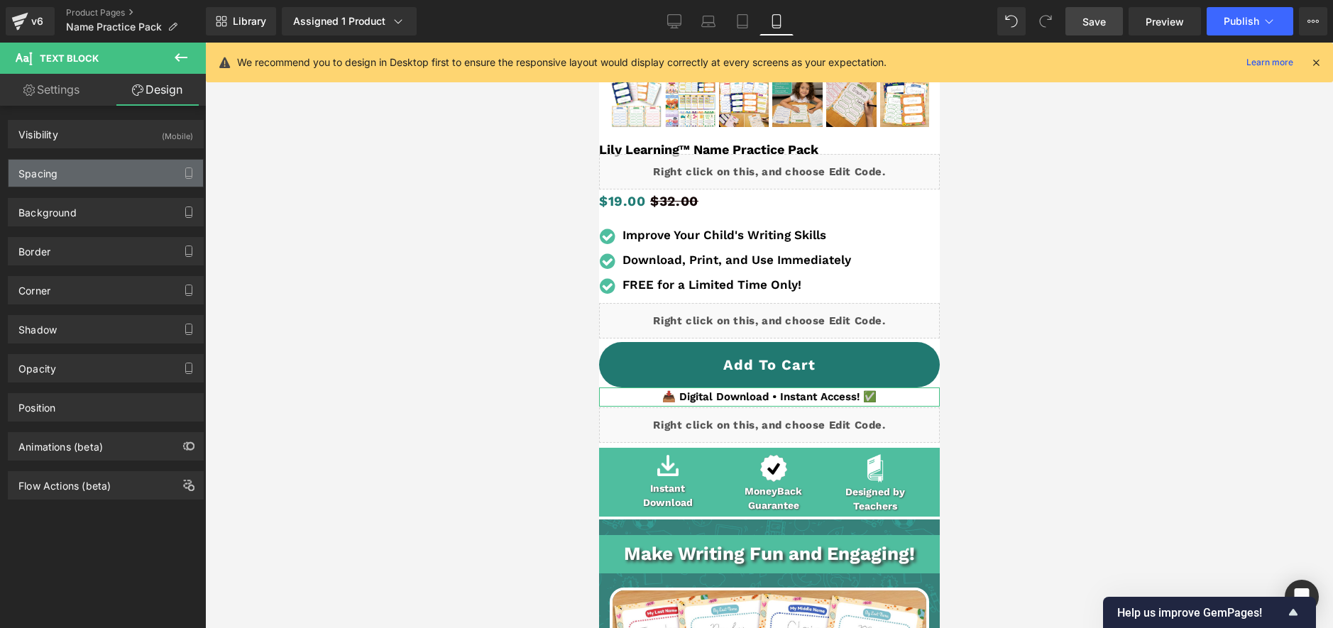
click at [94, 175] on div "Spacing" at bounding box center [106, 173] width 194 height 27
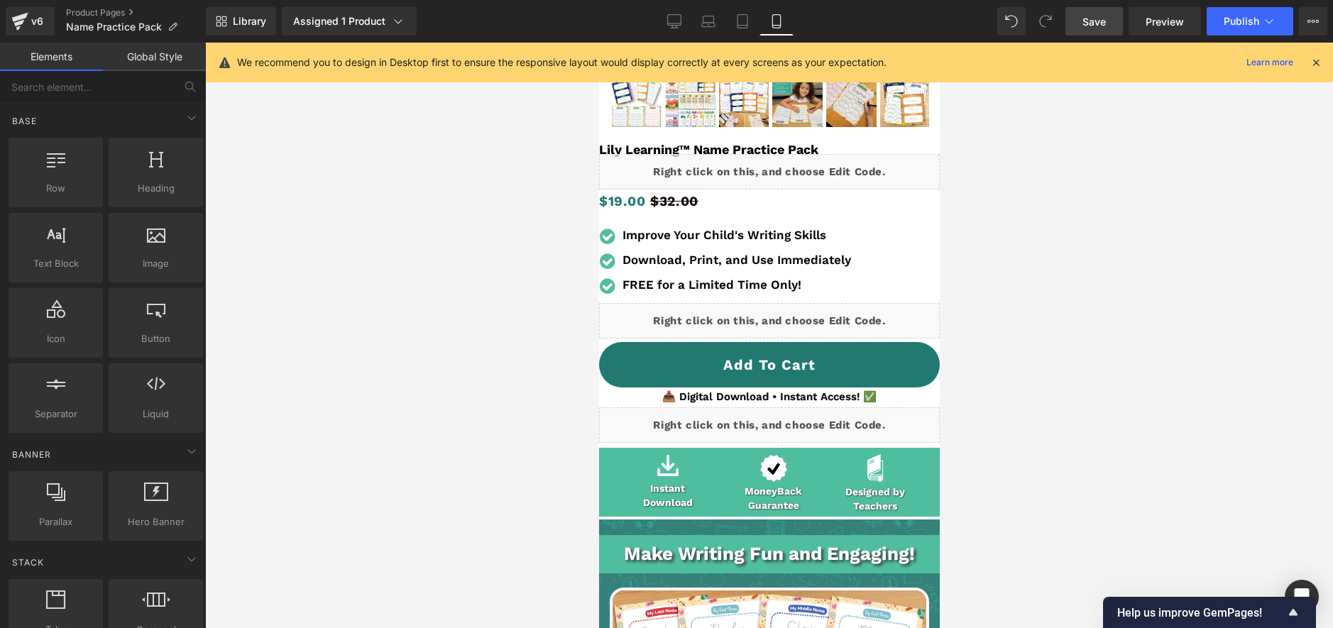
click at [1089, 209] on div at bounding box center [769, 335] width 1128 height 585
click at [686, 229] on b "Improve Your Child's Writing Skills" at bounding box center [724, 235] width 204 height 14
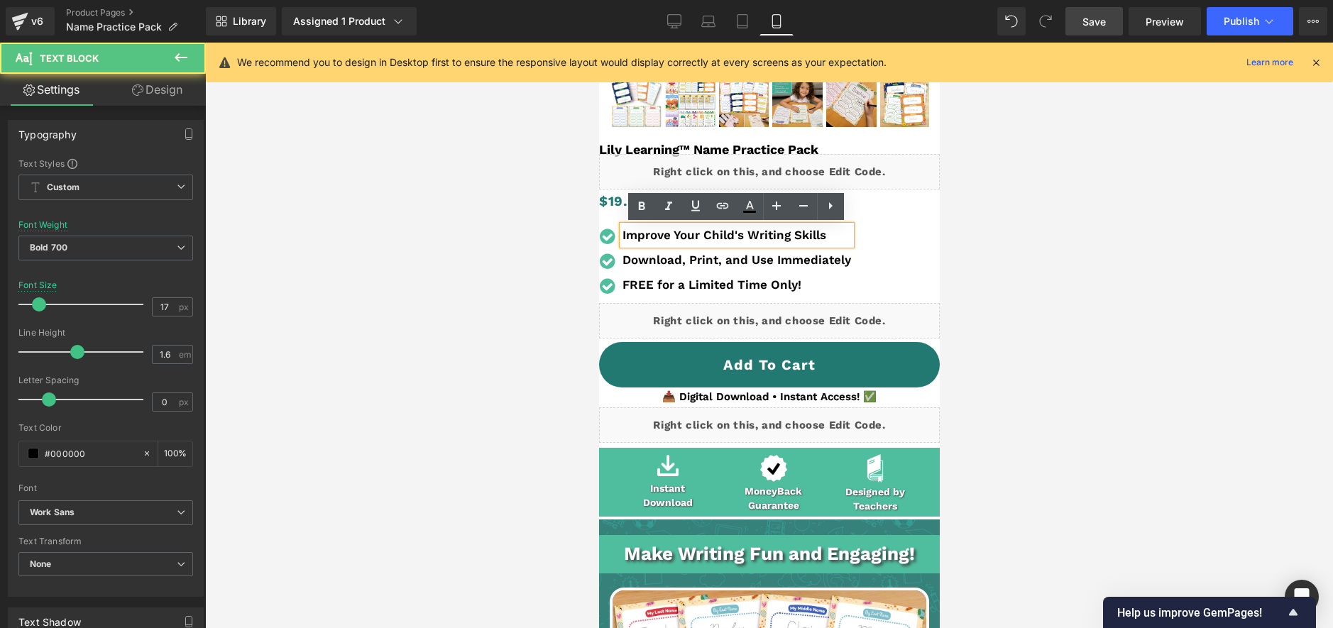
click at [686, 234] on b "Improve Your Child's Writing Skills" at bounding box center [724, 235] width 204 height 14
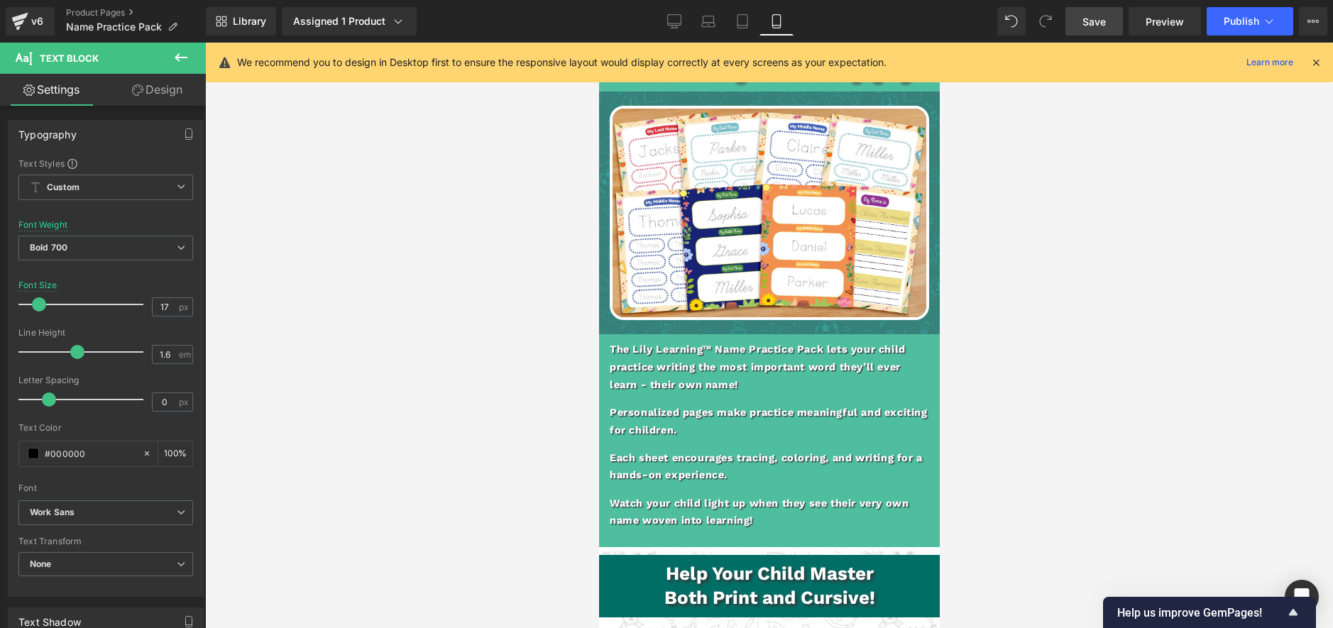
scroll to position [940, 0]
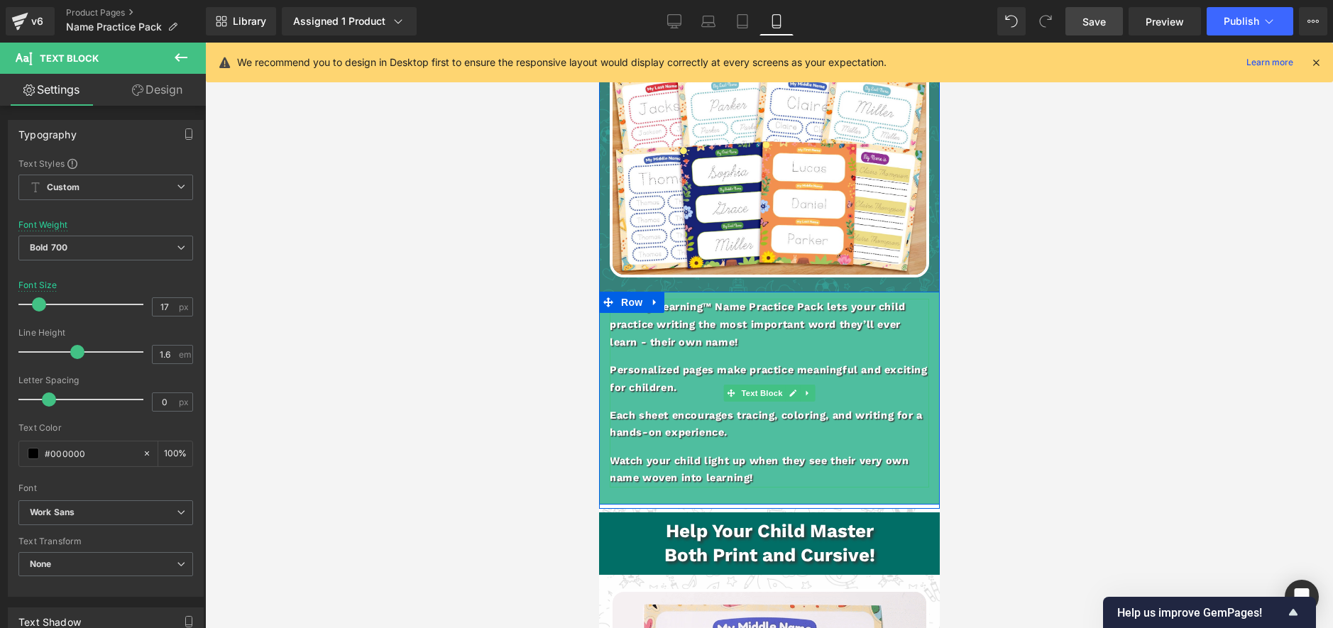
click at [642, 379] on p "Personalized pages make practice meaningful and exciting for children." at bounding box center [768, 379] width 319 height 35
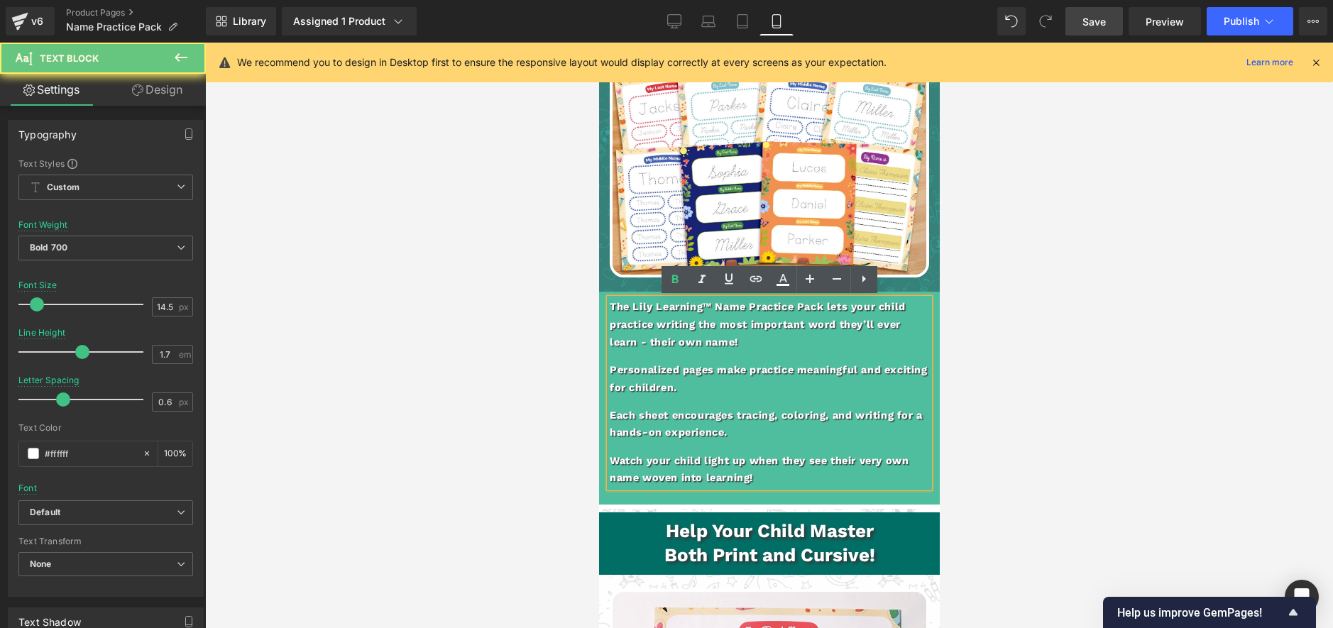
click at [642, 376] on p "Personalized pages make practice meaningful and exciting for children." at bounding box center [768, 379] width 319 height 35
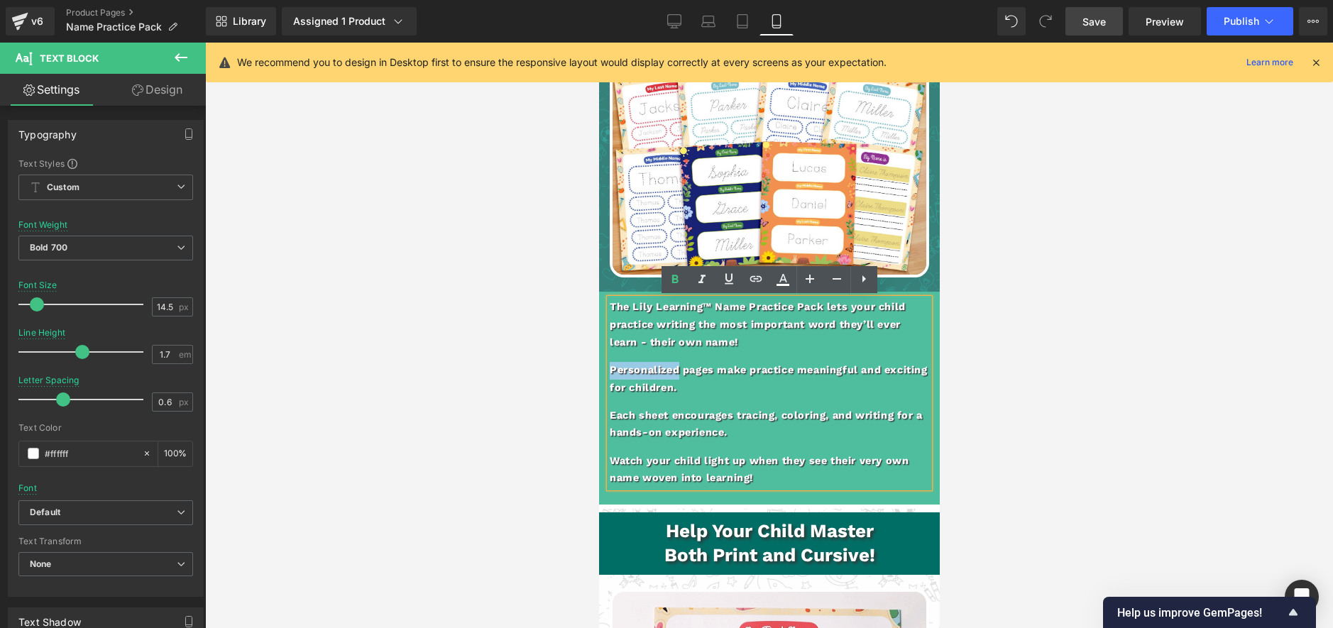
click at [644, 374] on p "Personalized pages make practice meaningful and exciting for children." at bounding box center [768, 379] width 319 height 35
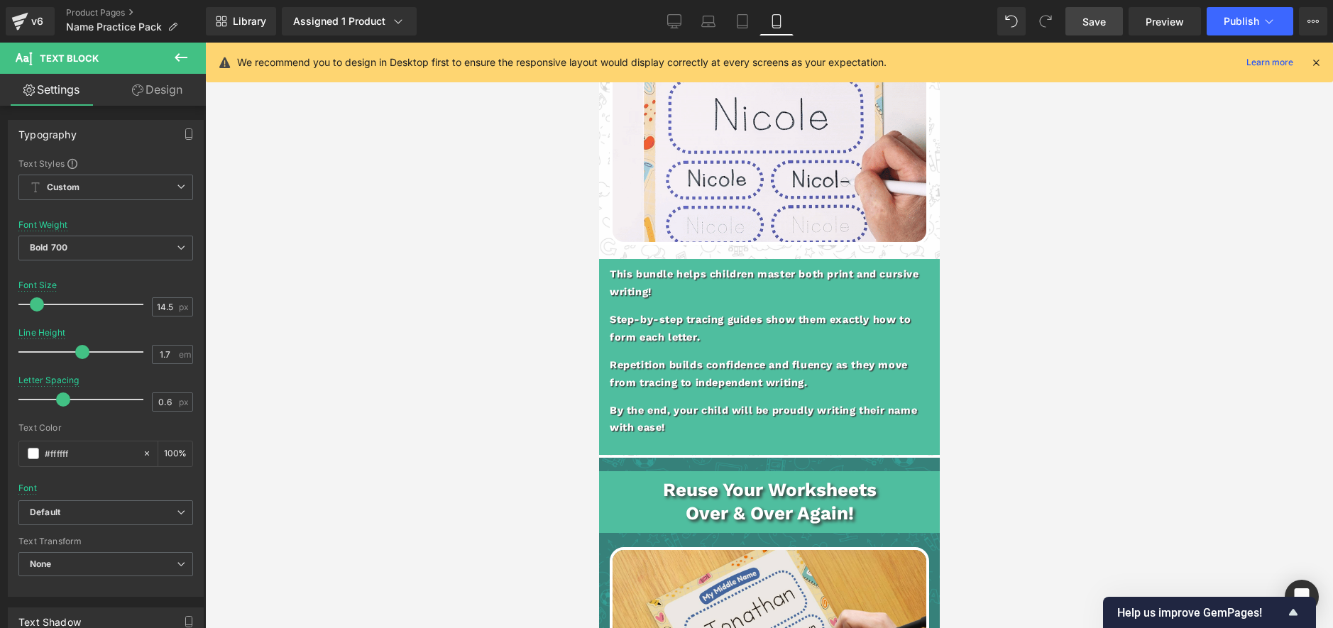
scroll to position [1533, 0]
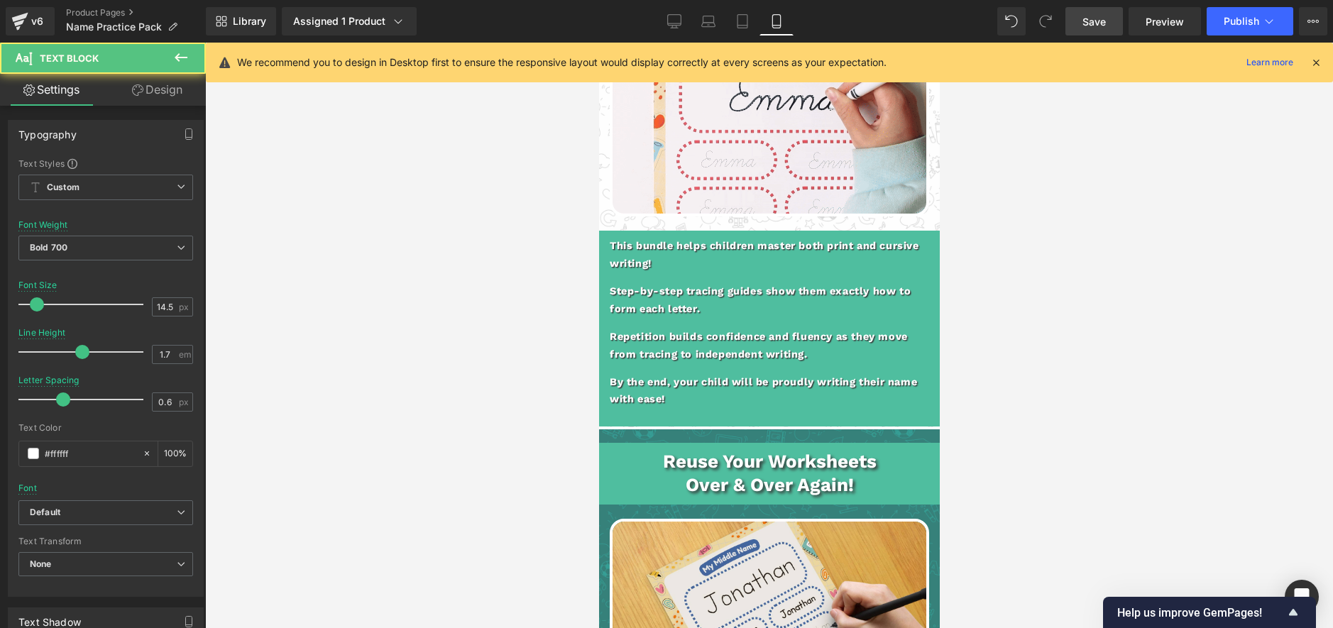
click at [734, 385] on p "By the end, your child will be proudly writing their name with ease!" at bounding box center [768, 391] width 319 height 35
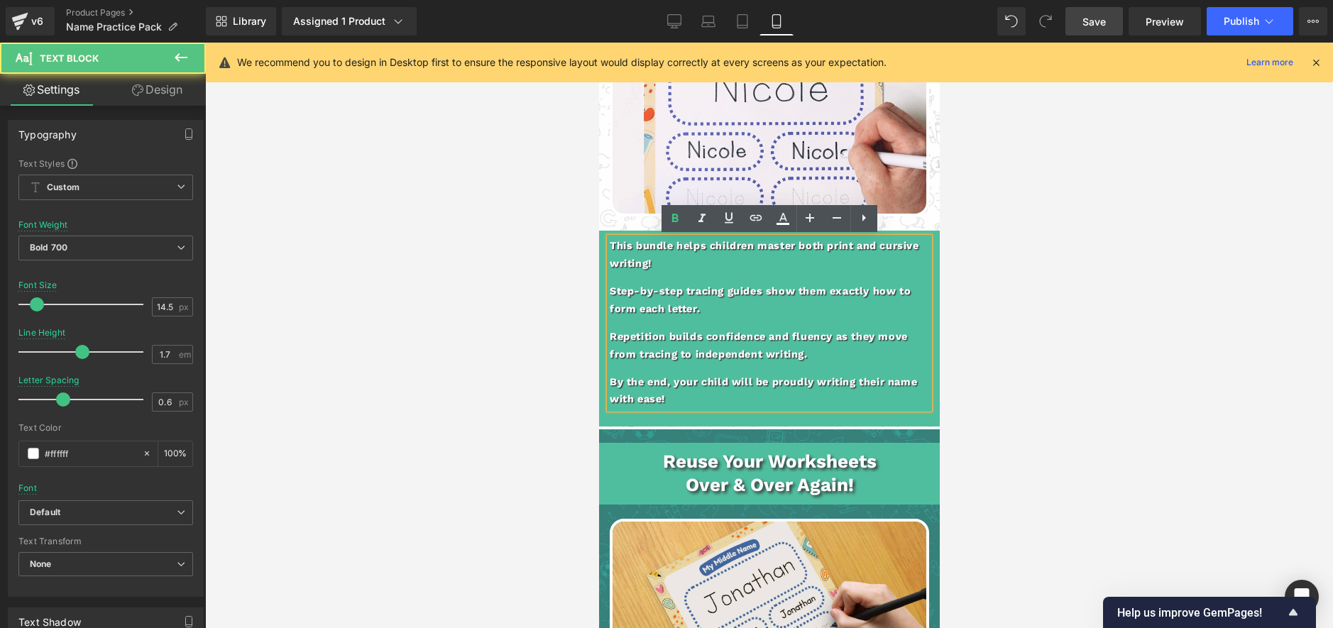
click at [734, 385] on p "By the end, your child will be proudly writing their name with ease!" at bounding box center [768, 391] width 319 height 35
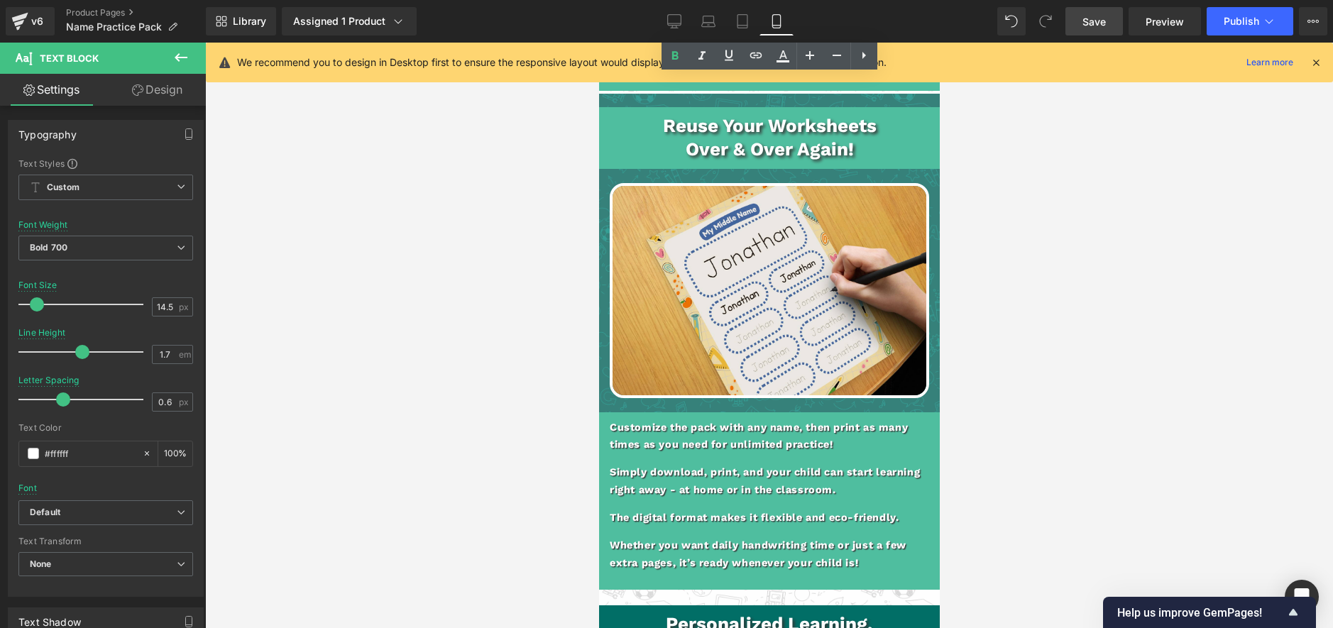
scroll to position [1912, 0]
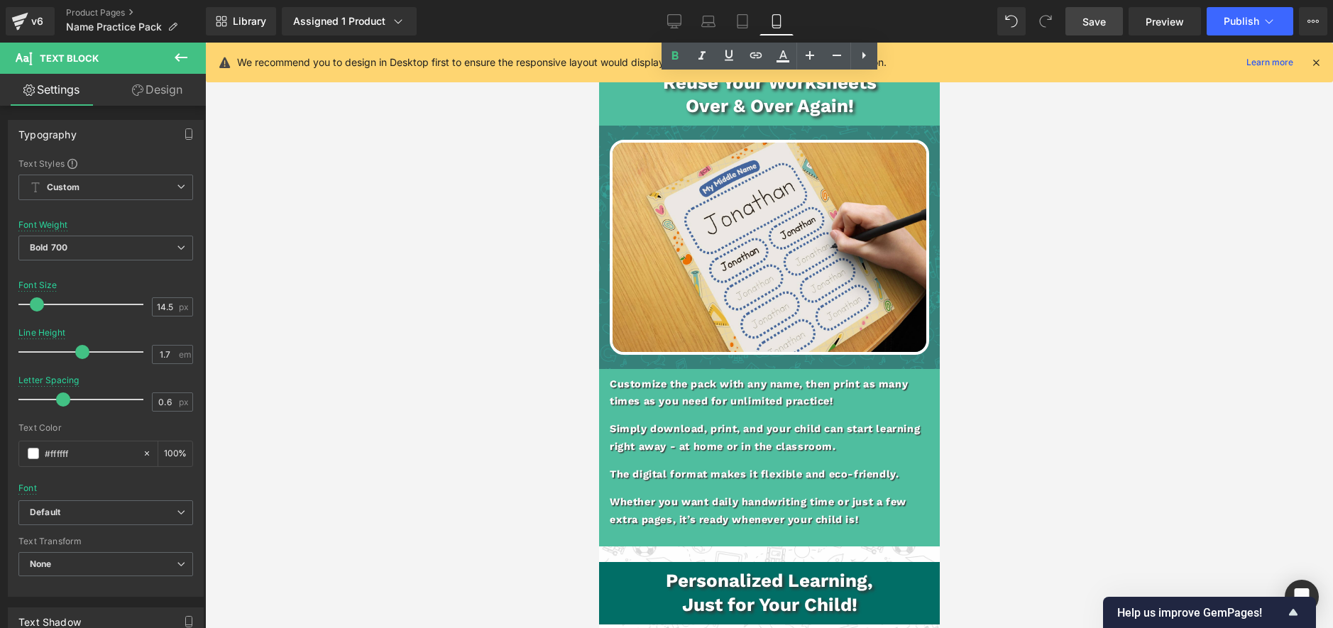
click at [737, 413] on div "Customize the pack with any name, then print as many times as you need for unli…" at bounding box center [768, 452] width 319 height 153
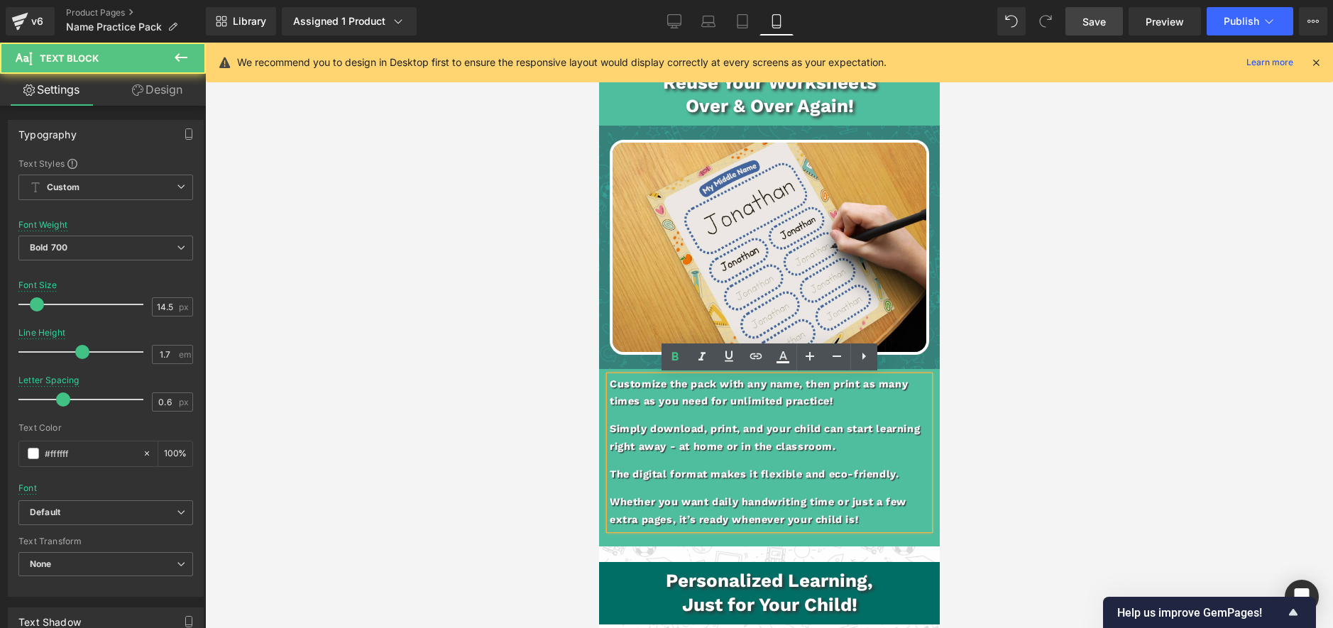
click at [732, 394] on p "Customize the pack with any name, then print as many times as you need for unli…" at bounding box center [768, 393] width 319 height 35
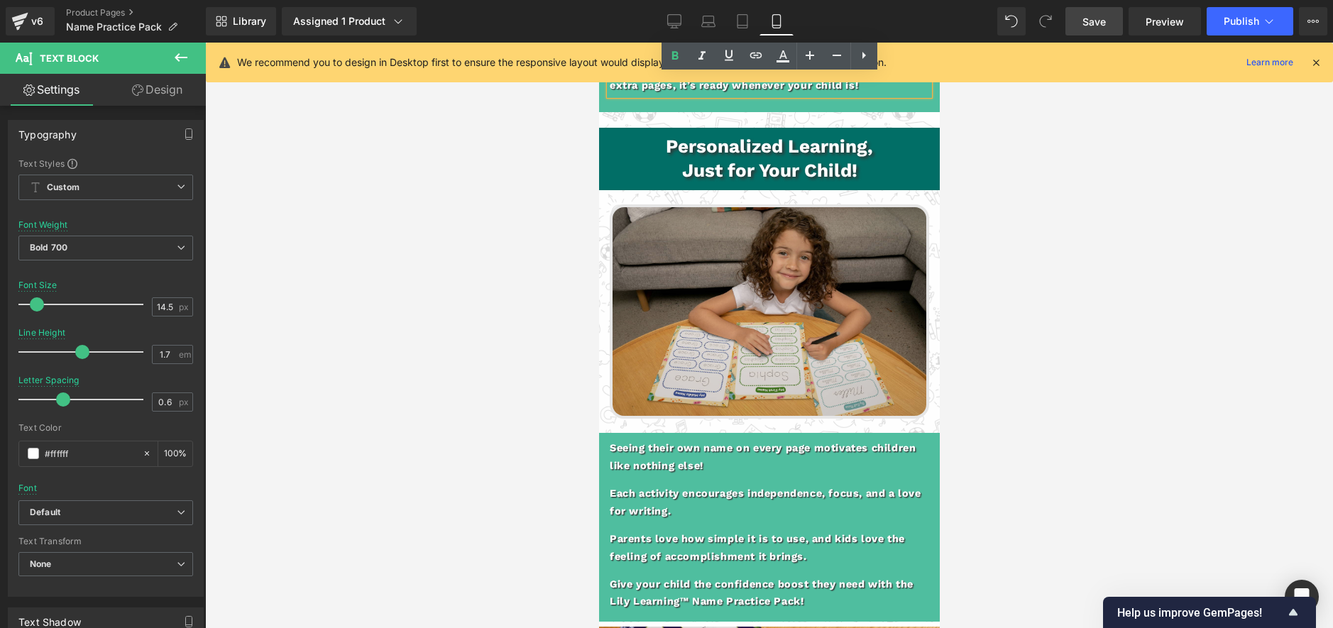
scroll to position [2412, 0]
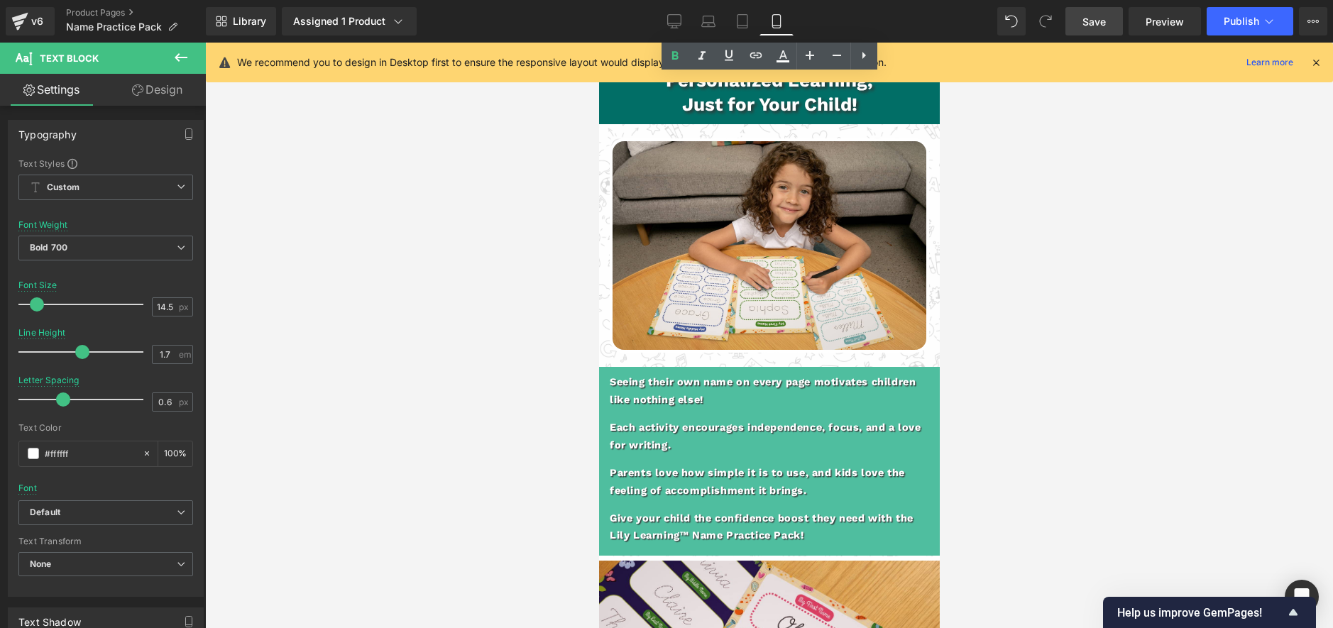
click at [692, 476] on p "Parents love how simple it is to use, and kids love the feeling of accomplishme…" at bounding box center [768, 482] width 319 height 35
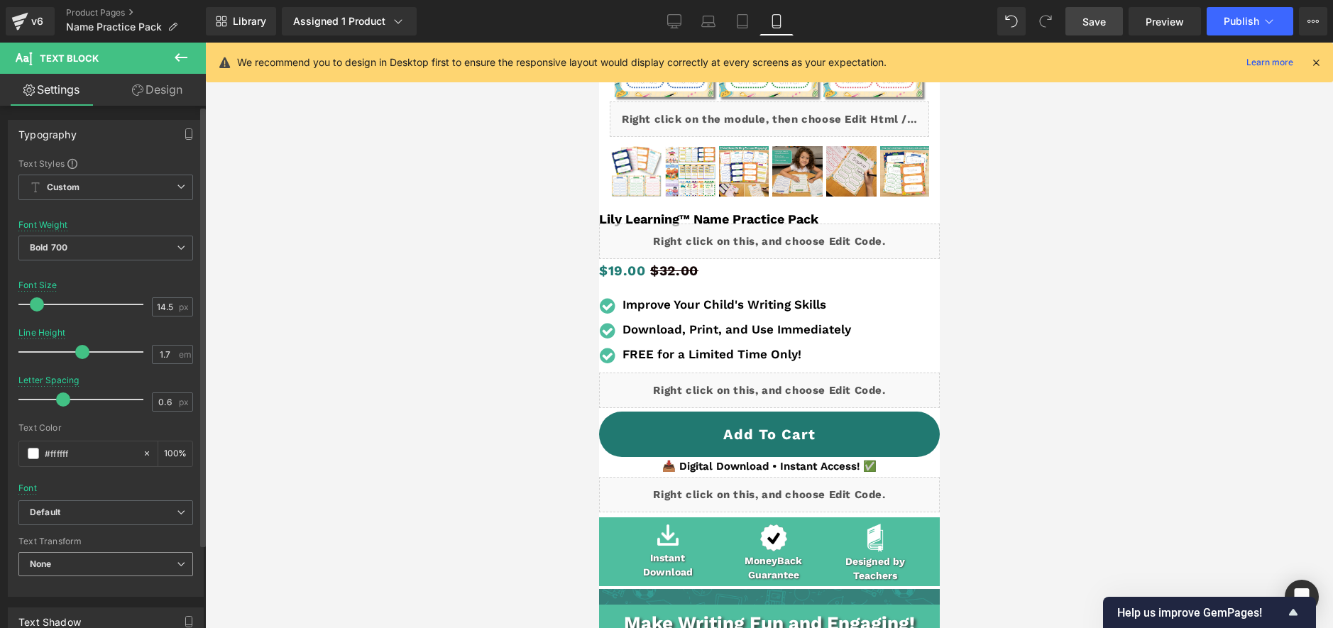
scroll to position [4, 0]
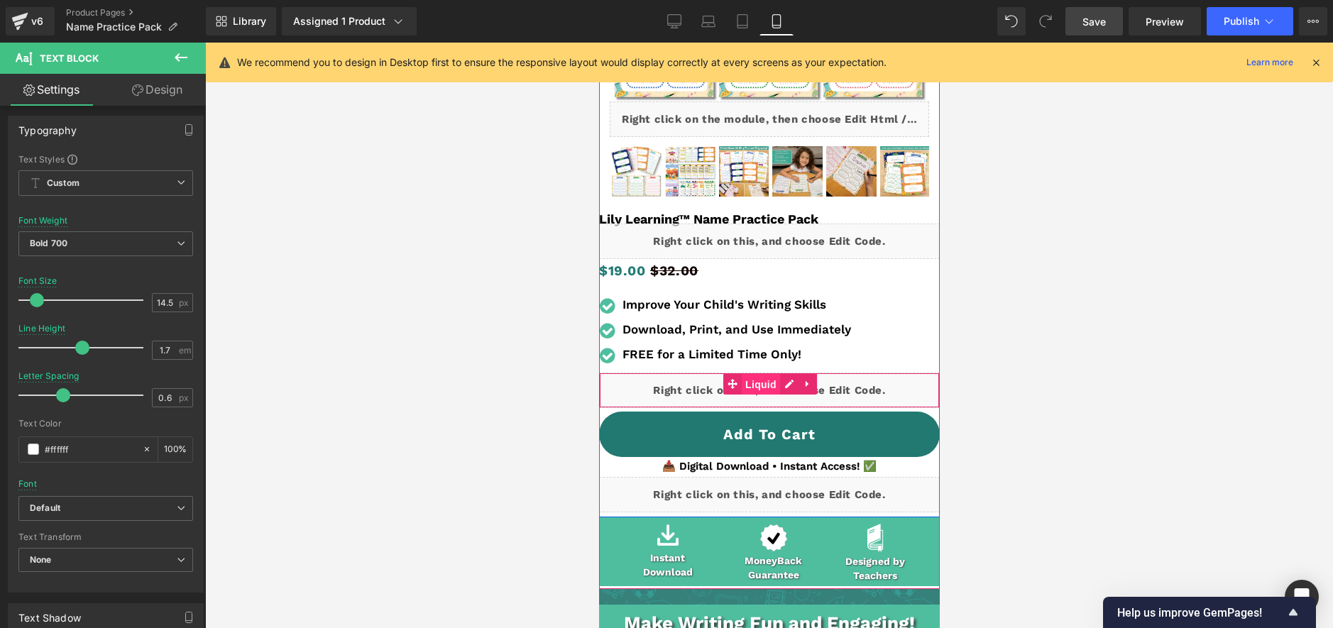
click at [741, 391] on span "Liquid" at bounding box center [760, 384] width 38 height 21
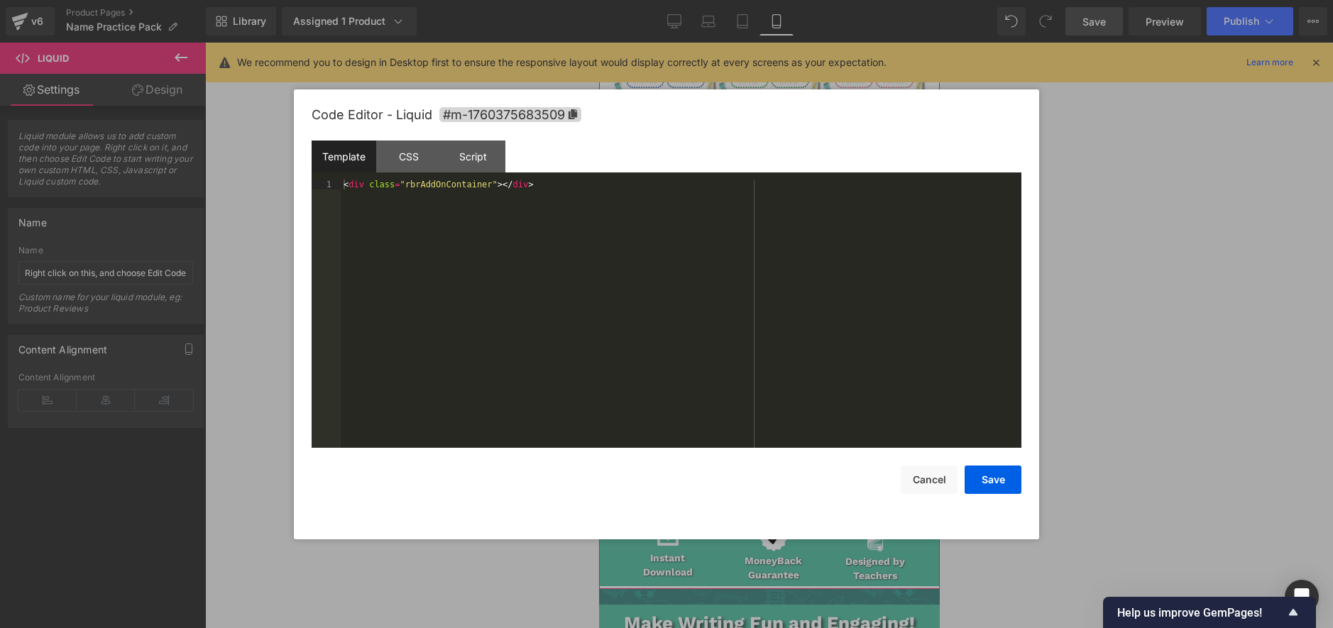
click at [789, 381] on div "Liquid" at bounding box center [768, 390] width 341 height 35
click at [935, 479] on button "Cancel" at bounding box center [929, 480] width 57 height 28
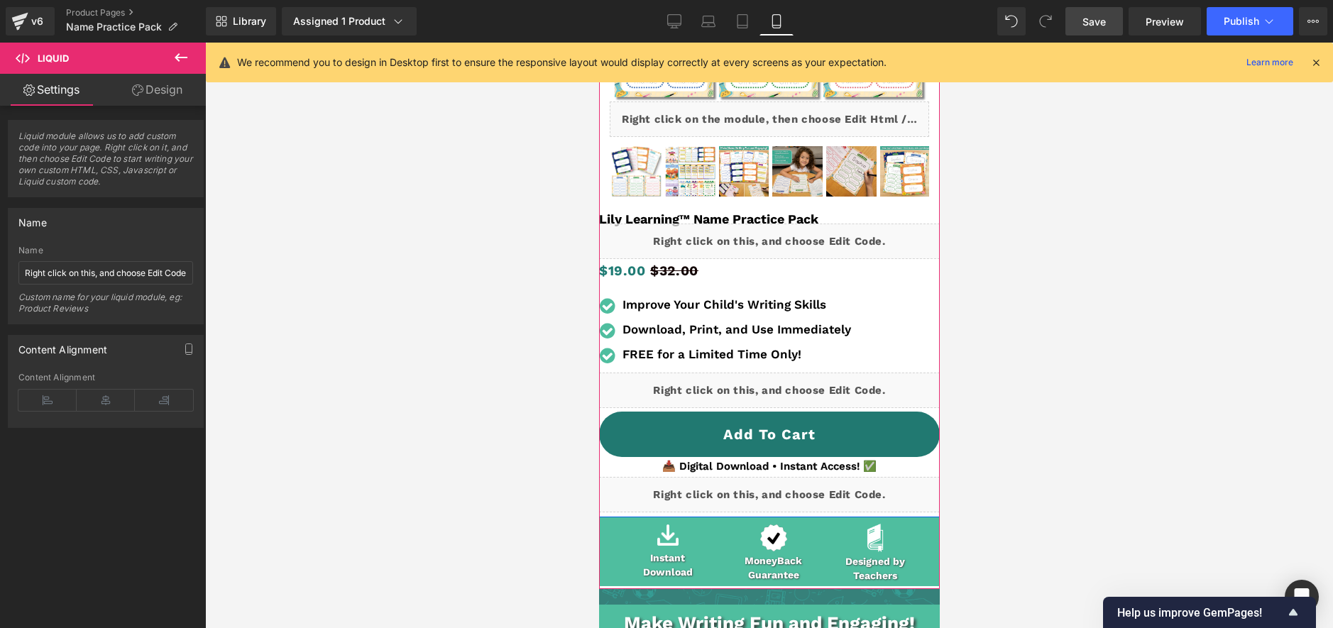
click at [791, 385] on div "Liquid" at bounding box center [768, 390] width 341 height 35
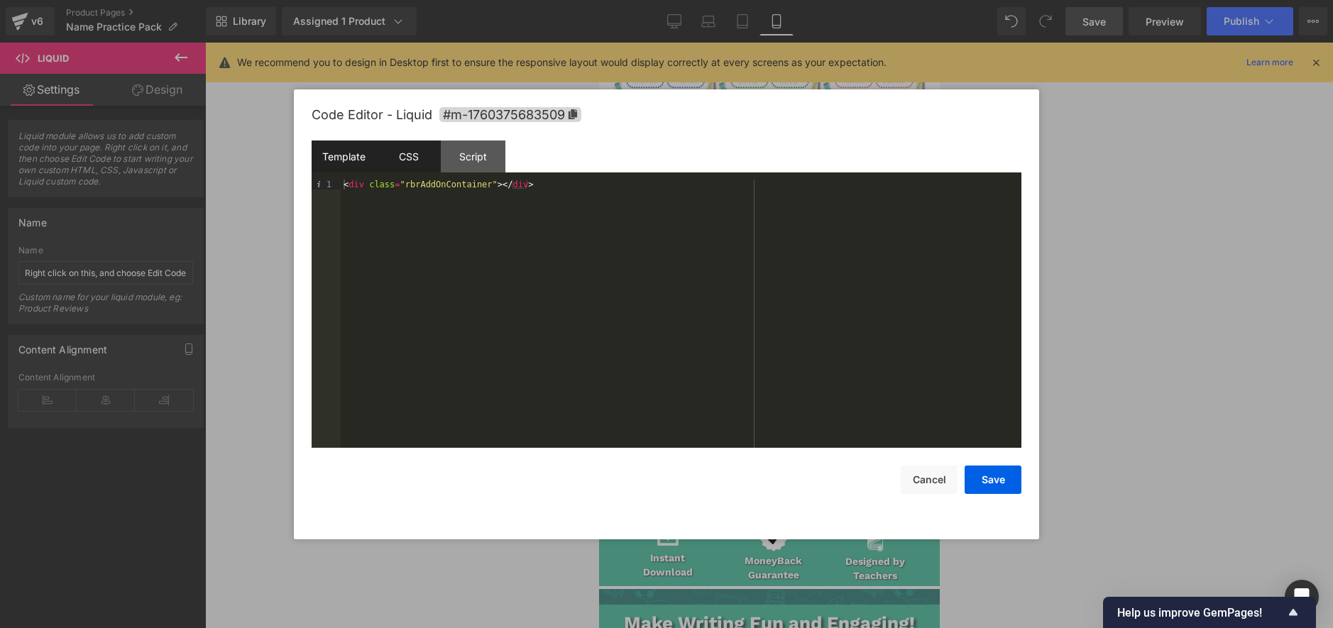
click at [415, 160] on div "CSS" at bounding box center [408, 157] width 65 height 32
click at [544, 291] on div "#m-1760375683509 { }" at bounding box center [681, 324] width 681 height 288
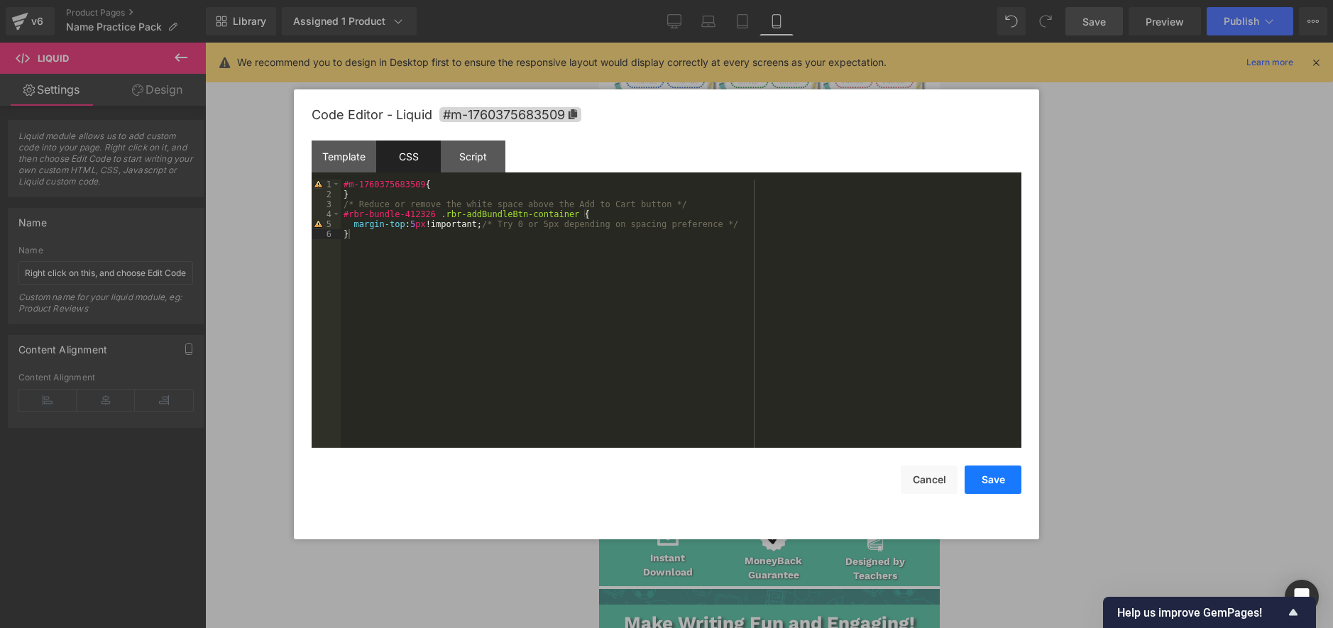
click at [998, 478] on button "Save" at bounding box center [992, 480] width 57 height 28
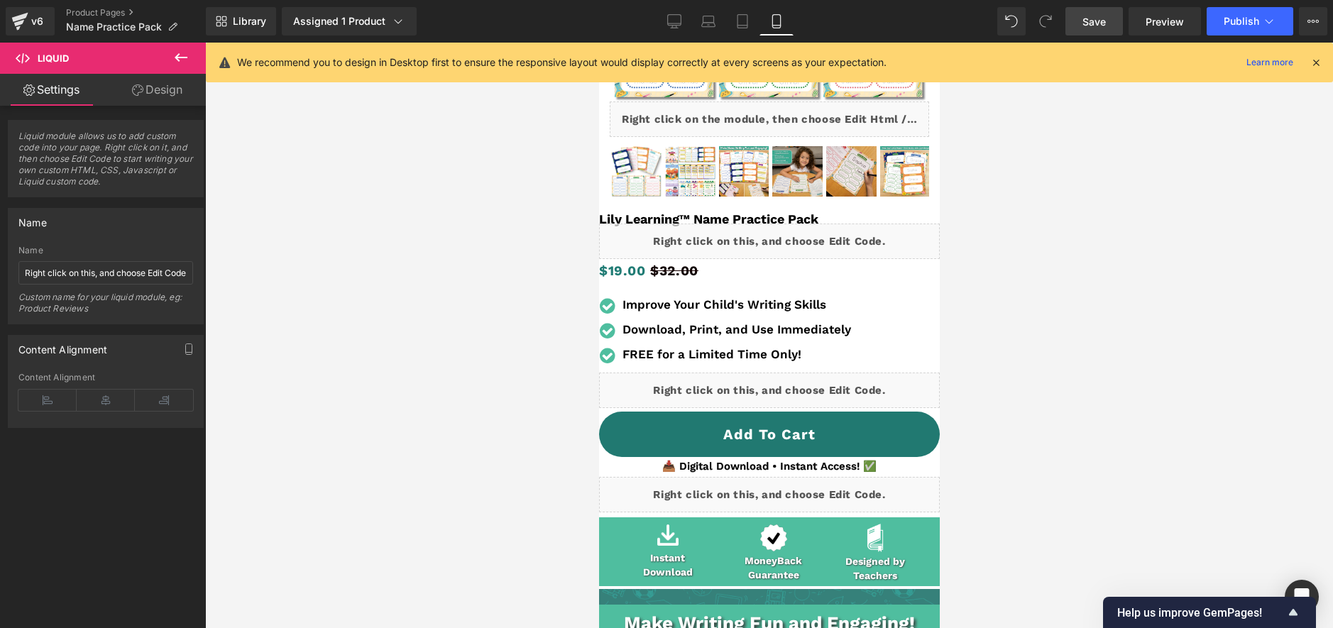
click at [1096, 24] on span "Save" at bounding box center [1093, 21] width 23 height 15
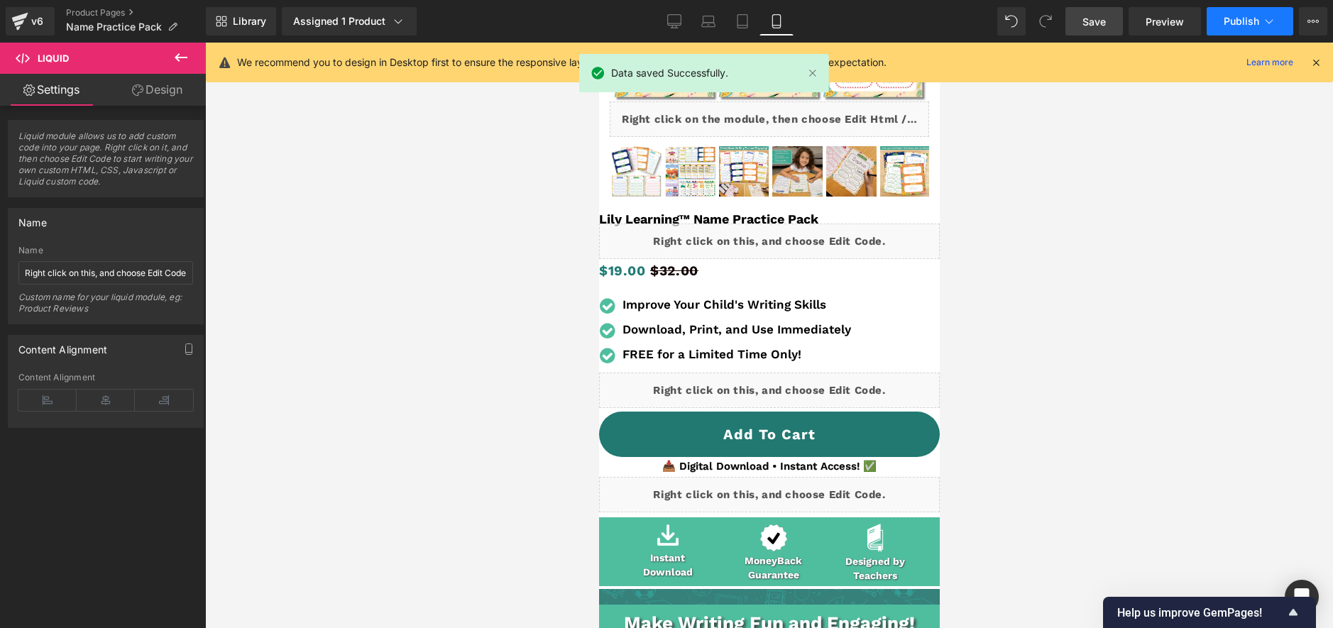
click at [1231, 13] on button "Publish" at bounding box center [1249, 21] width 87 height 28
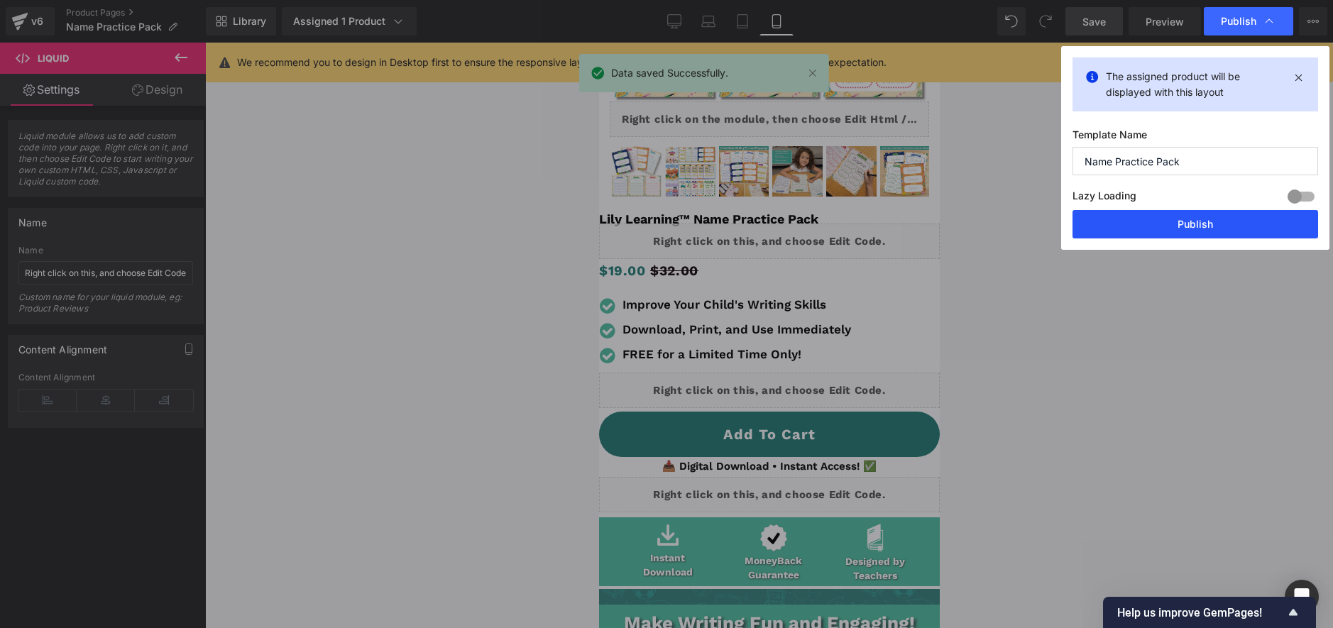
click at [1163, 226] on button "Publish" at bounding box center [1195, 224] width 246 height 28
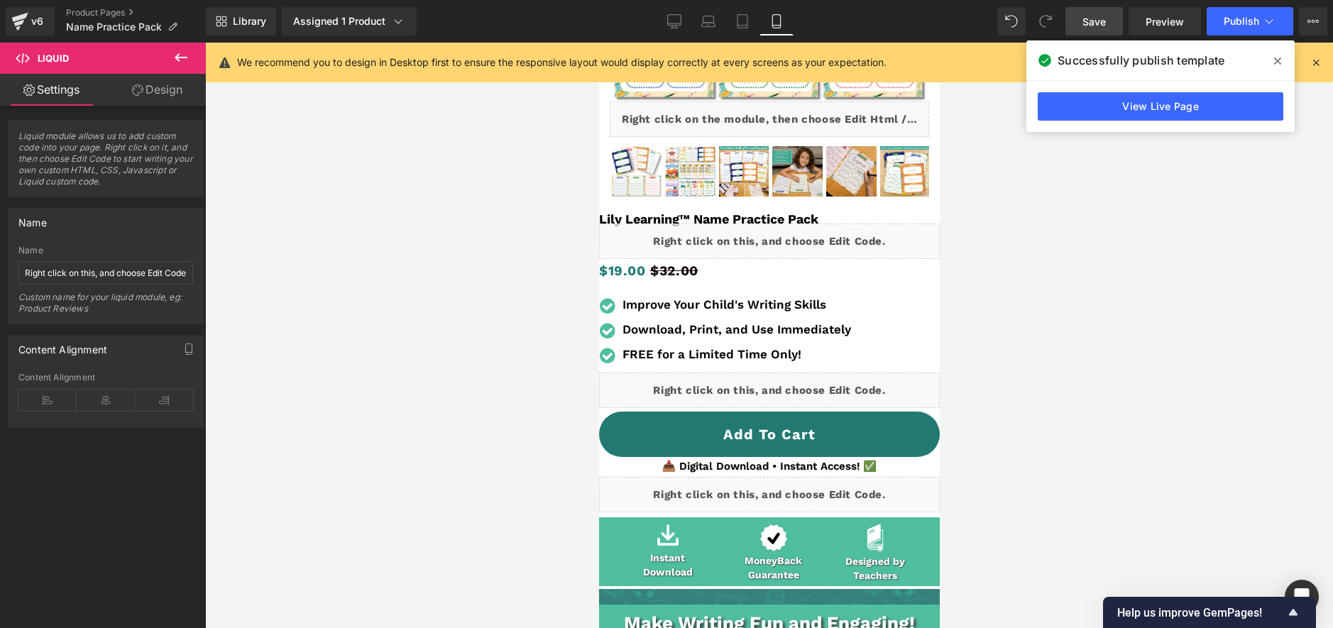
click at [655, 10] on div "Library Assigned 1 Product Product Preview Lily Learning™ Name Practice Pack Ma…" at bounding box center [769, 21] width 1127 height 28
click at [664, 13] on link "Desktop" at bounding box center [674, 21] width 34 height 28
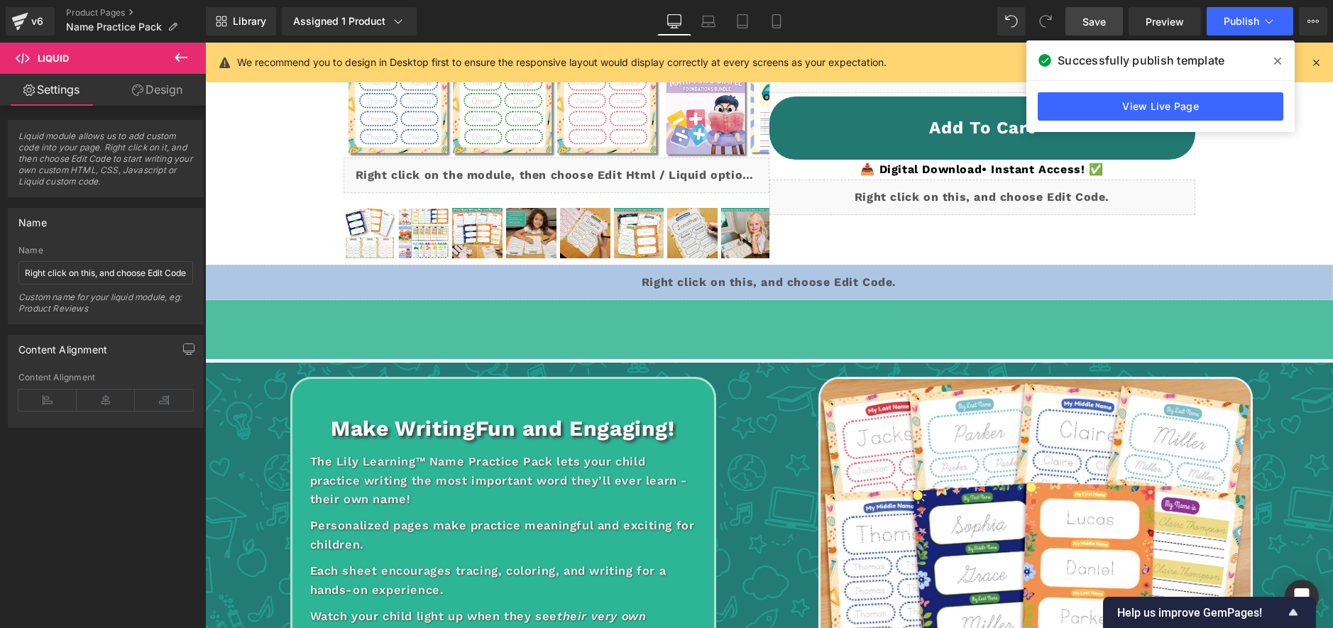
scroll to position [30, 0]
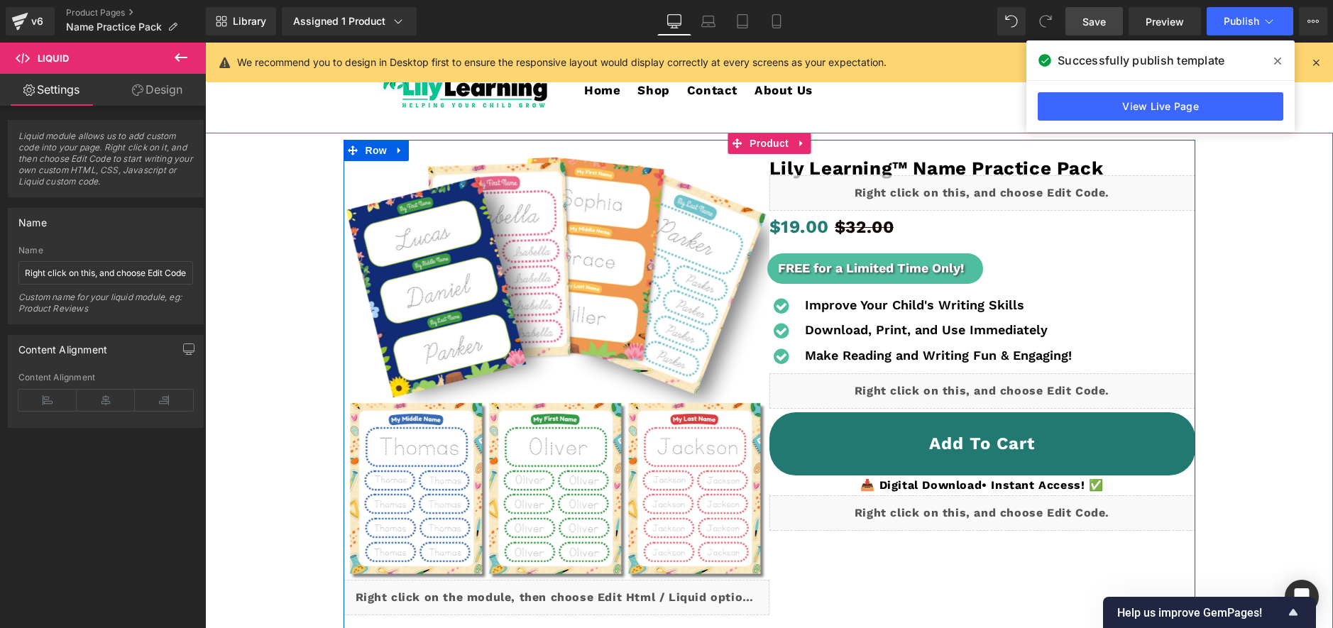
click at [1007, 381] on div "Liquid" at bounding box center [982, 390] width 426 height 35
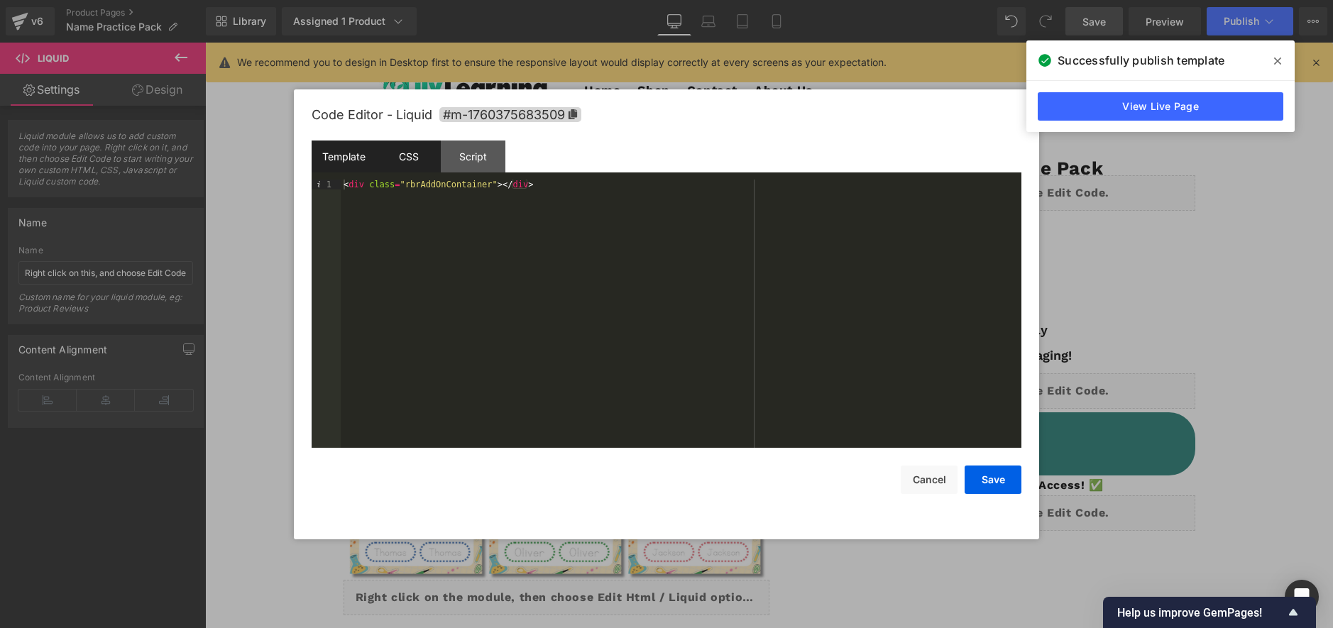
click at [406, 150] on div "CSS" at bounding box center [408, 157] width 65 height 32
click at [422, 213] on div "#m-1760375683509 { } #rbr-bundle-412326 .rbr-addBundleBtn-container { margin-to…" at bounding box center [681, 324] width 681 height 288
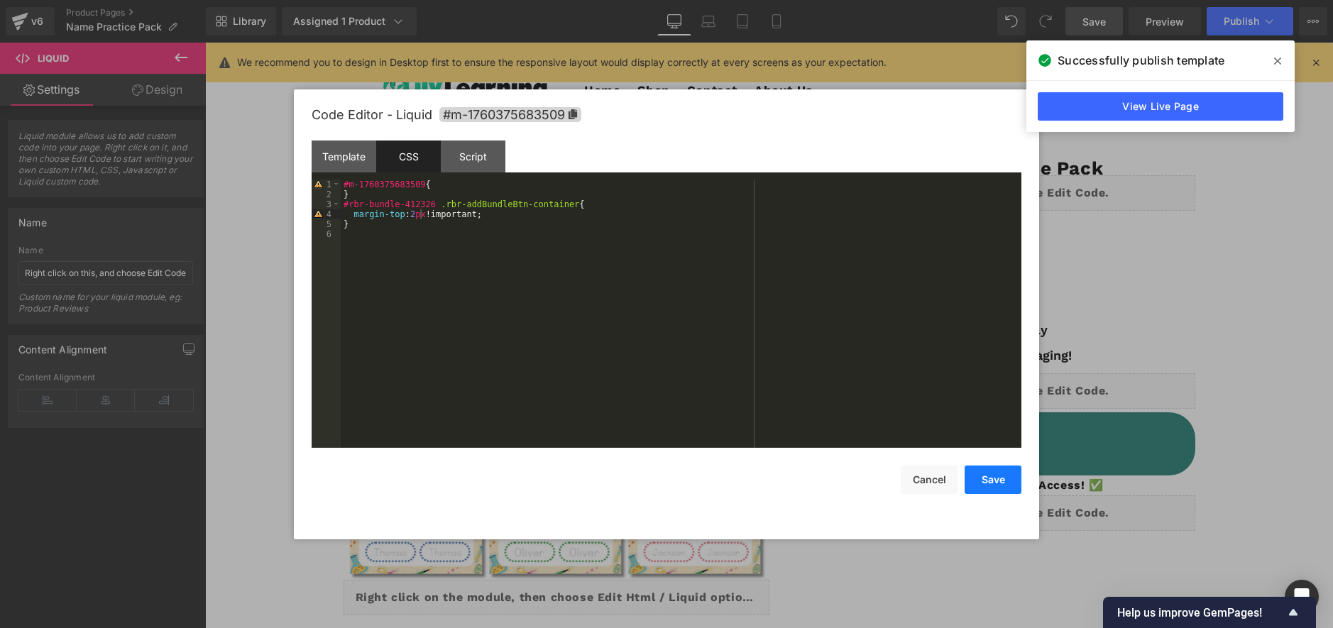
click at [979, 480] on button "Save" at bounding box center [992, 480] width 57 height 28
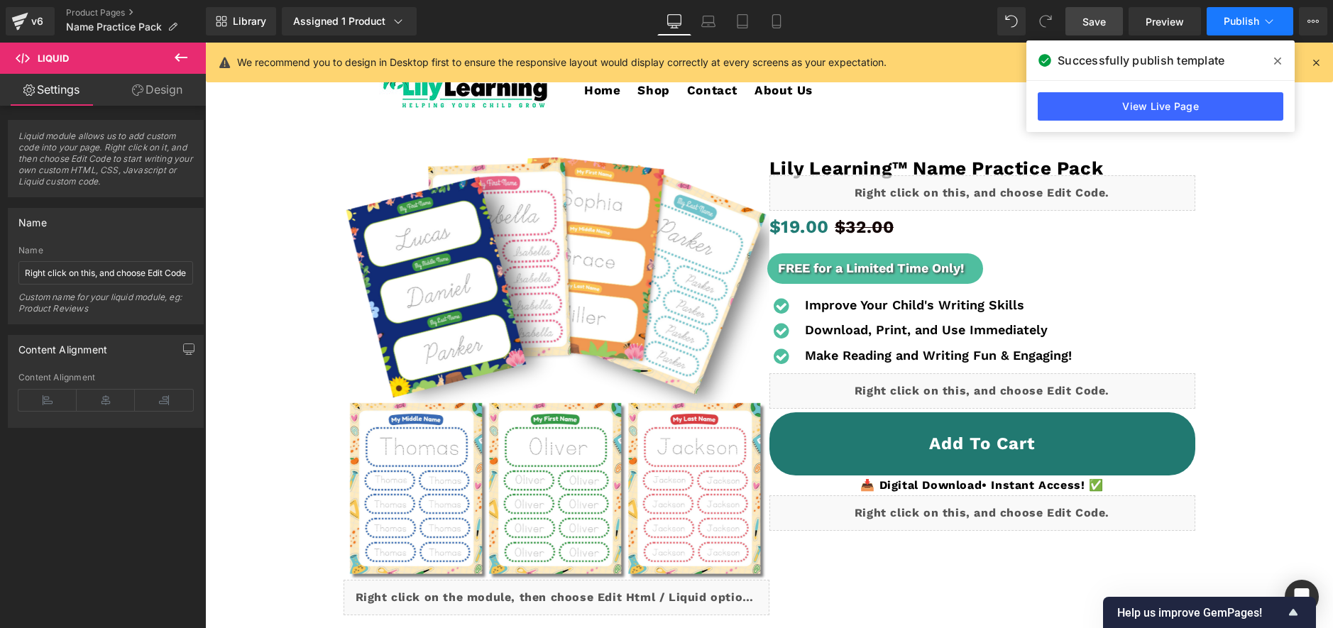
click at [1223, 14] on button "Publish" at bounding box center [1249, 21] width 87 height 28
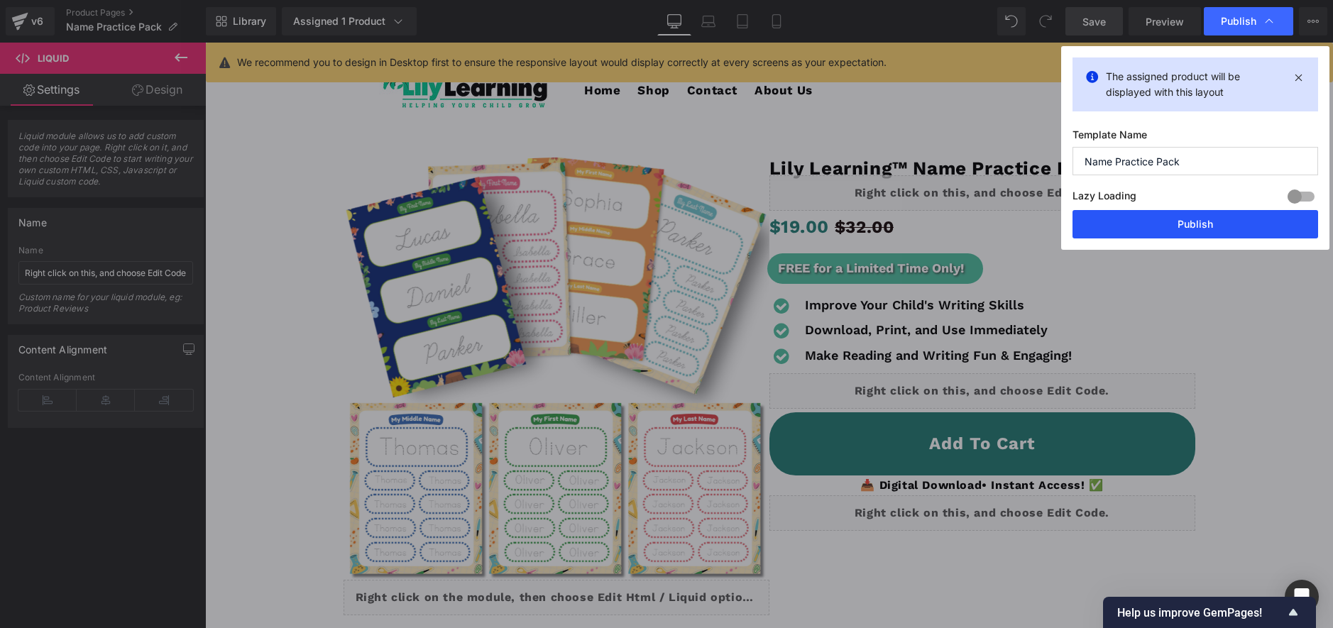
click at [1186, 216] on button "Publish" at bounding box center [1195, 224] width 246 height 28
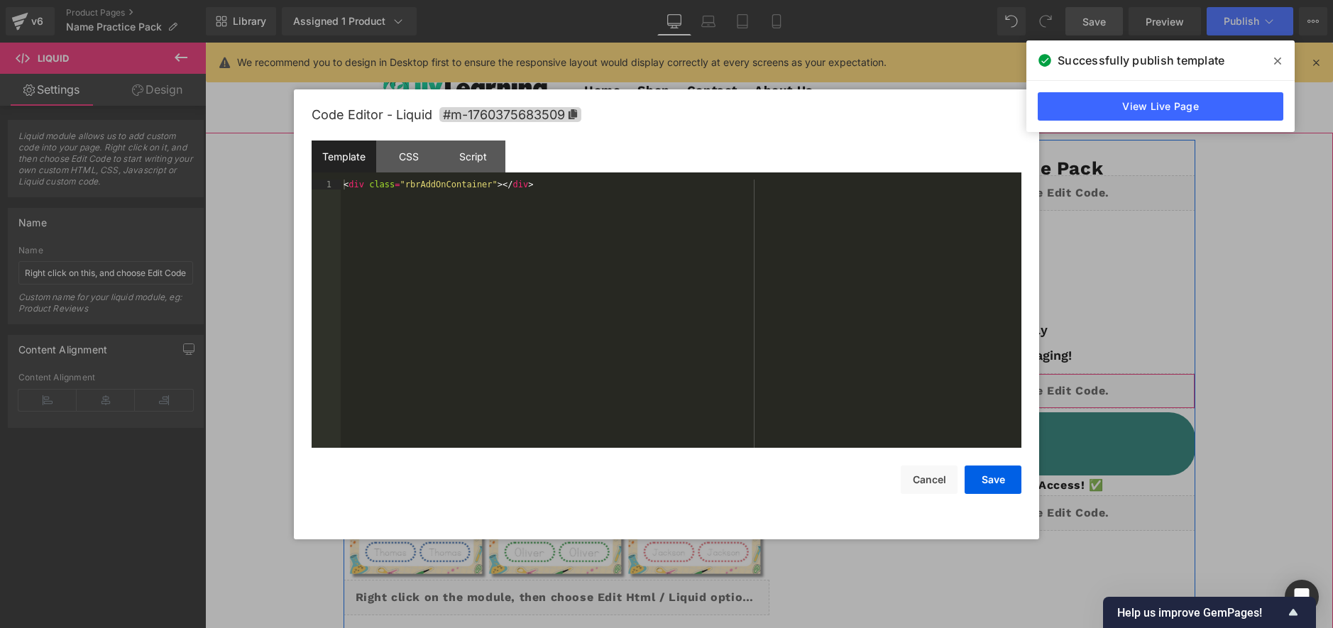
click at [999, 383] on div "Liquid" at bounding box center [982, 390] width 426 height 35
click at [485, 159] on div "Script" at bounding box center [473, 157] width 65 height 32
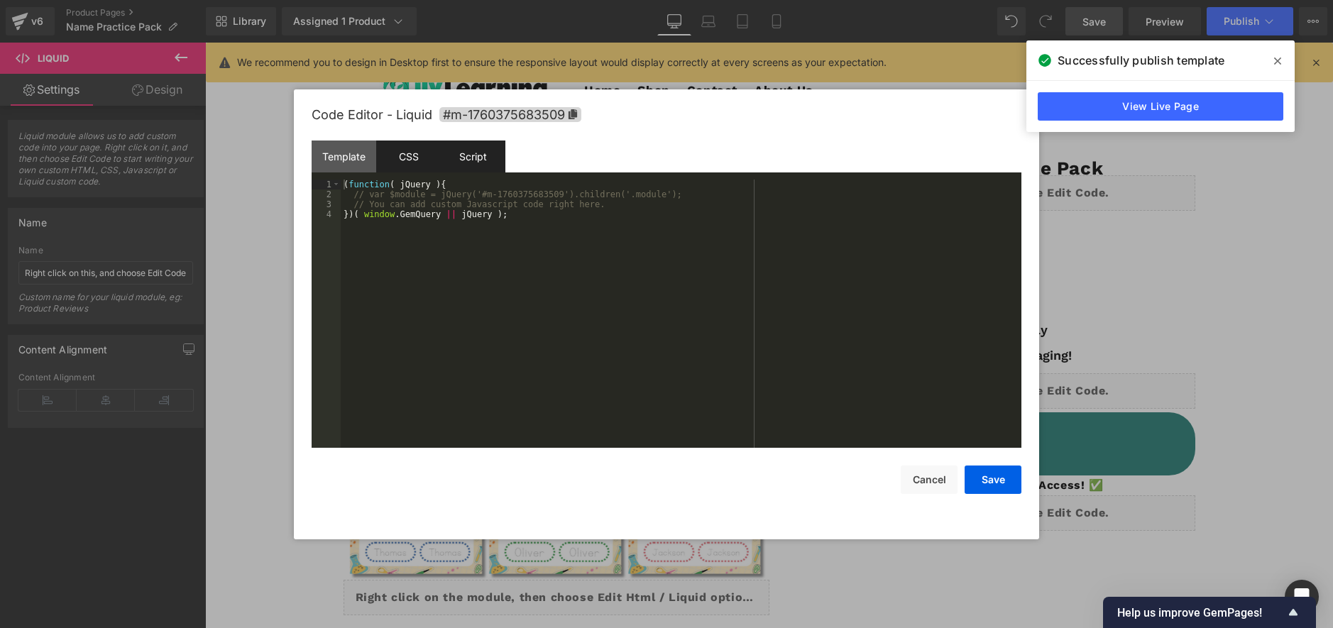
drag, startPoint x: 387, startPoint y: 153, endPoint x: 394, endPoint y: 154, distance: 7.1
click at [387, 153] on div "CSS" at bounding box center [408, 157] width 65 height 32
drag, startPoint x: 420, startPoint y: 212, endPoint x: 471, endPoint y: 241, distance: 57.8
click at [421, 211] on div "#m-1760375683509 { } #rbr-bundle-412326 .rbr-addBundleBtn-container { margin-to…" at bounding box center [681, 324] width 681 height 288
drag, startPoint x: 1006, startPoint y: 465, endPoint x: 1003, endPoint y: 473, distance: 8.3
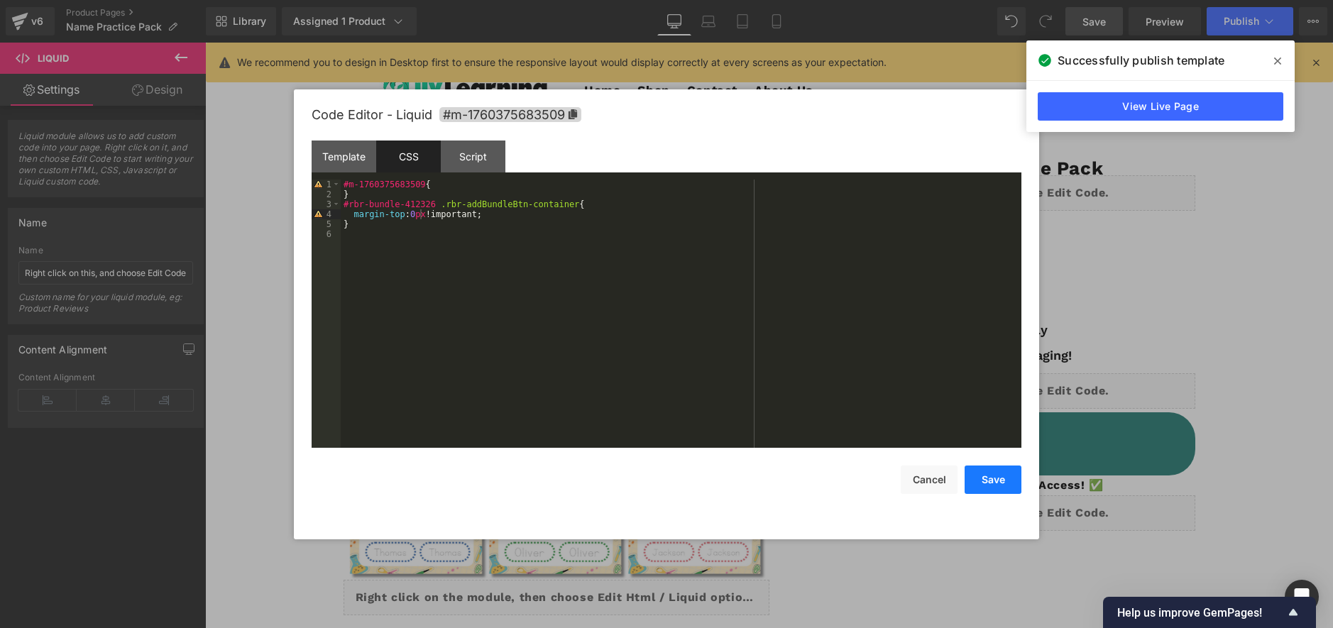
click at [1006, 466] on button "Save" at bounding box center [992, 480] width 57 height 28
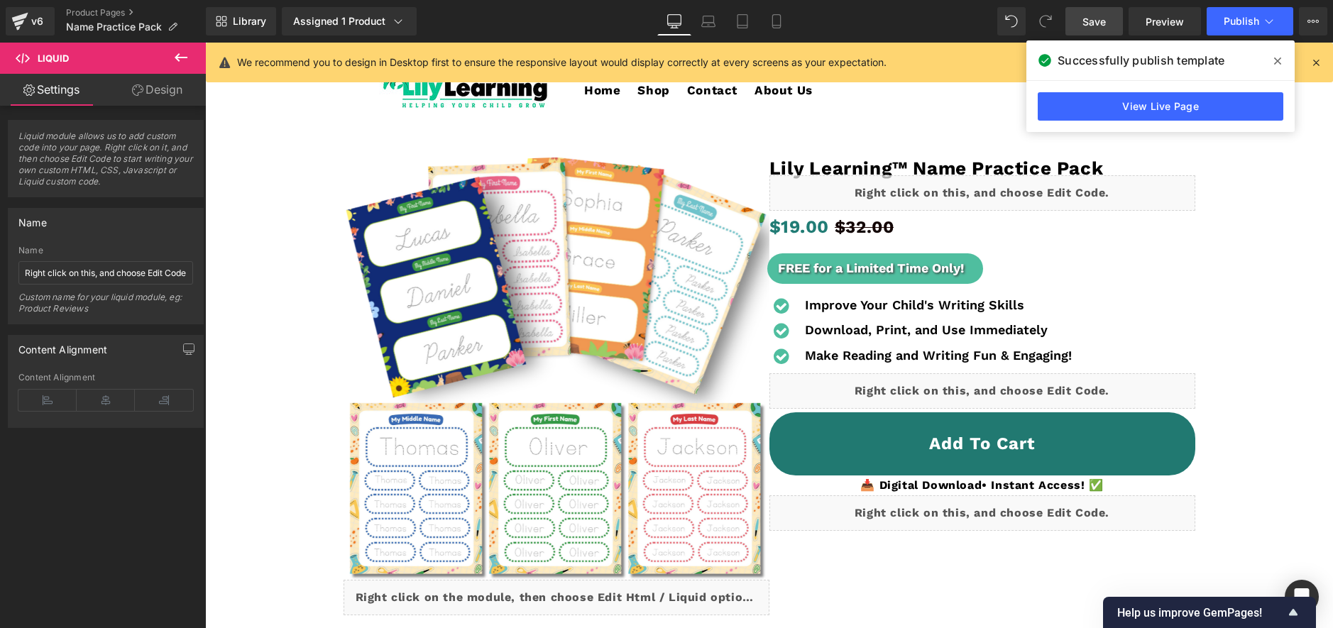
click at [1078, 22] on link "Save" at bounding box center [1093, 21] width 57 height 28
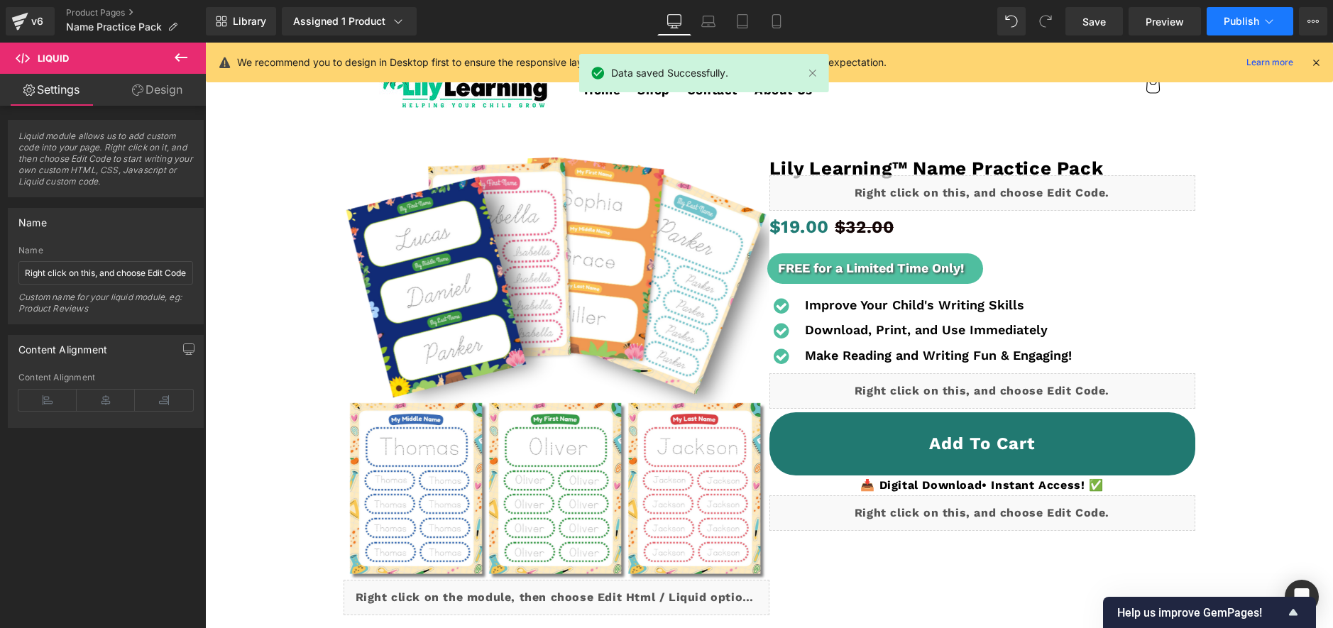
click at [1250, 24] on span "Publish" at bounding box center [1240, 21] width 35 height 11
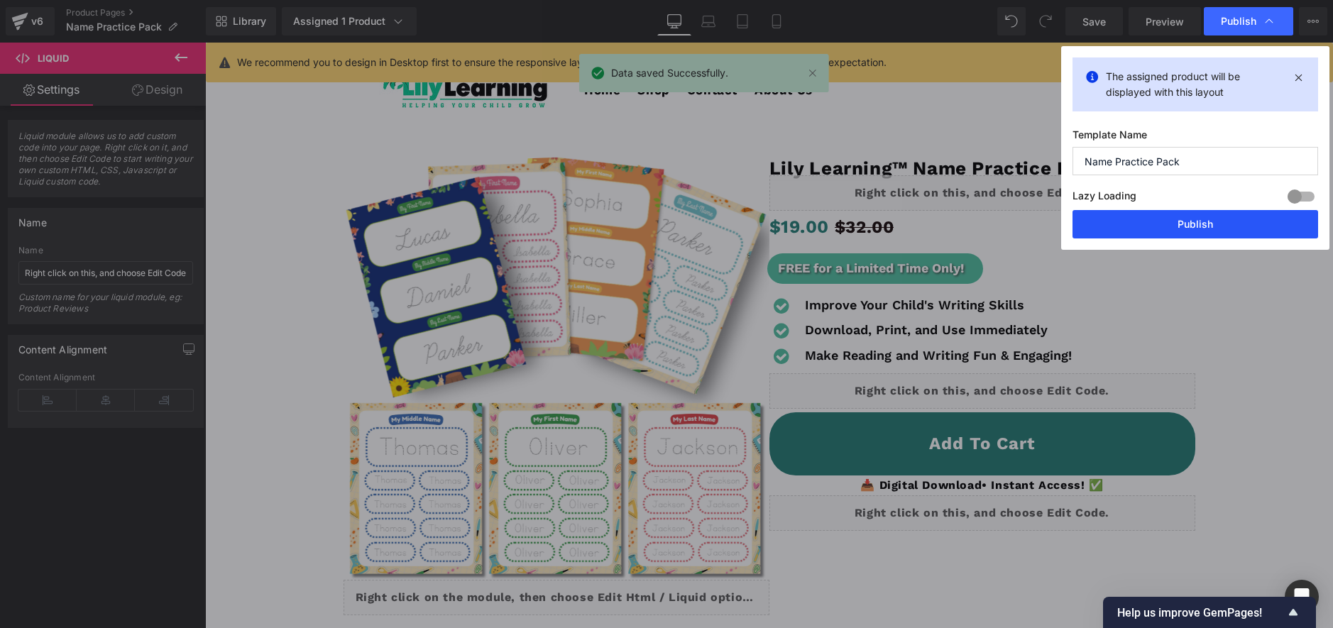
click at [1210, 225] on button "Publish" at bounding box center [1195, 224] width 246 height 28
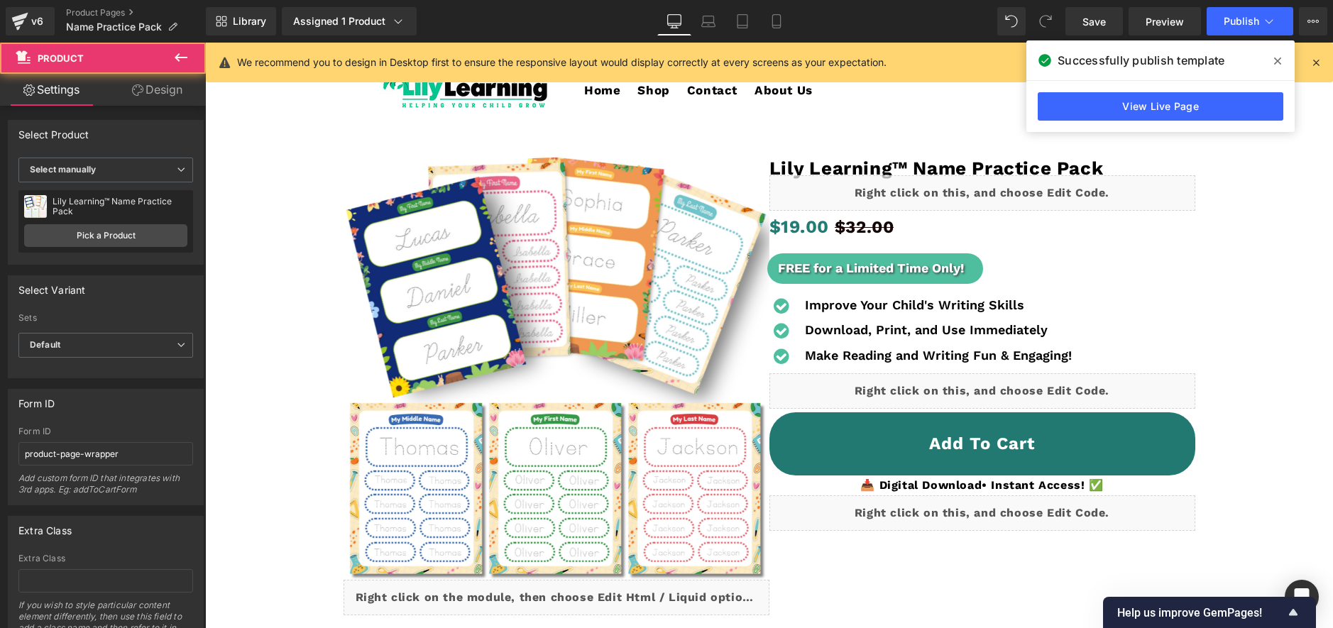
click at [1320, 155] on div at bounding box center [768, 469] width 1113 height 659
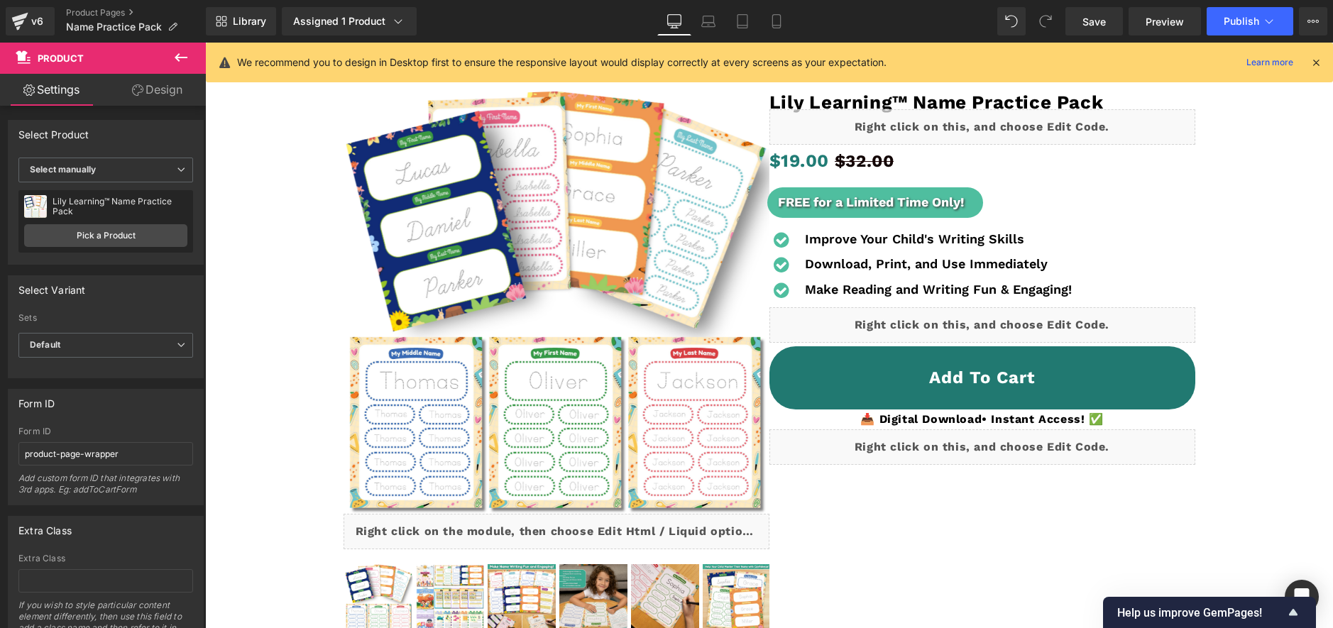
scroll to position [91, 0]
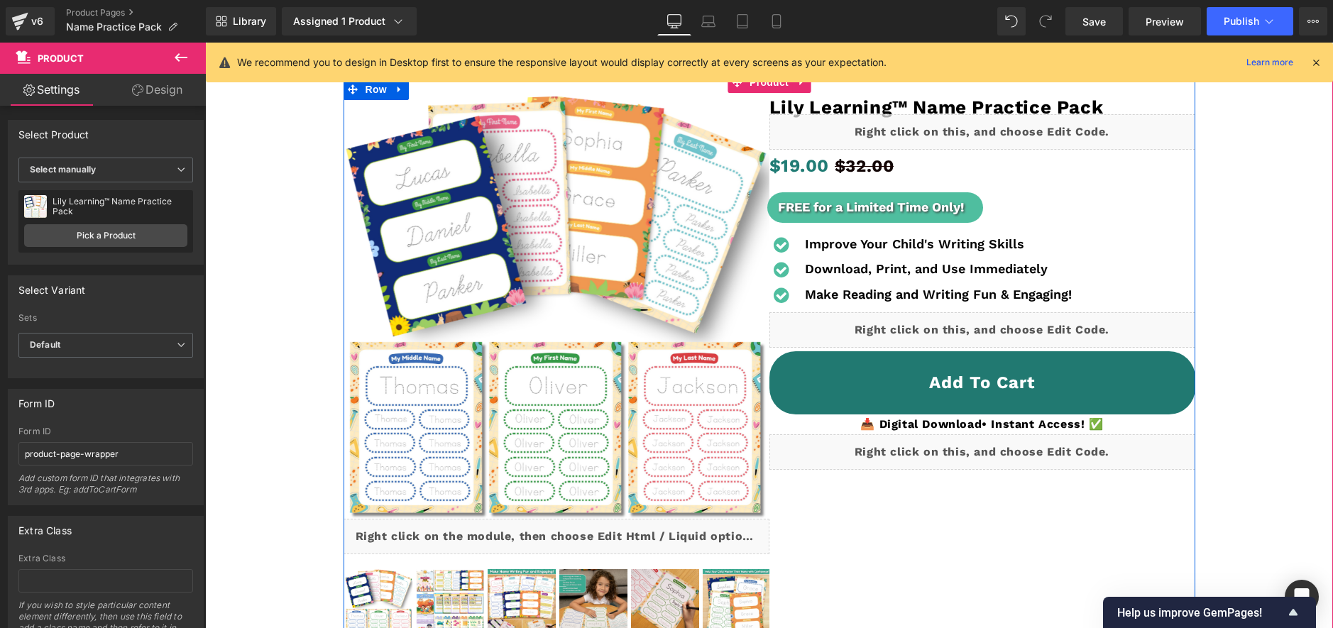
click at [1004, 321] on div "Liquid" at bounding box center [982, 329] width 426 height 35
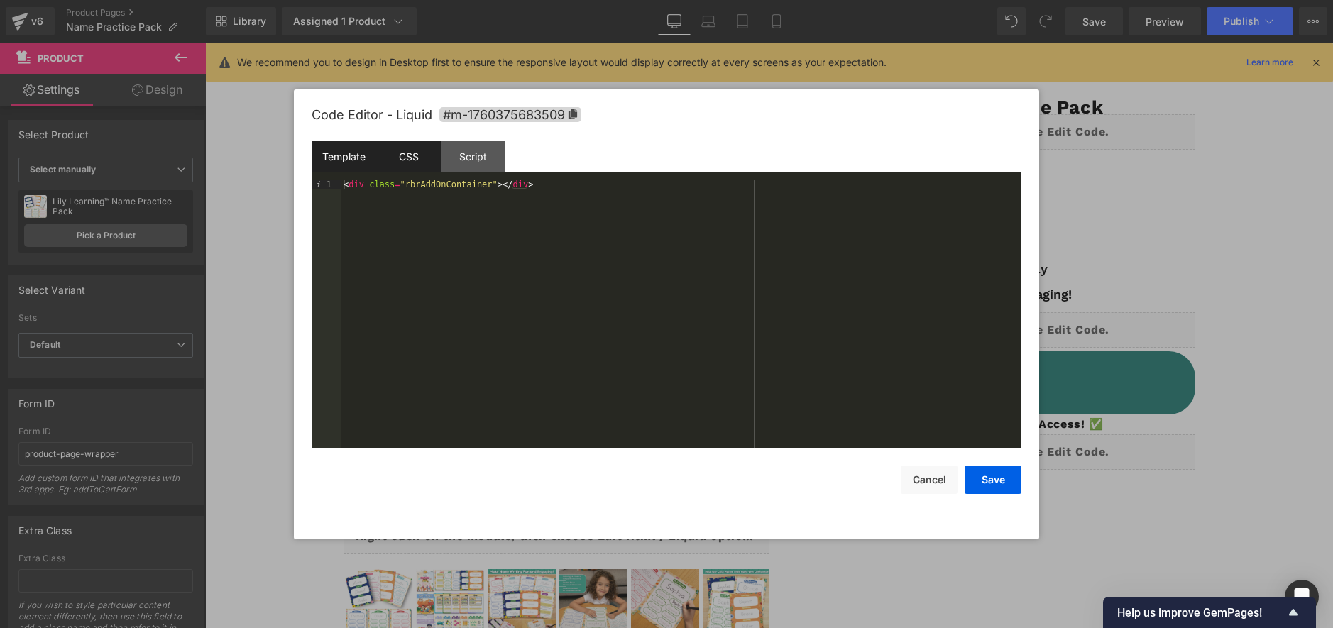
click at [385, 160] on div "CSS" at bounding box center [408, 157] width 65 height 32
drag, startPoint x: 420, startPoint y: 213, endPoint x: 450, endPoint y: 245, distance: 43.7
click at [422, 213] on div "#m-1760375683509 { } #rbr-bundle-412326 .rbr-addBundleBtn-container { margin-to…" at bounding box center [681, 324] width 681 height 288
click at [503, 364] on div "#m-1760375683509 { } #rbr-bundle-412326 .rbr-addBundleBtn-container { margin-to…" at bounding box center [681, 324] width 681 height 288
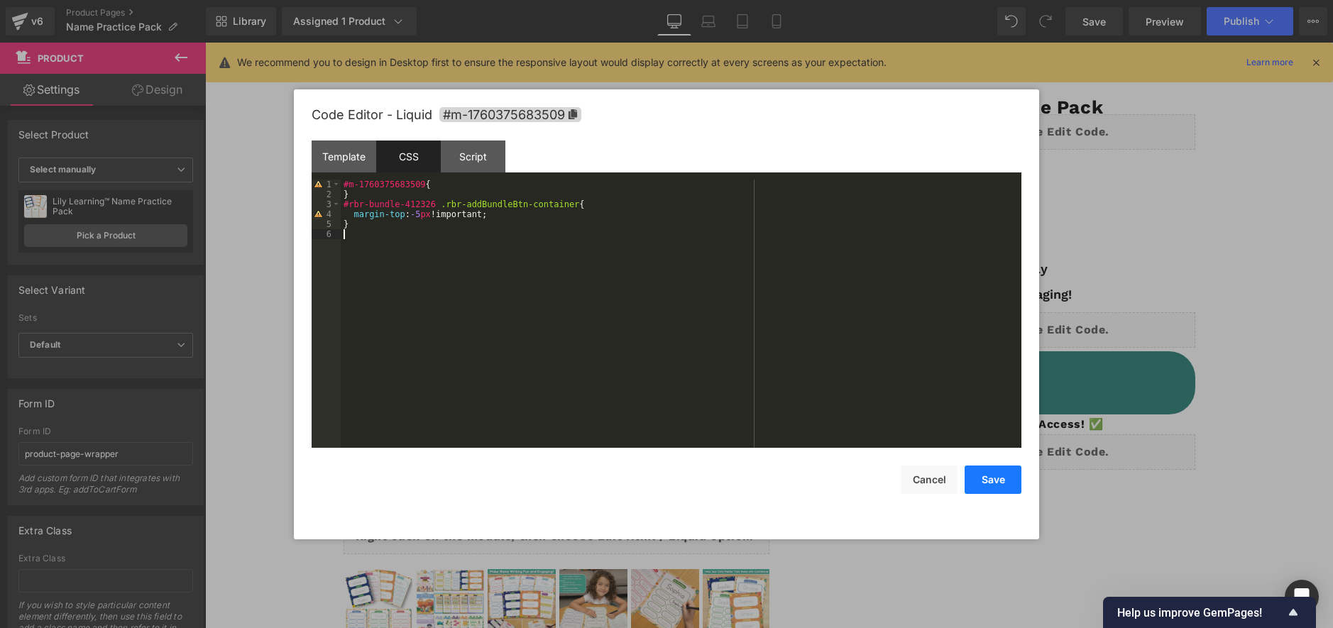
click at [996, 470] on button "Save" at bounding box center [992, 480] width 57 height 28
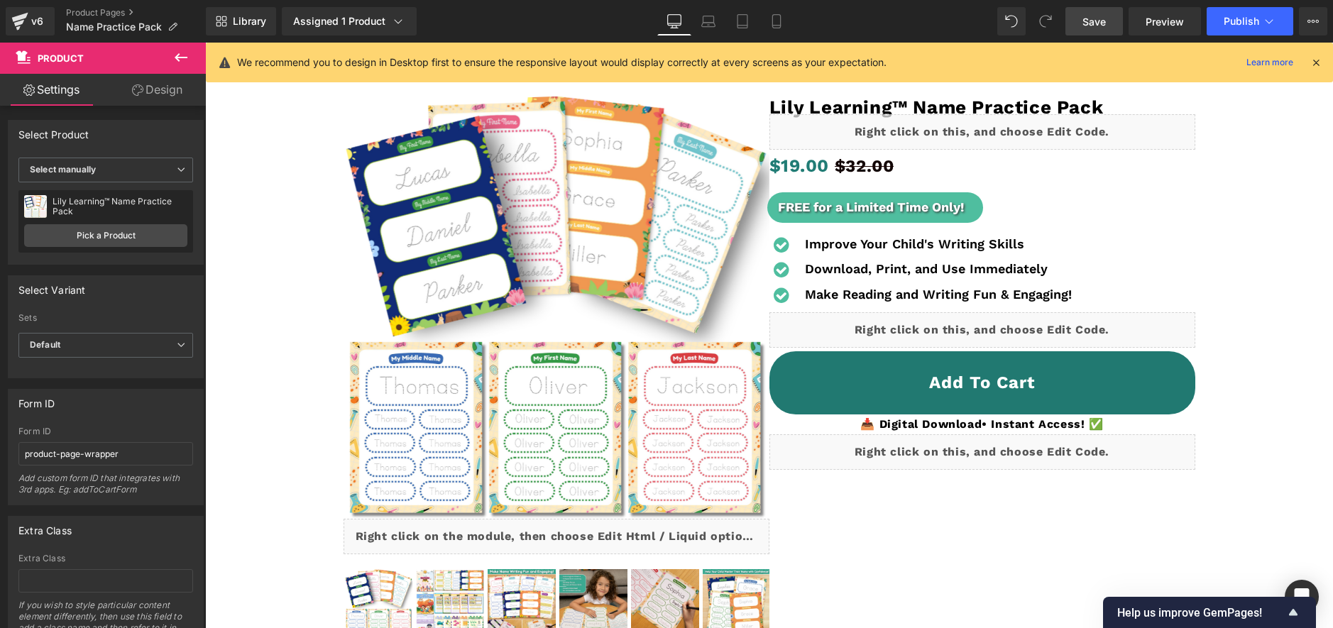
click at [1095, 11] on link "Save" at bounding box center [1093, 21] width 57 height 28
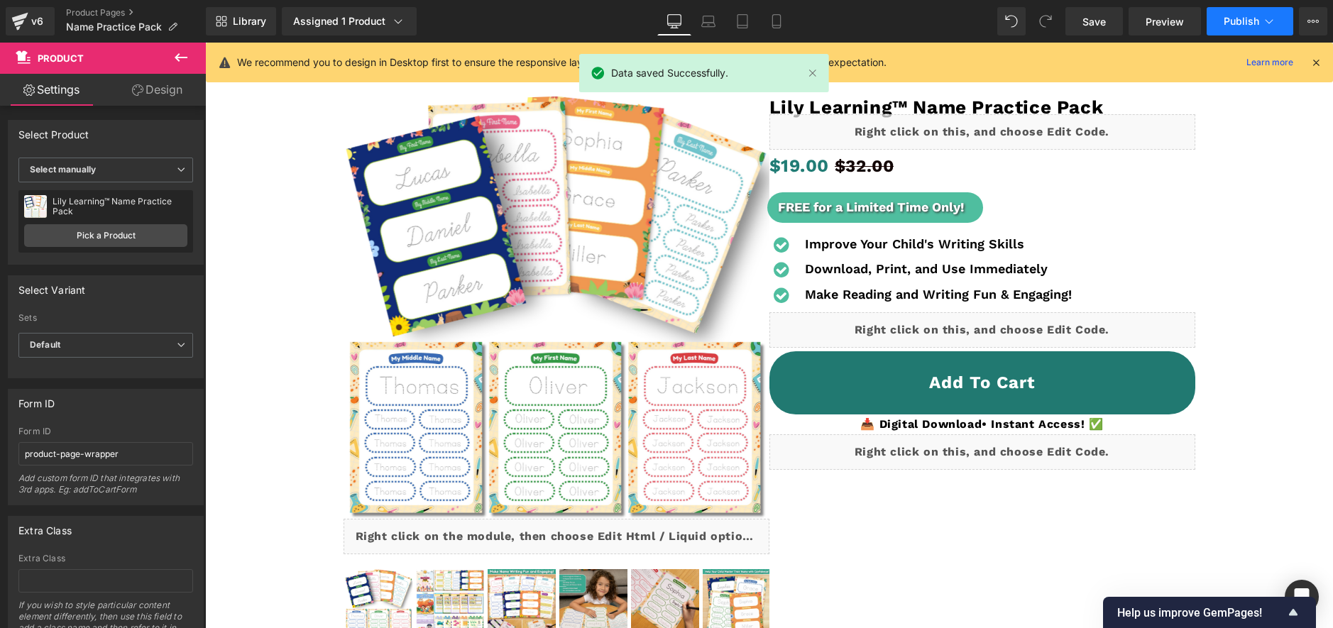
click at [1229, 20] on span "Publish" at bounding box center [1240, 21] width 35 height 11
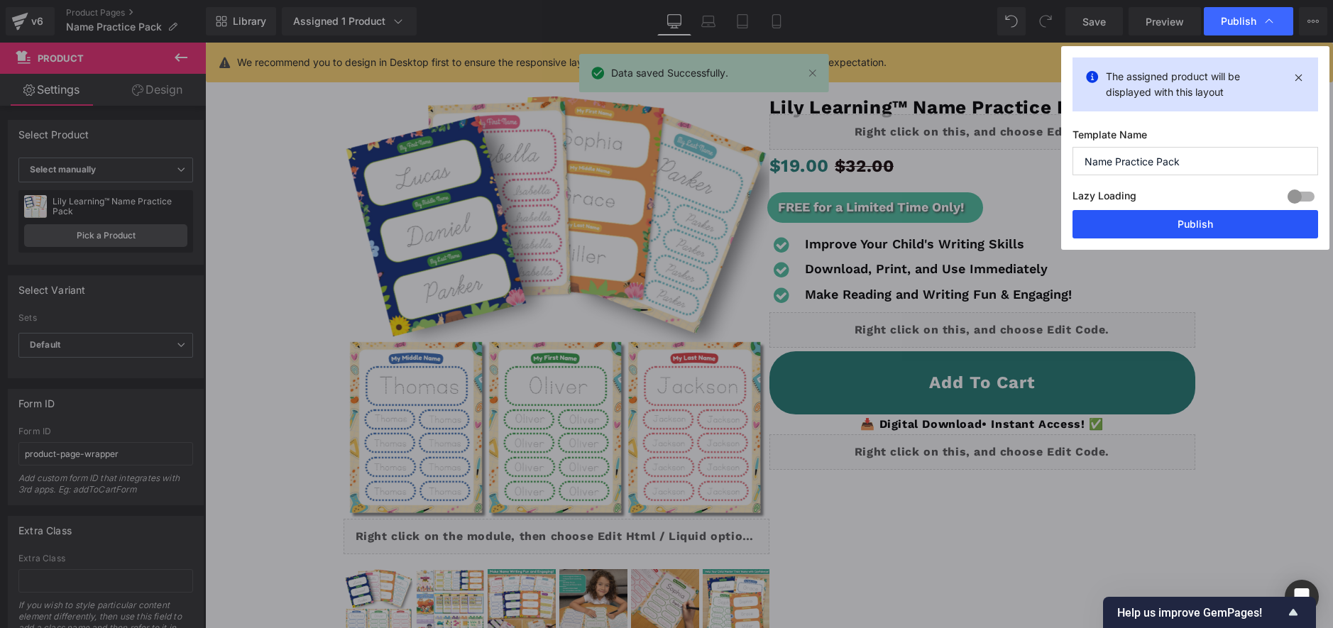
click at [1184, 222] on button "Publish" at bounding box center [1195, 224] width 246 height 28
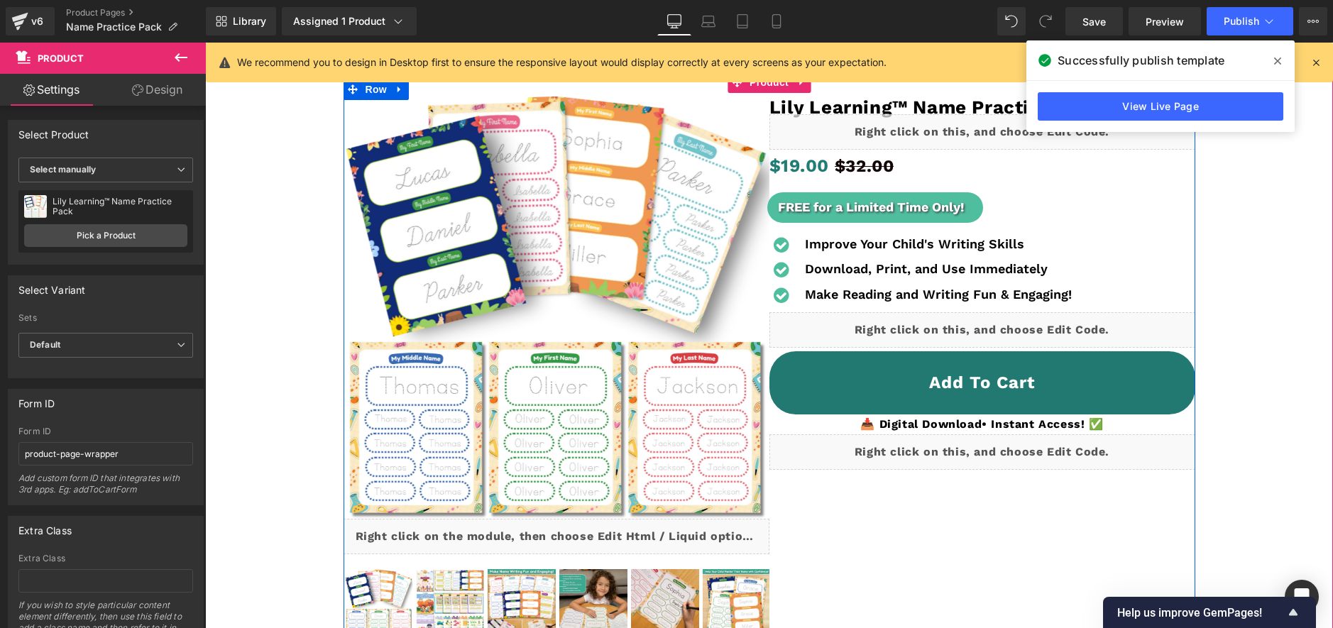
click at [997, 322] on div "Liquid" at bounding box center [982, 329] width 426 height 35
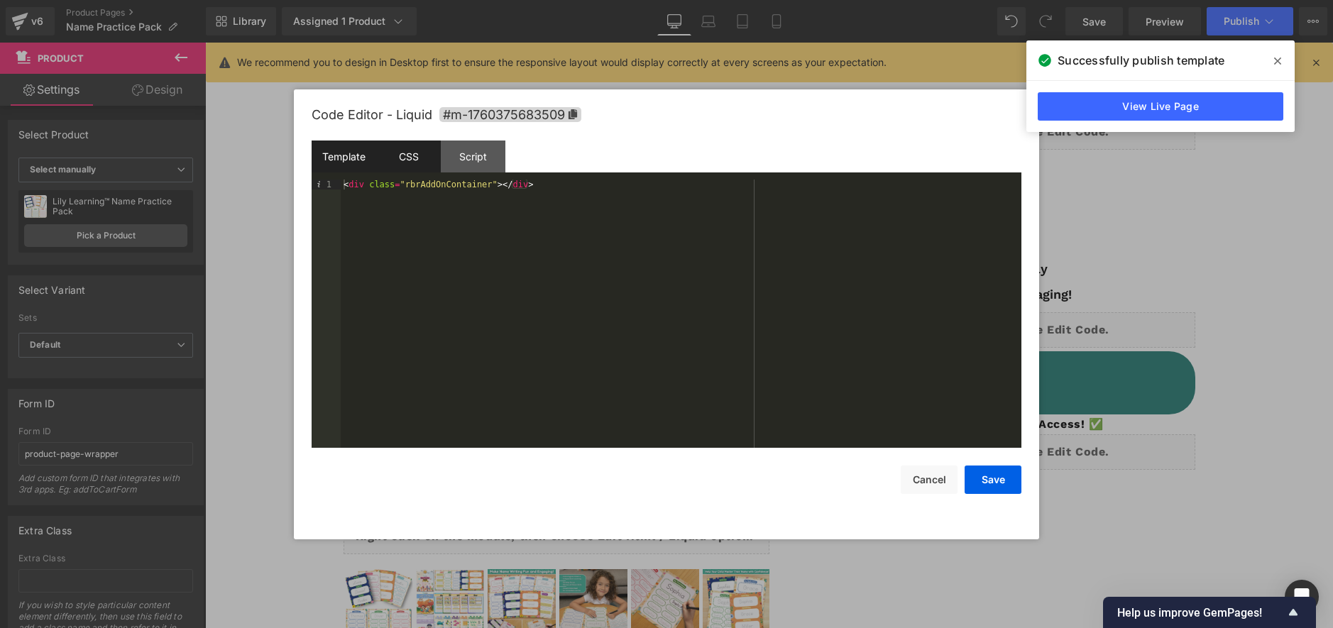
click at [399, 147] on div "CSS" at bounding box center [408, 157] width 65 height 32
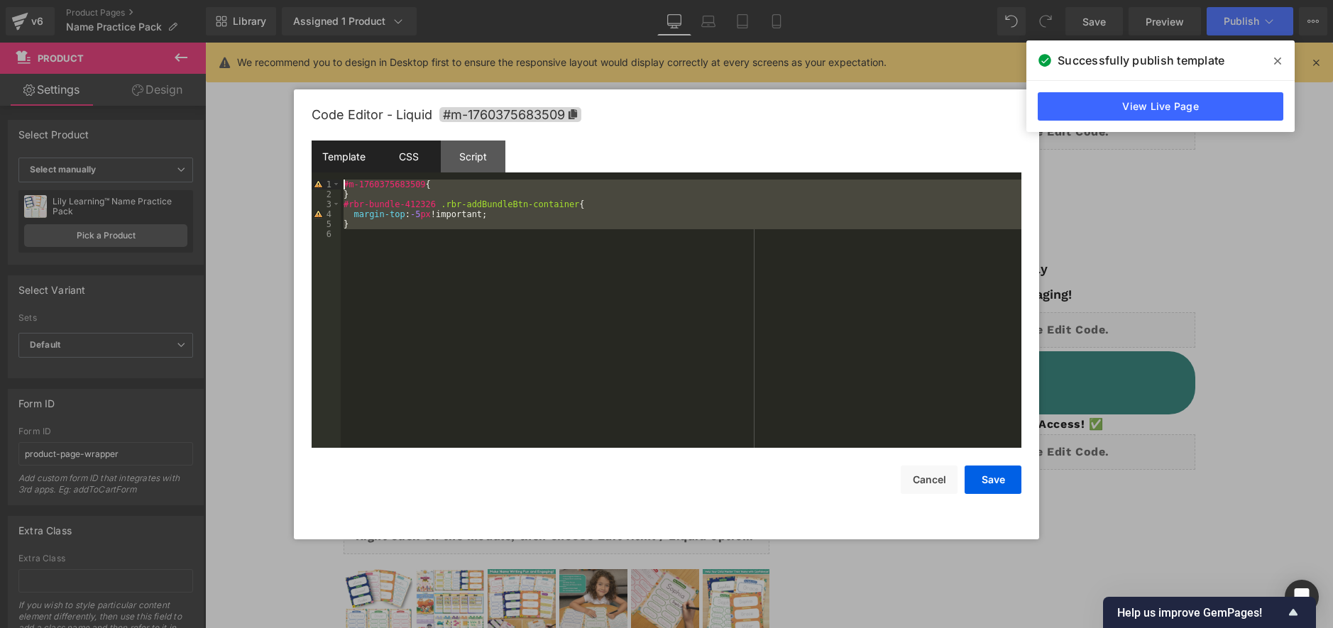
drag, startPoint x: 381, startPoint y: 243, endPoint x: 318, endPoint y: 158, distance: 106.0
click at [318, 158] on div "Template CSS Script Data 1 < div class = "rbrAddOnContainer" > </ div > XXXXXXX…" at bounding box center [667, 294] width 710 height 307
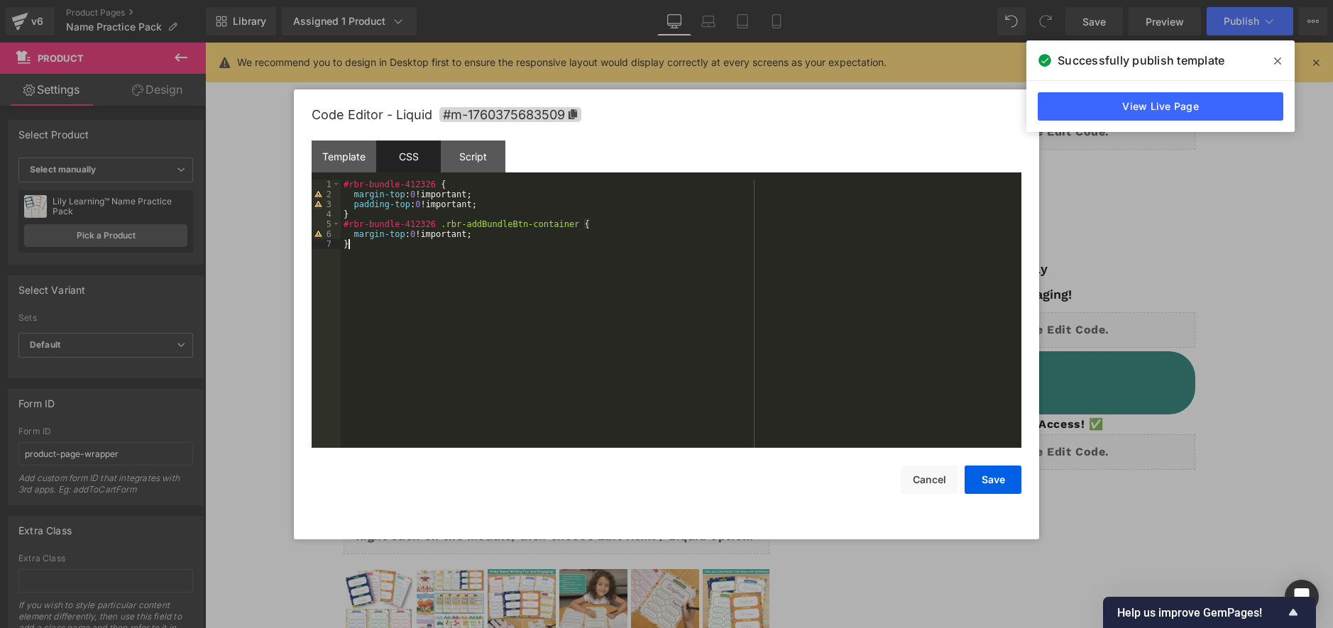
click at [515, 315] on div "#rbr-bundle-412326 { margin-top : 0 !important; padding-top : 0 !important; } #…" at bounding box center [681, 324] width 681 height 288
click at [984, 475] on button "Save" at bounding box center [992, 480] width 57 height 28
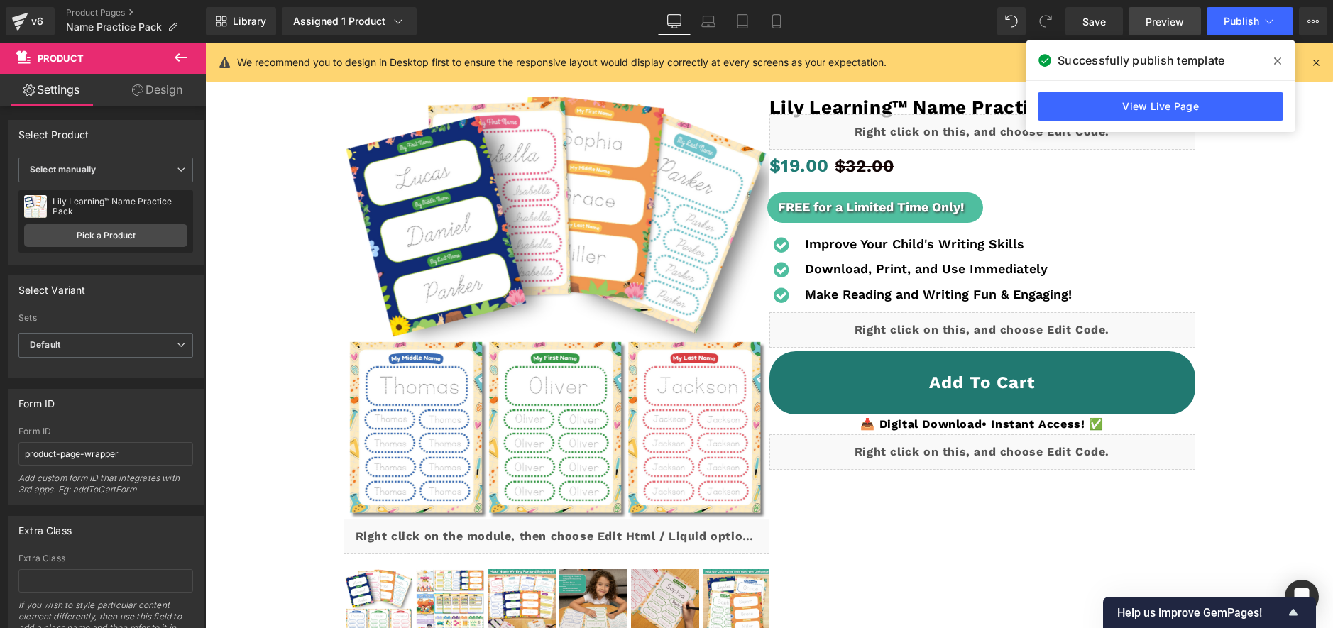
drag, startPoint x: 1084, startPoint y: 16, endPoint x: 1136, endPoint y: 26, distance: 52.7
click at [1084, 16] on span "Save" at bounding box center [1093, 21] width 23 height 15
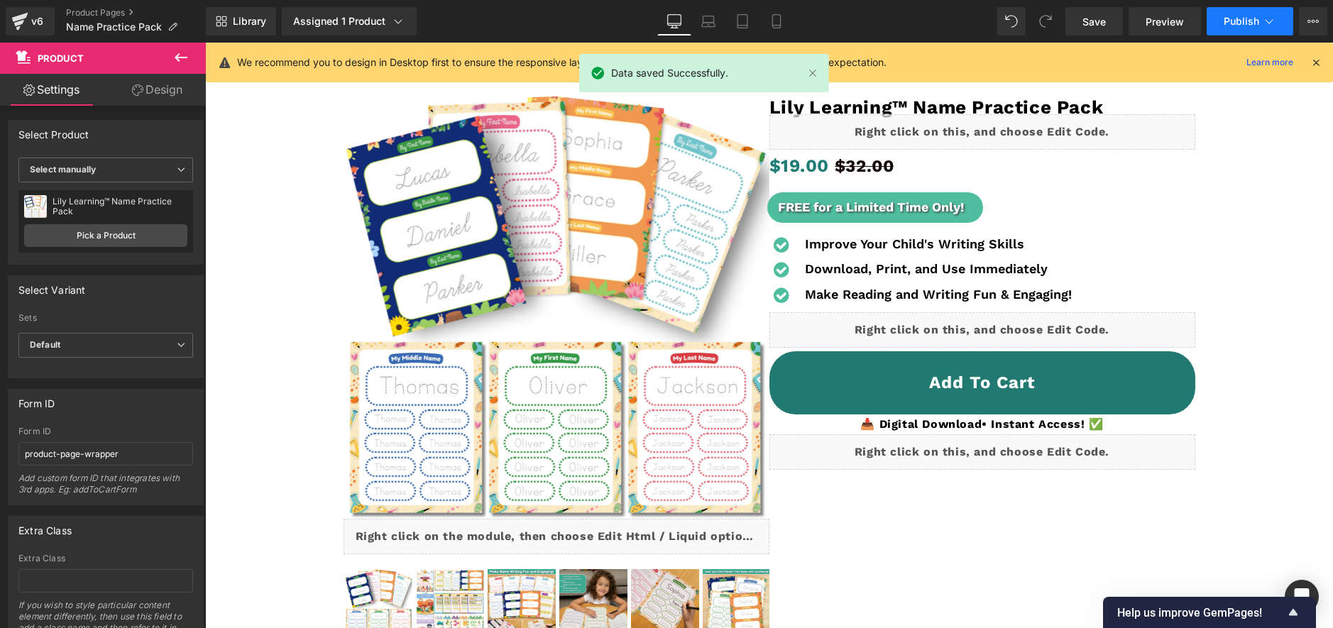
click at [1234, 18] on span "Publish" at bounding box center [1240, 21] width 35 height 11
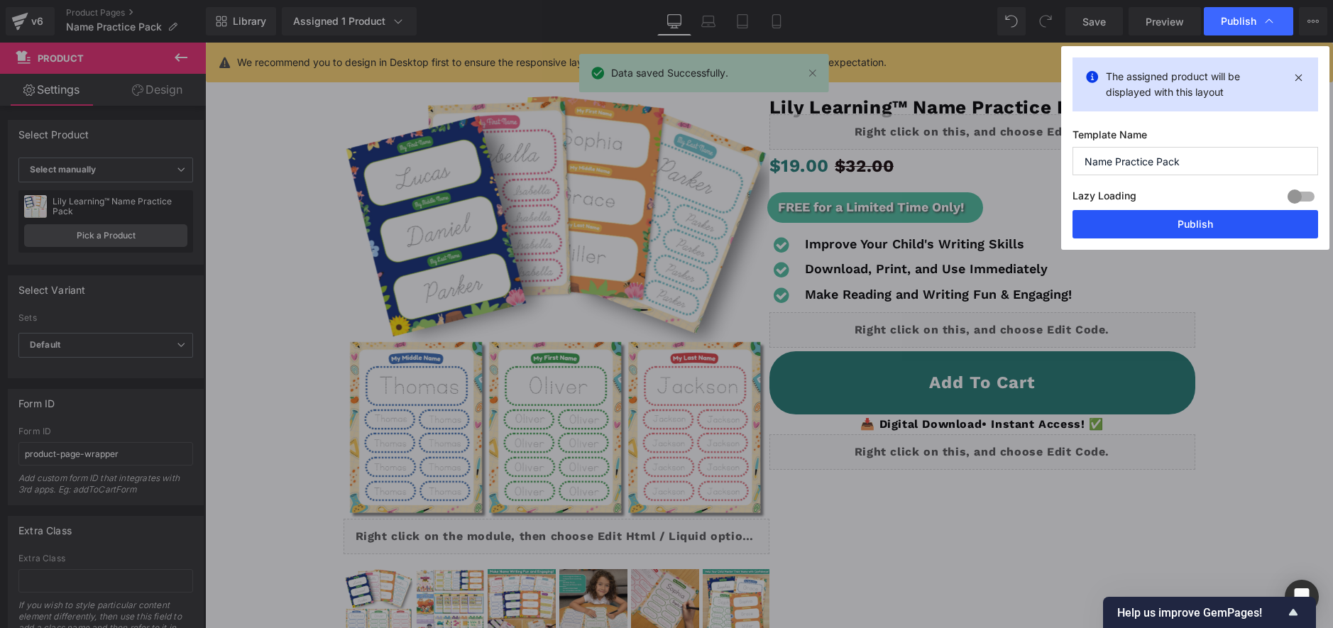
click at [1206, 226] on button "Publish" at bounding box center [1195, 224] width 246 height 28
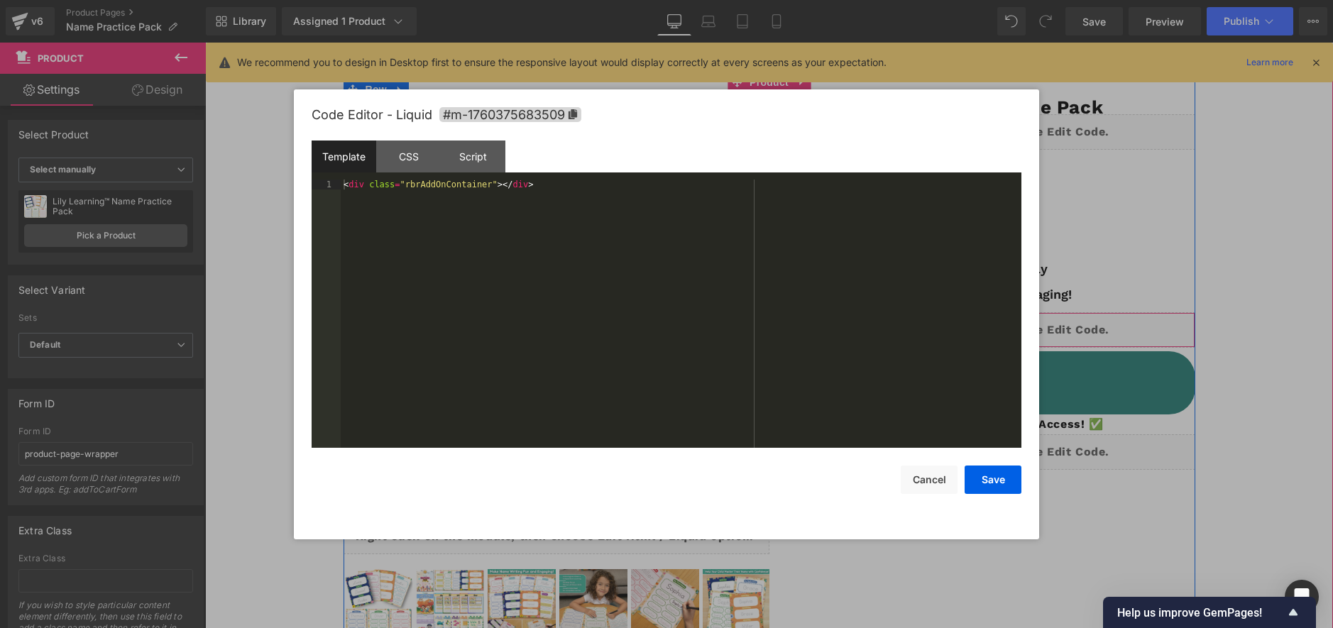
click at [1007, 321] on div "Liquid" at bounding box center [982, 329] width 426 height 35
click at [422, 166] on div "CSS" at bounding box center [408, 157] width 65 height 32
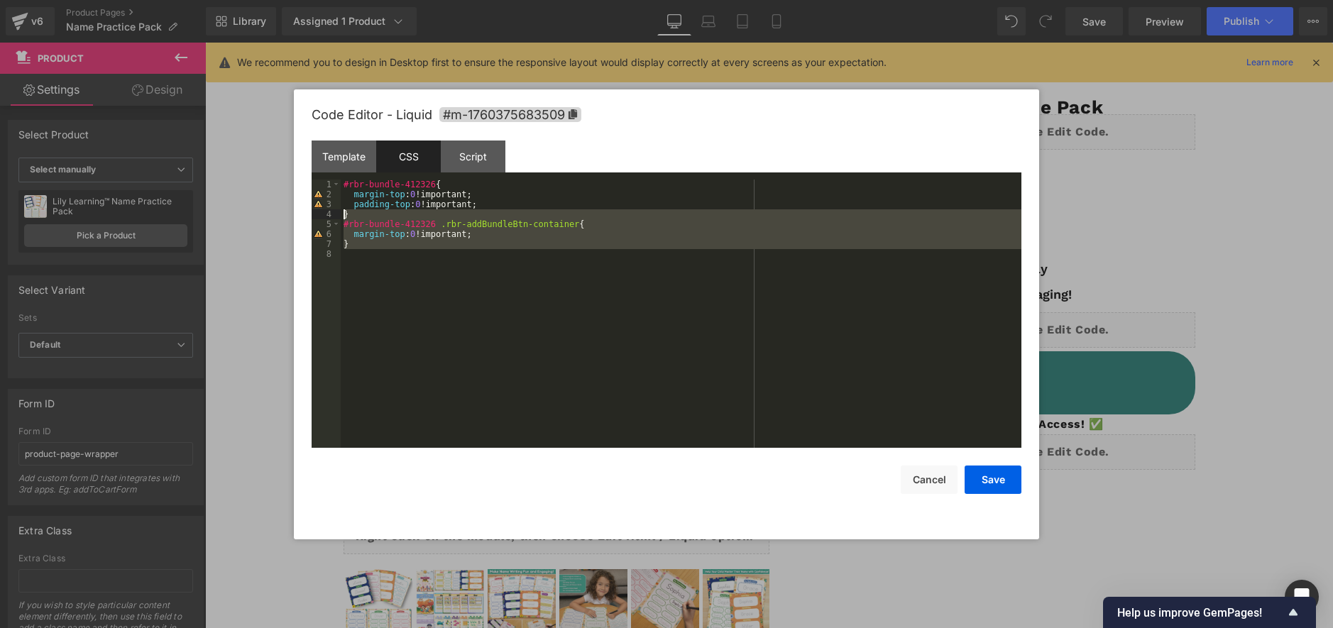
drag, startPoint x: 417, startPoint y: 262, endPoint x: 229, endPoint y: 74, distance: 265.5
click at [229, 74] on body "Liquid You are previewing how the will restyle your page. You can not edit Elem…" at bounding box center [666, 314] width 1333 height 628
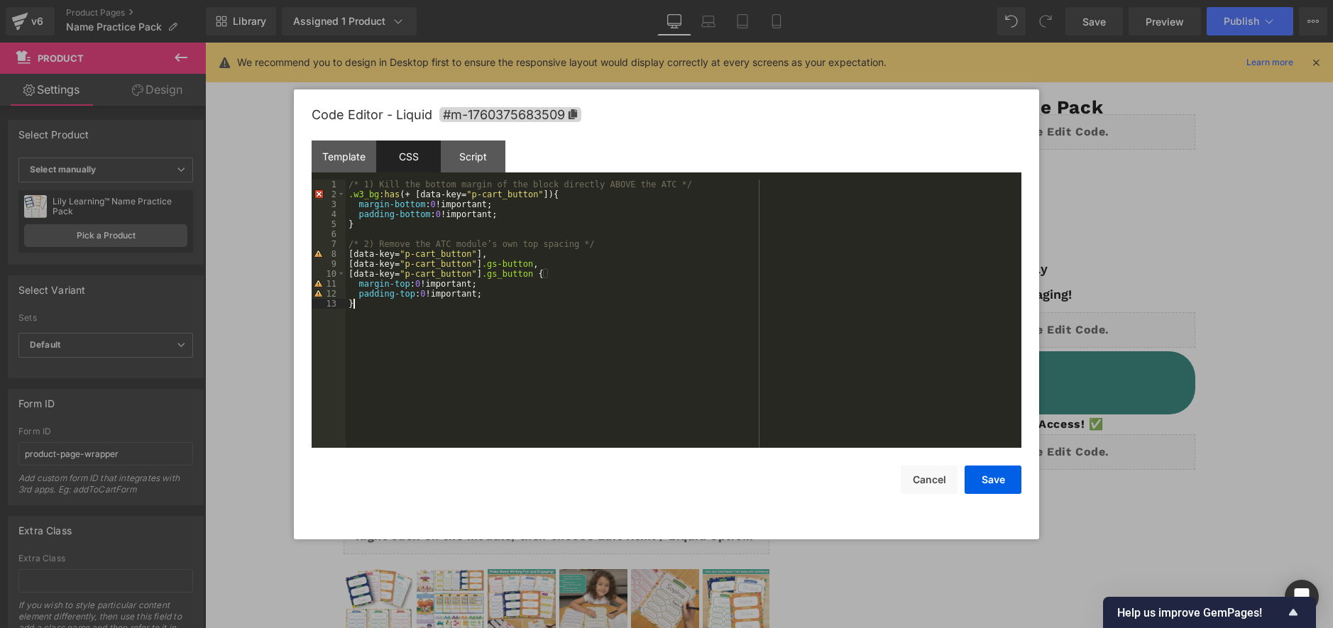
click at [764, 414] on div "/* 1) Kill the bottom margin of the block directly ABOVE the ATC */ .w3_bg :has…" at bounding box center [684, 324] width 676 height 288
drag, startPoint x: 989, startPoint y: 474, endPoint x: 925, endPoint y: 483, distance: 63.8
click at [989, 474] on button "Save" at bounding box center [992, 480] width 57 height 28
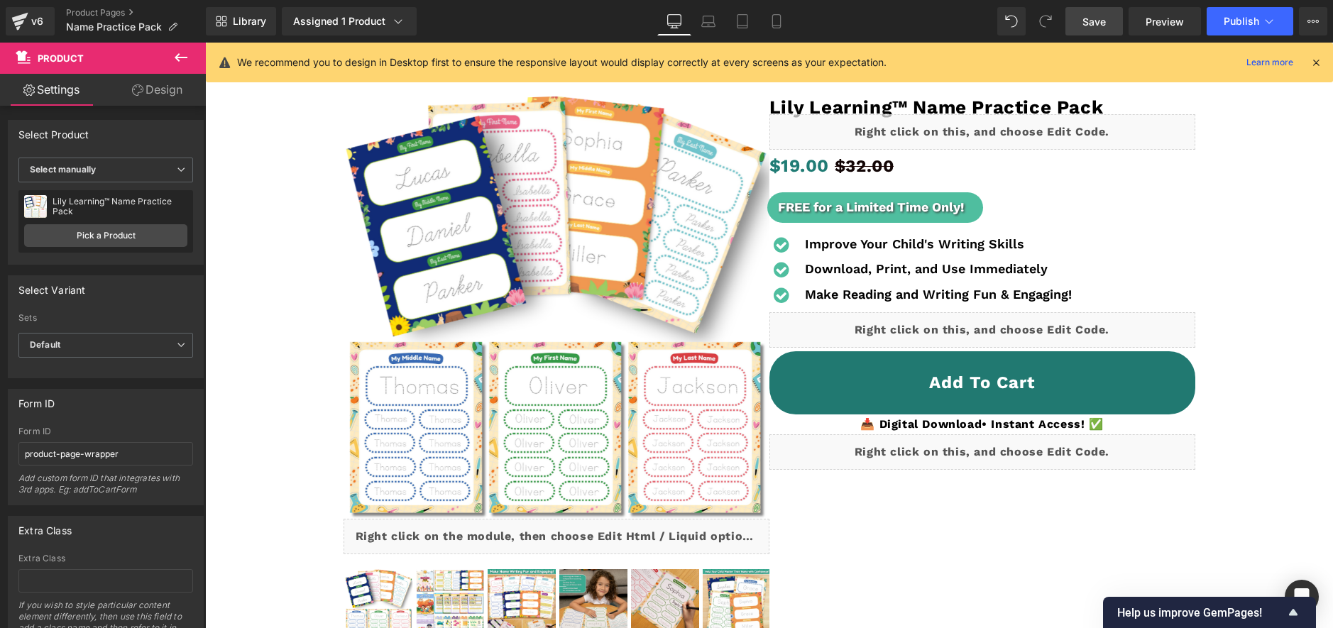
click at [1106, 24] on span "Save" at bounding box center [1093, 21] width 23 height 15
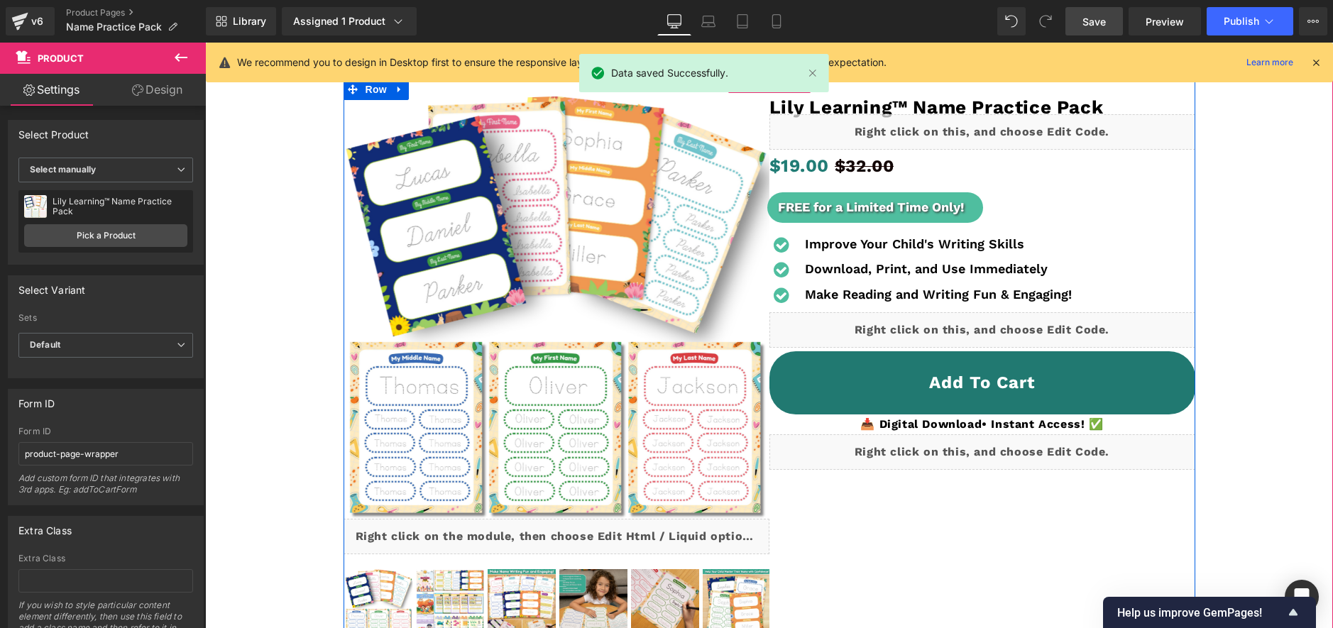
click at [1000, 324] on div "Liquid" at bounding box center [982, 329] width 426 height 35
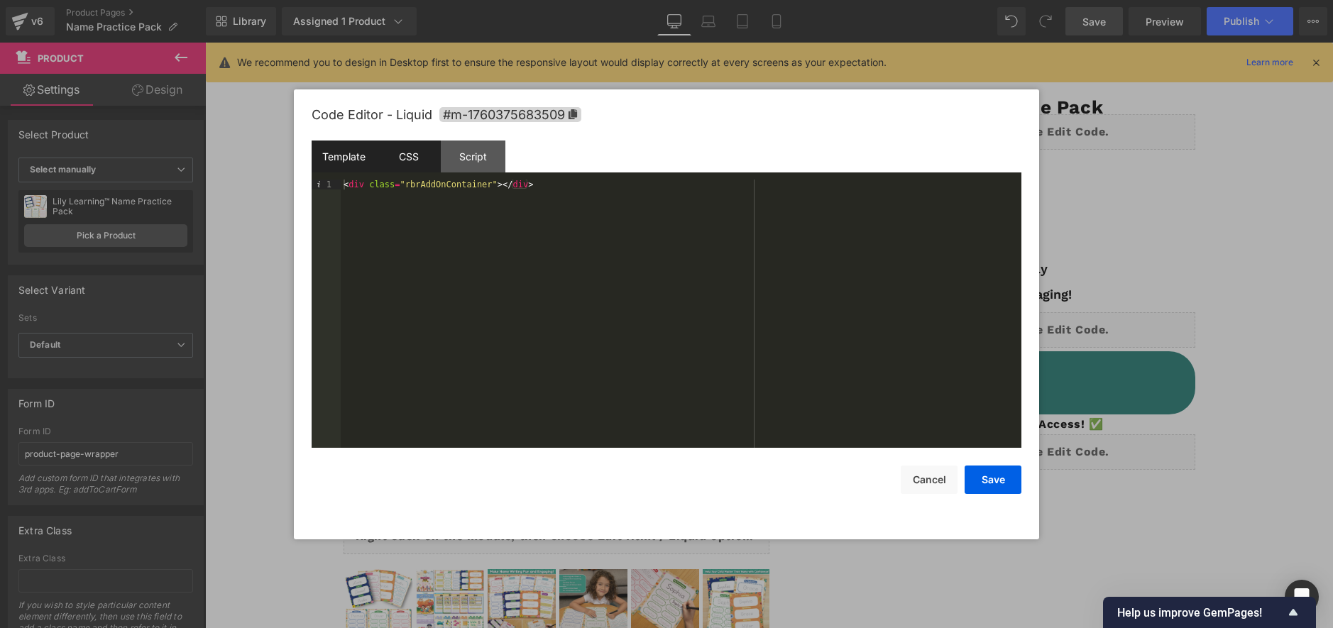
click at [405, 149] on div "CSS" at bounding box center [408, 157] width 65 height 32
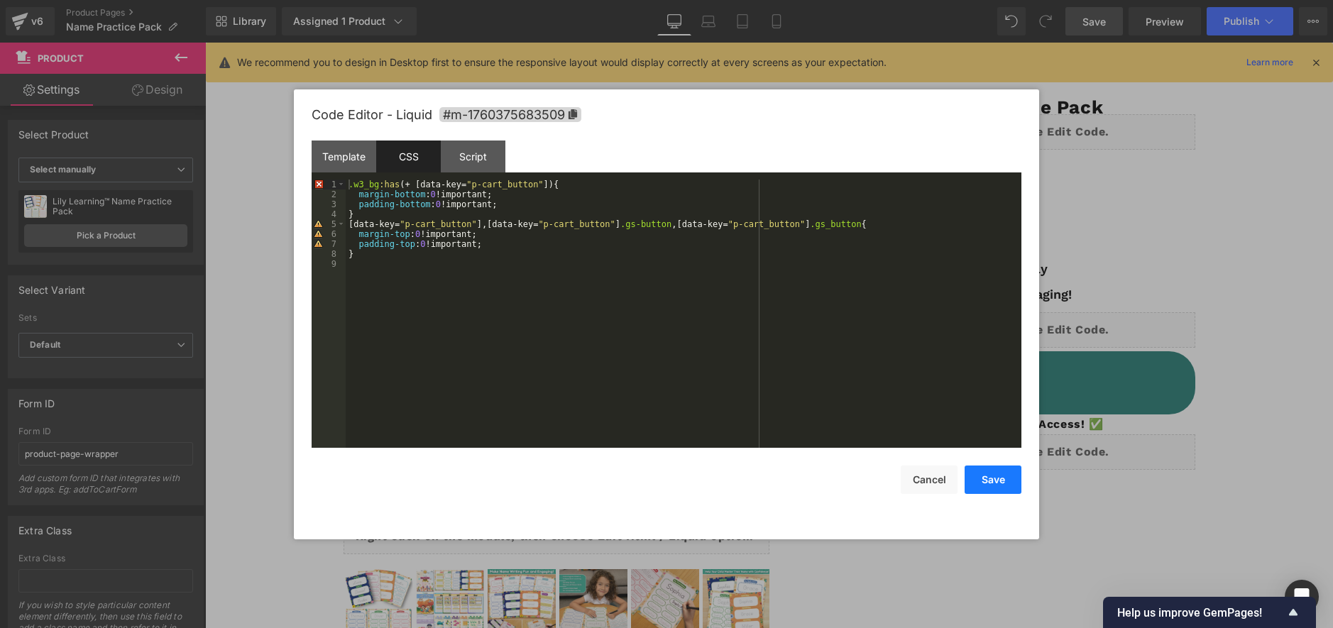
click at [986, 476] on button "Save" at bounding box center [992, 480] width 57 height 28
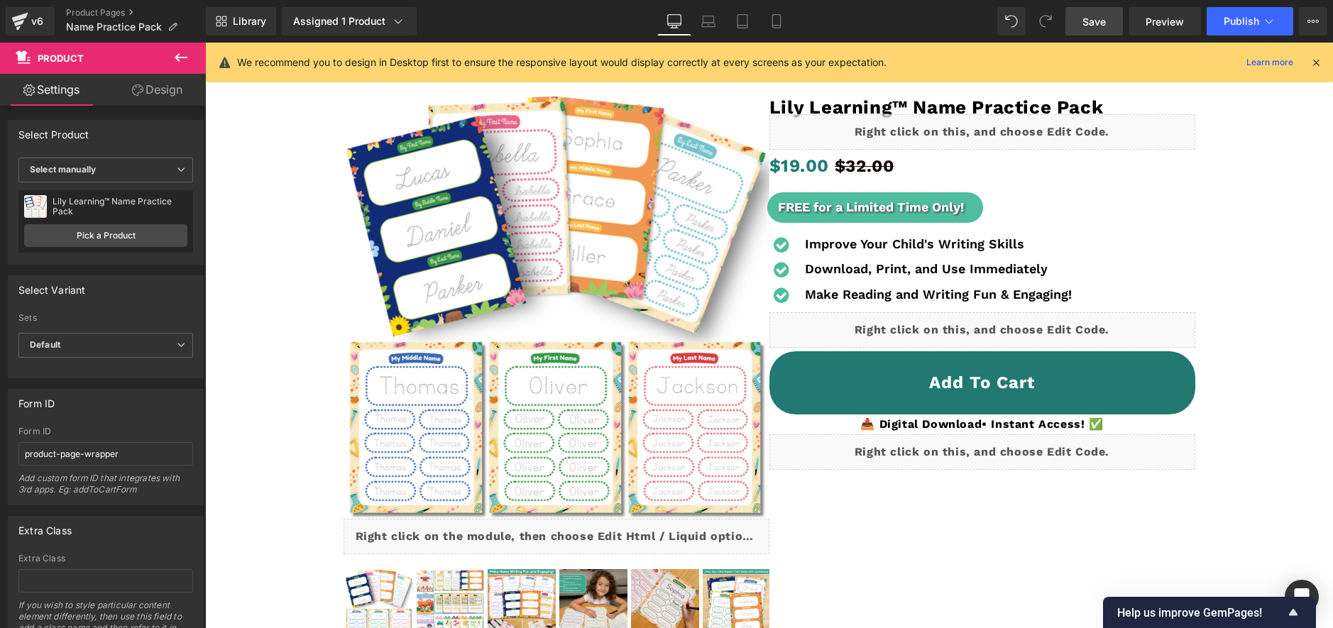
click at [1098, 24] on span "Save" at bounding box center [1093, 21] width 23 height 15
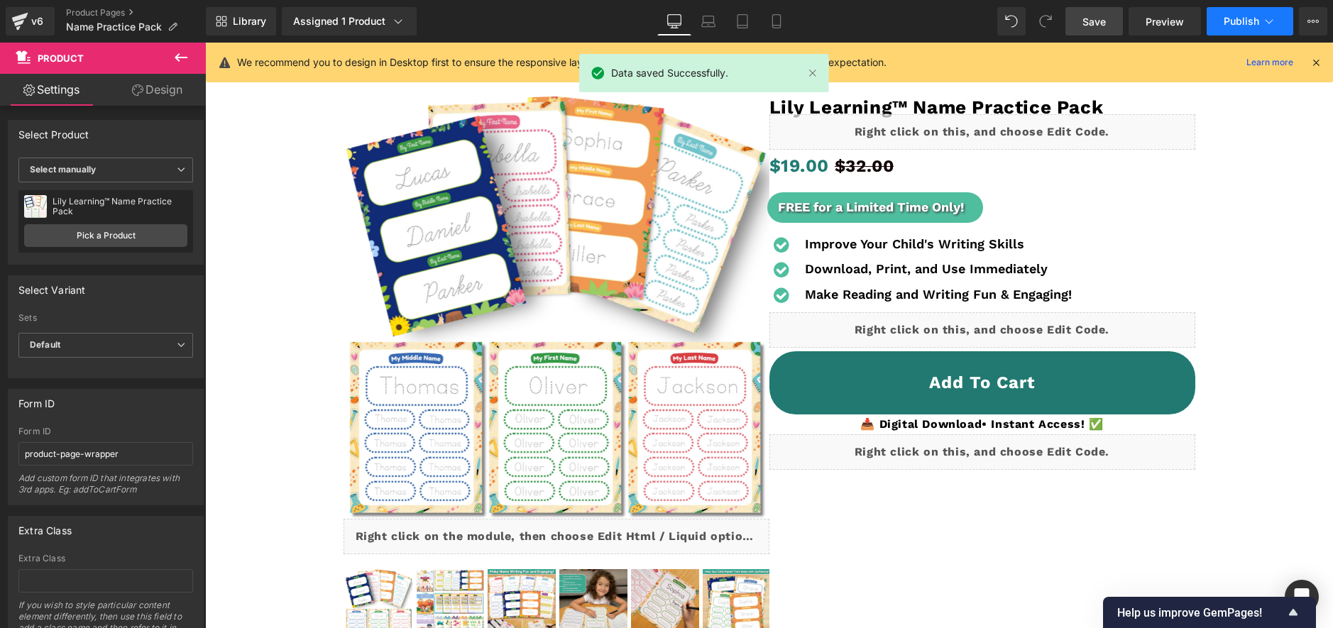
click at [1233, 18] on span "Publish" at bounding box center [1240, 21] width 35 height 11
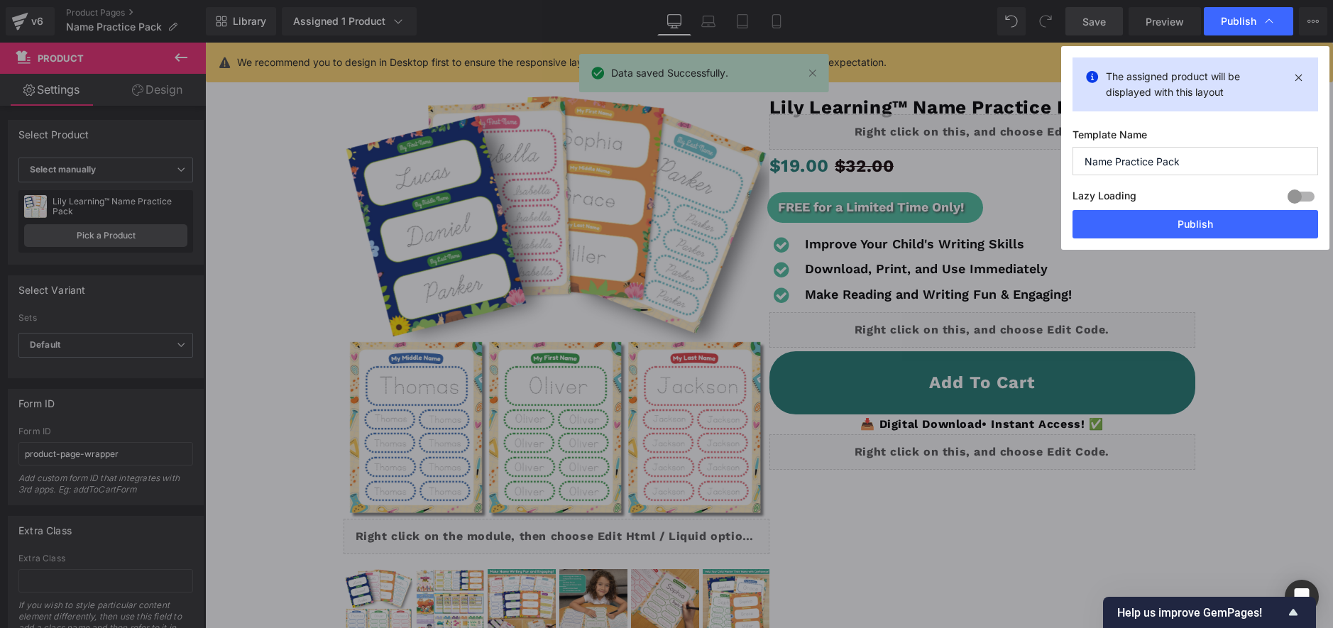
click at [1175, 209] on div "Lazy Loading Build Upgrade plan to unlock" at bounding box center [1195, 198] width 246 height 23
click at [1179, 216] on button "Publish" at bounding box center [1195, 224] width 246 height 28
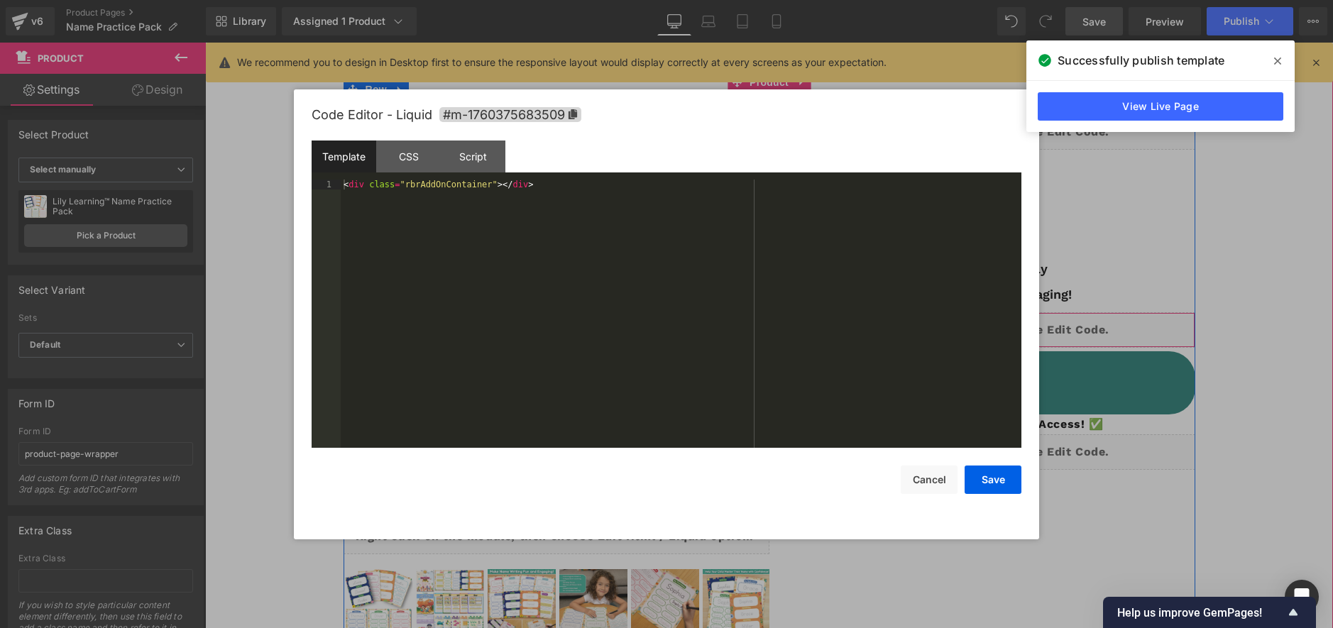
click at [1004, 329] on div "Liquid" at bounding box center [982, 329] width 426 height 35
click at [373, 143] on div "Template" at bounding box center [344, 157] width 65 height 32
click at [399, 159] on div "CSS" at bounding box center [408, 157] width 65 height 32
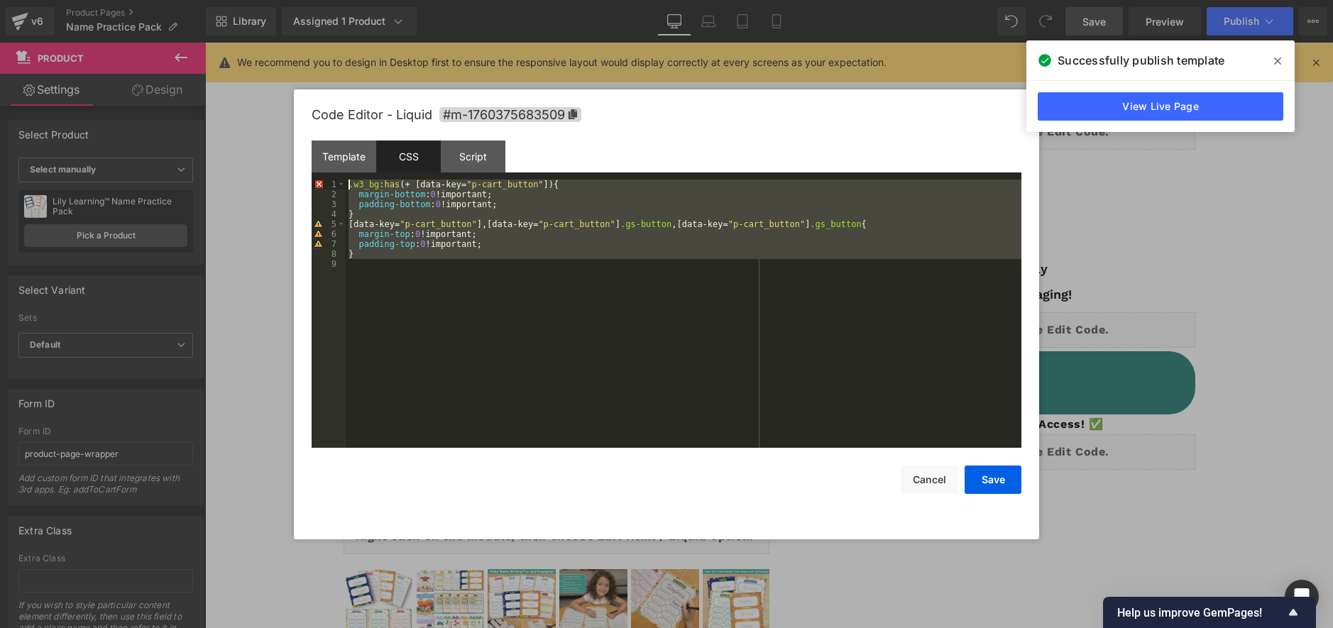
drag, startPoint x: 483, startPoint y: 299, endPoint x: 263, endPoint y: 121, distance: 282.1
click at [264, 120] on body "Liquid You are previewing how the will restyle your page. You can not edit Elem…" at bounding box center [666, 314] width 1333 height 628
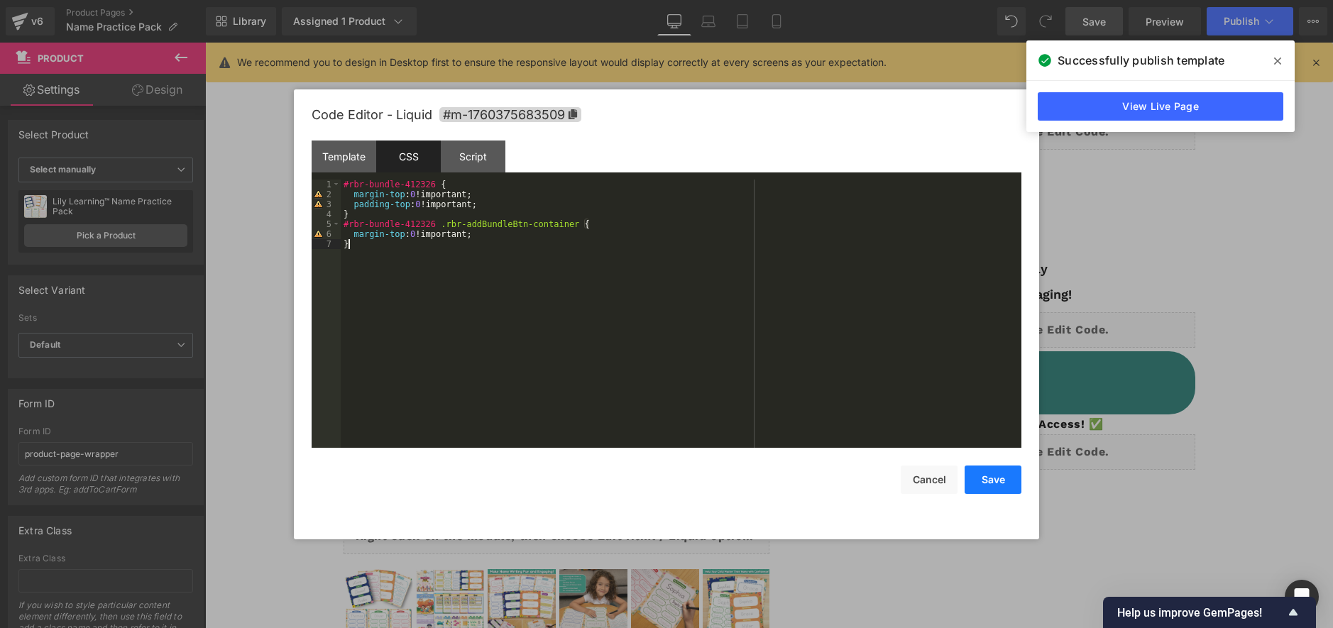
click at [986, 482] on button "Save" at bounding box center [992, 480] width 57 height 28
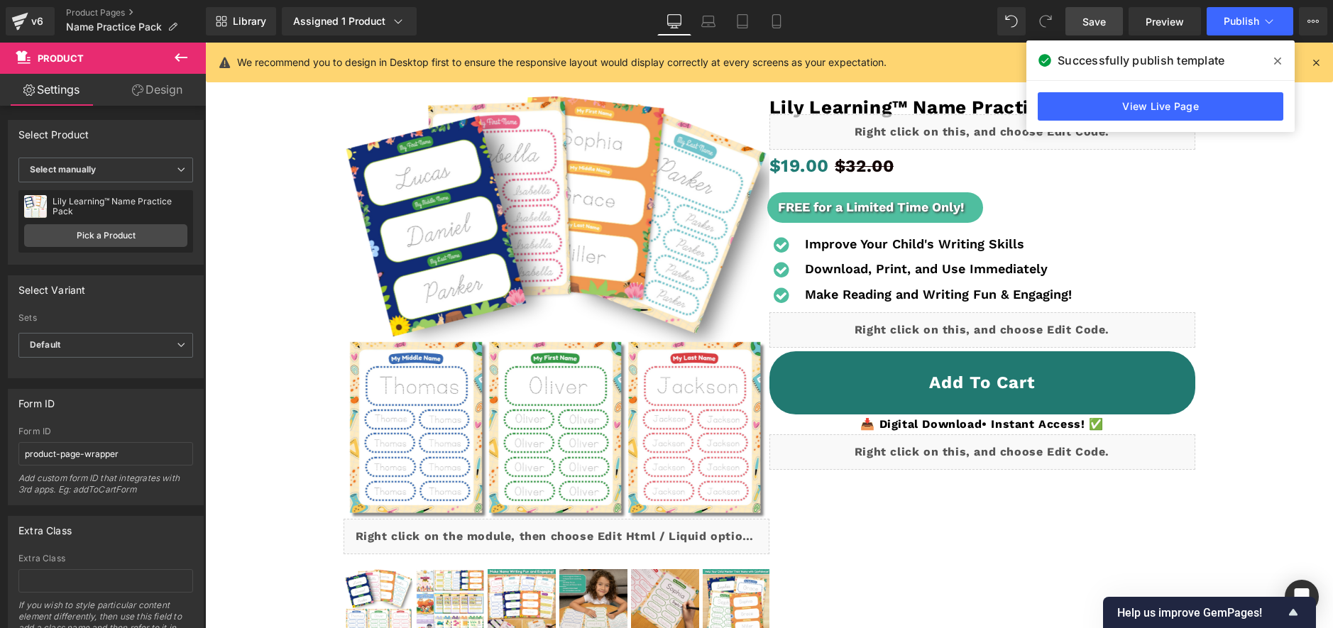
click at [1091, 20] on span "Save" at bounding box center [1093, 21] width 23 height 15
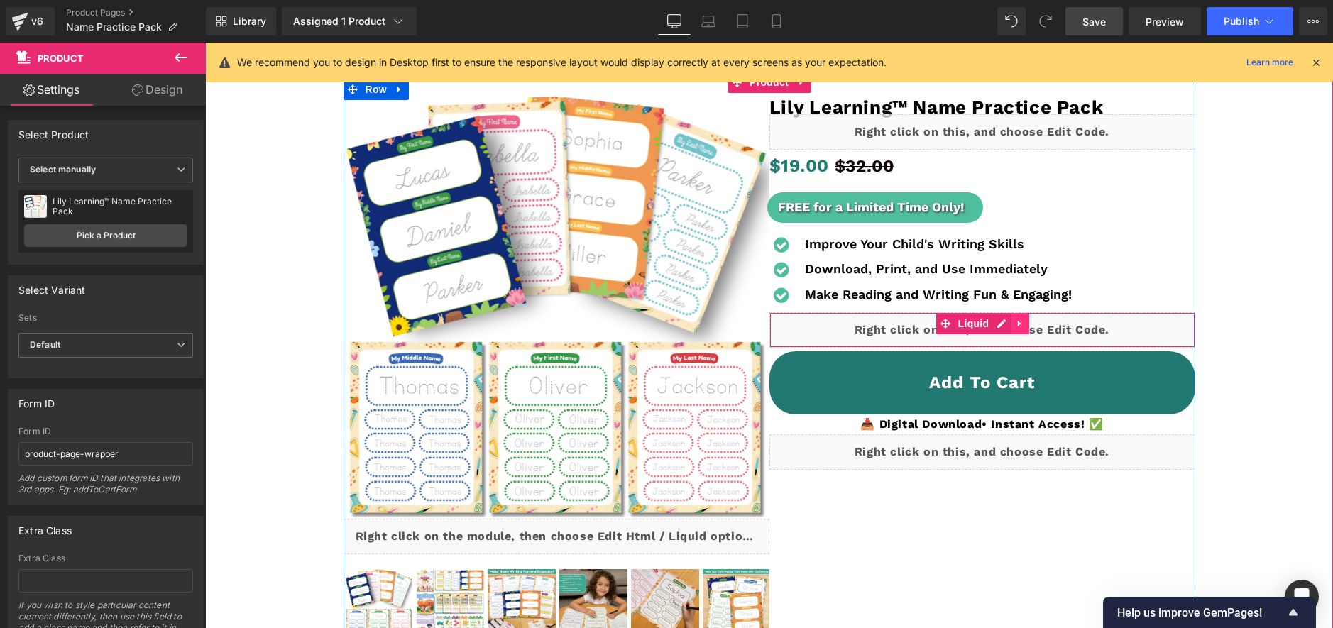
click at [1011, 319] on link at bounding box center [1020, 323] width 18 height 21
click at [972, 326] on div "Liquid" at bounding box center [982, 329] width 426 height 35
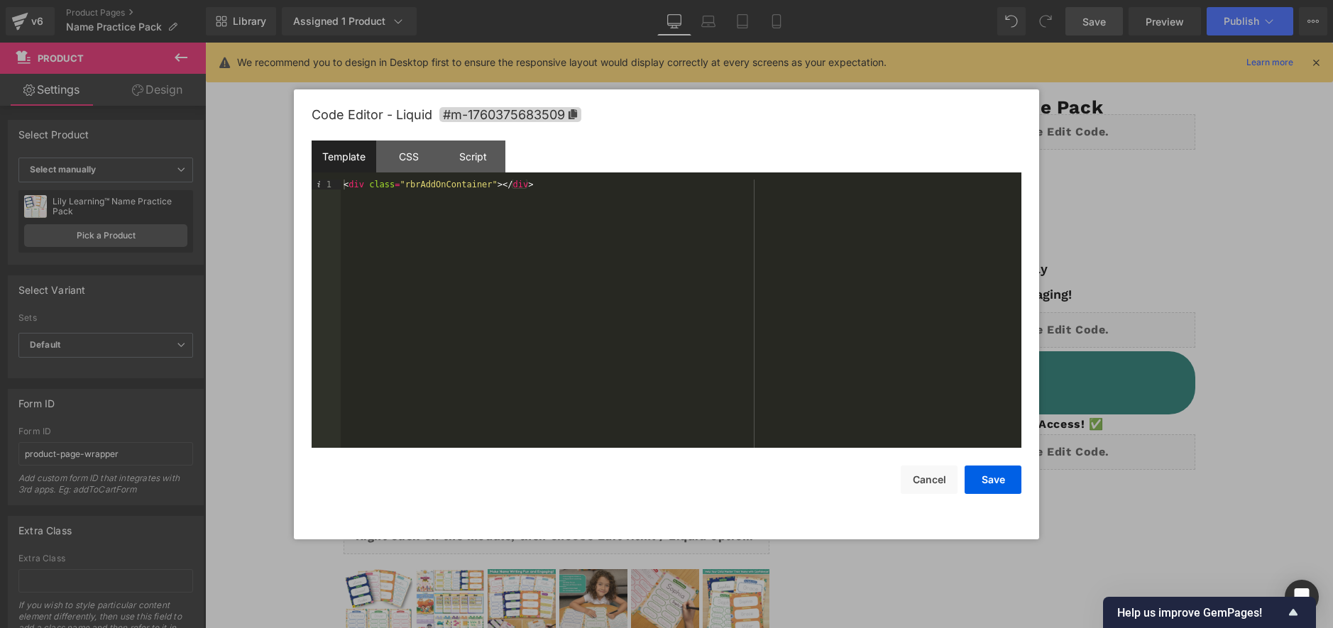
drag, startPoint x: 428, startPoint y: 153, endPoint x: 418, endPoint y: 175, distance: 24.8
click at [427, 153] on div "CSS" at bounding box center [408, 157] width 65 height 32
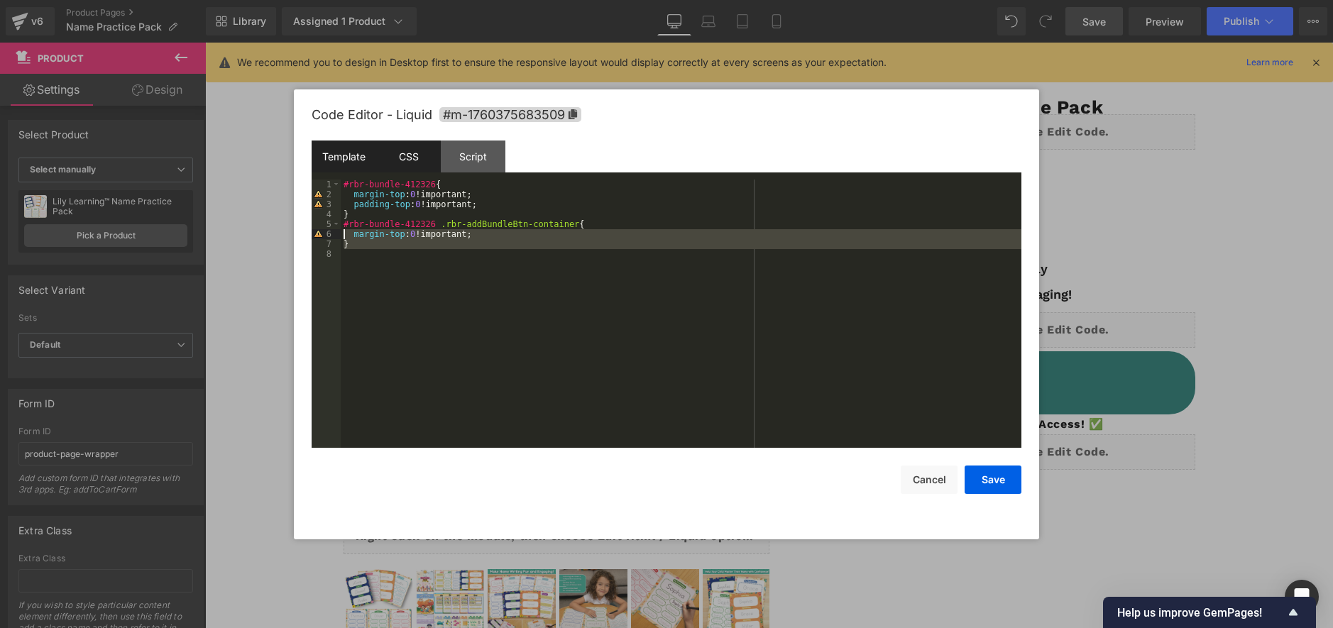
drag, startPoint x: 353, startPoint y: 236, endPoint x: 321, endPoint y: 172, distance: 72.0
click at [321, 172] on div "Template CSS Script Data 1 < div class = "rbrAddOnContainer" > </ div > XXXXXXX…" at bounding box center [667, 294] width 710 height 307
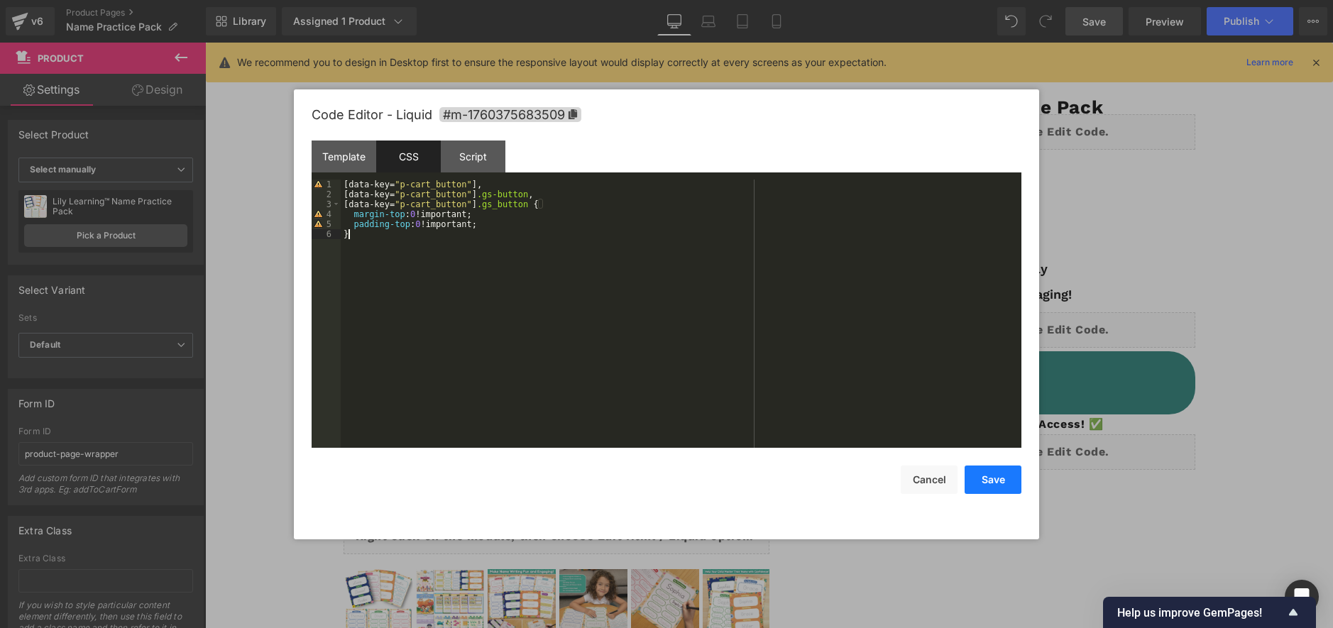
click at [995, 483] on button "Save" at bounding box center [992, 480] width 57 height 28
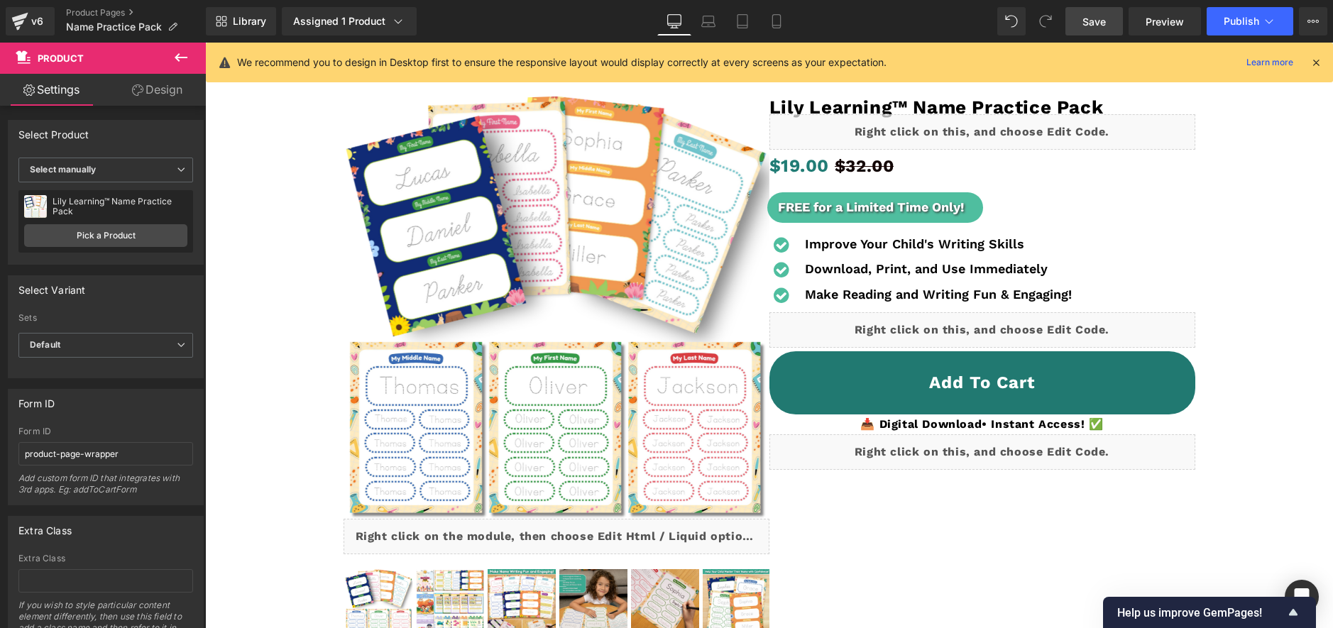
click at [1092, 16] on span "Save" at bounding box center [1093, 21] width 23 height 15
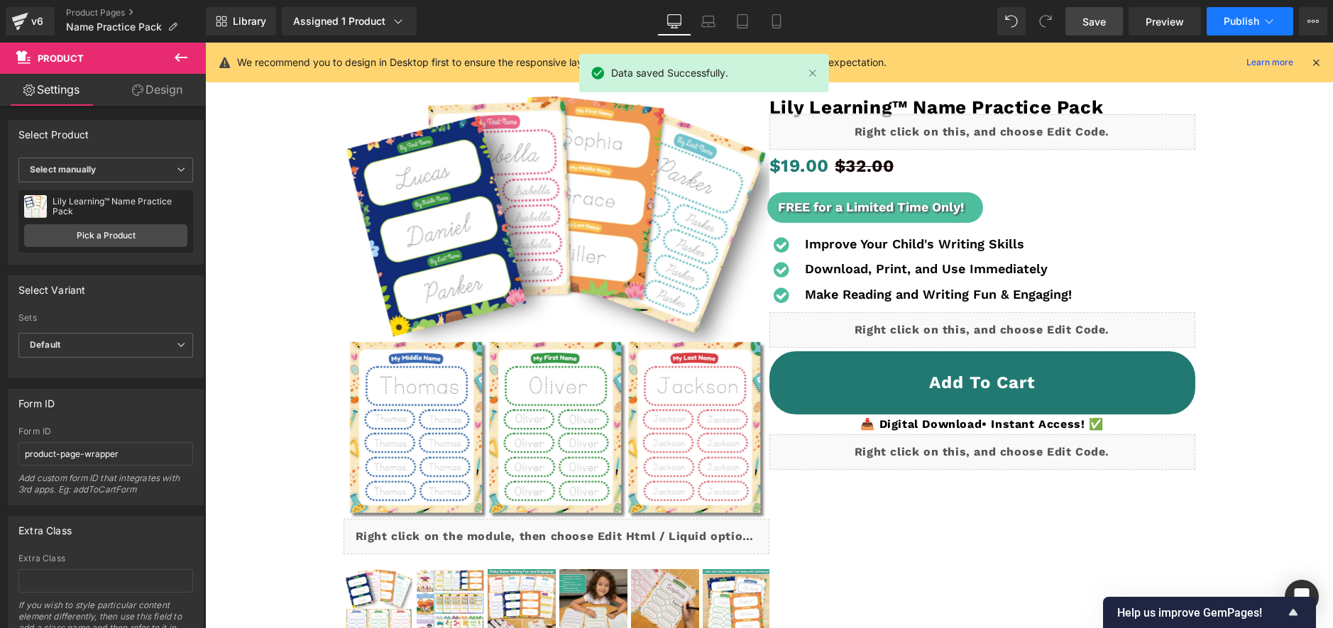
click at [1228, 16] on span "Publish" at bounding box center [1240, 21] width 35 height 11
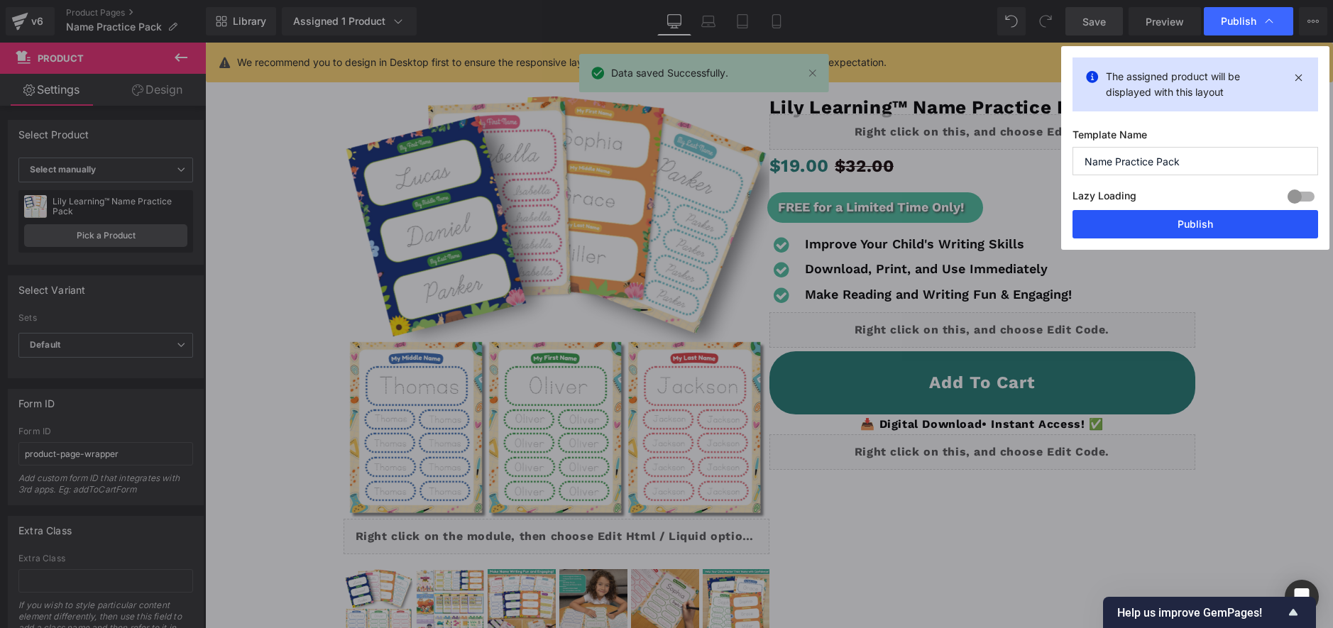
click at [1184, 223] on button "Publish" at bounding box center [1195, 224] width 246 height 28
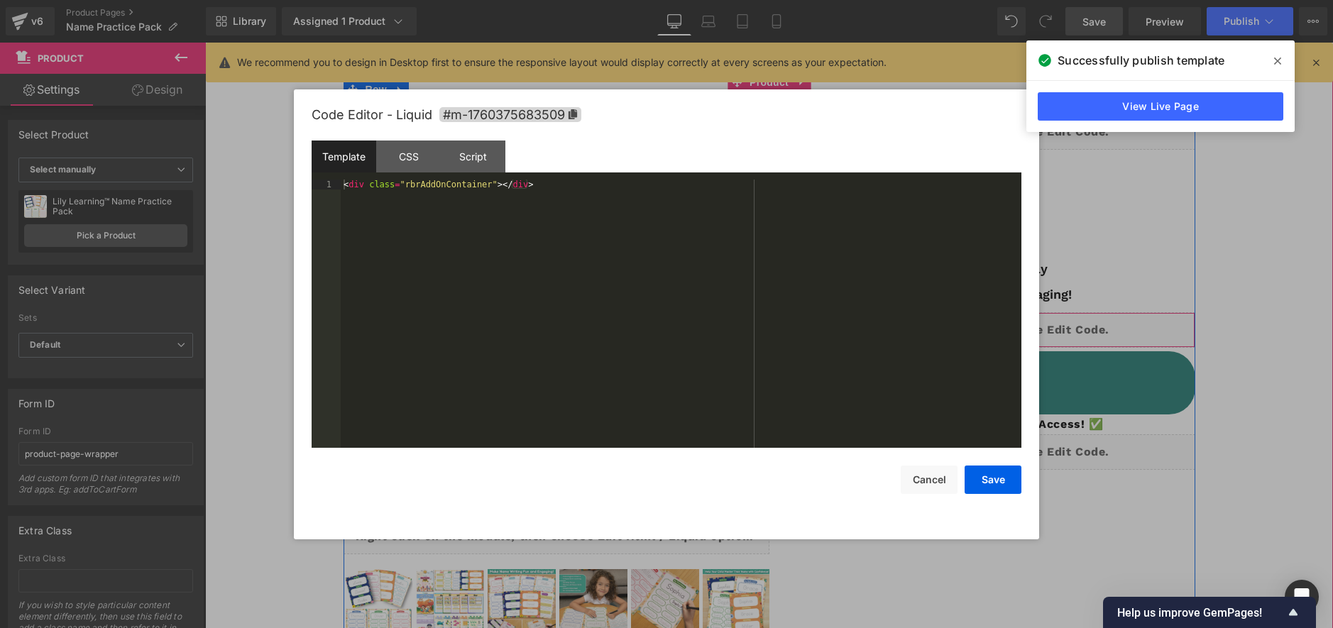
click at [998, 326] on div "Liquid" at bounding box center [982, 329] width 426 height 35
drag, startPoint x: 647, startPoint y: 326, endPoint x: 527, endPoint y: 250, distance: 141.4
click at [646, 326] on div "< div class = "rbrAddOnContainer" > </ div >" at bounding box center [681, 324] width 681 height 288
drag, startPoint x: 414, startPoint y: 153, endPoint x: 433, endPoint y: 170, distance: 25.6
click at [413, 153] on div "CSS" at bounding box center [408, 157] width 65 height 32
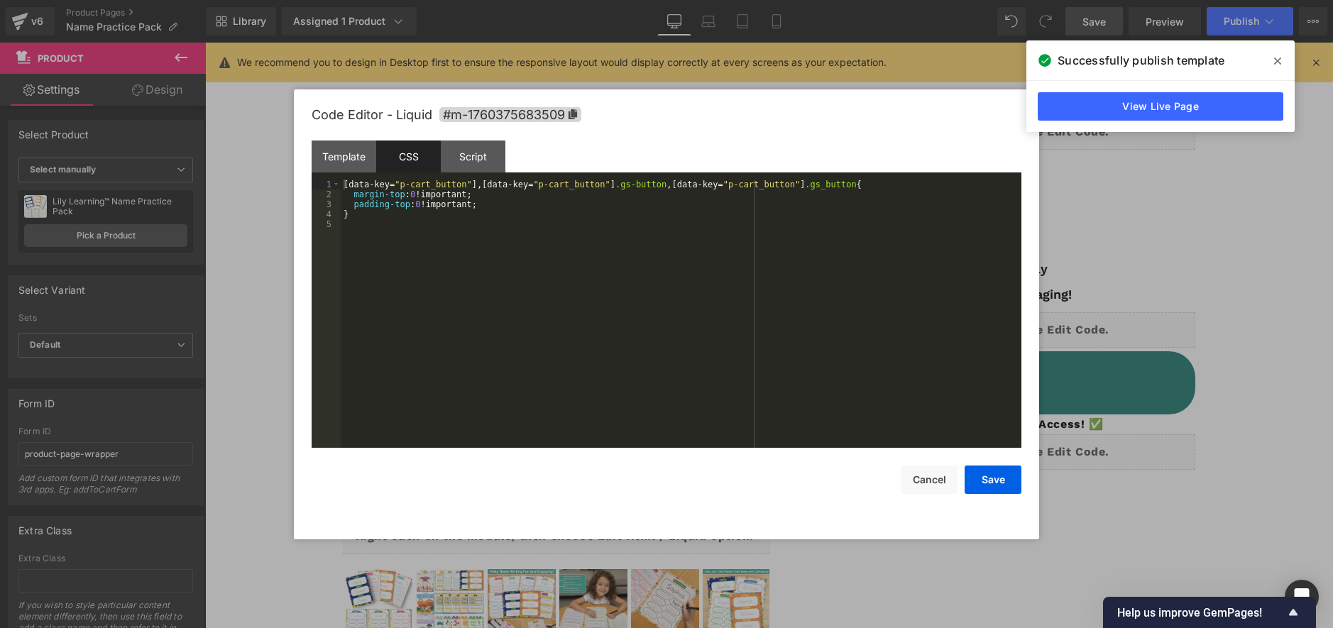
drag, startPoint x: 449, startPoint y: 237, endPoint x: 168, endPoint y: 28, distance: 349.9
click at [168, 28] on body "Liquid You are previewing how the will restyle your page. You can not edit Elem…" at bounding box center [666, 314] width 1333 height 628
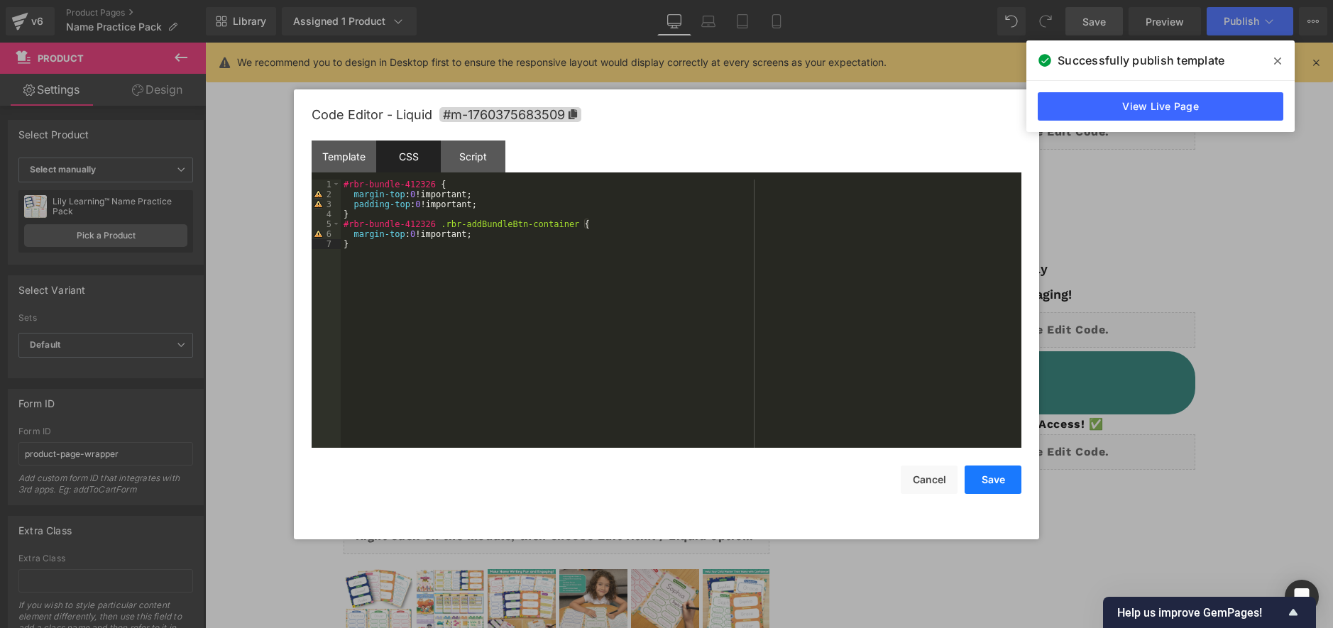
click at [971, 474] on button "Save" at bounding box center [992, 480] width 57 height 28
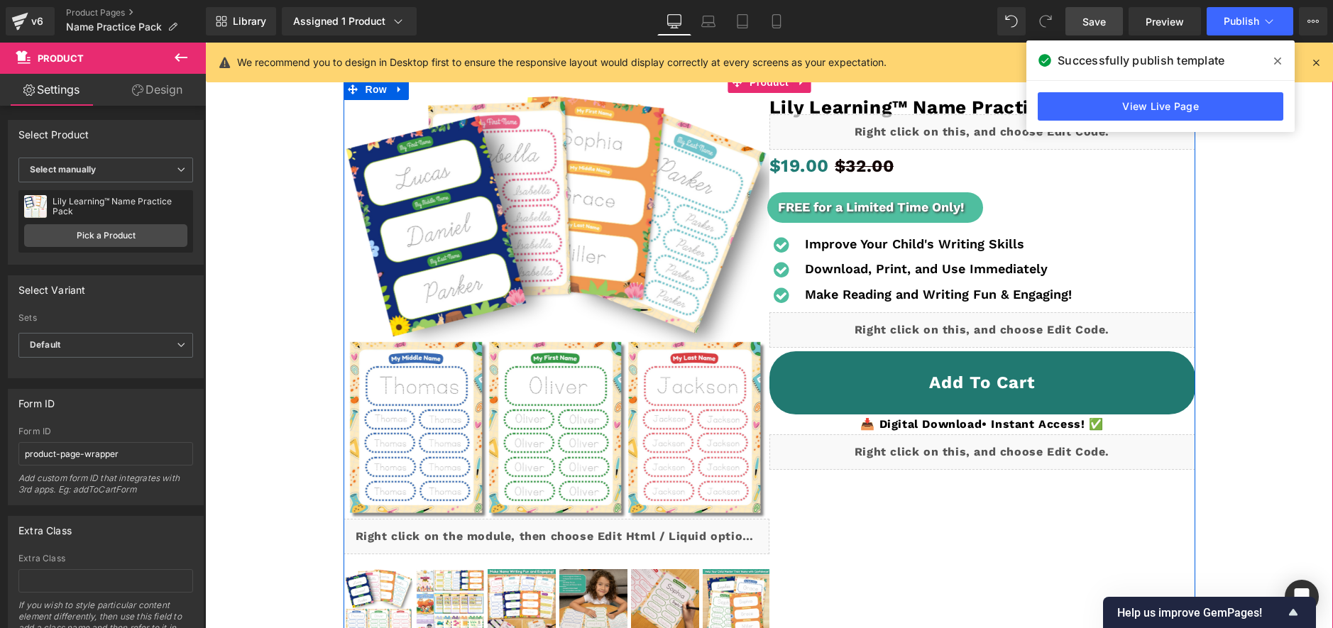
click at [998, 444] on div "Liquid" at bounding box center [982, 451] width 426 height 35
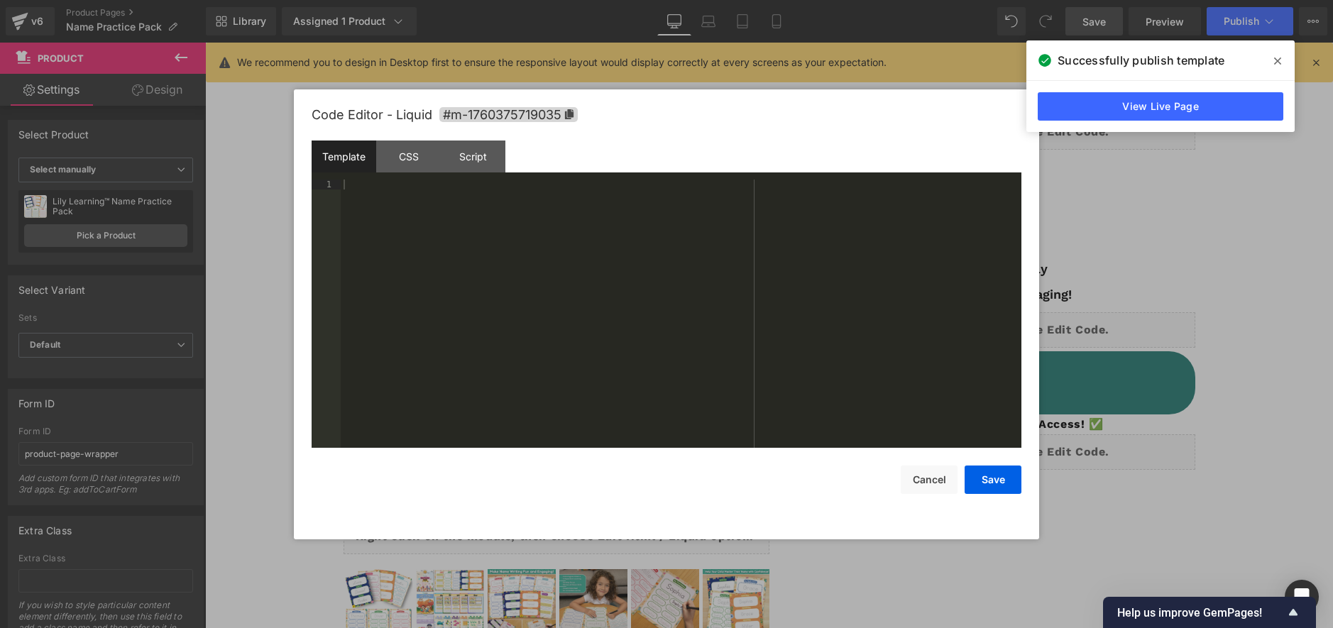
drag, startPoint x: 409, startPoint y: 160, endPoint x: 416, endPoint y: 173, distance: 14.3
click at [409, 160] on div "CSS" at bounding box center [408, 157] width 65 height 32
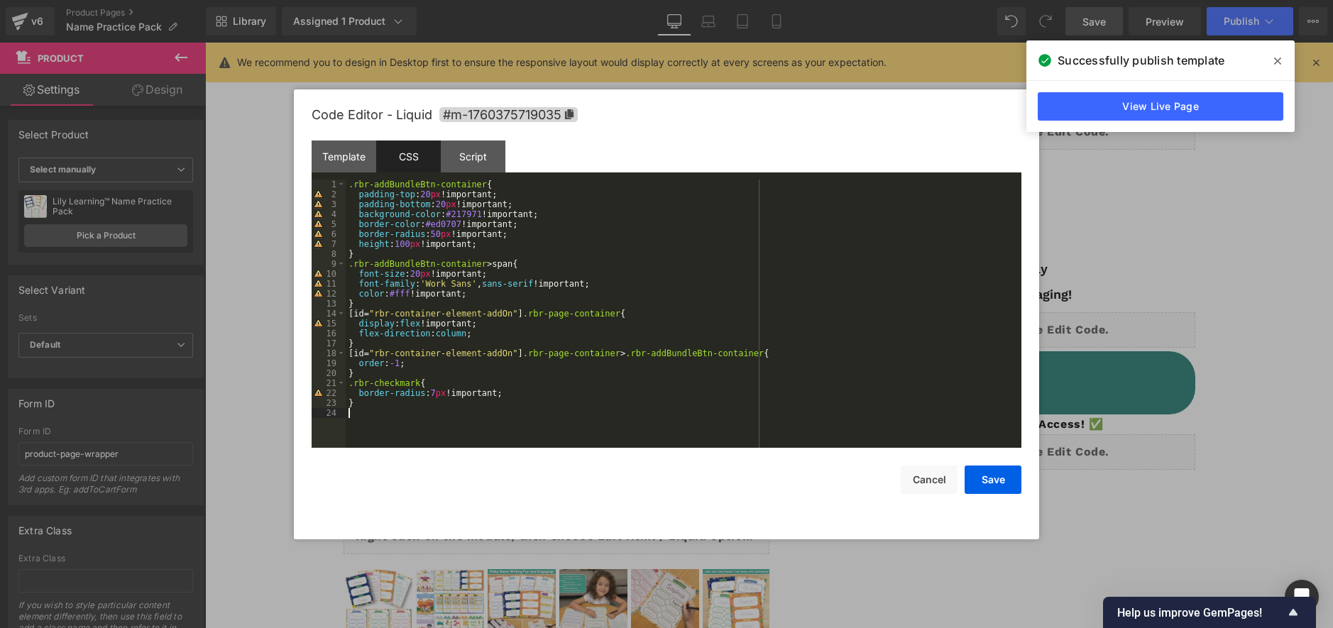
click at [471, 419] on div ".rbr-addBundleBtn-container { padding-top : 20 px !important; padding-bottom : …" at bounding box center [684, 324] width 676 height 288
click at [980, 473] on button "Save" at bounding box center [992, 480] width 57 height 28
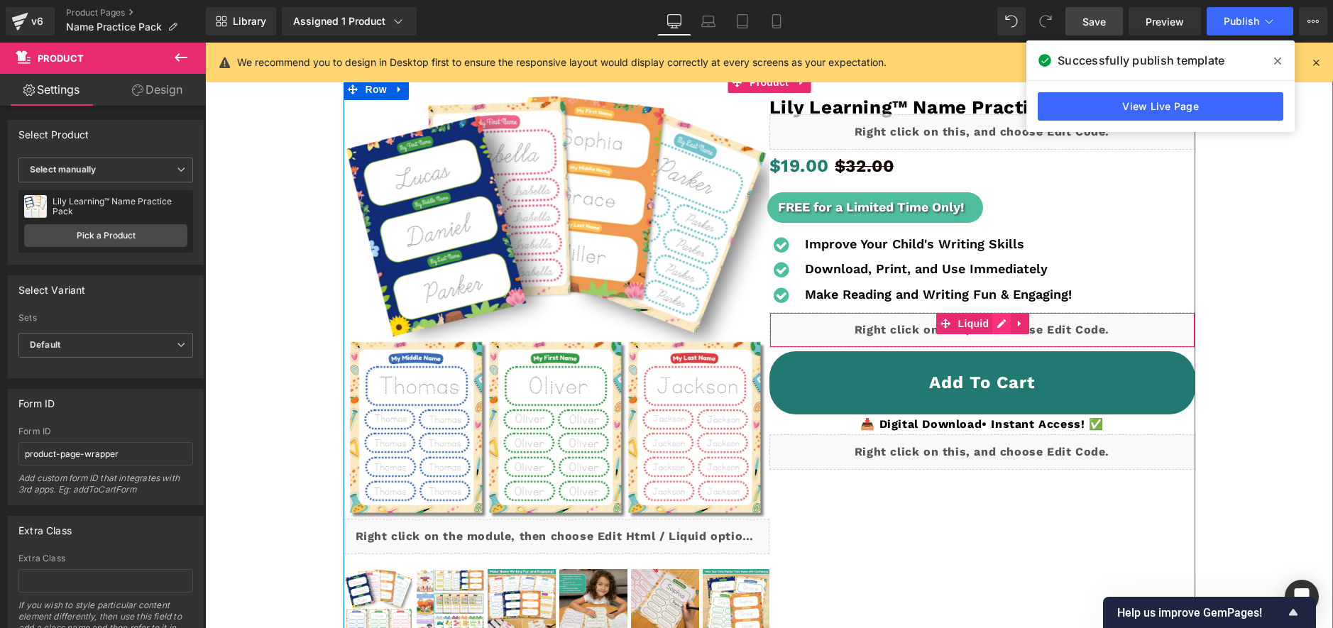
click at [991, 321] on ul "Liquid" at bounding box center [983, 323] width 94 height 21
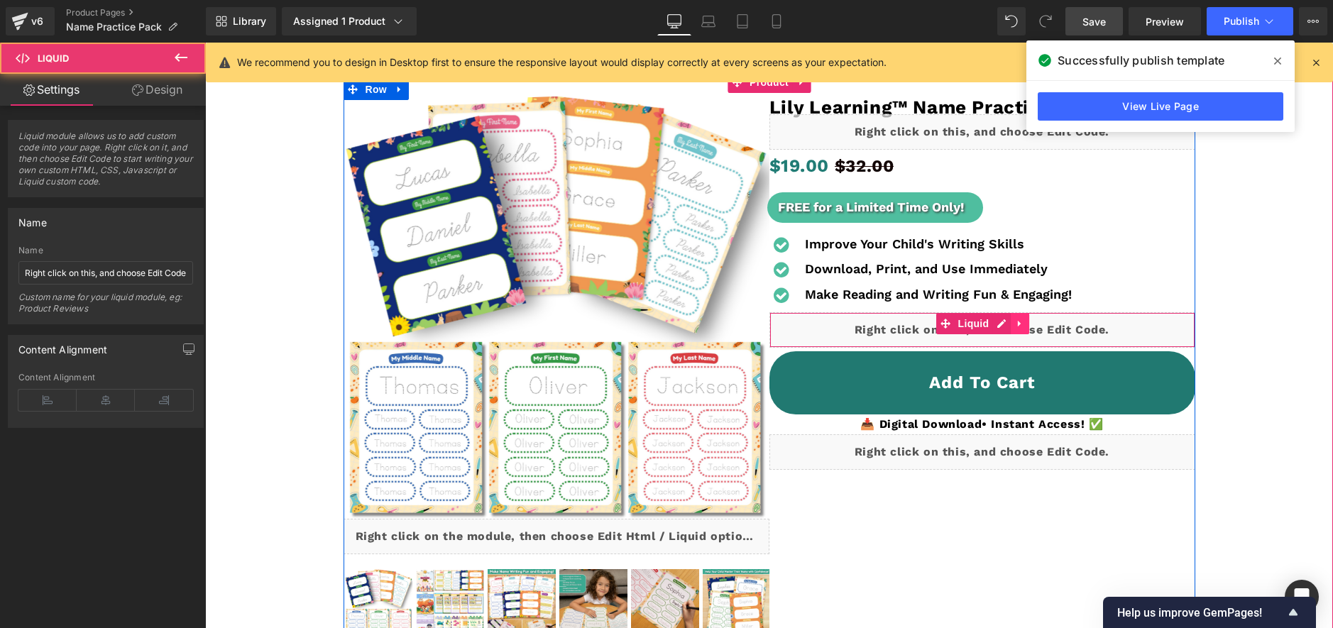
click at [1011, 328] on link at bounding box center [1020, 323] width 18 height 21
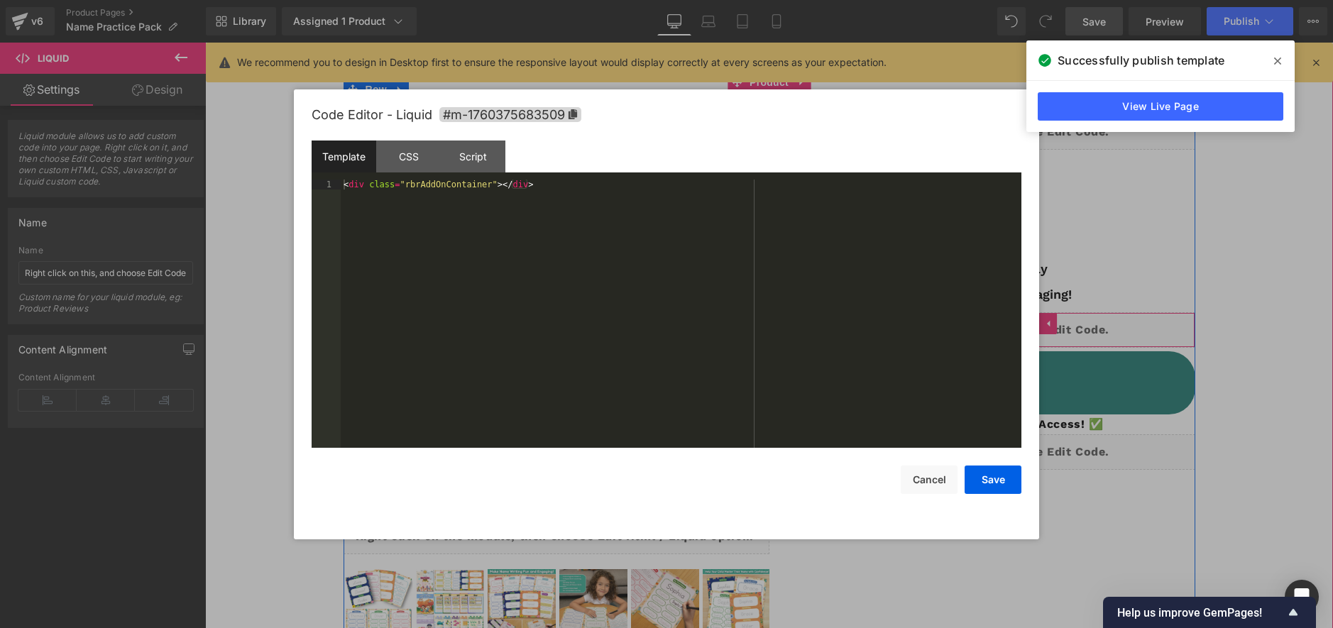
click at [969, 321] on div "Liquid" at bounding box center [982, 329] width 426 height 35
click at [419, 155] on div "CSS" at bounding box center [408, 157] width 65 height 32
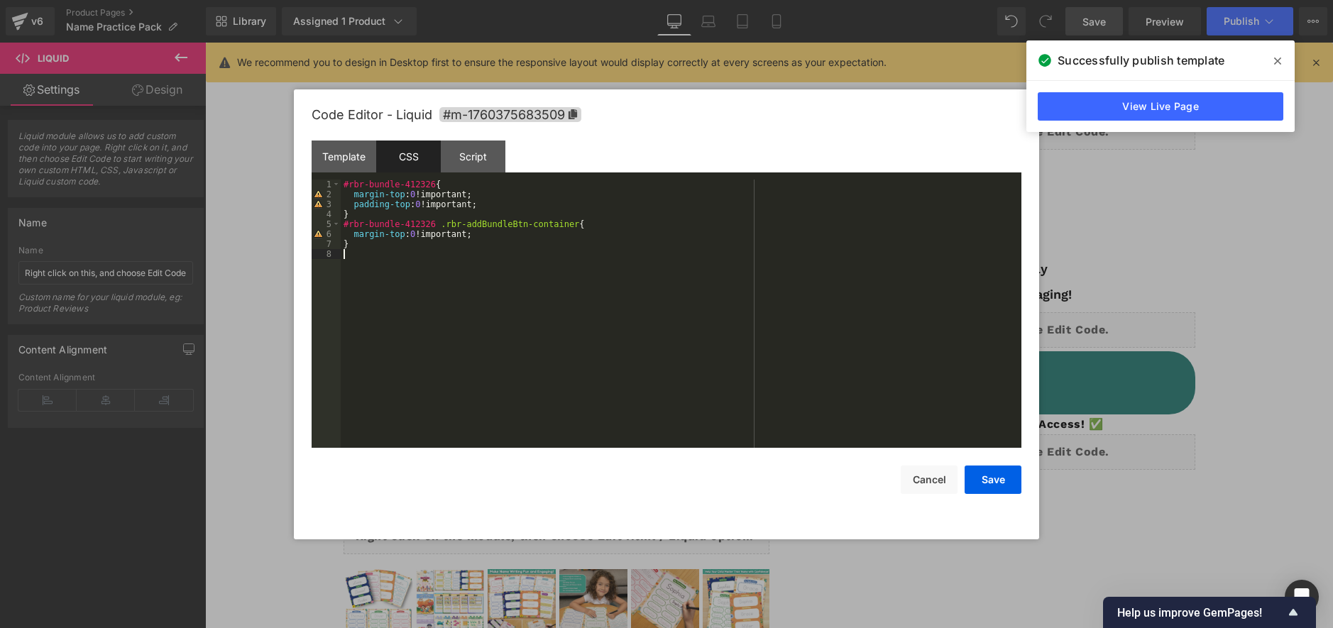
drag, startPoint x: 407, startPoint y: 251, endPoint x: 223, endPoint y: 121, distance: 225.1
click at [223, 121] on body "Liquid You are previewing how the will restyle your page. You can not edit Elem…" at bounding box center [666, 314] width 1333 height 628
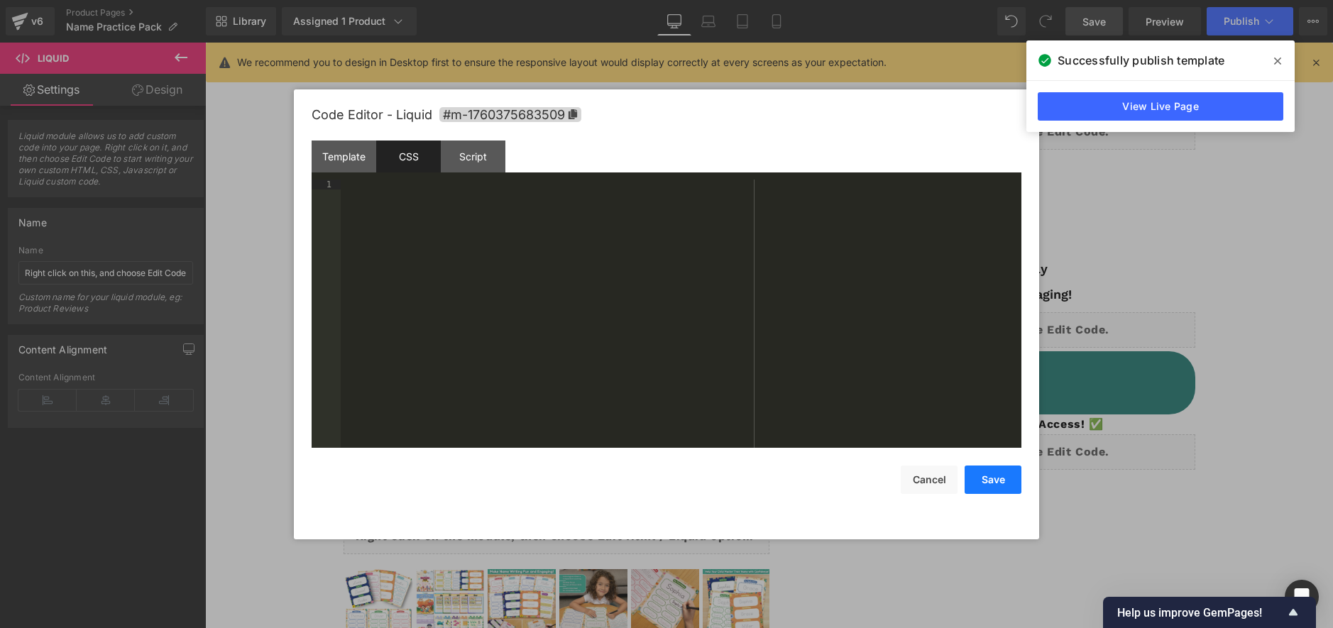
click at [998, 485] on button "Save" at bounding box center [992, 480] width 57 height 28
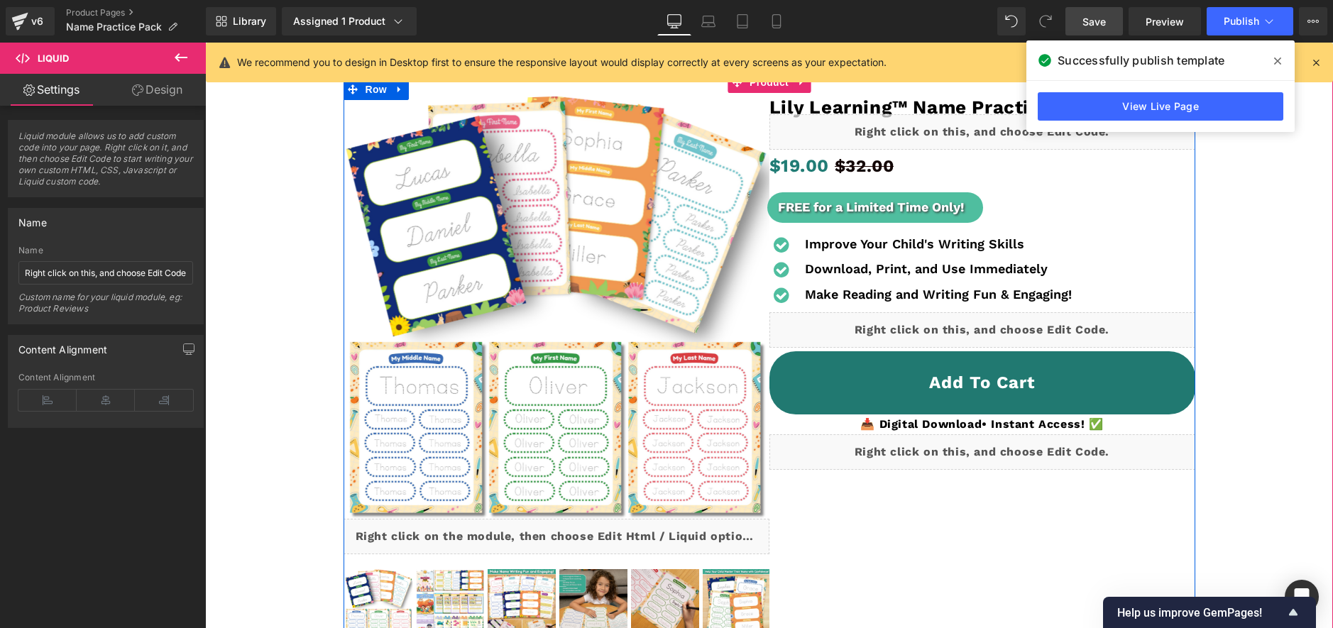
drag, startPoint x: 1002, startPoint y: 447, endPoint x: 1204, endPoint y: 493, distance: 206.6
click at [1002, 447] on div "Liquid" at bounding box center [982, 451] width 426 height 35
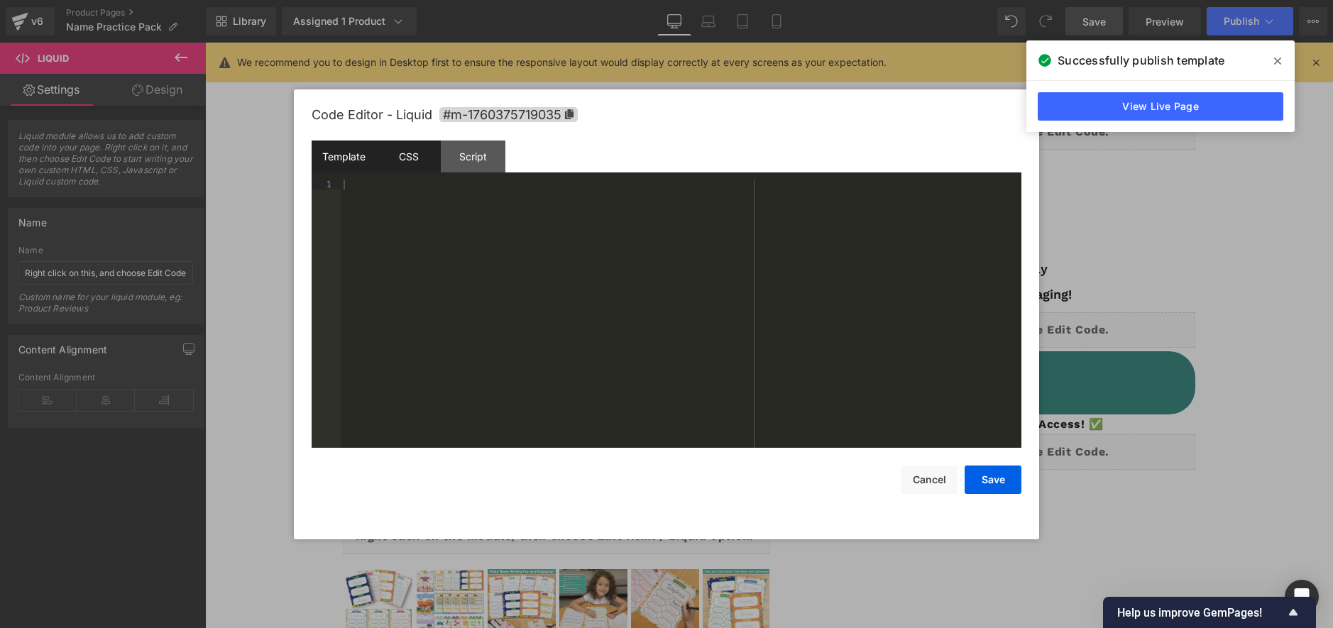
drag, startPoint x: 410, startPoint y: 163, endPoint x: 411, endPoint y: 170, distance: 7.8
click at [410, 163] on div "CSS" at bounding box center [408, 157] width 65 height 32
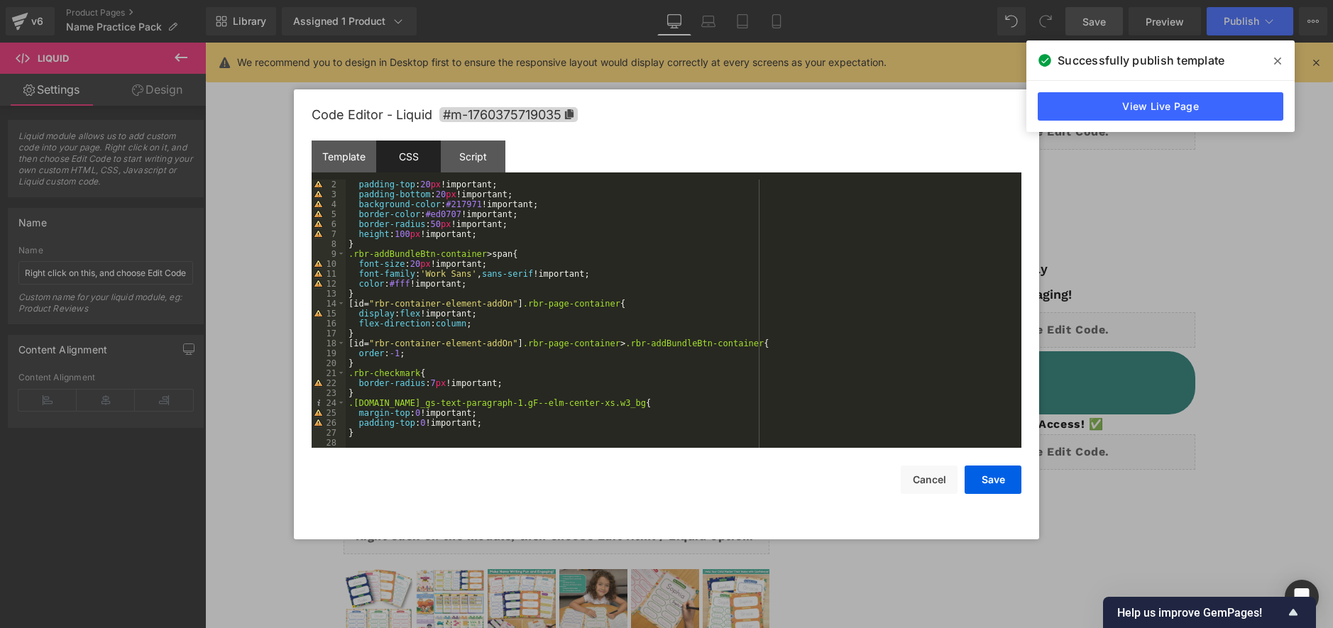
scroll to position [10, 0]
click at [442, 436] on div ".rbr-addBundleBtn-container { padding-top : 20 px !important; padding-bottom : …" at bounding box center [681, 314] width 670 height 288
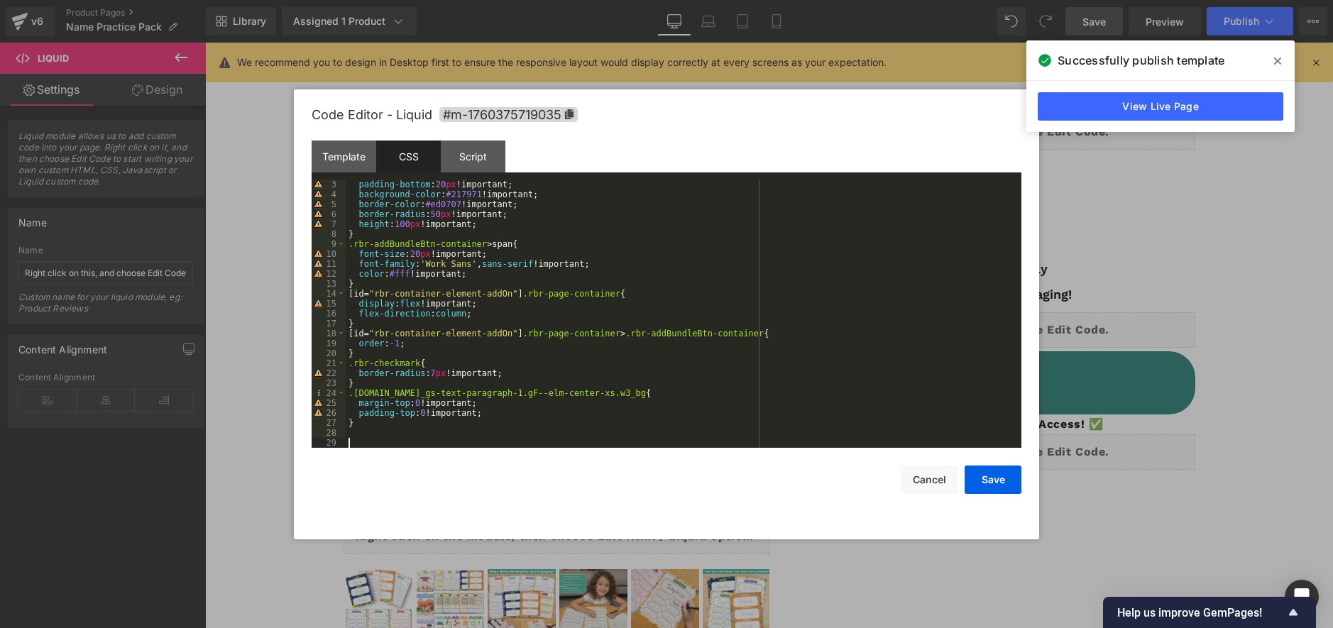
scroll to position [89, 0]
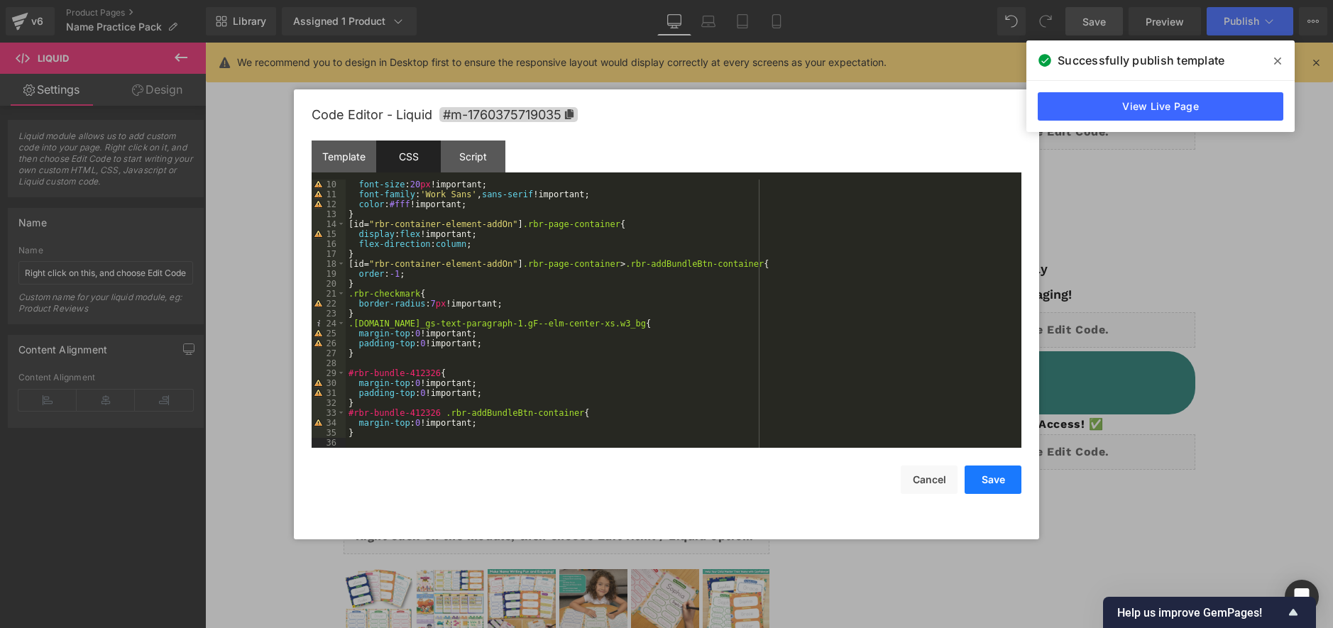
click at [1015, 478] on button "Save" at bounding box center [992, 480] width 57 height 28
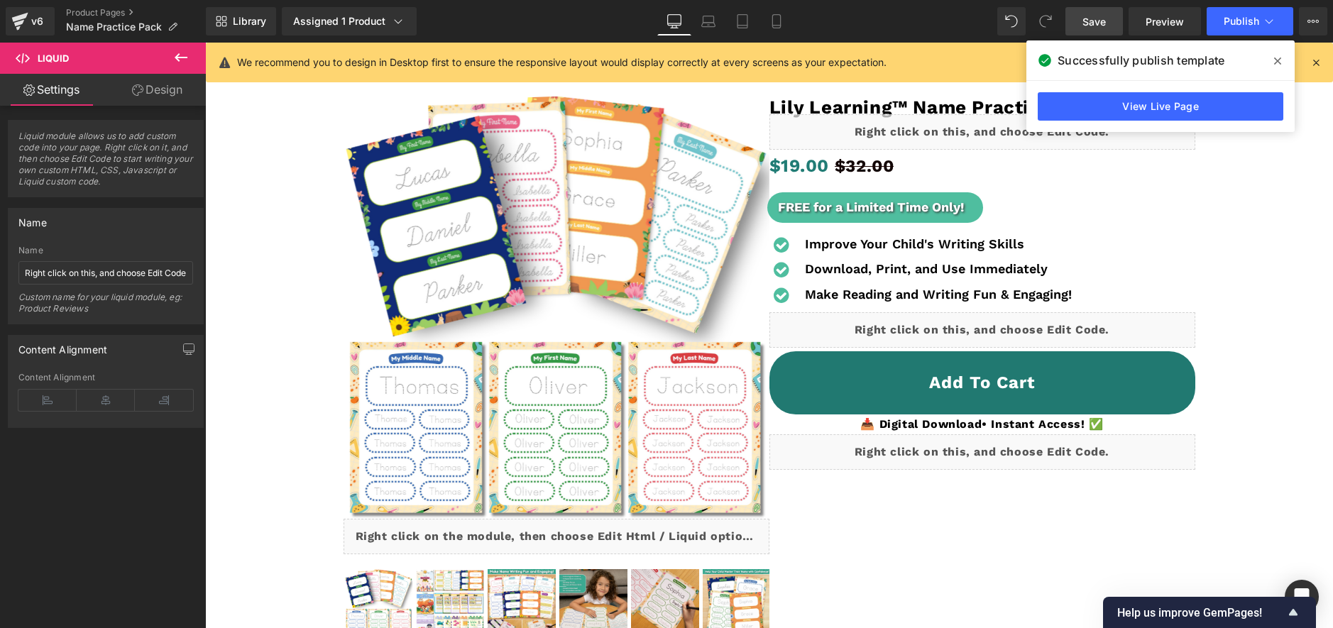
click at [1094, 23] on span "Save" at bounding box center [1093, 21] width 23 height 15
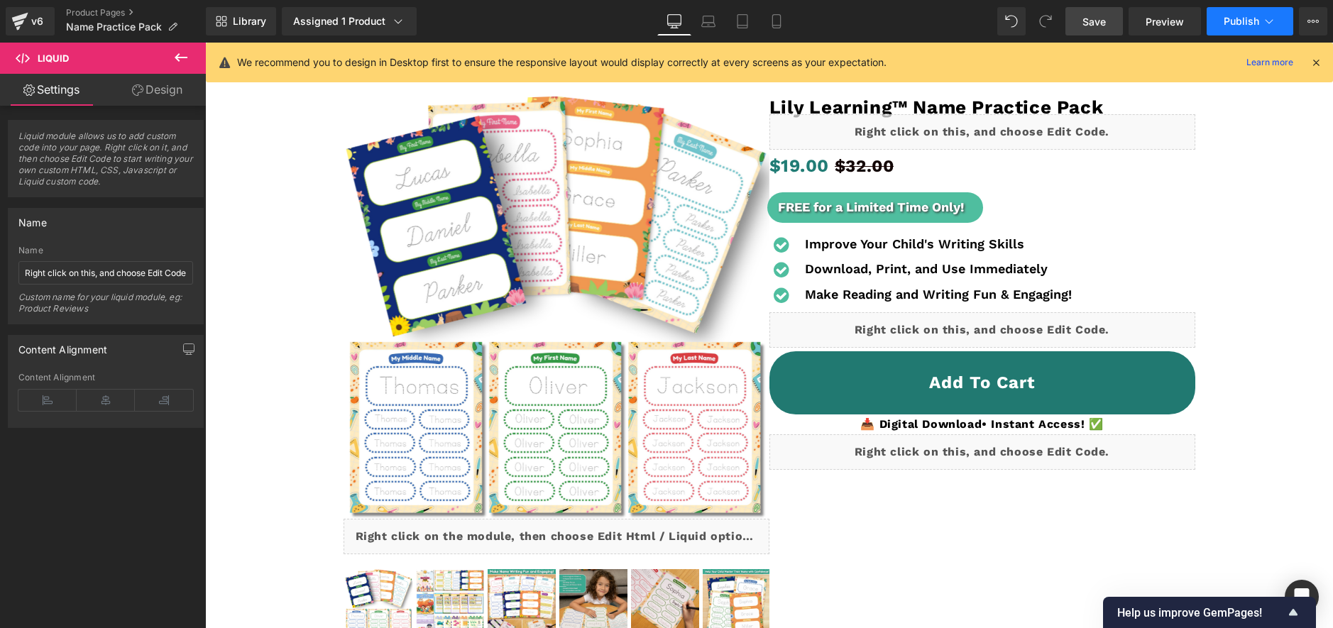
click at [1240, 23] on span "Publish" at bounding box center [1240, 21] width 35 height 11
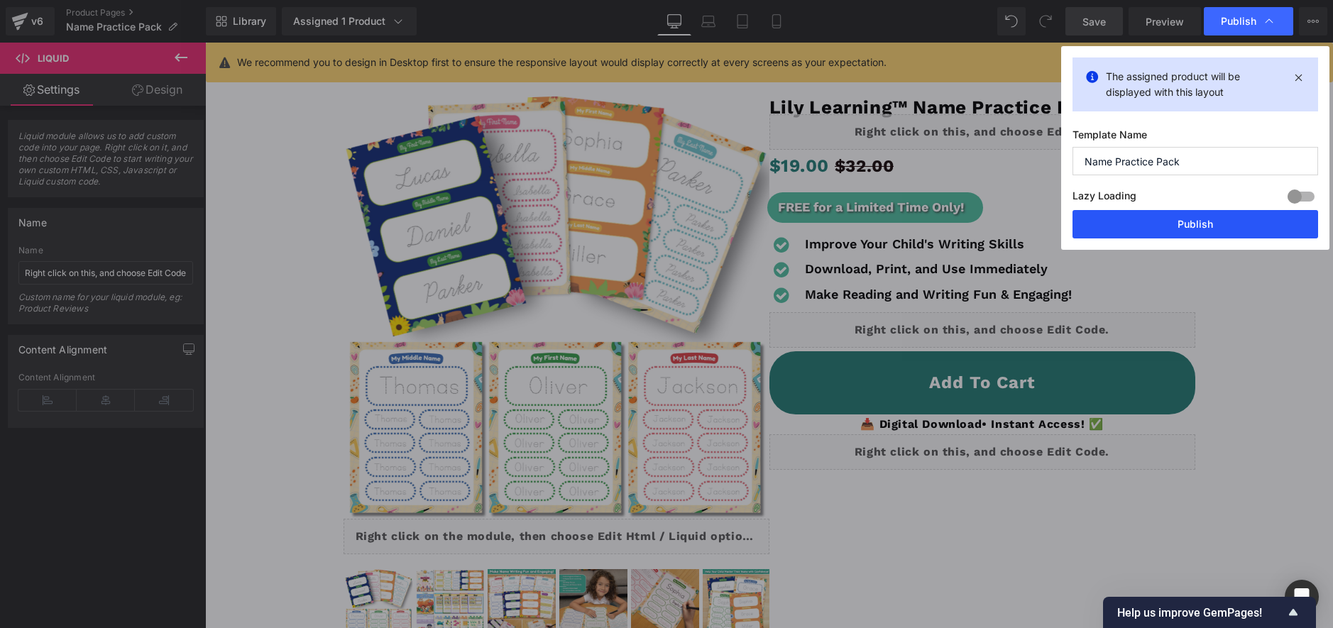
click at [1201, 221] on button "Publish" at bounding box center [1195, 224] width 246 height 28
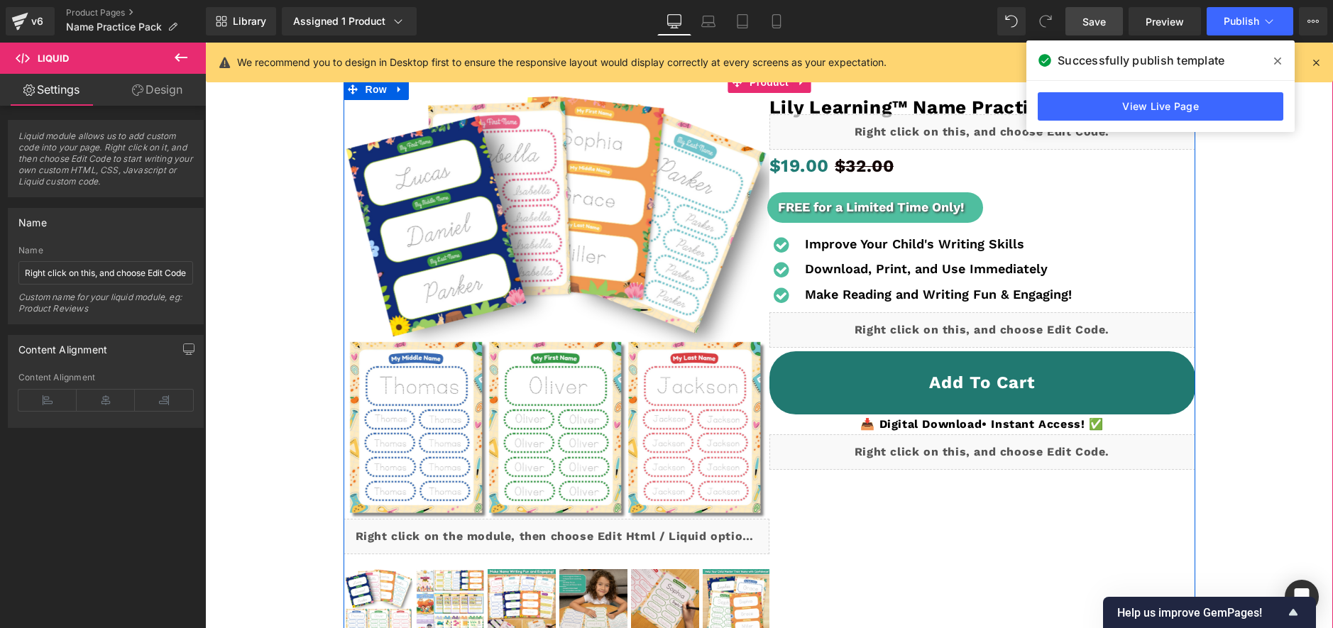
click at [1001, 446] on div "Liquid" at bounding box center [982, 451] width 426 height 35
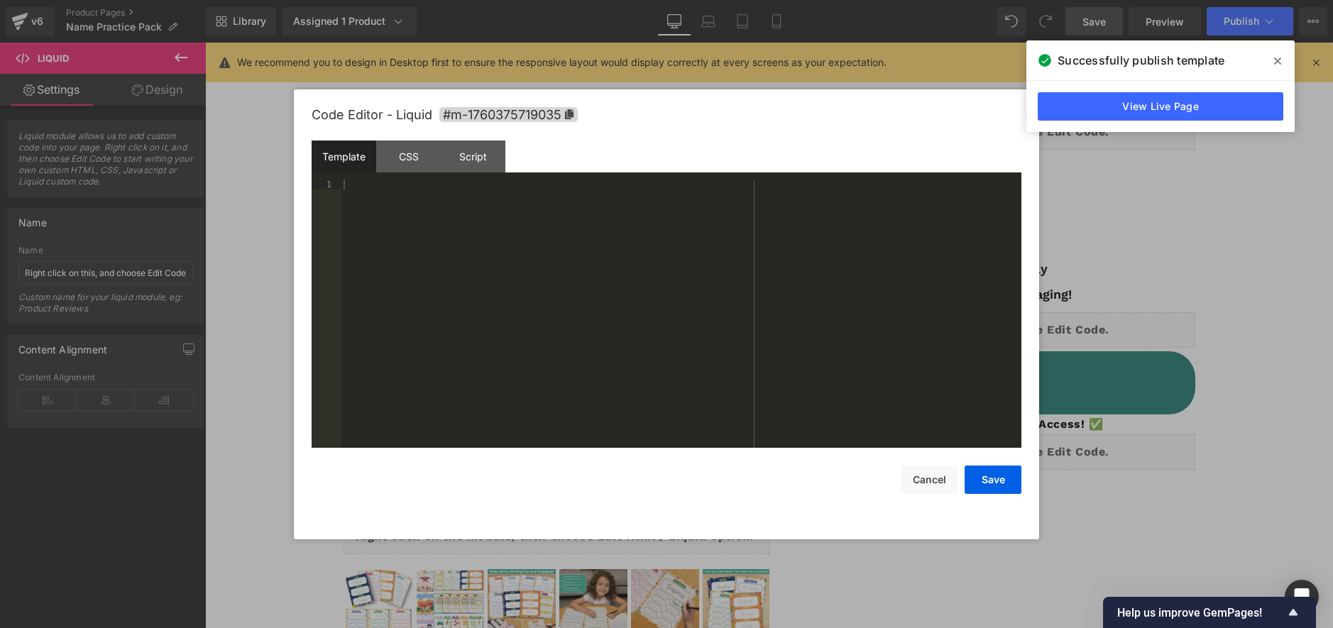
click at [402, 137] on div "Code Editor - Liquid #m-1760375719035" at bounding box center [667, 114] width 710 height 51
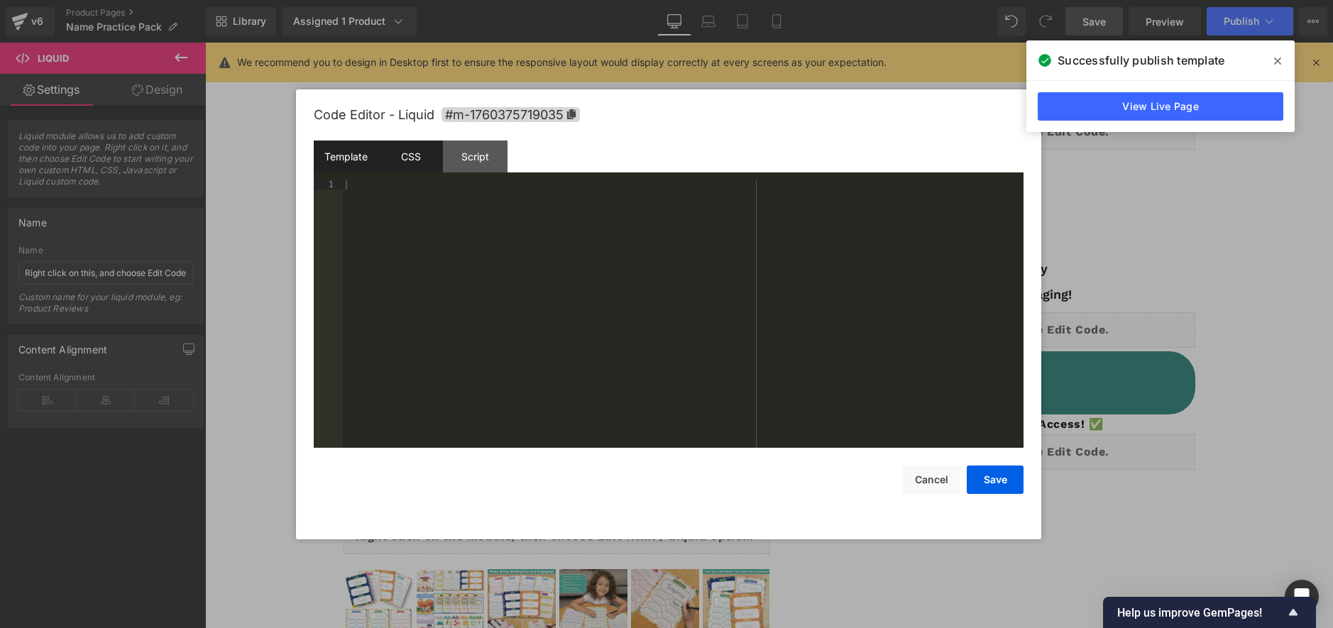
click at [409, 147] on div "CSS" at bounding box center [410, 157] width 65 height 32
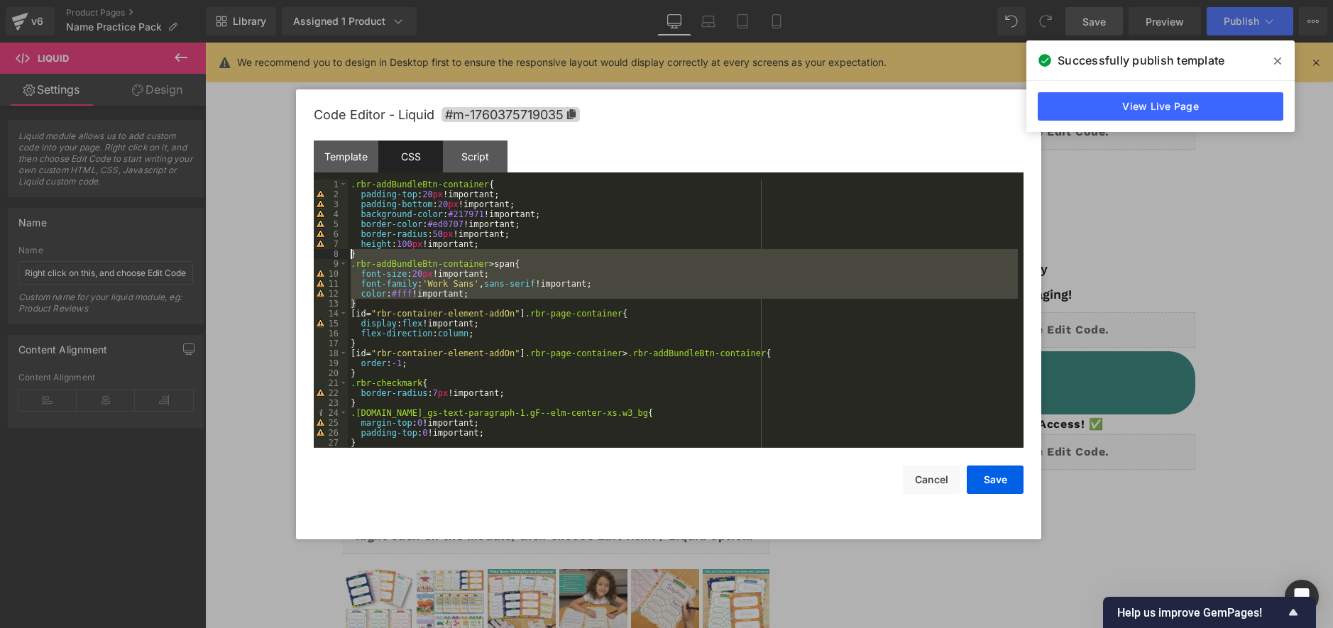
drag, startPoint x: 373, startPoint y: 302, endPoint x: 339, endPoint y: 260, distance: 53.5
click at [337, 254] on pre "1 2 3 4 5 6 7 8 9 10 11 12 13 14 15 16 17 18 19 20 21 22 23 24 25 26 27 28 .rbr…" at bounding box center [669, 314] width 710 height 268
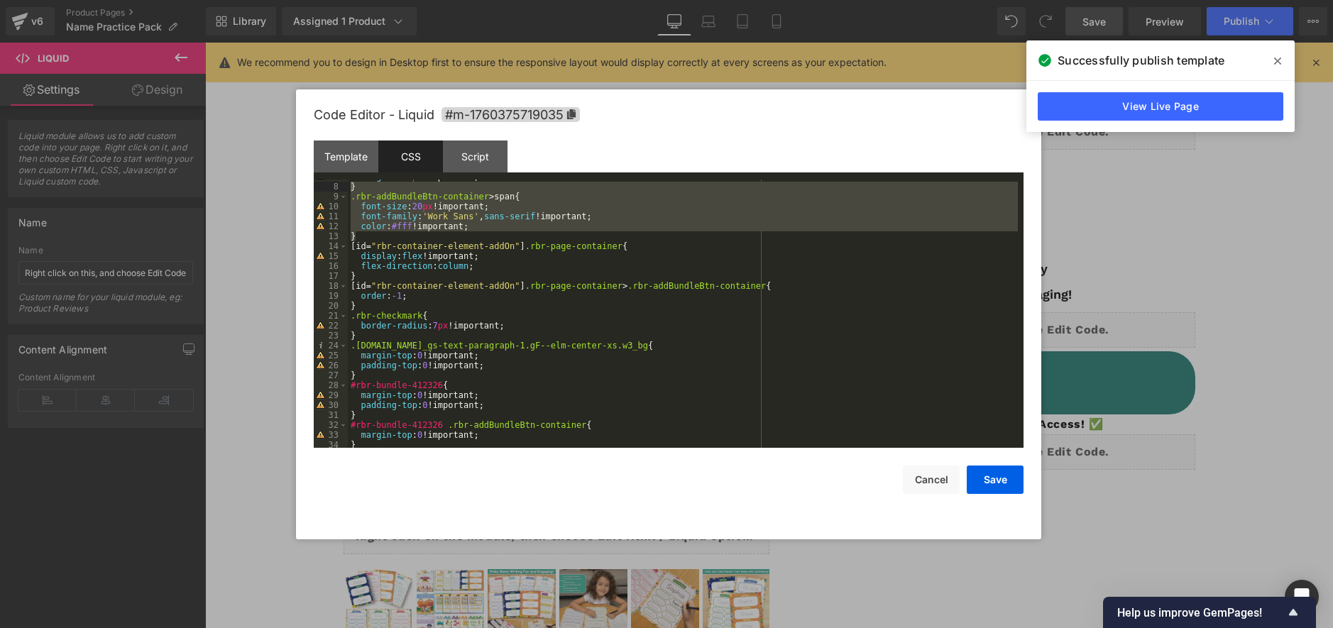
scroll to position [79, 0]
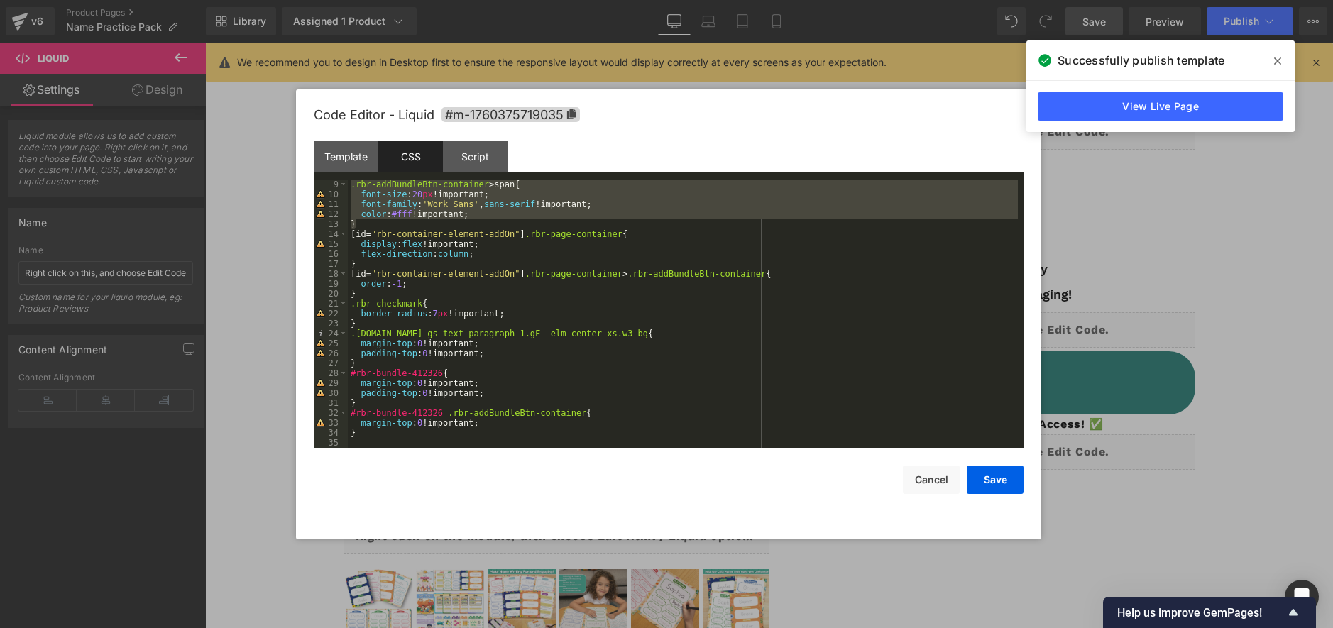
click at [490, 433] on div ".rbr-addBundleBtn-container > span { font-size : 20 px !important; font-family …" at bounding box center [683, 324] width 670 height 288
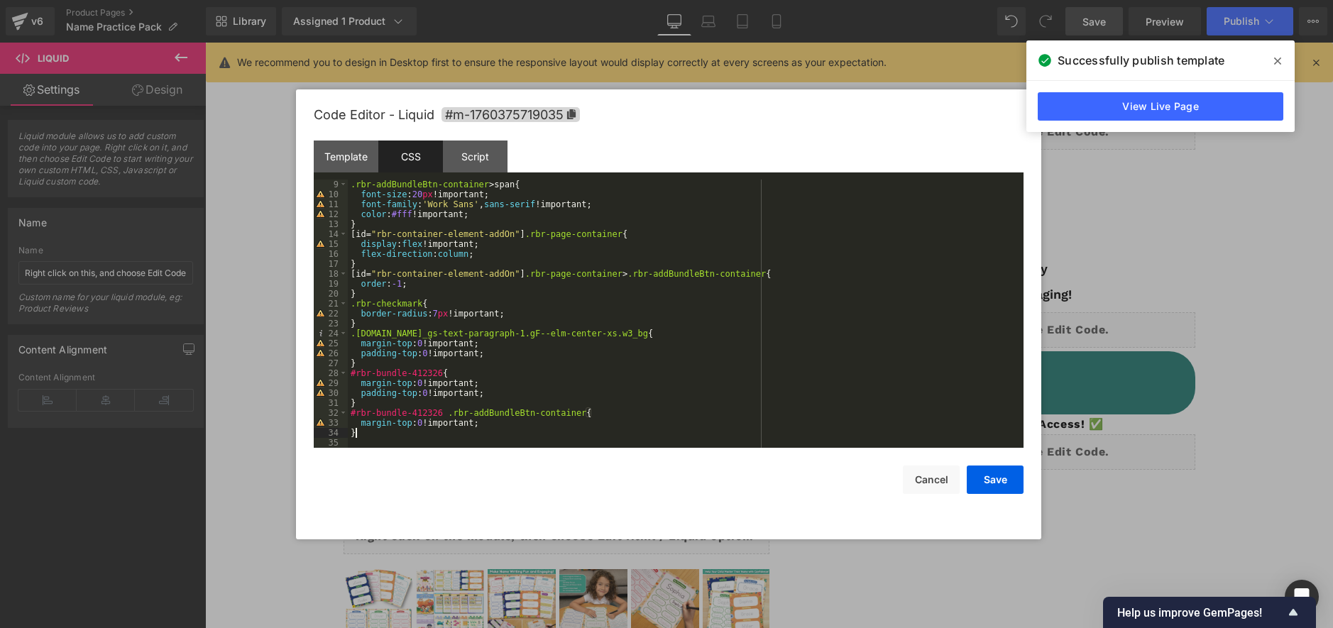
click at [512, 433] on div ".rbr-addBundleBtn-container > span { font-size : 20 px !important; font-family …" at bounding box center [683, 324] width 670 height 288
click at [929, 478] on button "Cancel" at bounding box center [931, 480] width 57 height 28
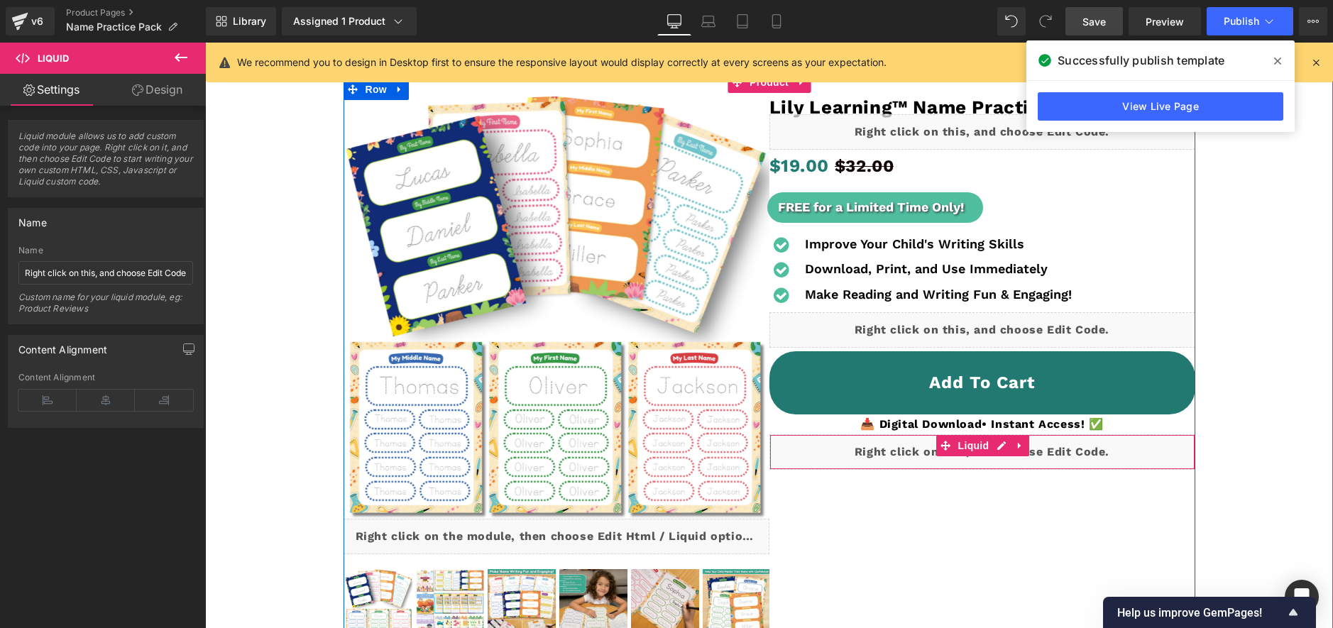
click at [1007, 449] on div "Liquid" at bounding box center [982, 451] width 426 height 35
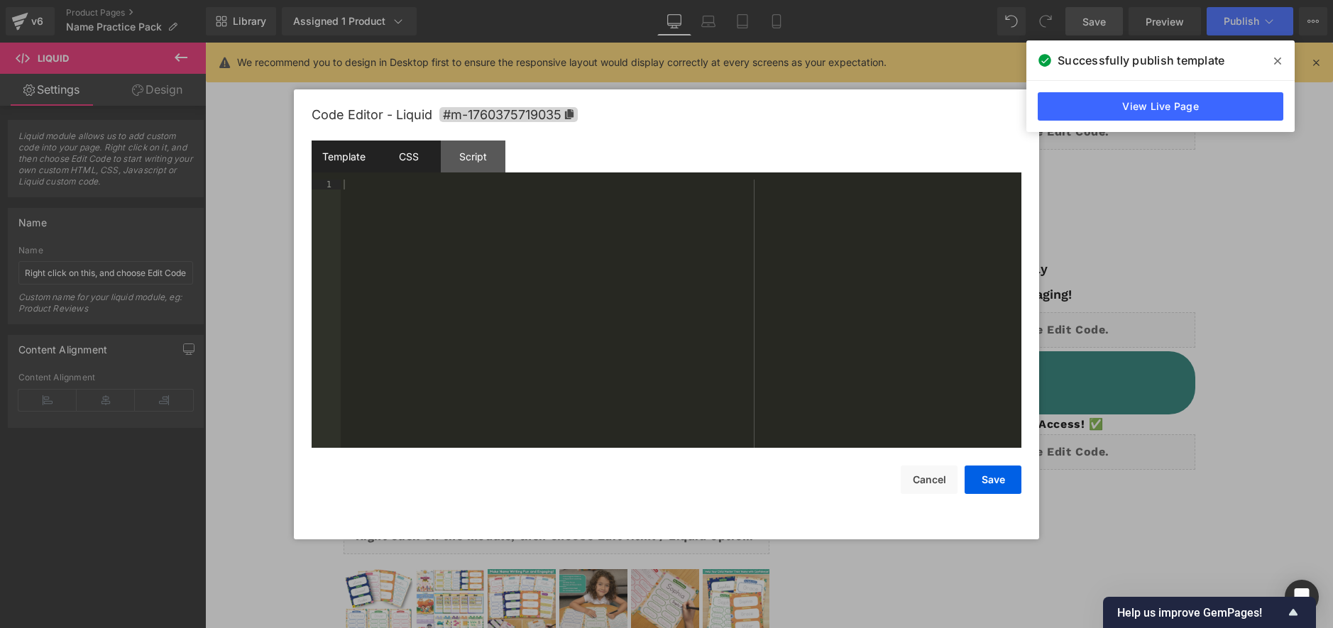
click at [427, 151] on div "CSS" at bounding box center [408, 157] width 65 height 32
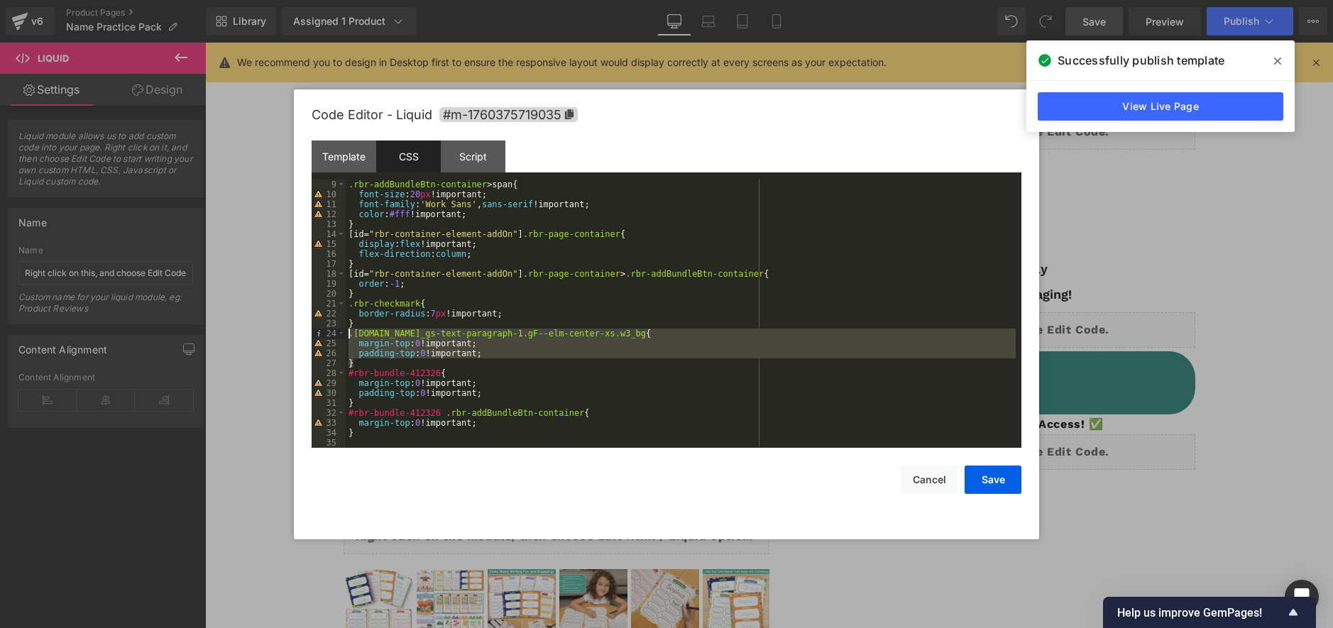
drag, startPoint x: 521, startPoint y: 361, endPoint x: 331, endPoint y: 338, distance: 190.8
click at [331, 338] on pre "9 10 11 12 13 14 15 16 17 18 19 20 21 22 23 24 25 26 27 28 29 30 31 32 33 34 35…" at bounding box center [667, 314] width 710 height 268
click at [378, 363] on div ".rbr-addBundleBtn-container > span { font-size : 20 px !important; font-family …" at bounding box center [681, 324] width 670 height 288
drag, startPoint x: 372, startPoint y: 363, endPoint x: 339, endPoint y: 326, distance: 48.7
click at [339, 326] on pre "9 10 11 12 13 14 15 16 17 18 19 20 21 22 23 24 25 26 27 28 29 30 31 32 33 34 35…" at bounding box center [667, 314] width 710 height 268
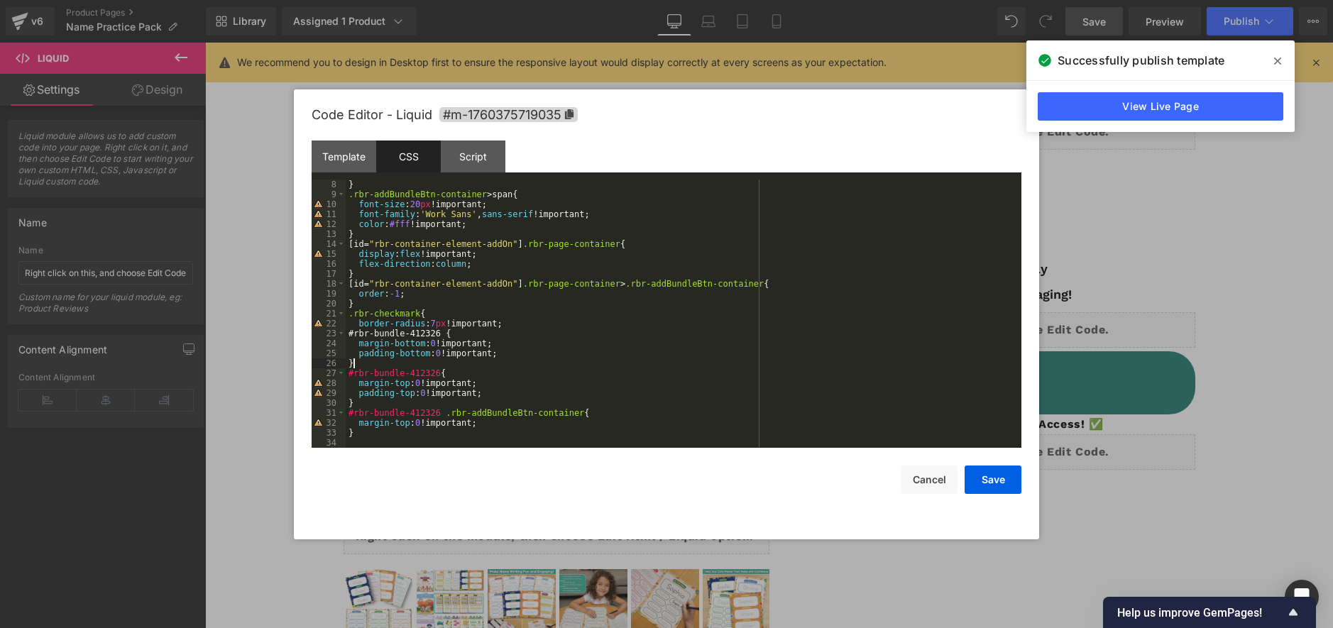
scroll to position [70, 0]
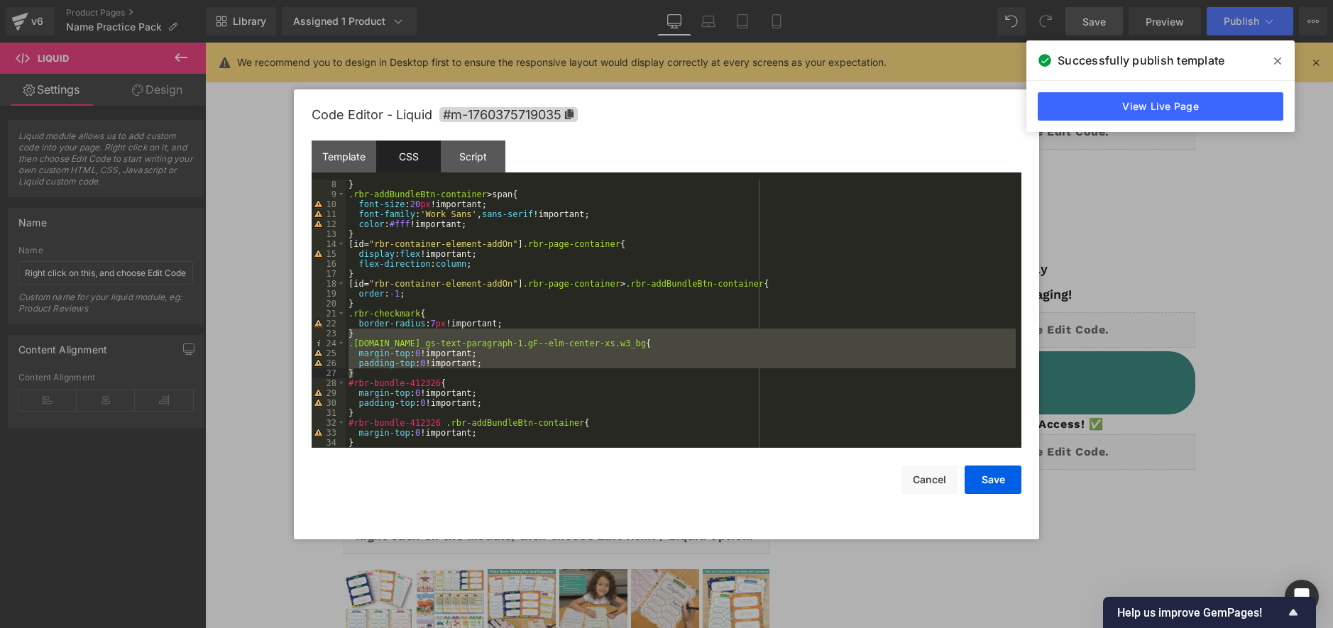
click at [448, 372] on div "} .rbr-addBundleBtn-container > span { font-size : 20 px !important; font-famil…" at bounding box center [681, 324] width 670 height 288
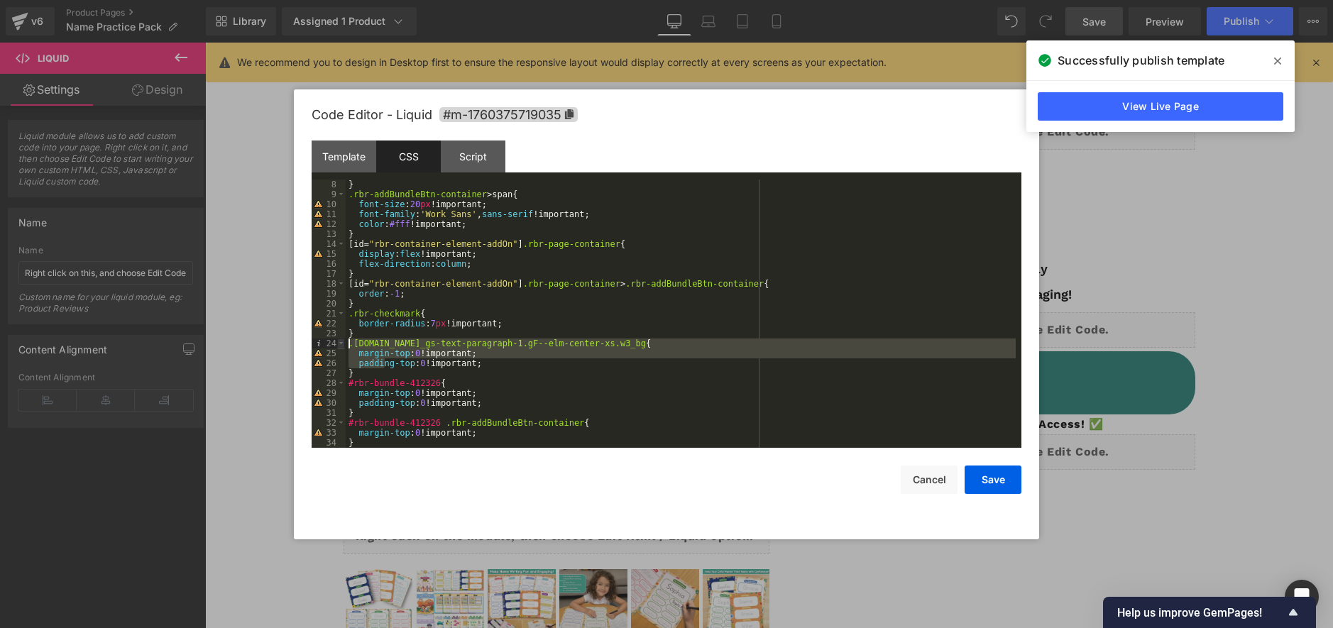
drag, startPoint x: 383, startPoint y: 365, endPoint x: 343, endPoint y: 346, distance: 45.1
click at [343, 346] on pre "8 9 10 11 12 13 14 15 16 17 18 19 20 21 22 23 24 25 26 27 28 29 30 31 32 33 34 …" at bounding box center [667, 314] width 710 height 268
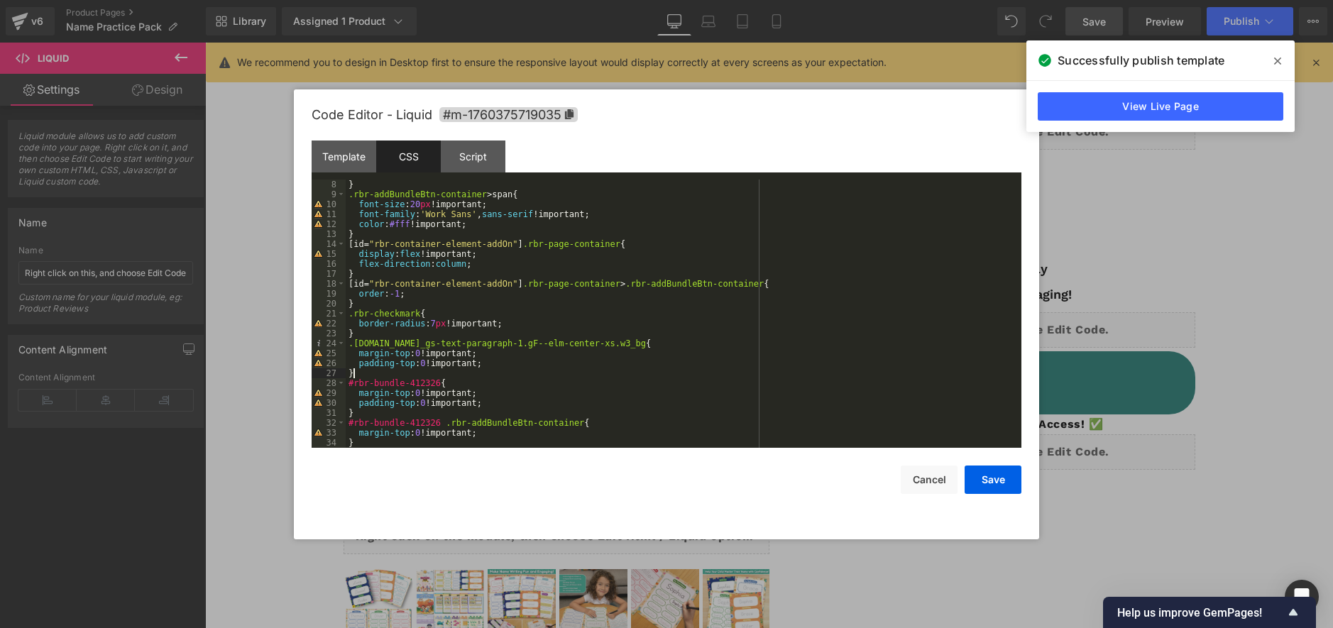
click at [358, 371] on div "} .rbr-addBundleBtn-container > span { font-size : 20 px !important; font-famil…" at bounding box center [681, 324] width 670 height 288
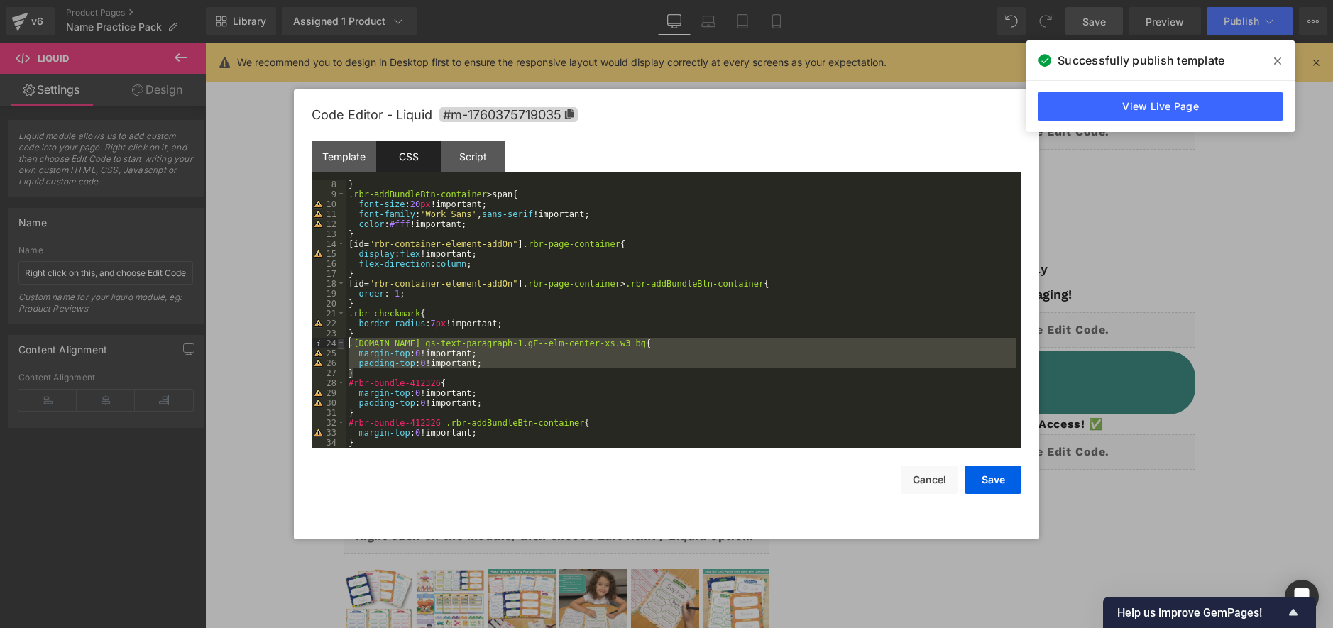
drag, startPoint x: 363, startPoint y: 375, endPoint x: 337, endPoint y: 344, distance: 40.8
click at [337, 344] on pre "8 9 10 11 12 13 14 15 16 17 18 19 20 21 22 23 24 25 26 27 28 29 30 31 32 33 34 …" at bounding box center [667, 314] width 710 height 268
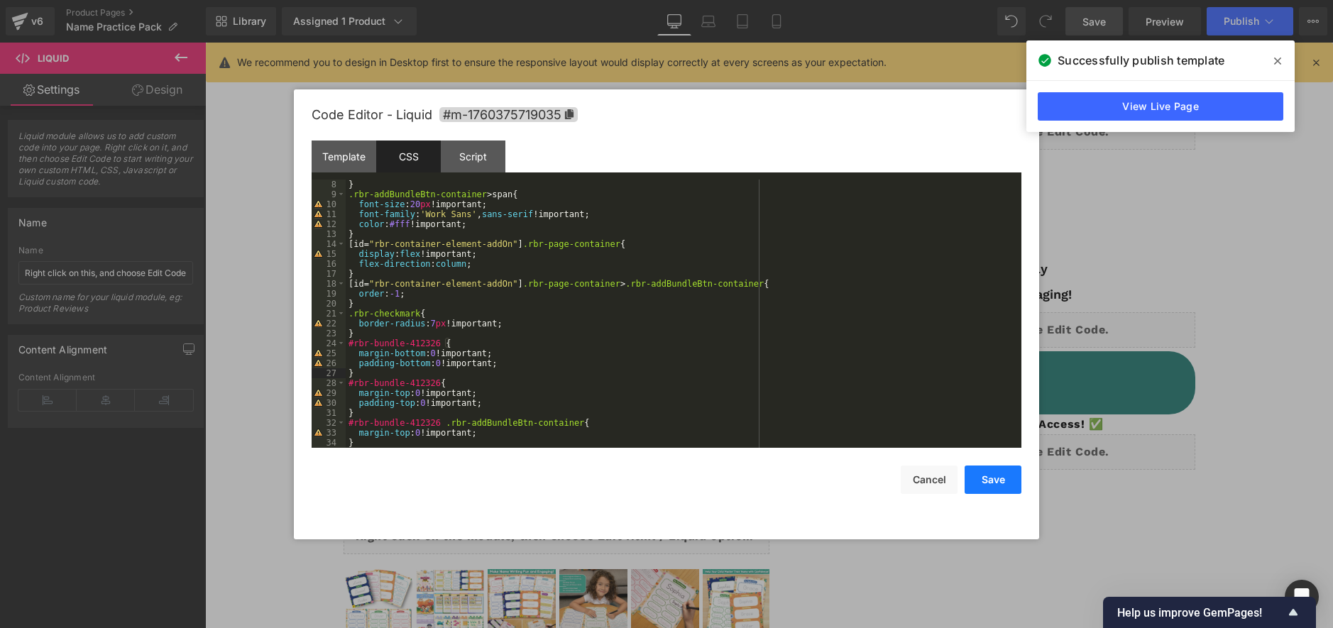
click at [980, 478] on button "Save" at bounding box center [992, 480] width 57 height 28
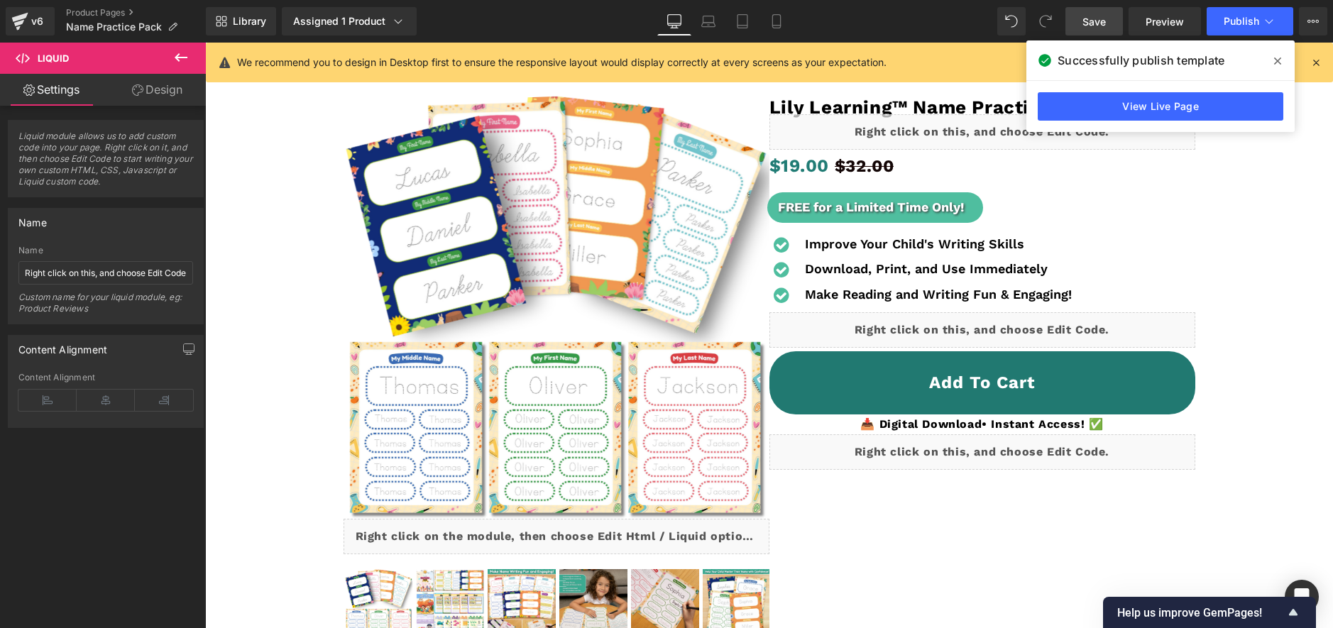
click at [1098, 16] on span "Save" at bounding box center [1093, 21] width 23 height 15
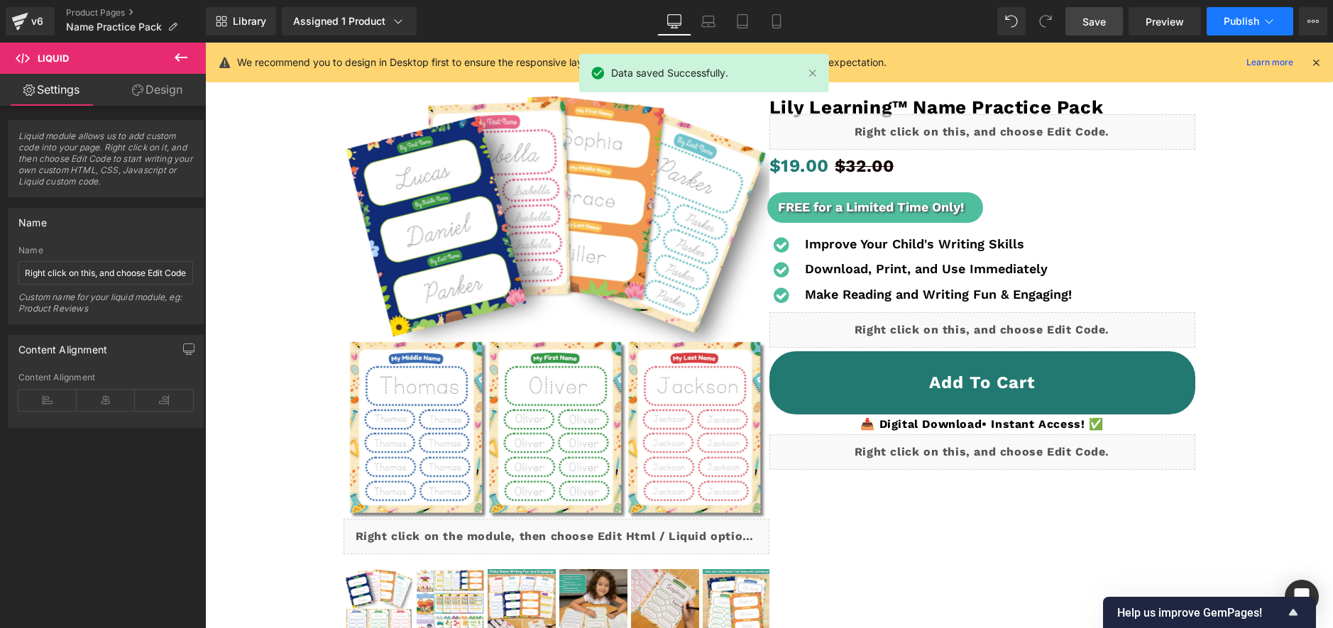
click at [1225, 16] on span "Publish" at bounding box center [1240, 21] width 35 height 11
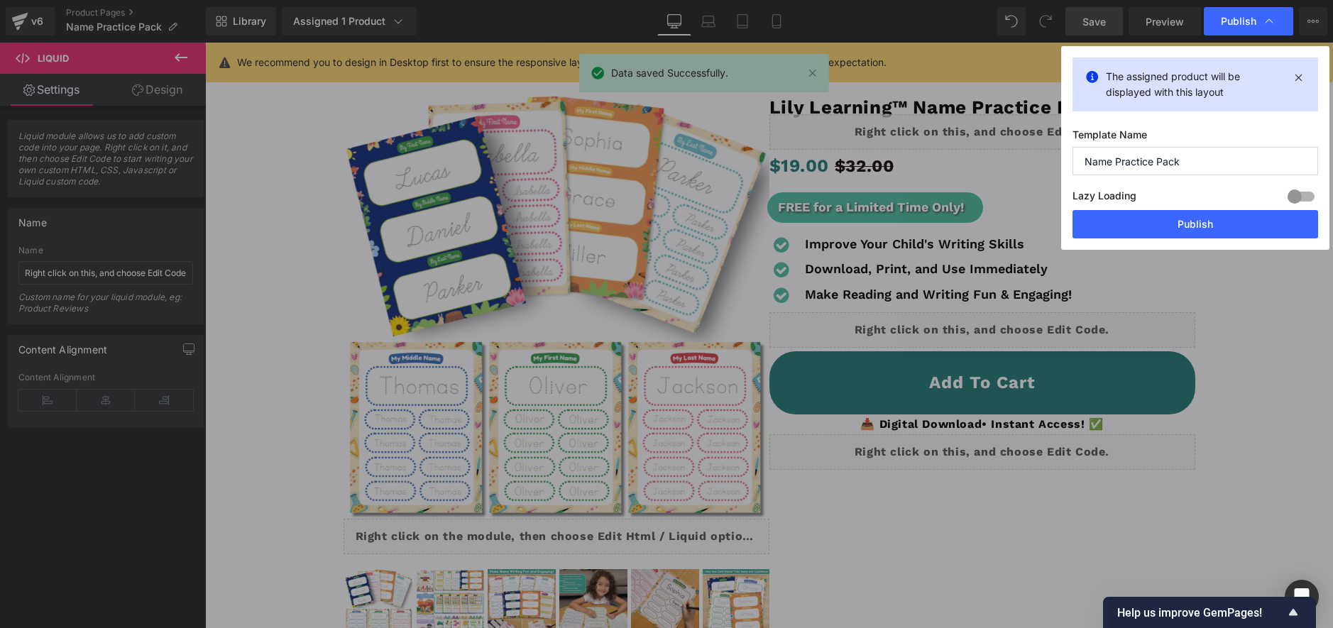
click at [1197, 209] on div "Lazy Loading Build Upgrade plan to unlock" at bounding box center [1195, 198] width 246 height 23
click at [1198, 226] on button "Publish" at bounding box center [1195, 224] width 246 height 28
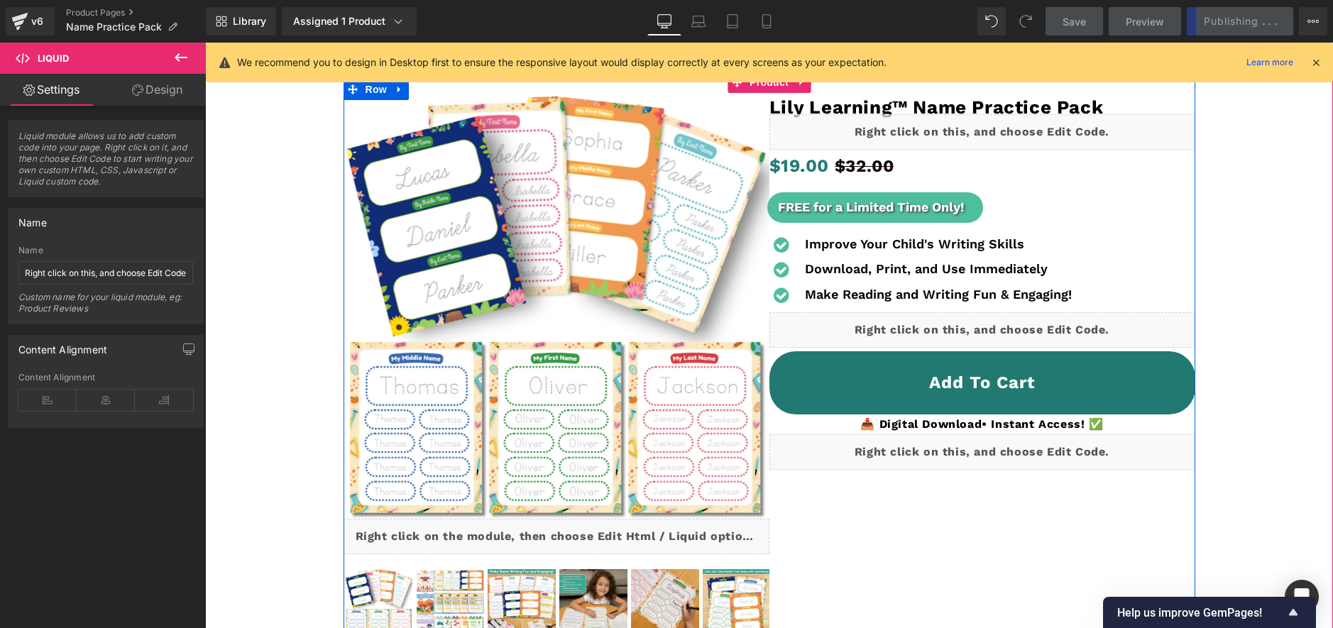
scroll to position [0, 0]
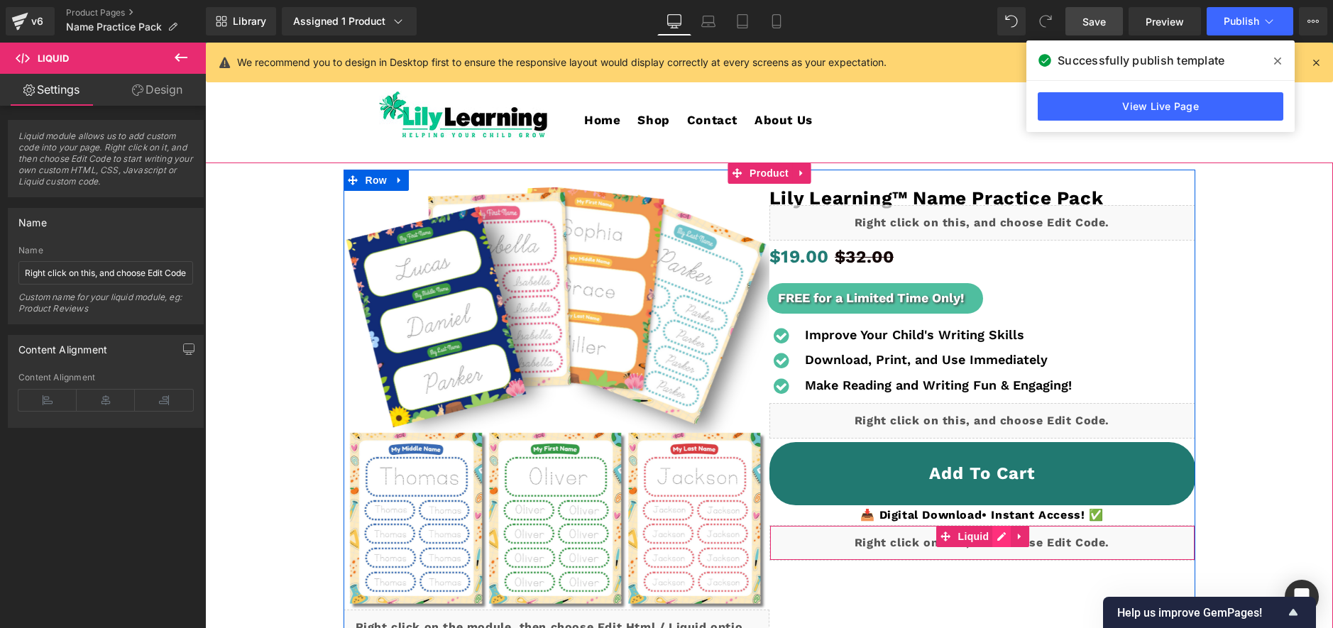
click at [998, 537] on icon at bounding box center [1001, 537] width 10 height 11
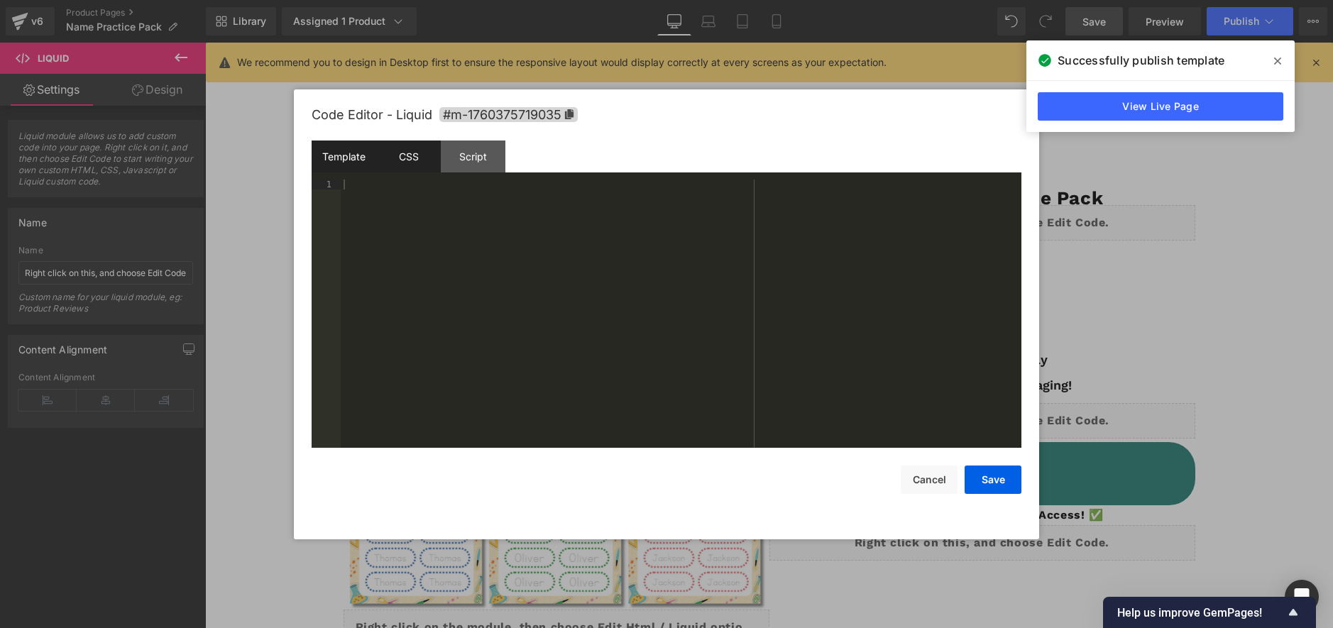
click at [414, 153] on div "CSS" at bounding box center [408, 157] width 65 height 32
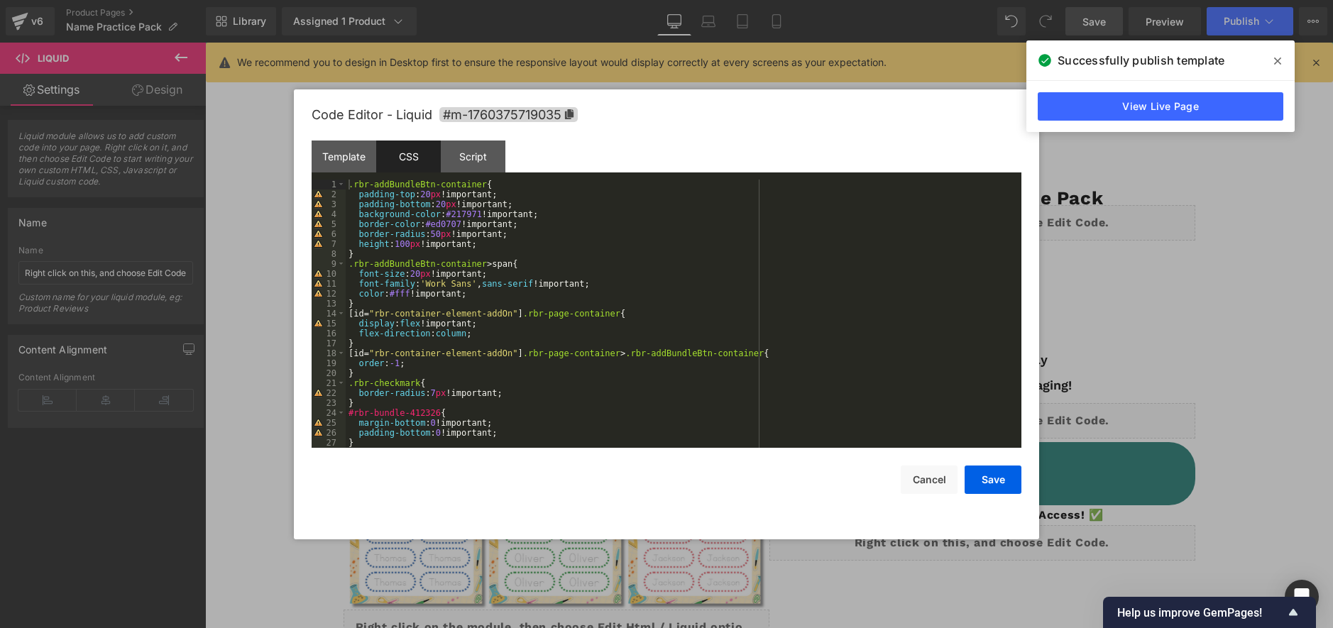
click at [433, 290] on div ".rbr-addBundleBtn-container { padding-top : 20 px !important; padding-bottom : …" at bounding box center [681, 324] width 670 height 288
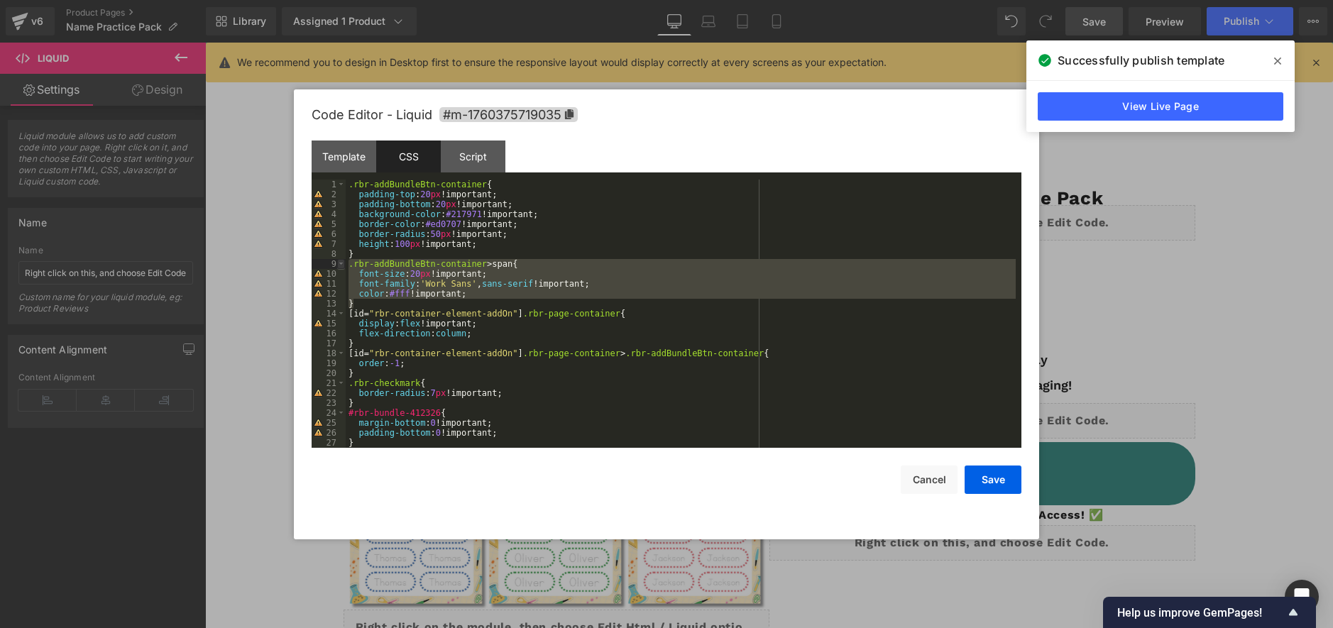
drag, startPoint x: 378, startPoint y: 303, endPoint x: 336, endPoint y: 268, distance: 54.3
click at [336, 268] on pre "1 2 3 4 5 6 7 8 9 10 11 12 13 14 15 16 17 18 19 20 21 22 23 24 25 26 27 28 .rbr…" at bounding box center [667, 314] width 710 height 268
click at [365, 307] on div ".rbr-addBundleBtn-container { padding-top : 20 px !important; padding-bottom : …" at bounding box center [681, 324] width 670 height 288
drag, startPoint x: 367, startPoint y: 307, endPoint x: 329, endPoint y: 260, distance: 59.5
click at [329, 260] on pre "1 2 3 4 5 6 7 8 9 10 11 12 13 14 15 16 17 18 19 20 21 22 23 24 25 26 27 28 .rbr…" at bounding box center [667, 314] width 710 height 268
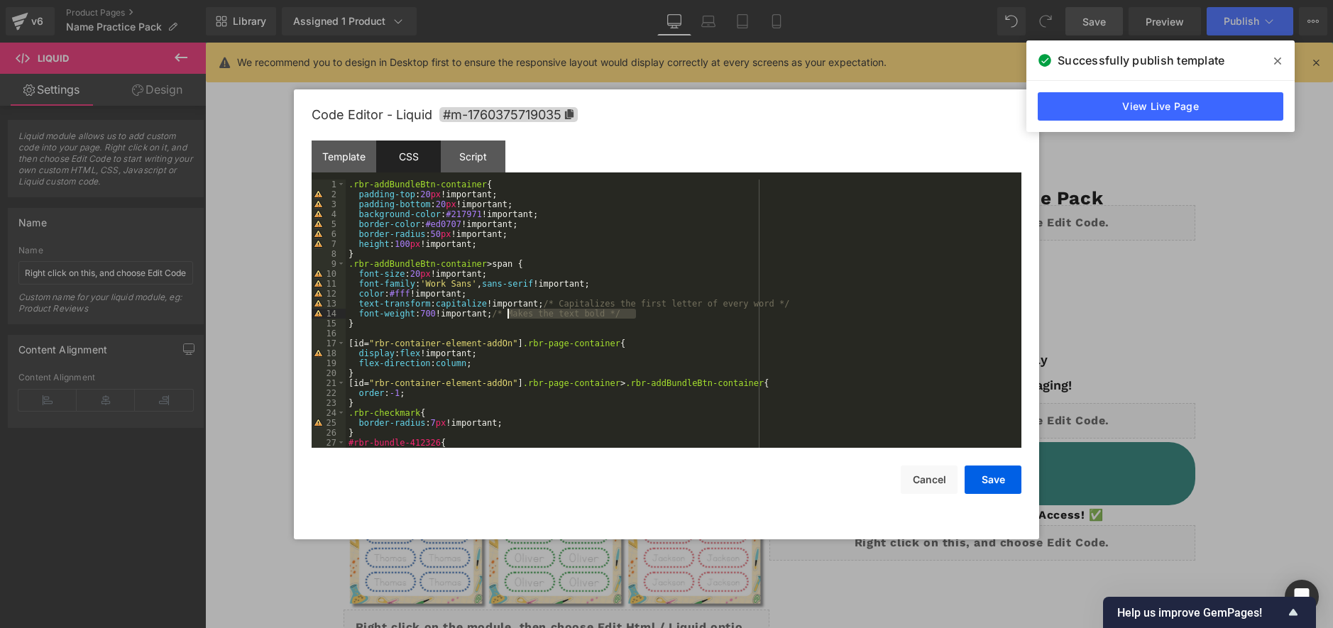
drag, startPoint x: 647, startPoint y: 316, endPoint x: 508, endPoint y: 317, distance: 138.4
click at [508, 317] on div ".rbr-addBundleBtn-container { padding-top : 20 px !important; padding-bottom : …" at bounding box center [681, 324] width 670 height 288
click at [827, 296] on div ".rbr-addBundleBtn-container { padding-top : 20 px !important; padding-bottom : …" at bounding box center [681, 324] width 670 height 288
drag, startPoint x: 820, startPoint y: 303, endPoint x: 559, endPoint y: 299, distance: 261.2
click at [559, 299] on div ".rbr-addBundleBtn-container { padding-top : 20 px !important; padding-bottom : …" at bounding box center [681, 324] width 670 height 288
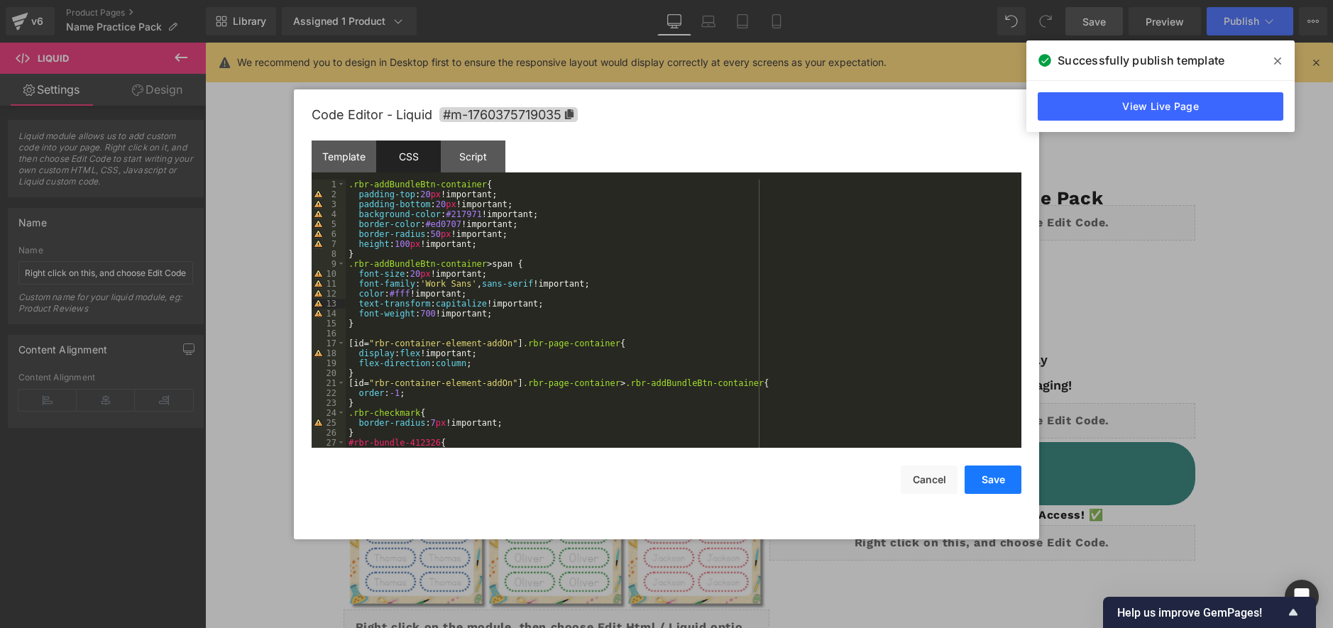
click at [1003, 476] on button "Save" at bounding box center [992, 480] width 57 height 28
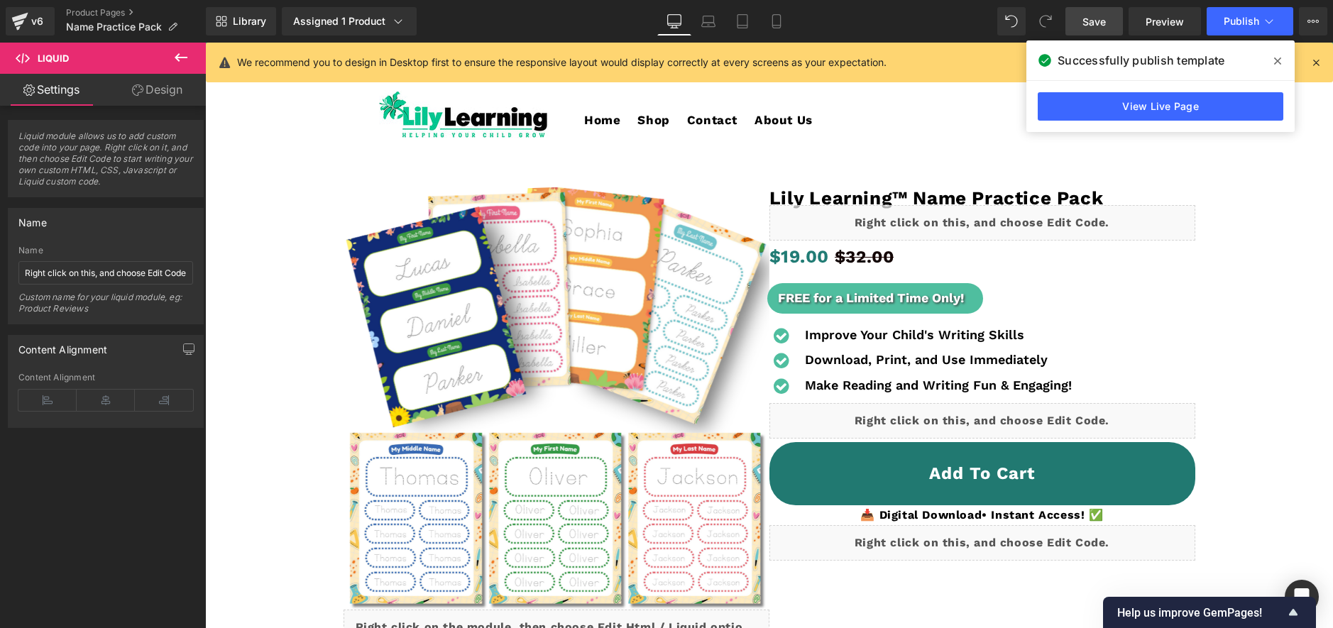
click at [1108, 1] on div "Library Assigned 1 Product Product Preview Lily Learning™ Name Practice Pack Ma…" at bounding box center [769, 21] width 1127 height 43
click at [1099, 20] on span "Save" at bounding box center [1093, 21] width 23 height 15
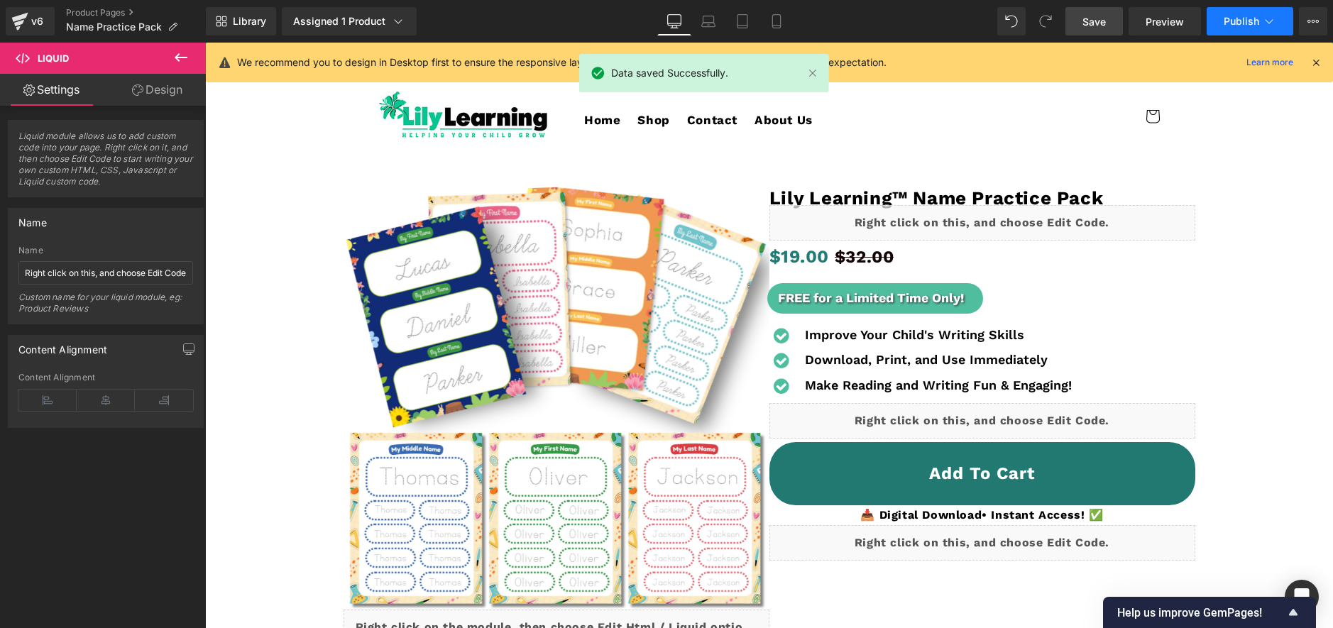
click at [1231, 17] on span "Publish" at bounding box center [1240, 21] width 35 height 11
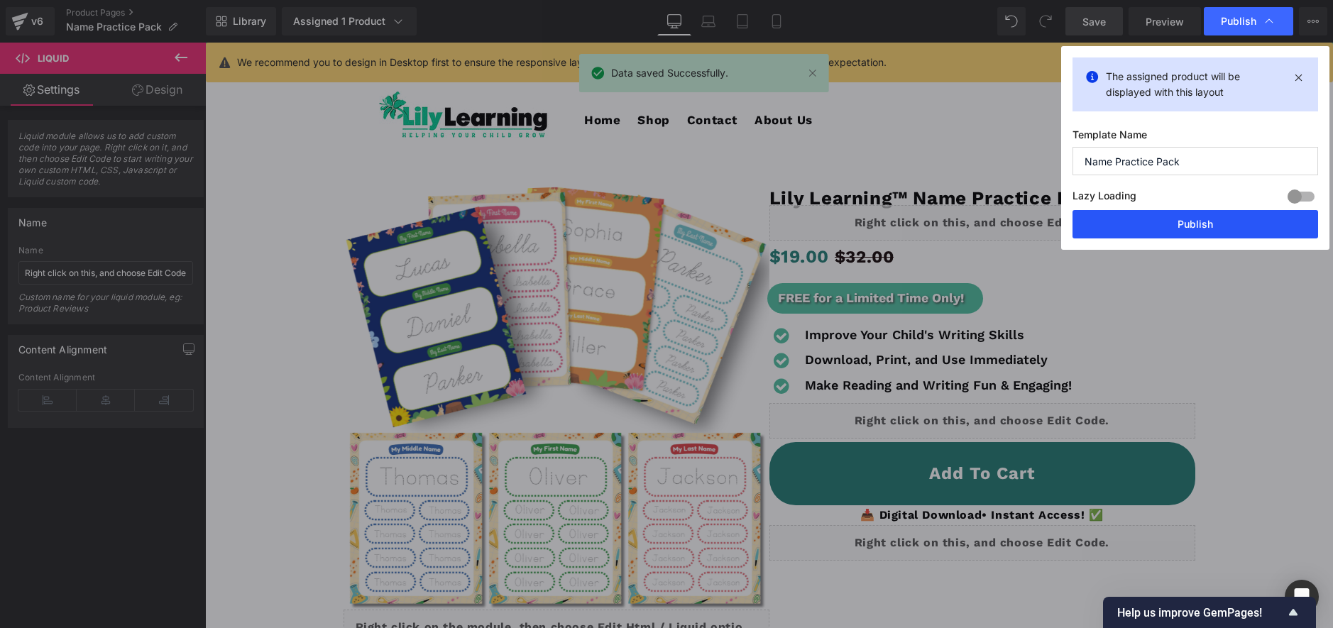
click at [1204, 219] on button "Publish" at bounding box center [1195, 224] width 246 height 28
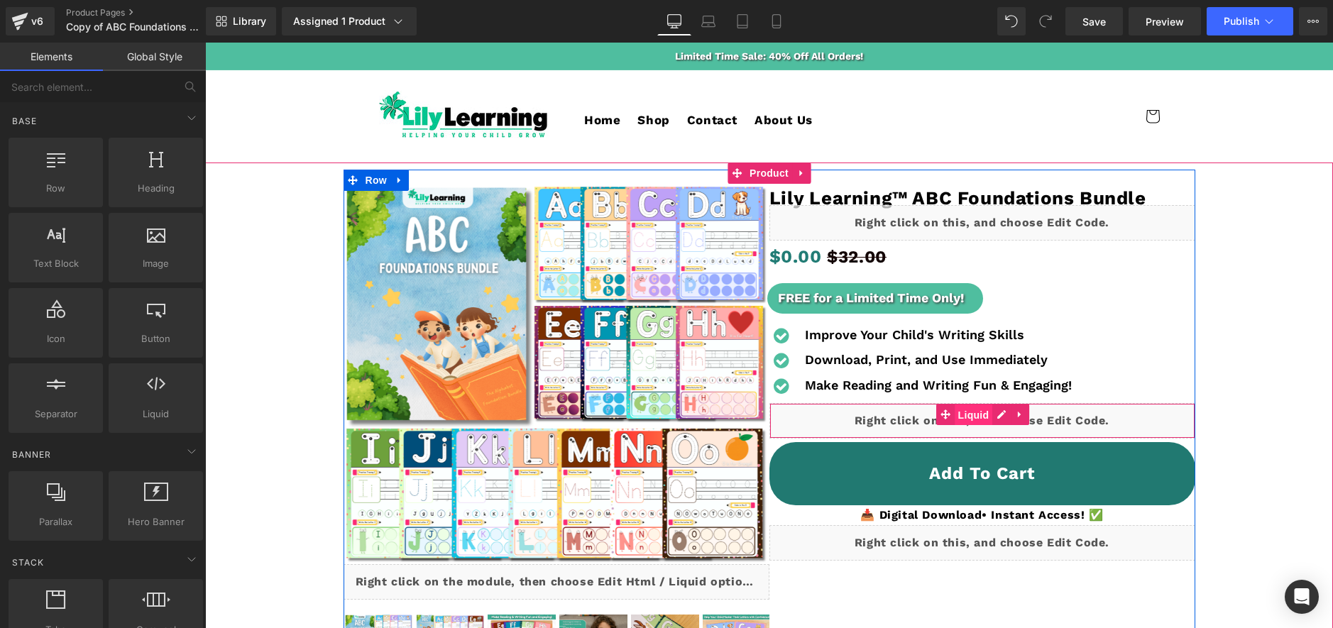
click at [991, 423] on span "Liquid" at bounding box center [974, 415] width 38 height 21
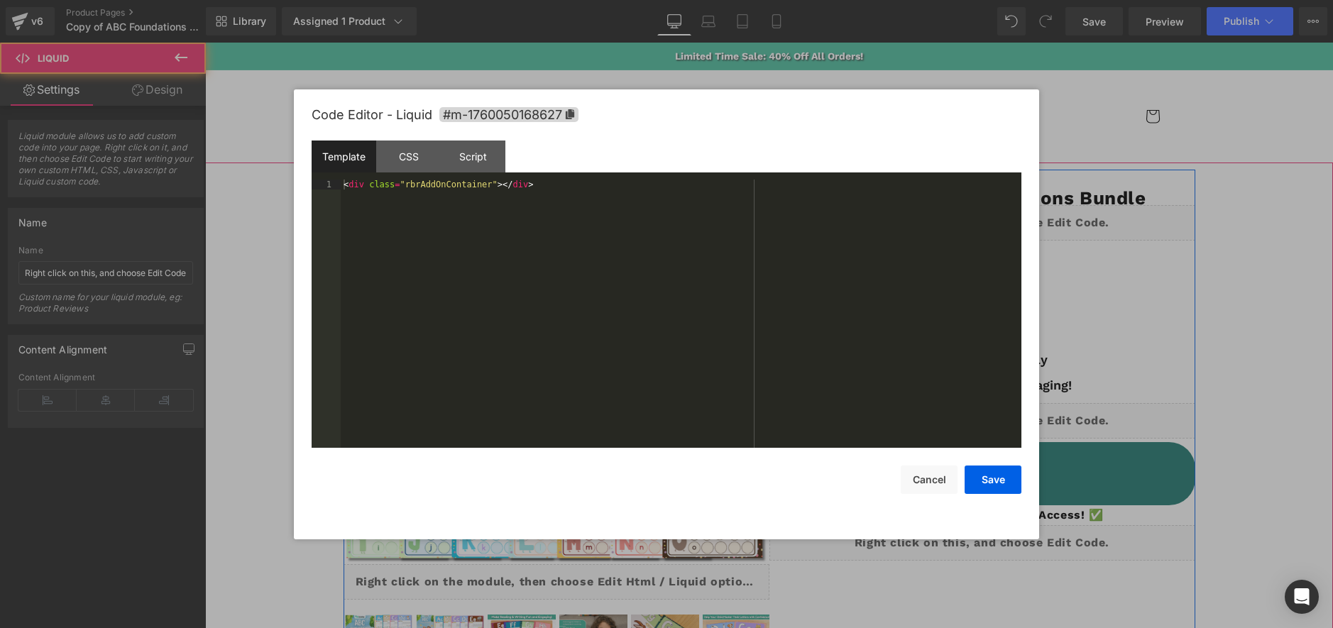
click at [1000, 418] on div "Liquid" at bounding box center [982, 420] width 426 height 35
drag, startPoint x: 588, startPoint y: 187, endPoint x: 283, endPoint y: 158, distance: 305.8
click at [283, 175] on body "Liquid You are previewing how the will restyle your page. You can not edit Elem…" at bounding box center [666, 314] width 1333 height 628
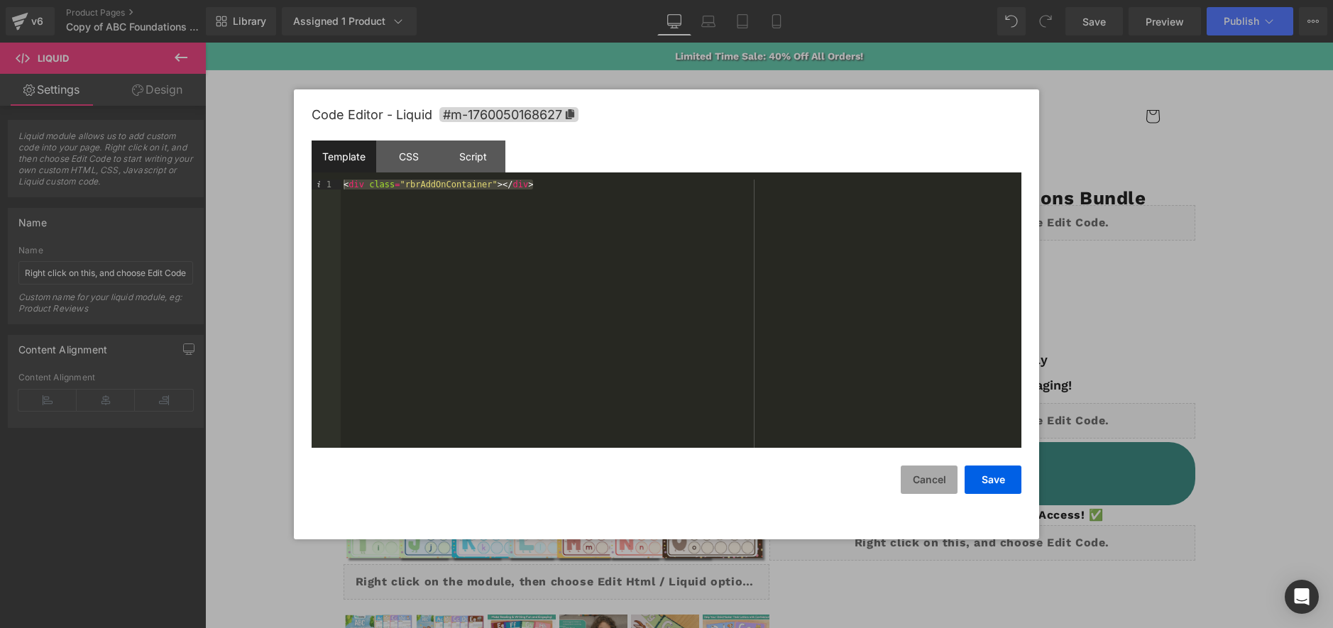
click at [928, 479] on button "Cancel" at bounding box center [929, 480] width 57 height 28
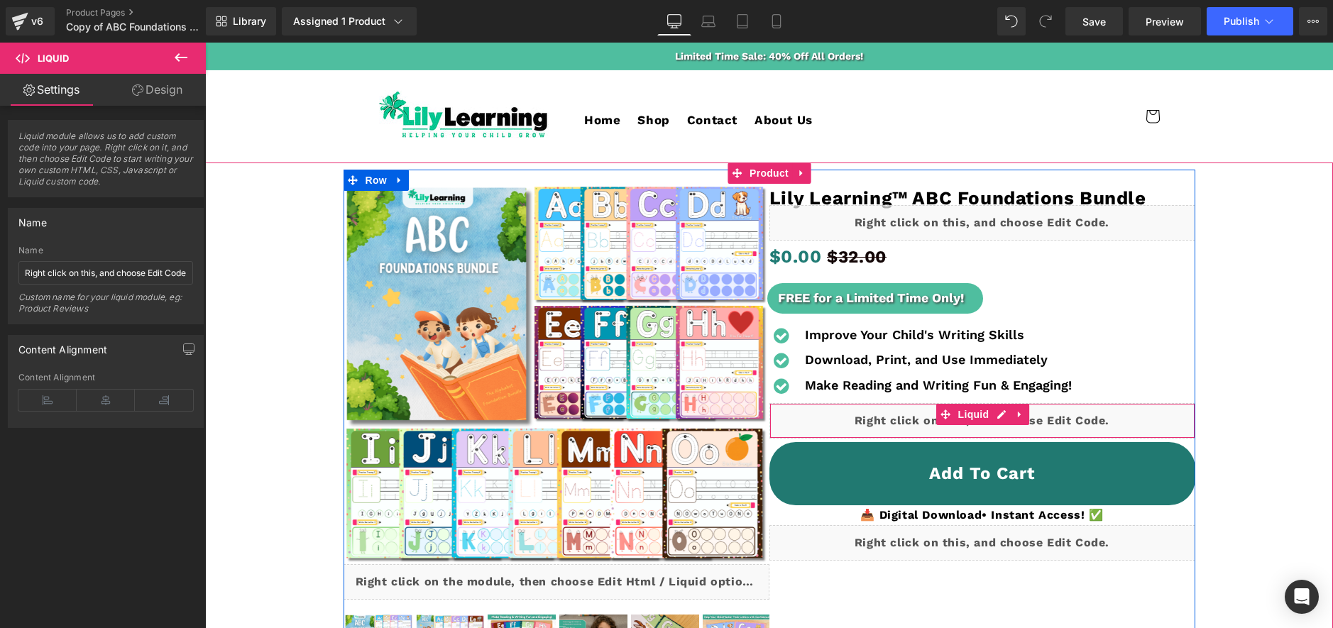
click at [997, 412] on div "Liquid" at bounding box center [982, 420] width 426 height 35
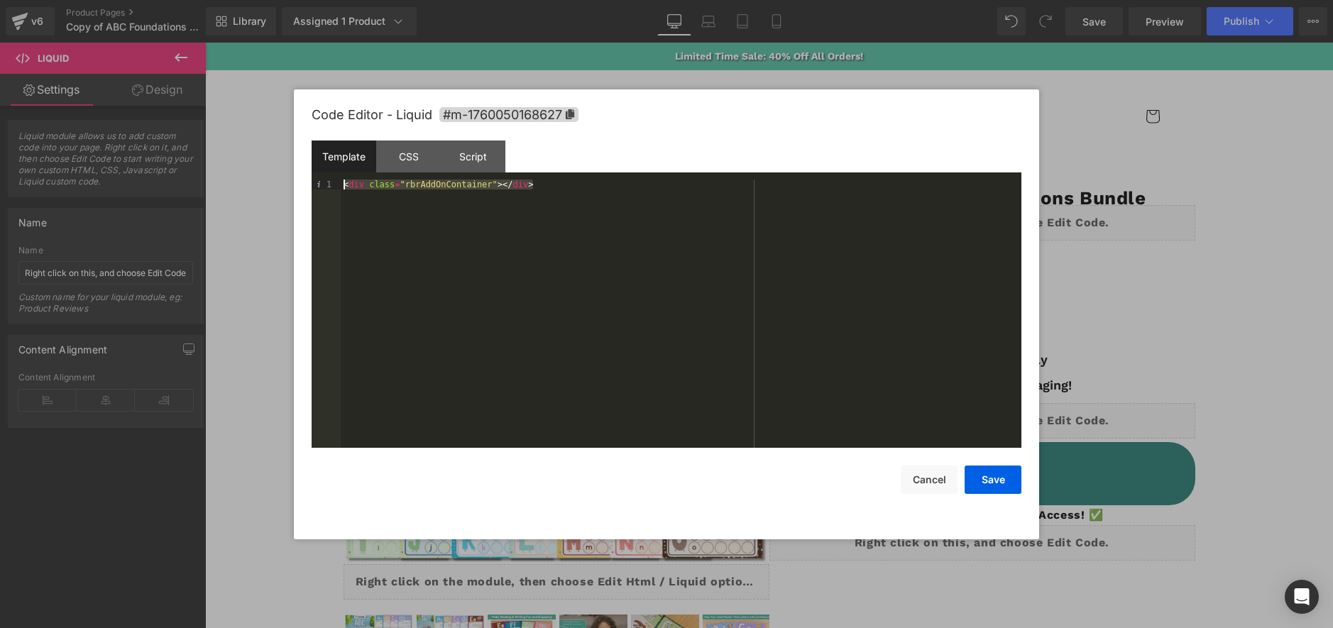
drag, startPoint x: 673, startPoint y: 202, endPoint x: 292, endPoint y: 172, distance: 381.5
click at [292, 172] on body "Liquid You are previewing how the will restyle your page. You can not edit Elem…" at bounding box center [666, 314] width 1333 height 628
click at [932, 480] on button "Cancel" at bounding box center [929, 480] width 57 height 28
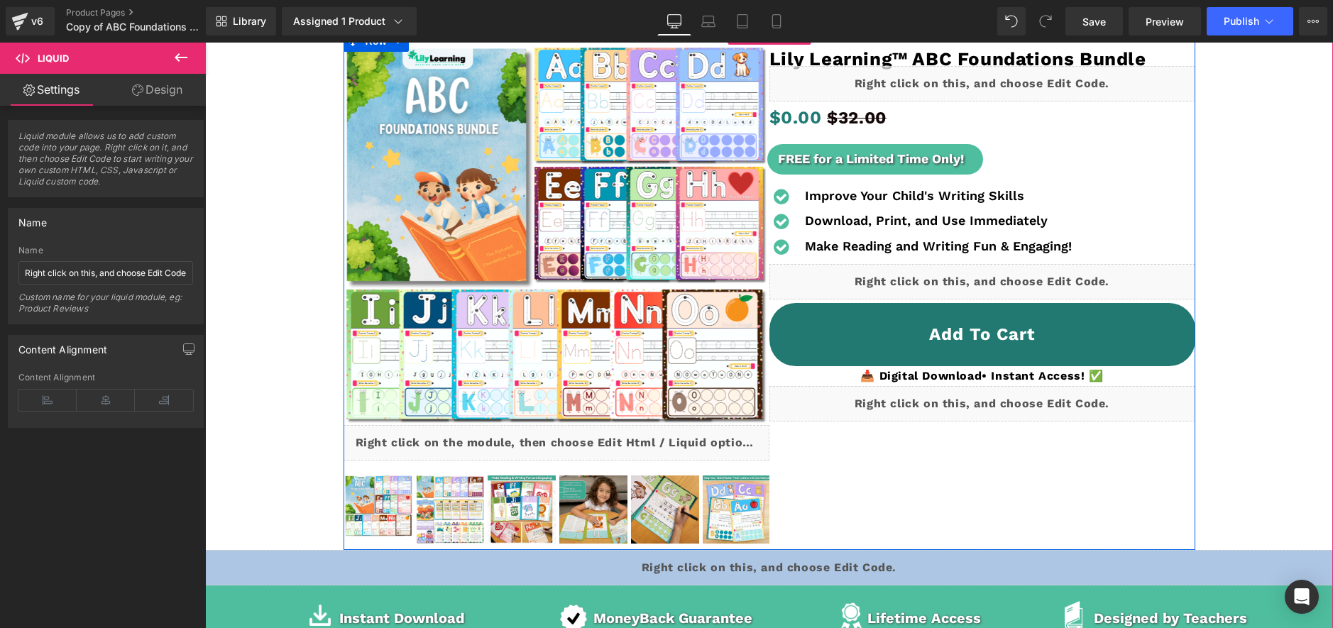
scroll to position [149, 0]
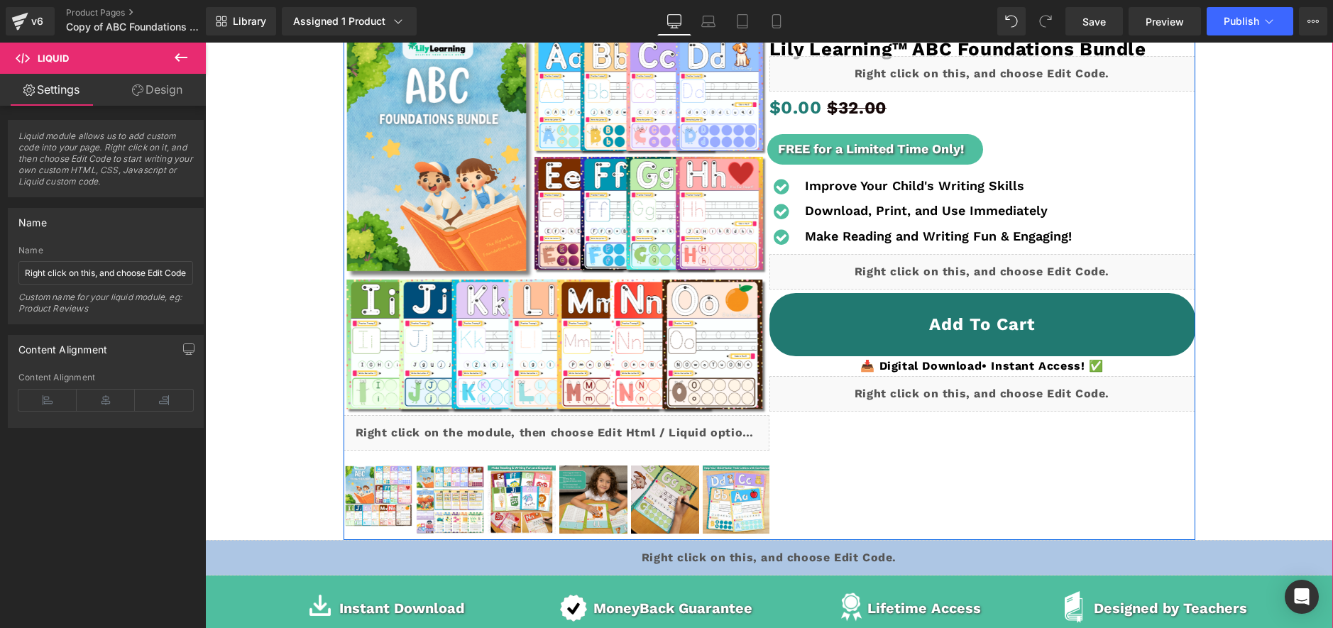
click at [986, 394] on div "Liquid" at bounding box center [982, 393] width 426 height 35
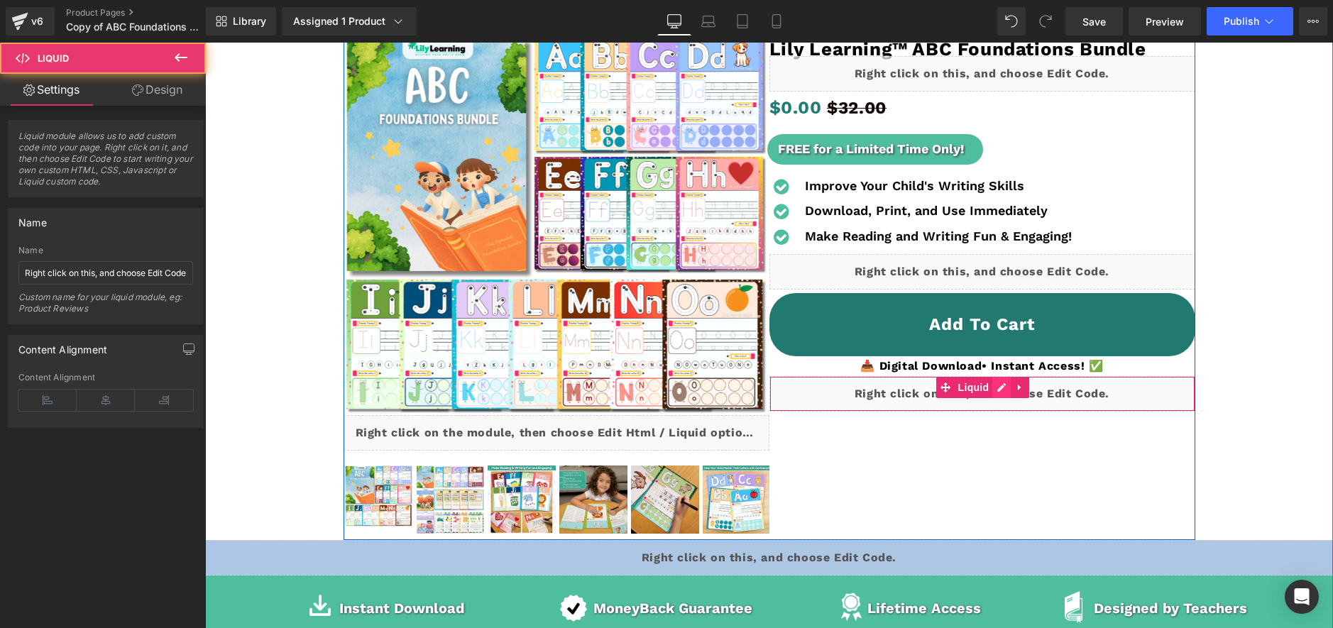
click at [1001, 389] on div "Liquid" at bounding box center [982, 393] width 426 height 35
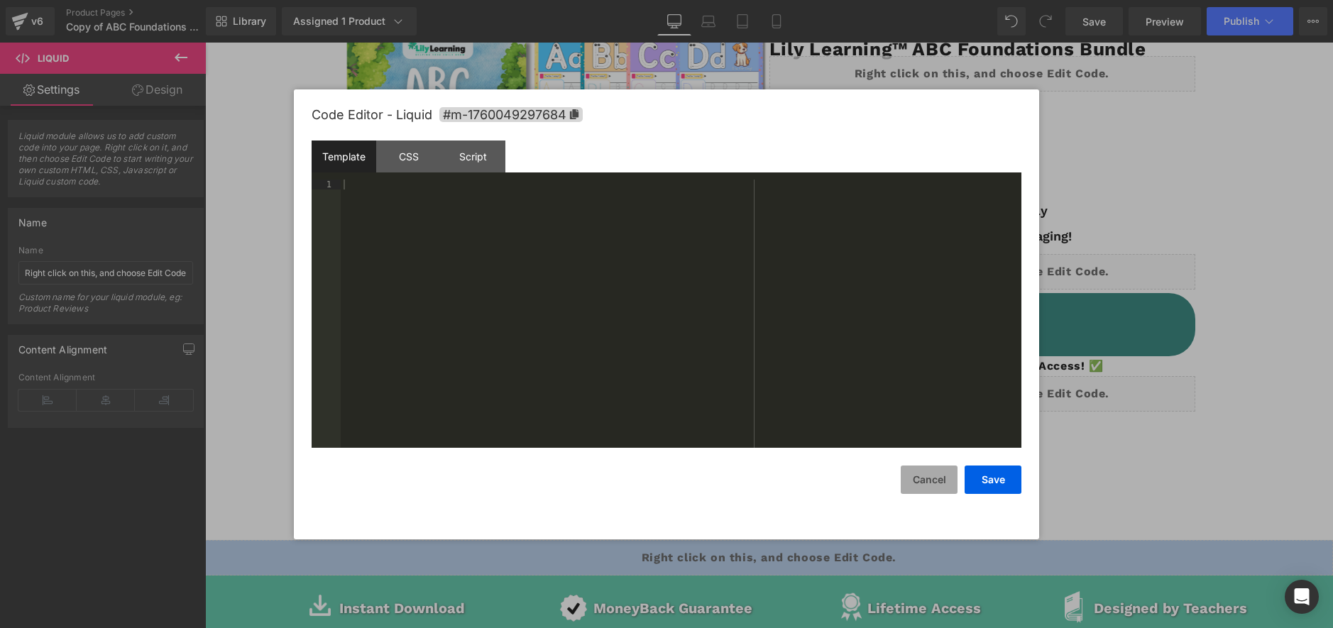
drag, startPoint x: 944, startPoint y: 482, endPoint x: 982, endPoint y: 463, distance: 42.5
click at [944, 482] on button "Cancel" at bounding box center [929, 480] width 57 height 28
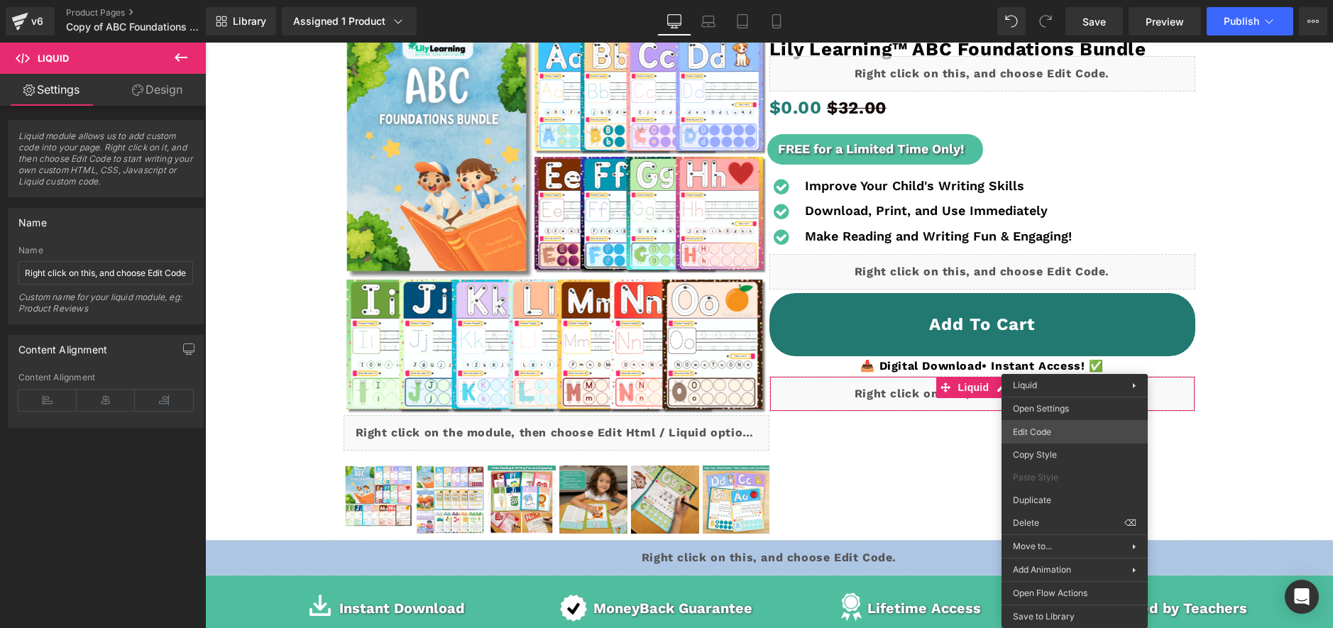
click at [1040, 429] on body "Liquid You are previewing how the will restyle your page. You can not edit Elem…" at bounding box center [666, 314] width 1333 height 628
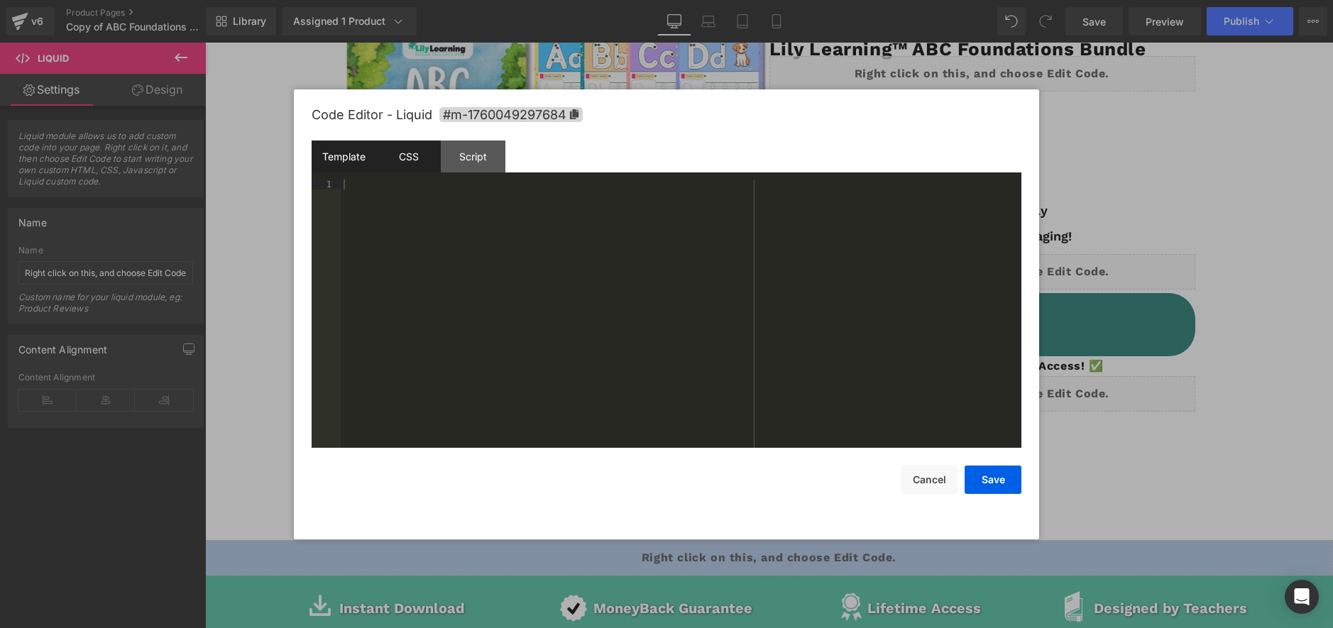
click at [396, 158] on div "CSS" at bounding box center [408, 157] width 65 height 32
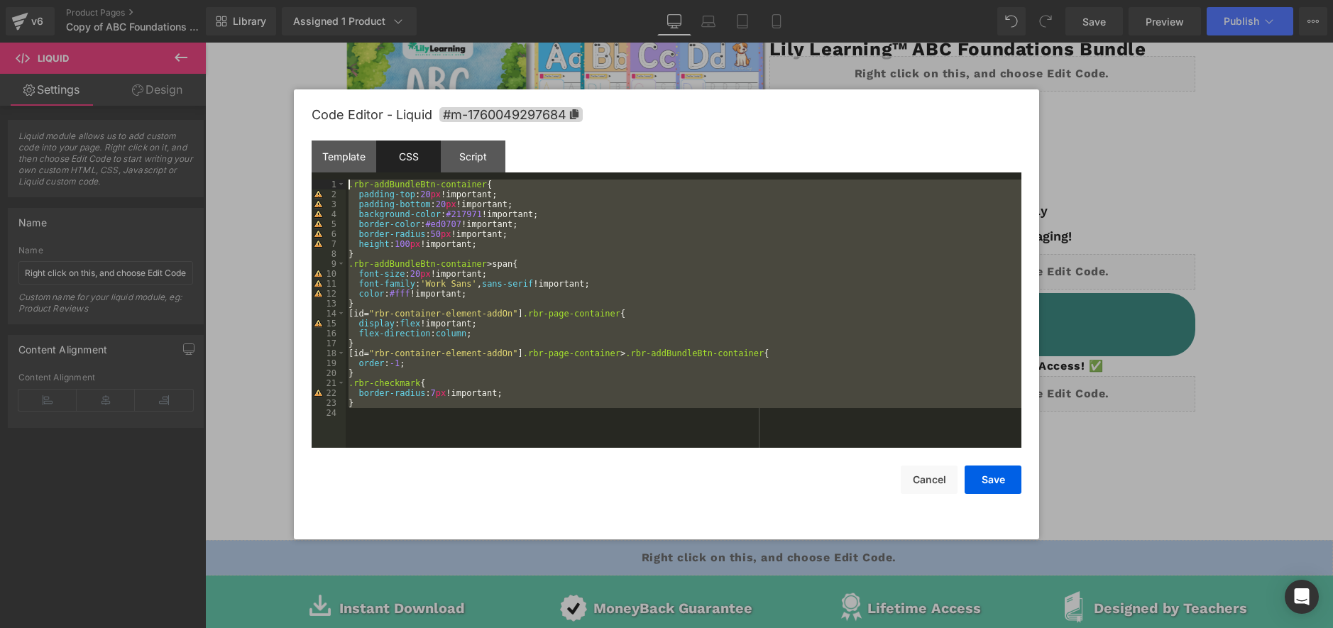
drag, startPoint x: 502, startPoint y: 417, endPoint x: 243, endPoint y: 41, distance: 456.1
click at [243, 41] on body "Liquid You are previewing how the will restyle your page. You can not edit Elem…" at bounding box center [666, 314] width 1333 height 628
drag, startPoint x: 937, startPoint y: 478, endPoint x: 906, endPoint y: 466, distance: 33.1
click at [937, 478] on button "Cancel" at bounding box center [929, 480] width 57 height 28
